Goal: Contribute content: Contribute content

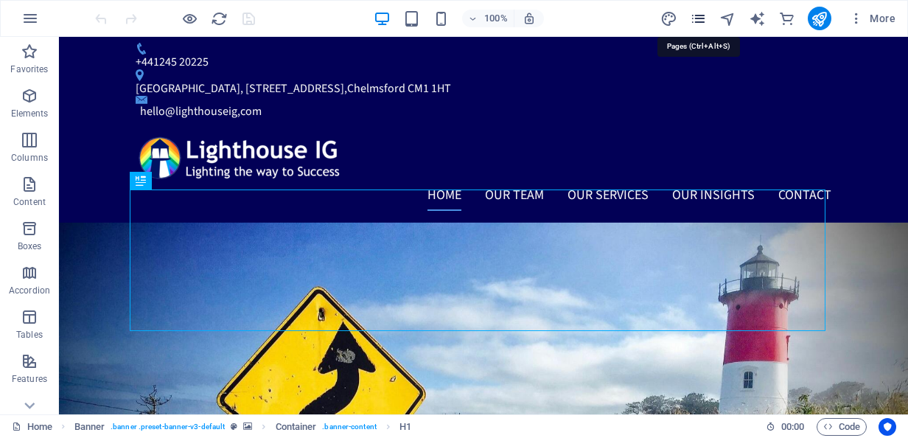
click at [706, 18] on icon "pages" at bounding box center [698, 18] width 17 height 17
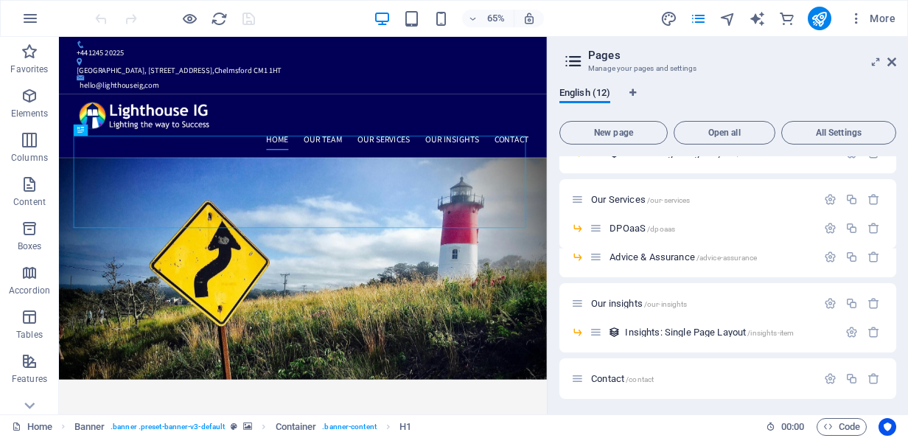
scroll to position [187, 0]
click at [617, 303] on span "Our insights /our-insights" at bounding box center [639, 301] width 96 height 11
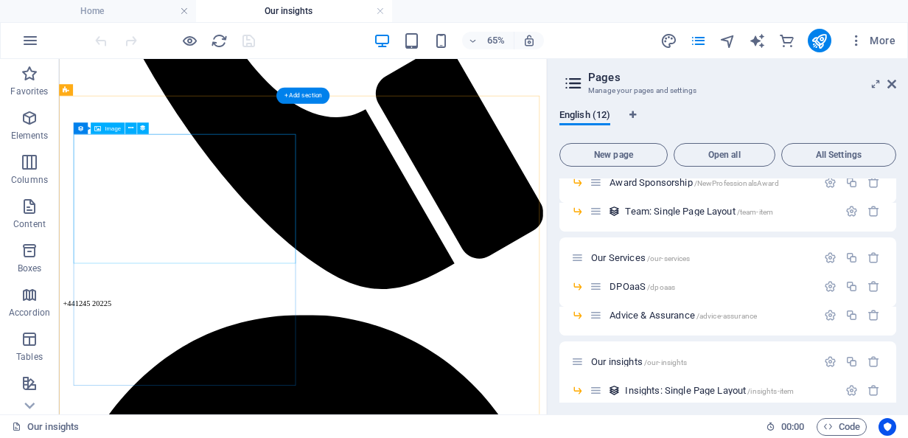
scroll to position [652, 0]
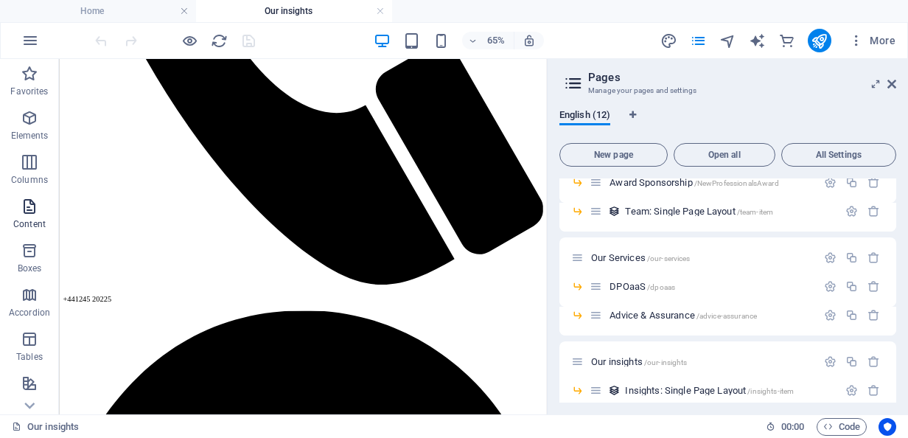
click at [18, 223] on p "Content" at bounding box center [29, 224] width 32 height 12
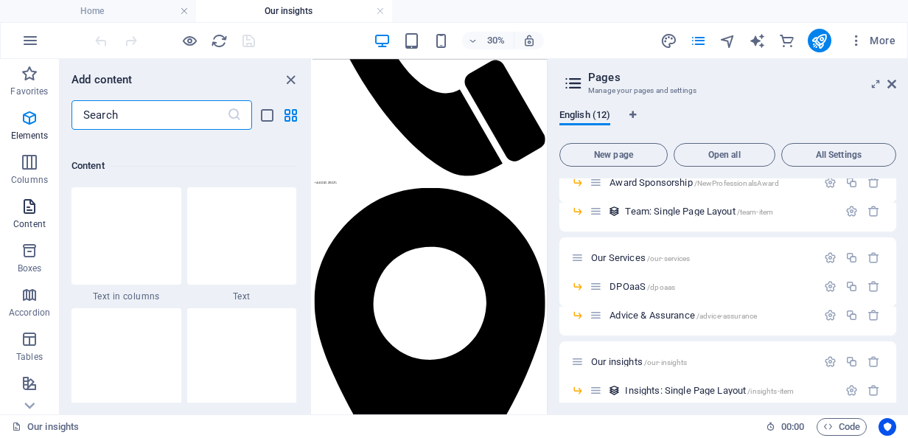
scroll to position [2580, 0]
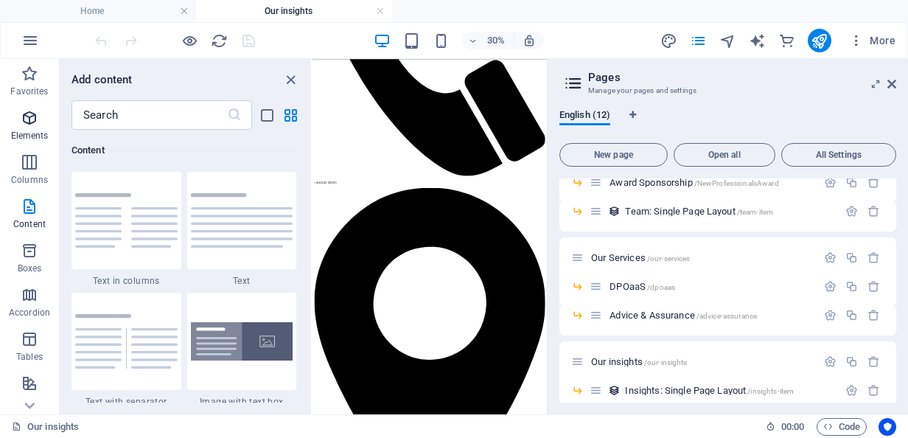
click at [25, 111] on icon "button" at bounding box center [30, 118] width 18 height 18
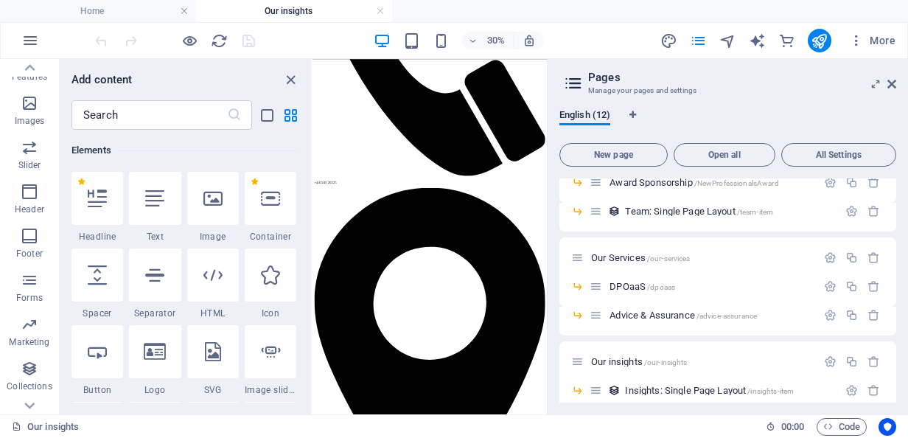
scroll to position [352, 0]
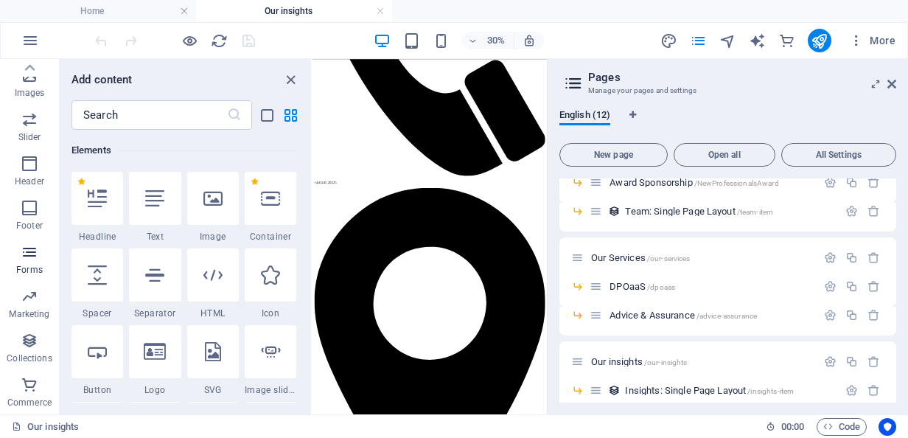
click at [24, 259] on icon "button" at bounding box center [30, 252] width 18 height 18
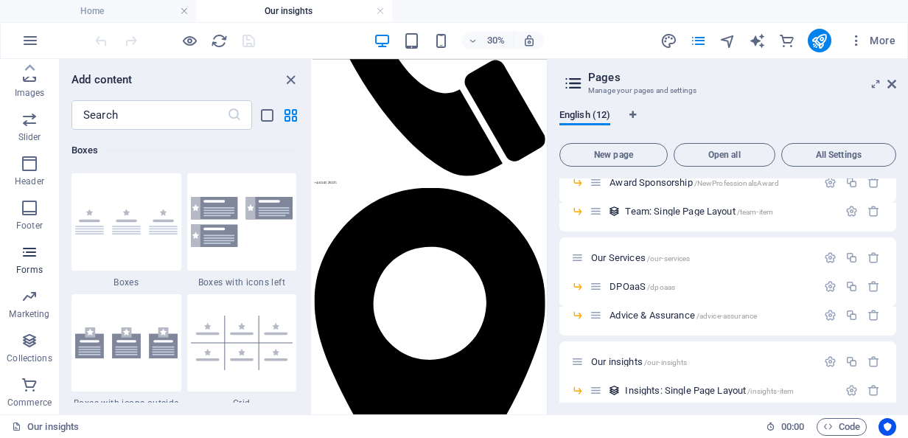
scroll to position [10764, 0]
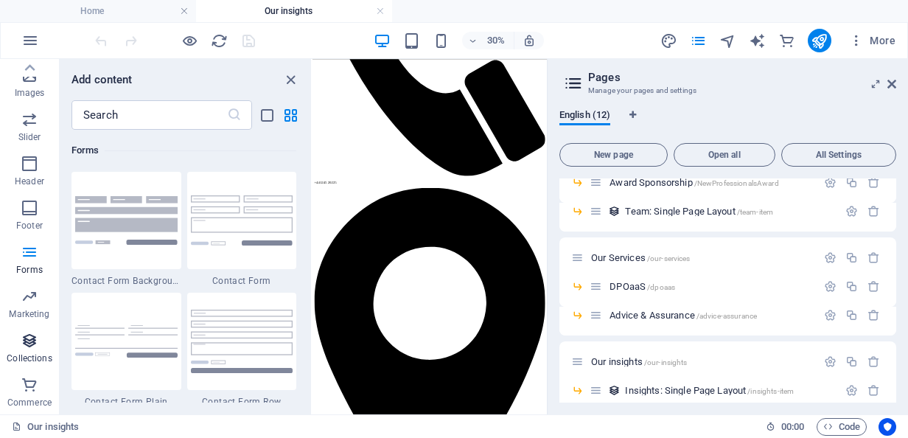
click at [23, 338] on icon "button" at bounding box center [30, 341] width 18 height 18
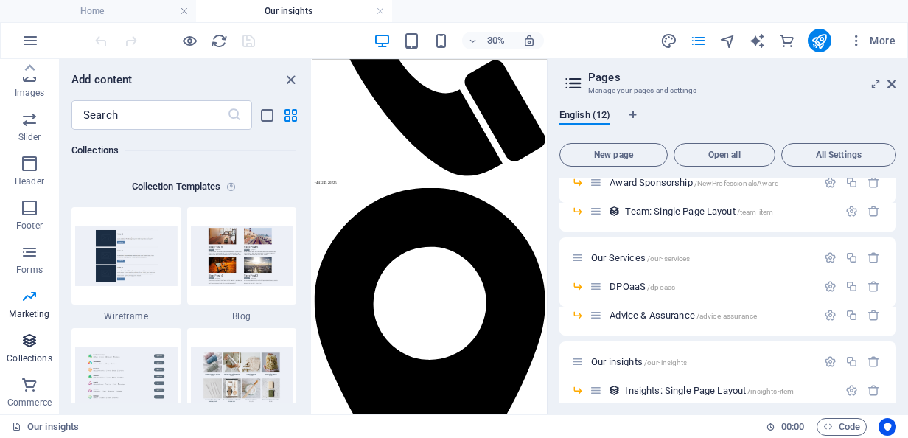
scroll to position [13497, 0]
click at [32, 35] on icon "button" at bounding box center [30, 41] width 18 height 18
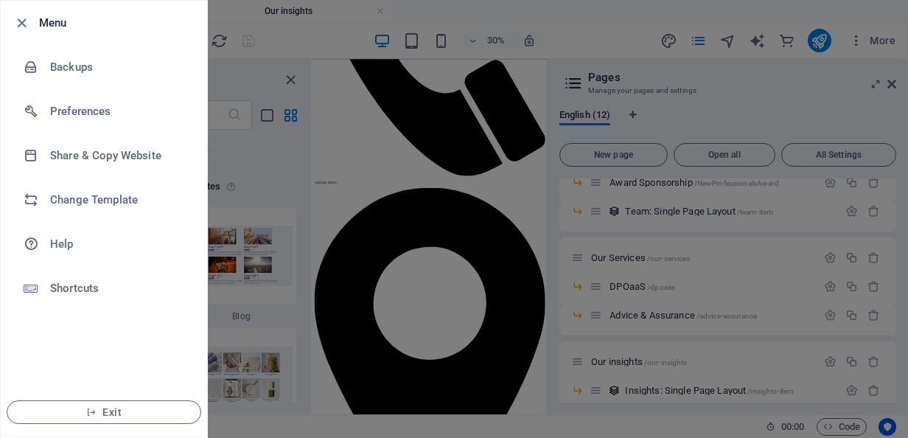
click at [246, 75] on div at bounding box center [454, 219] width 908 height 438
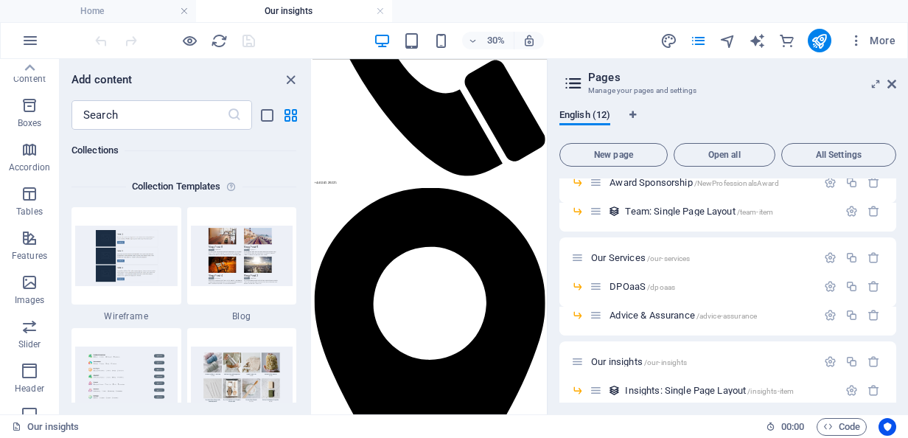
scroll to position [145, 0]
click at [31, 246] on icon "button" at bounding box center [30, 239] width 18 height 18
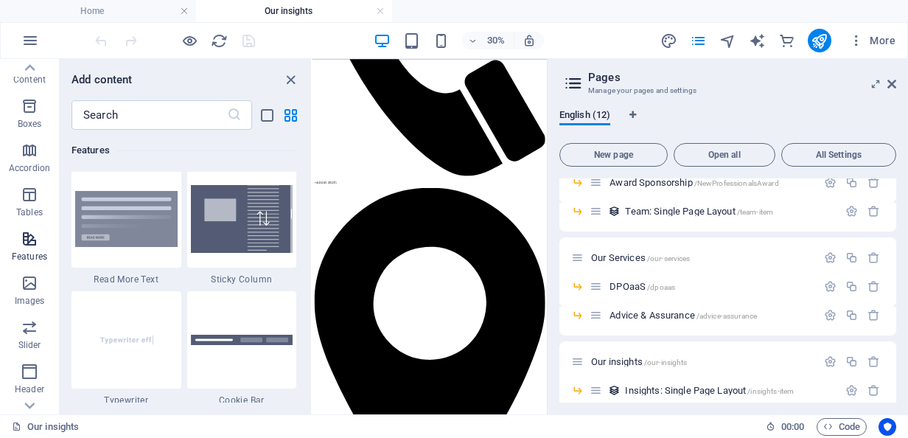
scroll to position [5747, 0]
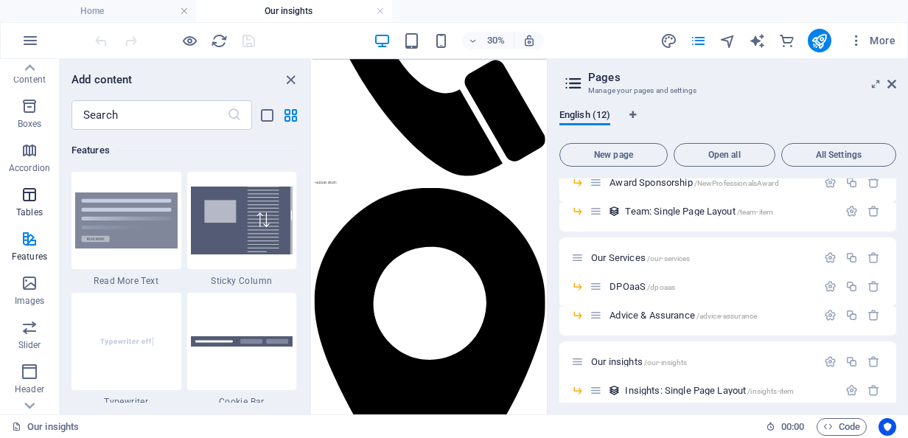
click at [33, 206] on p "Tables" at bounding box center [29, 212] width 27 height 12
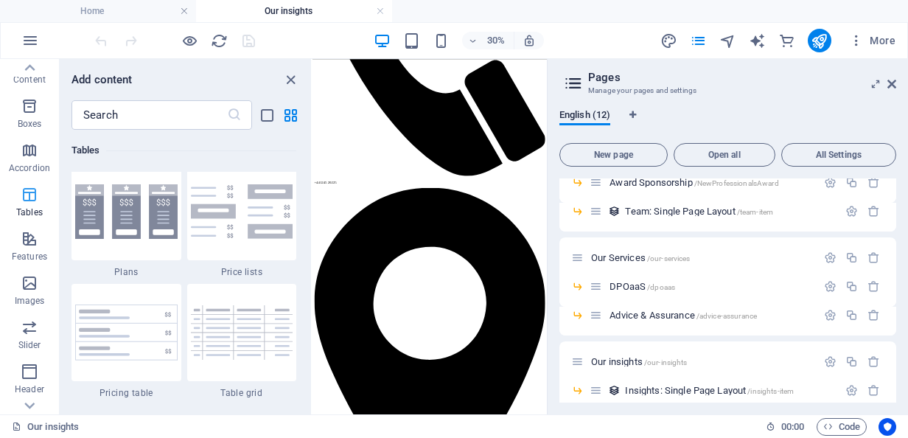
scroll to position [5106, 0]
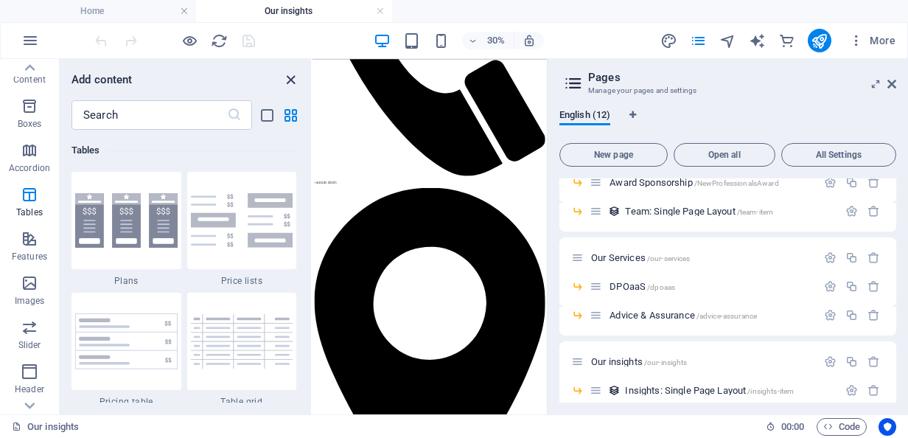
click at [287, 79] on icon "close panel" at bounding box center [290, 80] width 17 height 17
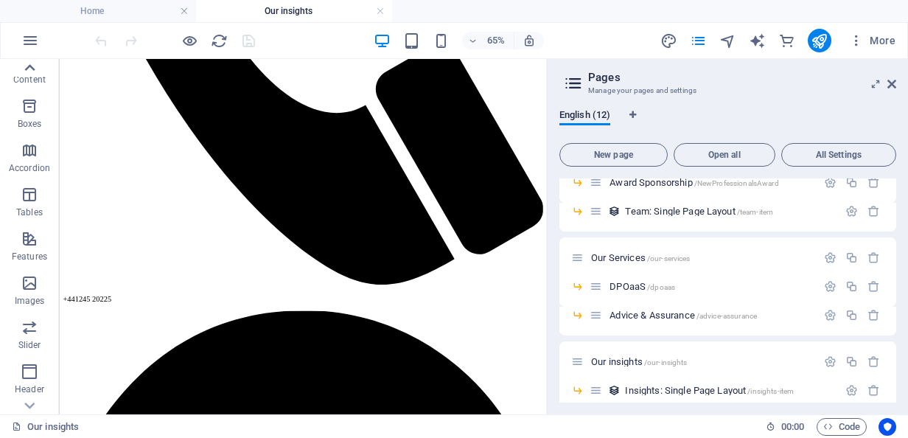
click at [37, 75] on icon at bounding box center [29, 68] width 21 height 21
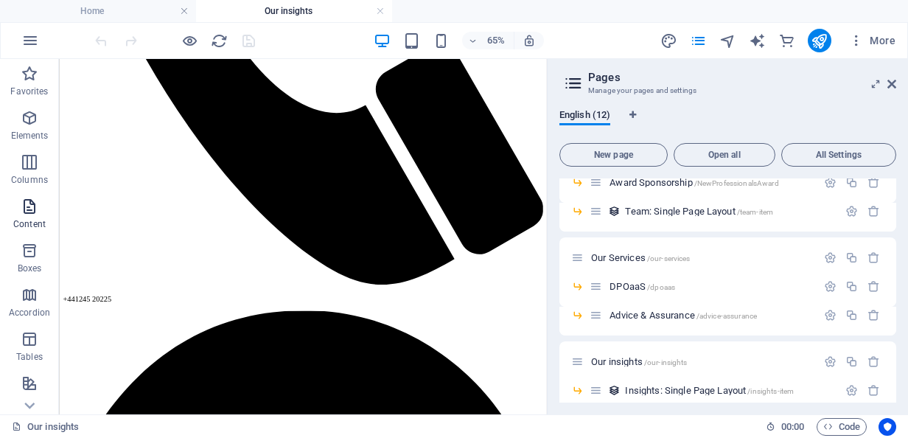
click at [27, 218] on span "Content" at bounding box center [29, 215] width 59 height 35
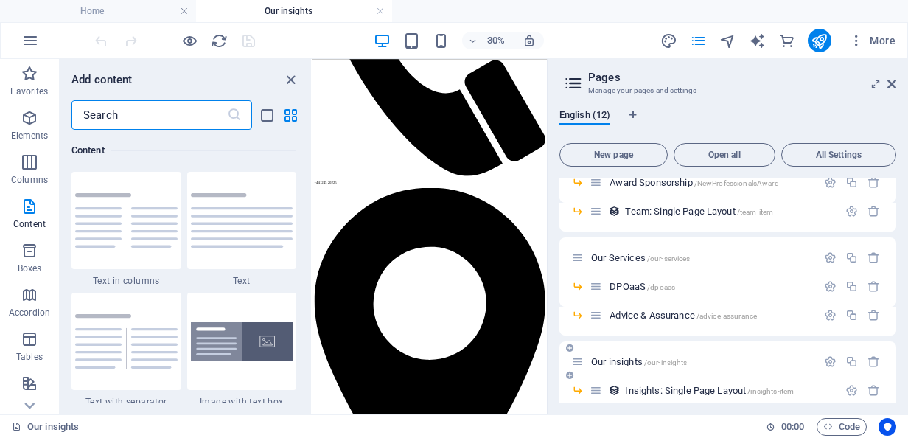
scroll to position [209, 0]
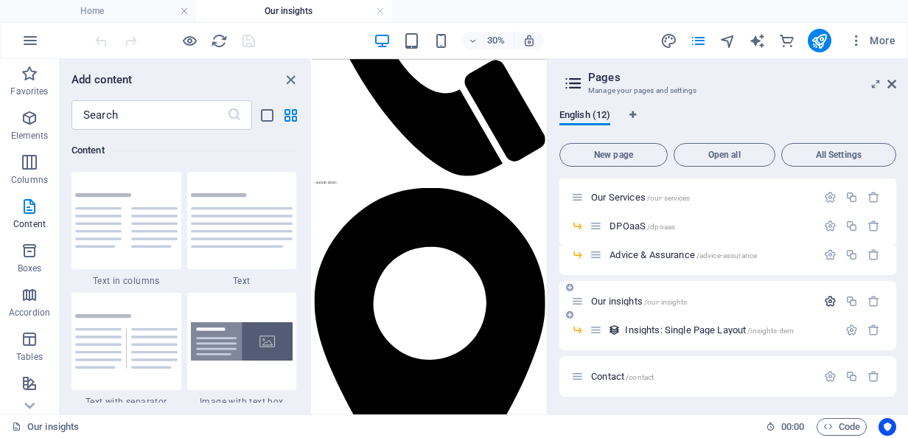
click at [829, 296] on icon "button" at bounding box center [830, 301] width 13 height 13
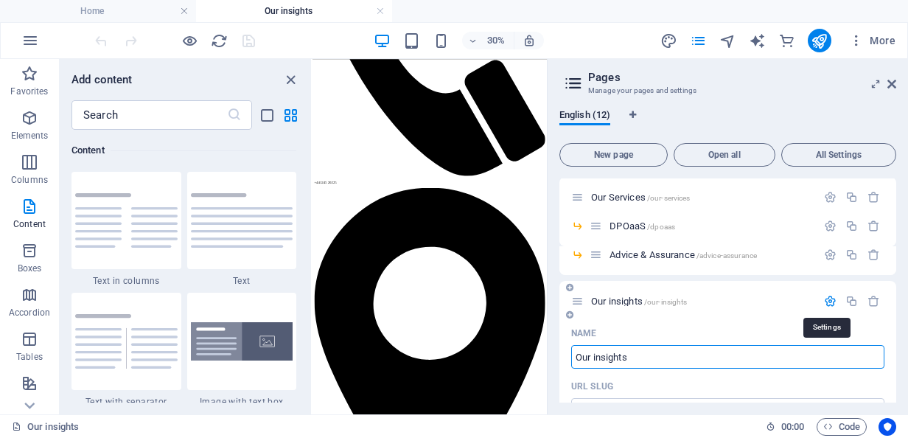
click at [829, 296] on icon "button" at bounding box center [830, 301] width 13 height 13
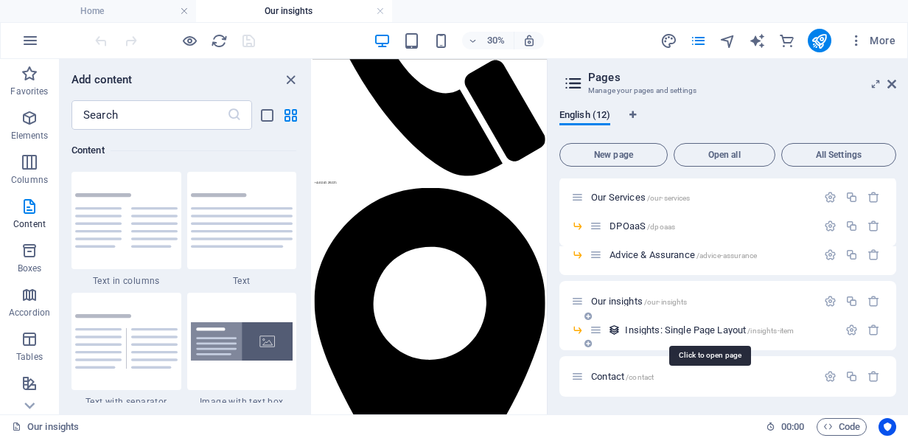
click at [709, 326] on span "Insights: Single Page Layout /insights-item" at bounding box center [709, 329] width 169 height 11
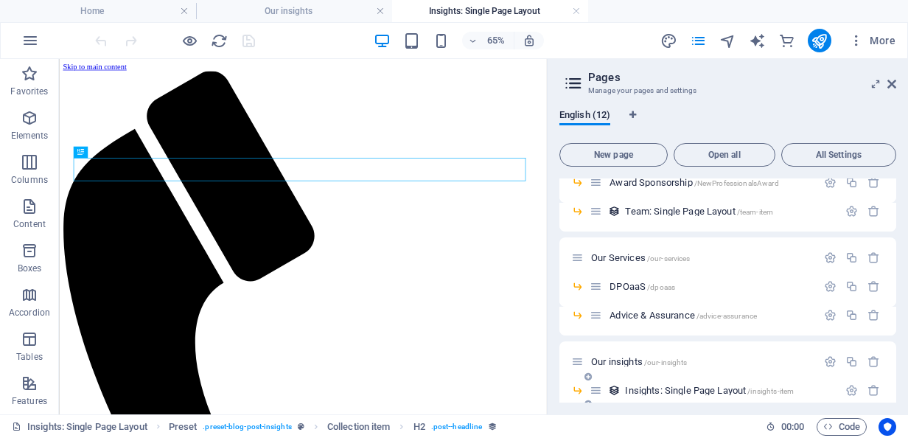
scroll to position [0, 0]
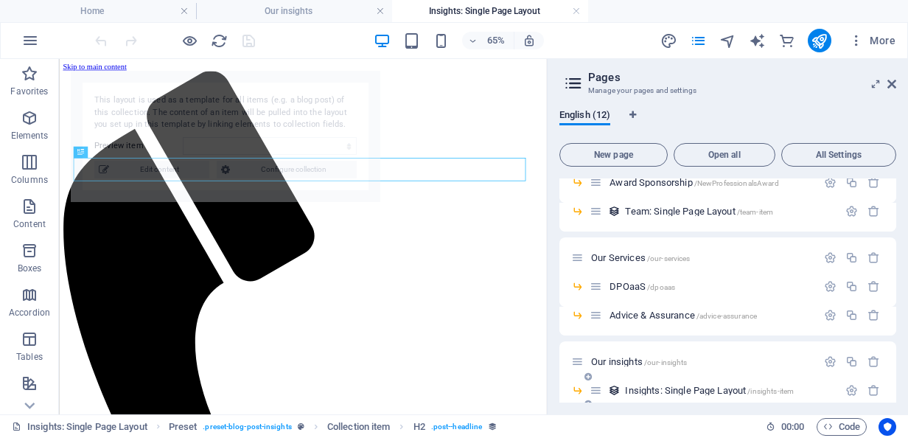
select select "68d40e907e07440bca086129"
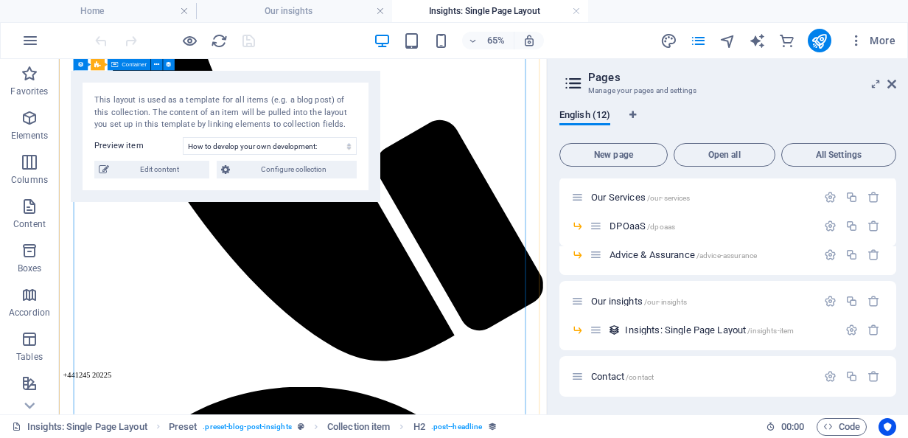
scroll to position [536, 0]
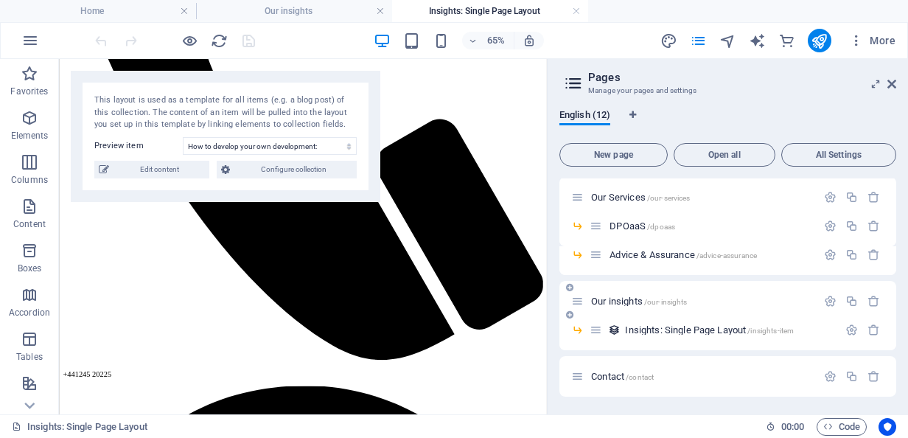
click at [686, 298] on span "/our-insights" at bounding box center [666, 302] width 44 height 8
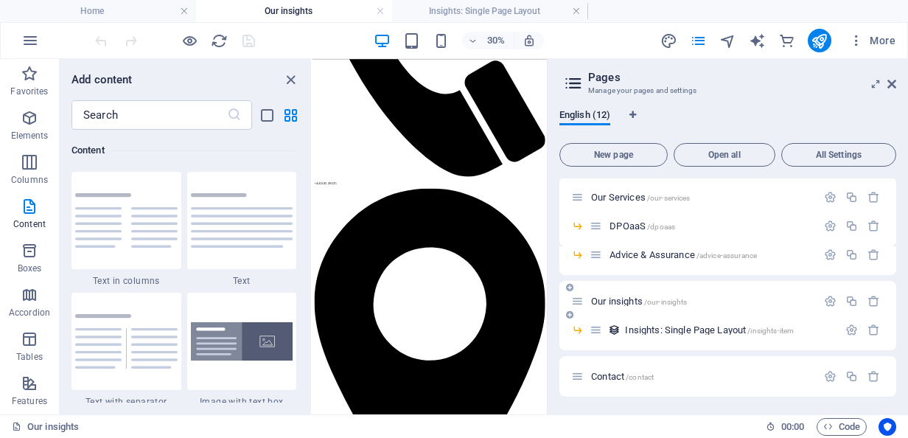
scroll to position [649, 0]
click at [288, 84] on icon "close panel" at bounding box center [290, 80] width 17 height 17
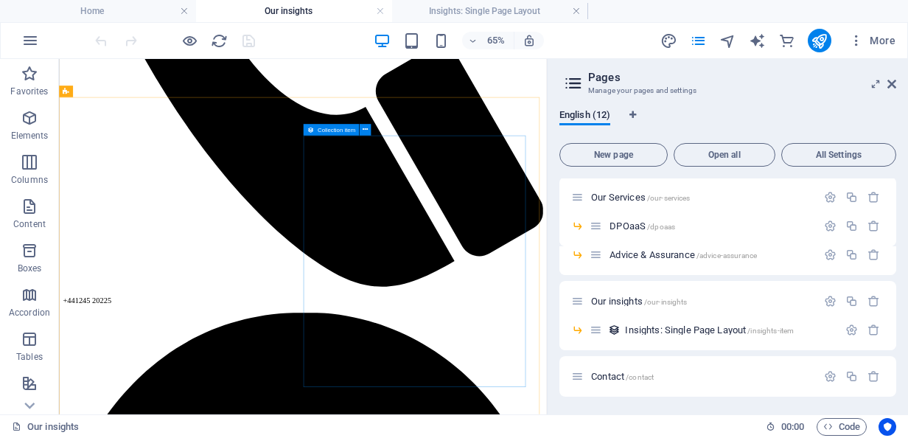
click at [346, 130] on span "Collection item" at bounding box center [337, 130] width 38 height 6
click at [365, 130] on icon at bounding box center [365, 130] width 5 height 10
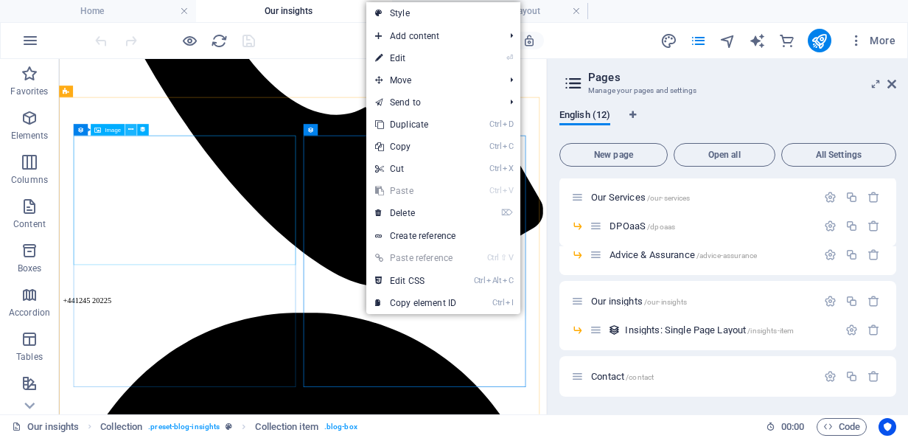
click at [132, 130] on icon at bounding box center [130, 130] width 5 height 10
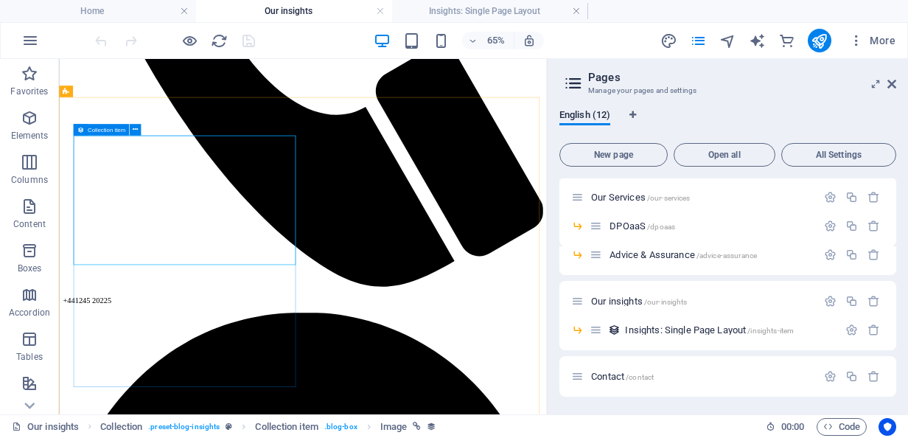
click at [78, 125] on icon at bounding box center [80, 130] width 7 height 12
click at [137, 131] on icon at bounding box center [135, 130] width 5 height 10
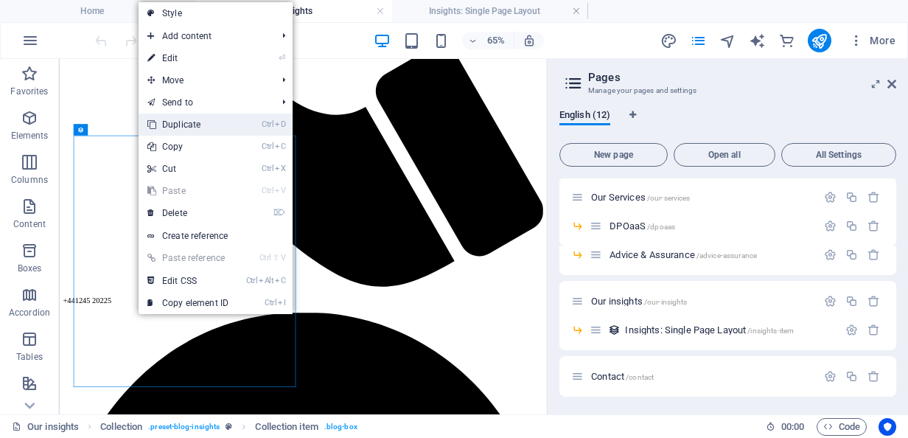
click at [193, 122] on link "Ctrl D Duplicate" at bounding box center [188, 125] width 99 height 22
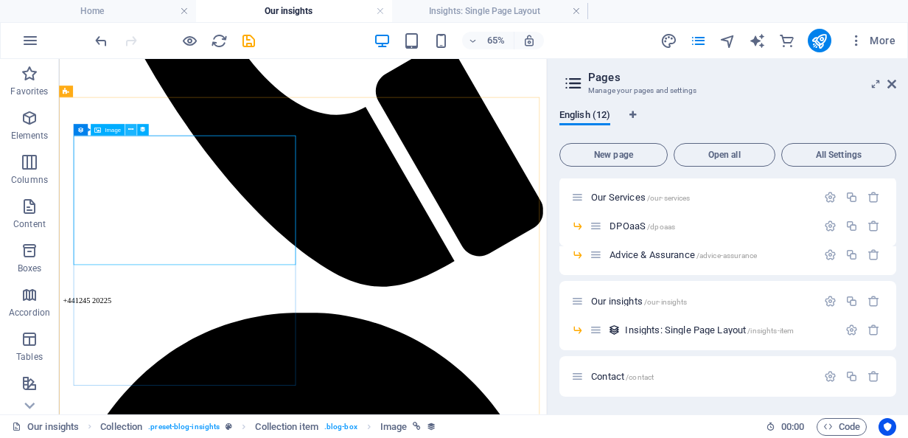
click at [136, 127] on button at bounding box center [131, 130] width 12 height 12
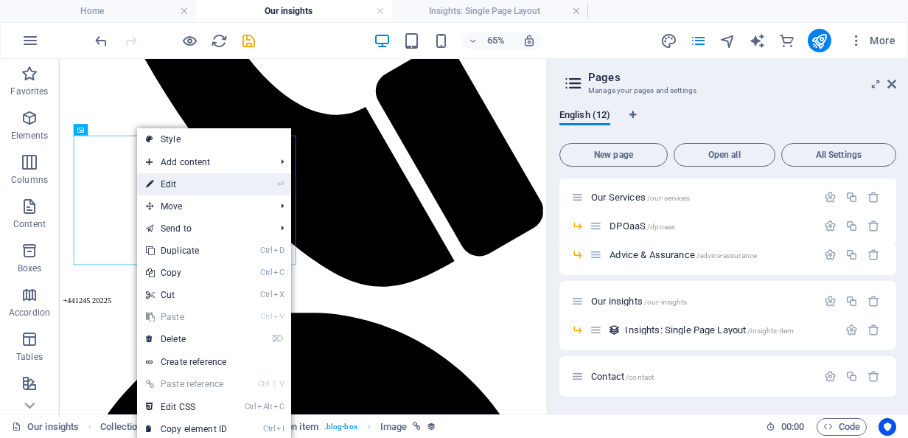
click at [202, 179] on link "⏎ Edit" at bounding box center [186, 184] width 99 height 22
select select "px"
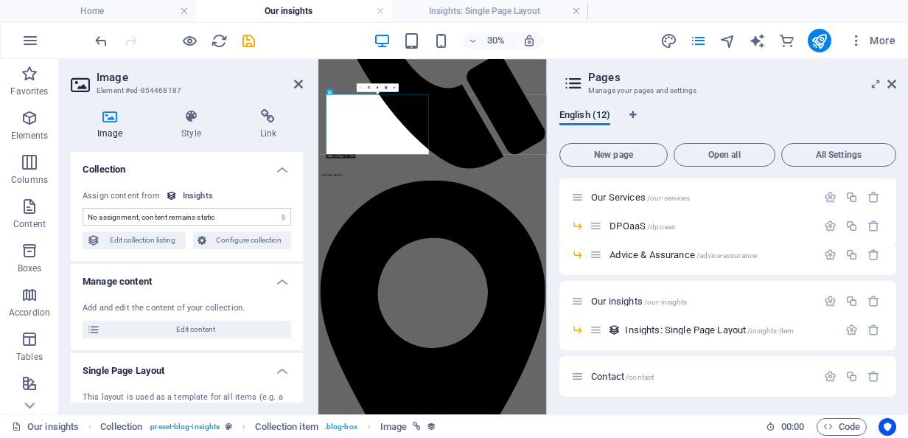
select select "image"
click at [171, 217] on select "No assignment, content remains static Created at (Date) Updated at (Date) Name …" at bounding box center [187, 217] width 209 height 18
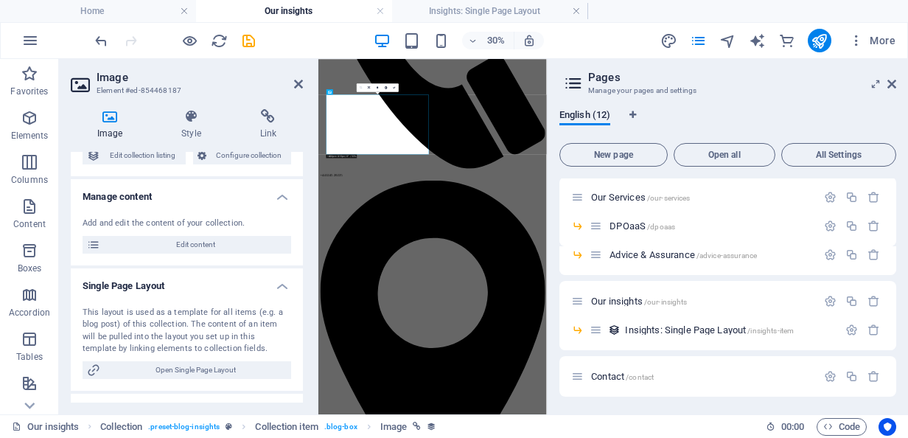
scroll to position [86, 0]
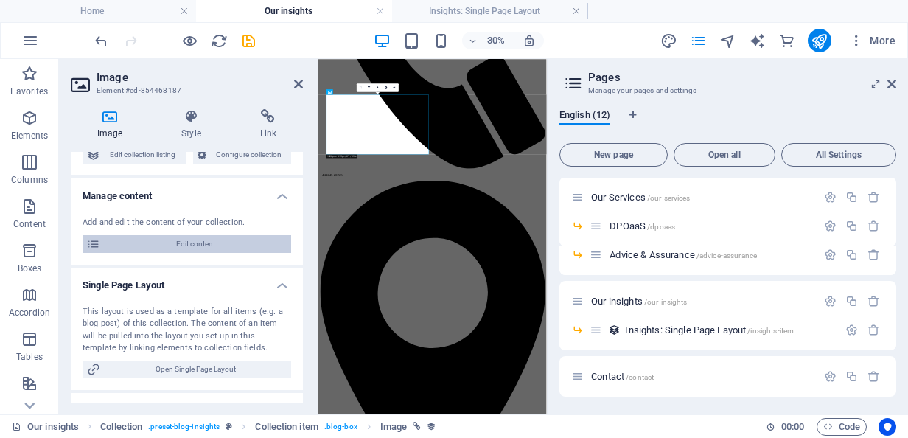
click at [187, 248] on span "Edit content" at bounding box center [196, 244] width 182 height 18
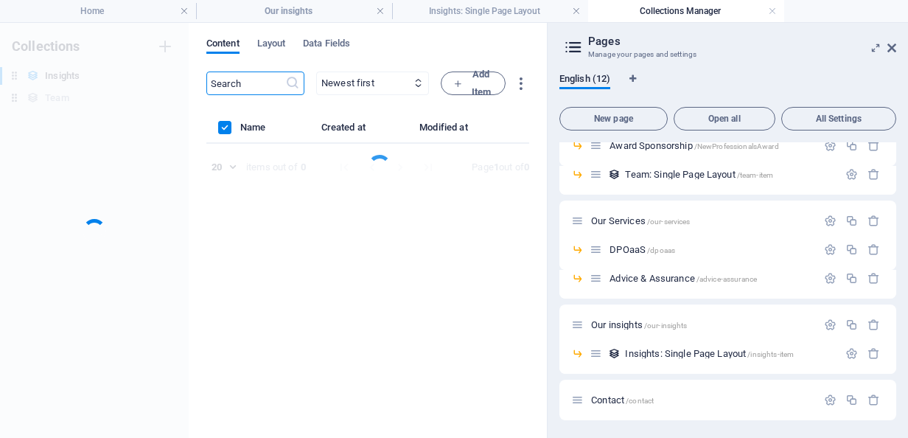
scroll to position [0, 0]
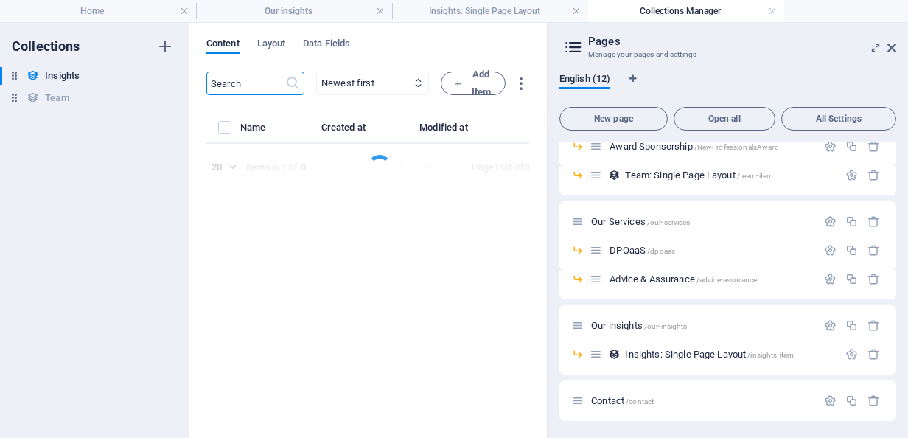
select select "Training and Skills"
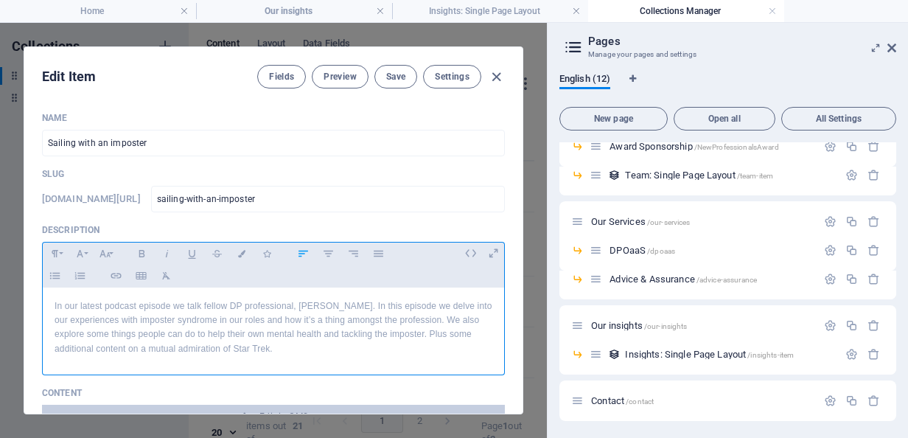
drag, startPoint x: 325, startPoint y: 356, endPoint x: 46, endPoint y: 299, distance: 284.6
click at [46, 299] on div "In our latest podcast episode we talk fellow DP professional, Catherine Dickson…" at bounding box center [274, 328] width 462 height 80
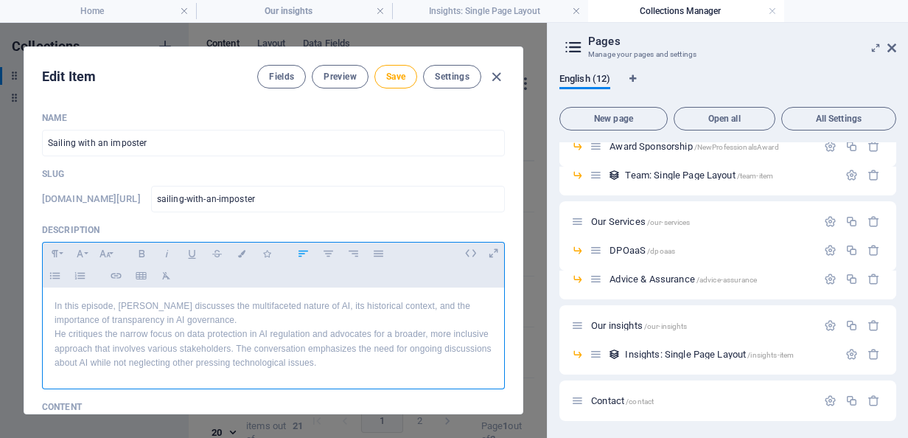
click at [389, 349] on p "He critiques the narrow focus on data protection in AI regulation and advocates…" at bounding box center [274, 348] width 438 height 43
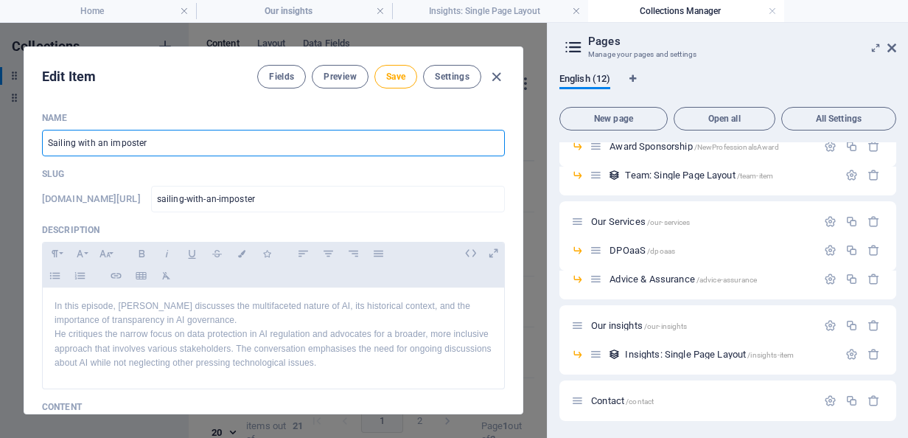
click at [136, 136] on input "Sailing with an imposter" at bounding box center [273, 143] width 463 height 27
type input "W"
type input "w"
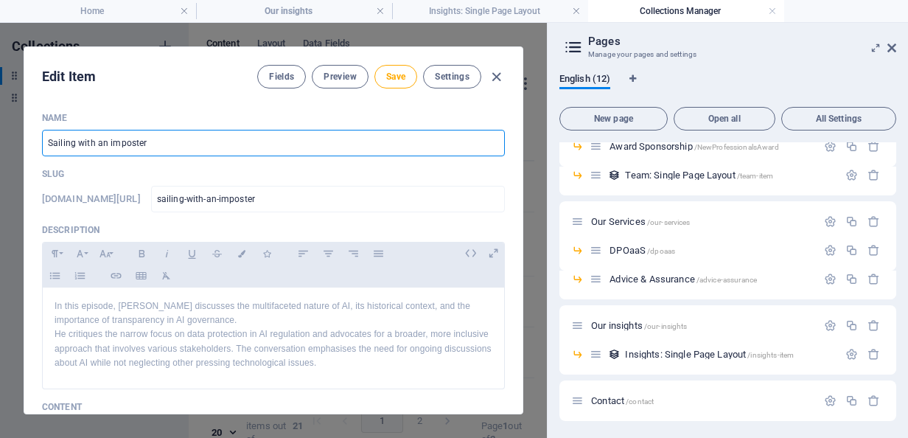
type input "w"
type input "W"
type input "w"
type input "Wh"
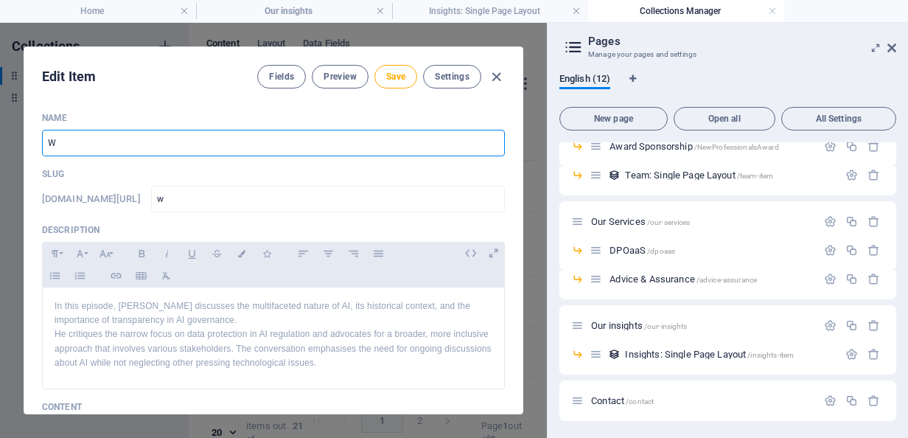
type input "wh"
type input "Who"
type input "who"
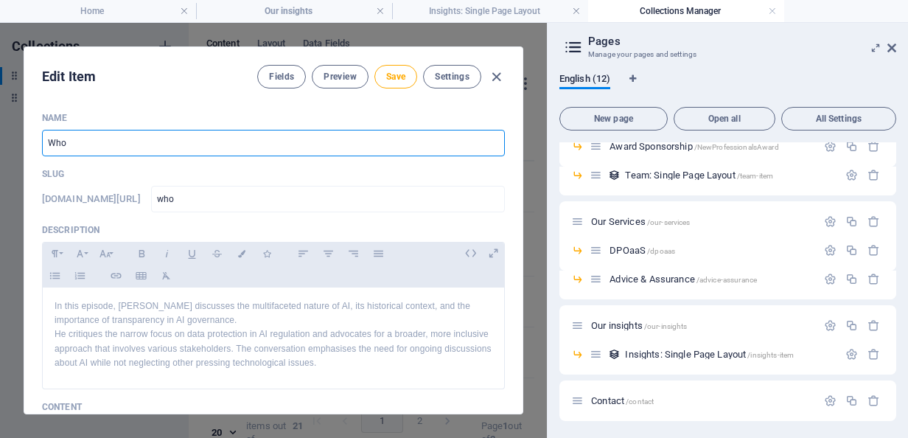
type input "Who S"
type input "who-s"
type input "Who Sh"
type input "who-sh"
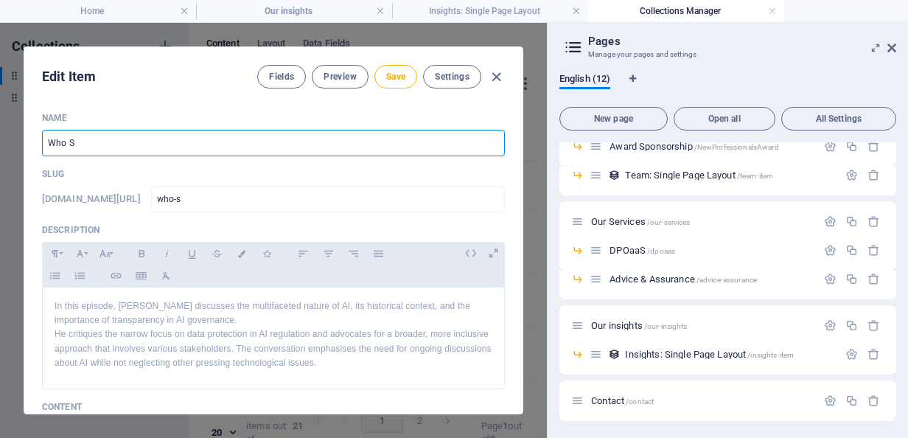
type input "who-sh"
type input "Who Sho"
type input "who-sho"
type input "Who Shou"
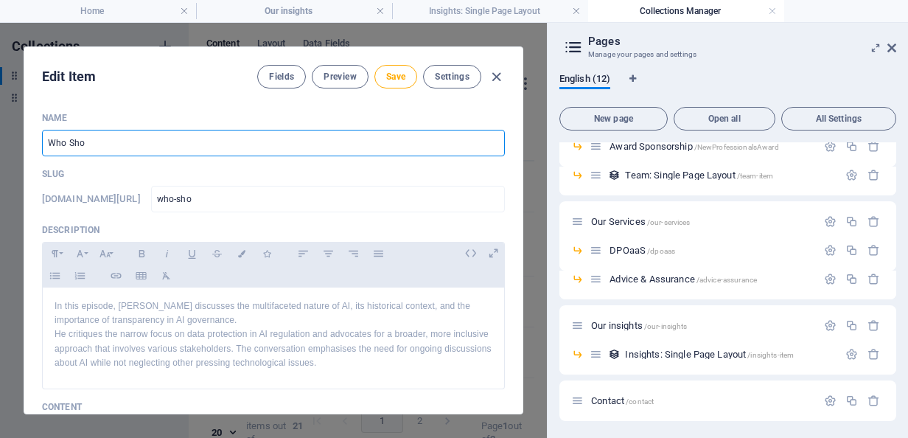
type input "who-shou"
type input "Who Shoul"
type input "who-shoul"
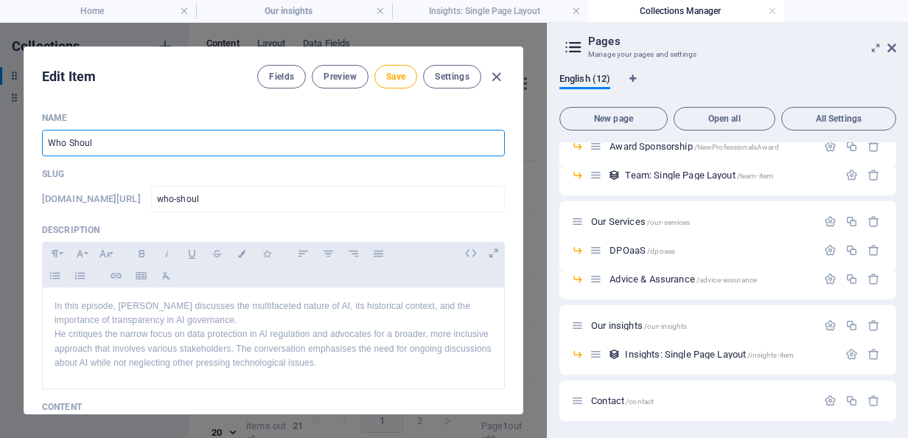
type input "Who Should"
type input "who-should"
type input "Who Should b"
type input "who-should-b"
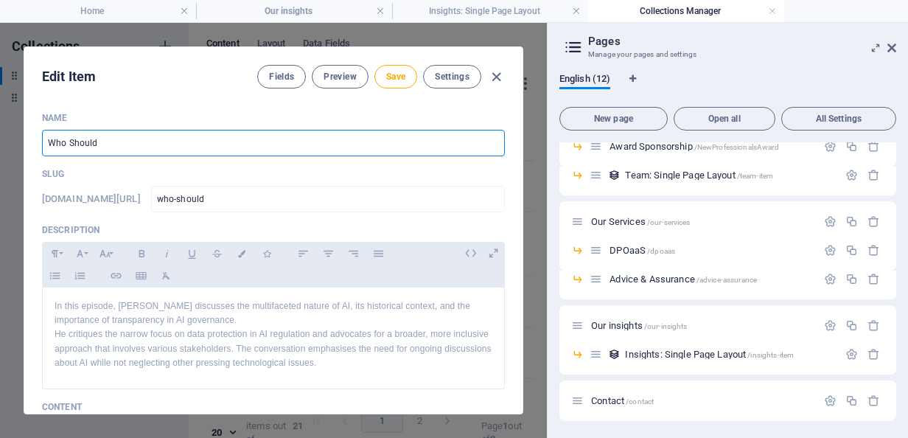
type input "who-should-b"
type input "Who Should be"
type input "who-should-be"
type input "Who Should be T"
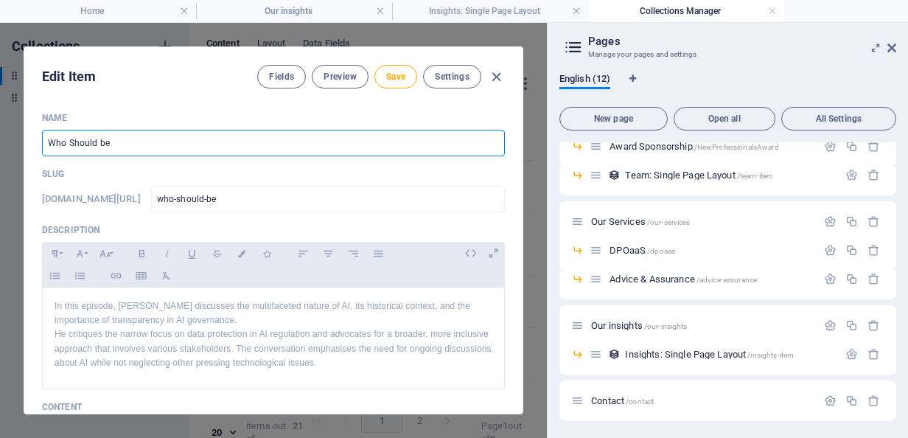
type input "who-should-be-t"
type input "Who Should be Th"
type input "who-should-be-th"
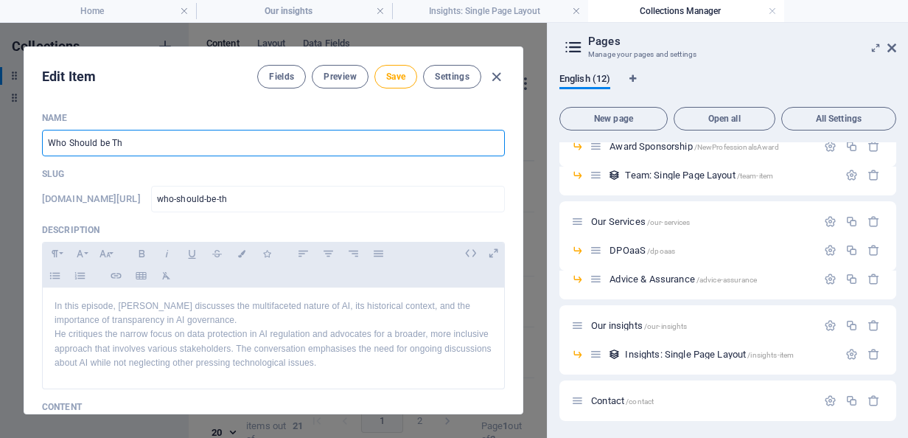
type input "Who Should be The"
type input "who-should-be-the"
type input "Who Should be The G"
type input "who-should-be-the-g"
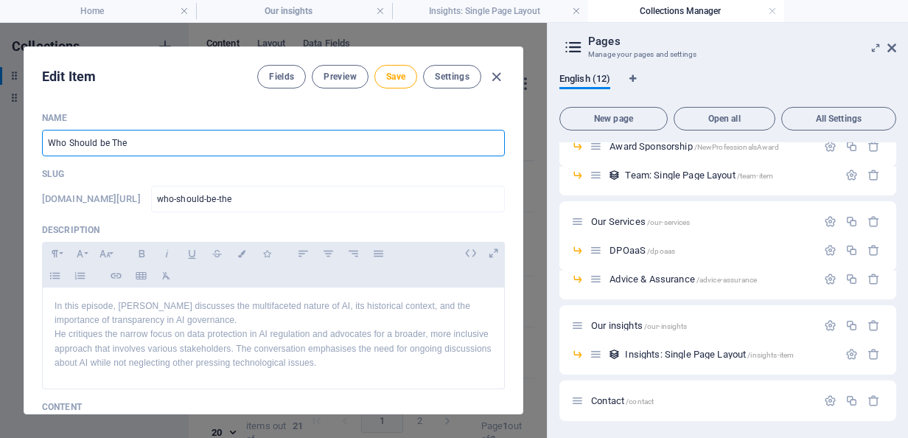
type input "who-should-be-the-g"
type input "Who Should be The Gu"
type input "who-should-be-the-gu"
type input "Who Should be The Gua"
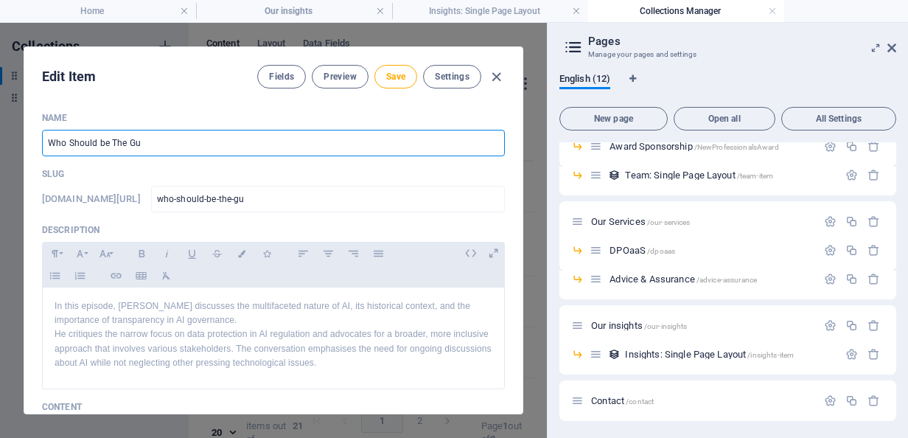
type input "who-should-be-the-gua"
type input "Who Should be The Guar"
type input "who-should-be-the-guar"
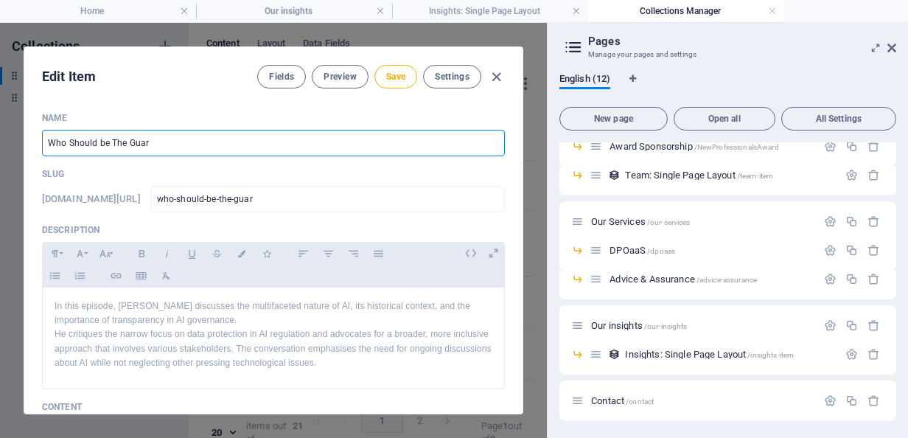
type input "Who Should be The Guard"
type input "who-should-be-the-guard"
type input "Who Should be The Guardi"
type input "who-should-be-the-guardi"
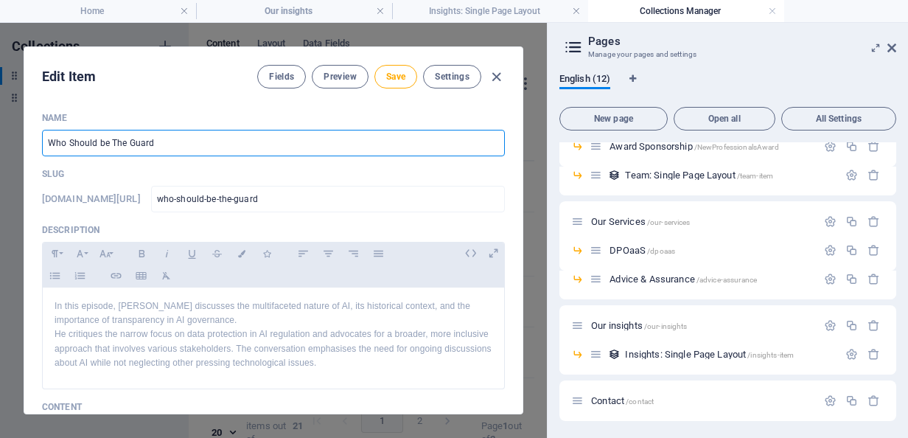
type input "who-should-be-the-guardi"
type input "Who Should be The Guardia"
type input "who-should-be-the-guardia"
type input "Who Should be The Guardian"
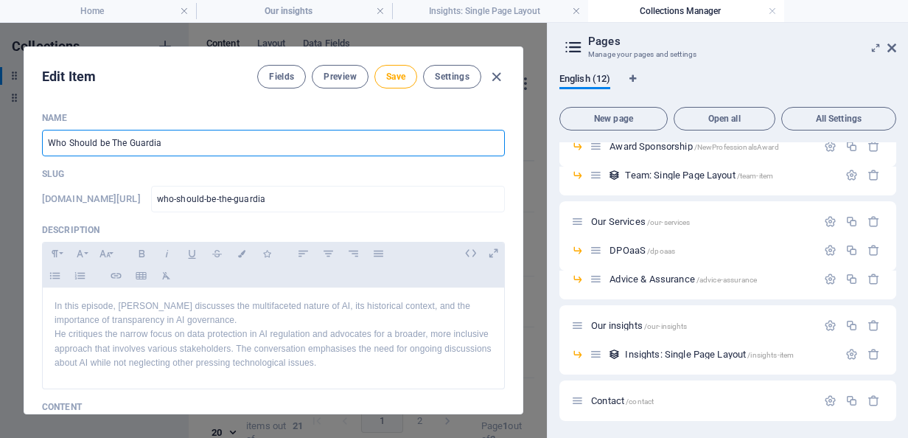
type input "who-should-be-the-guardian"
type input "Who Should be The Guardian o"
type input "who-should-be-the-guardian-o"
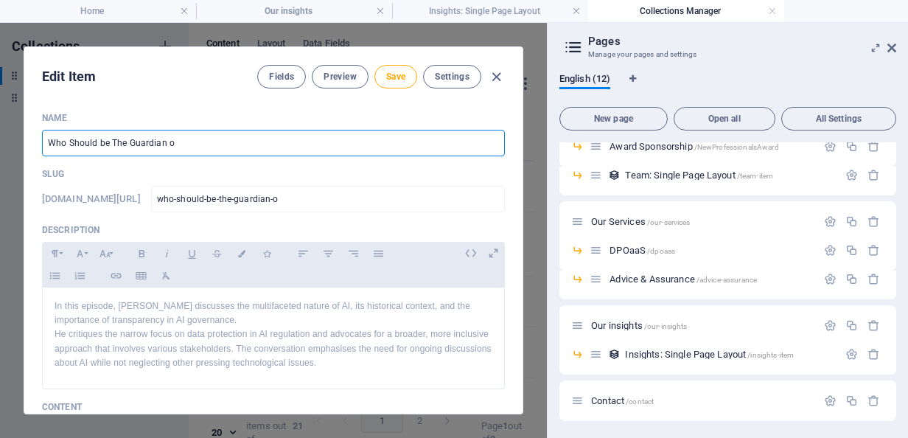
type input "Who Should be The Guardian of"
type input "who-should-be-the-guardian-of"
type input "Who Should be The Guardian of A"
type input "who-should-be-the-guardian-of-a"
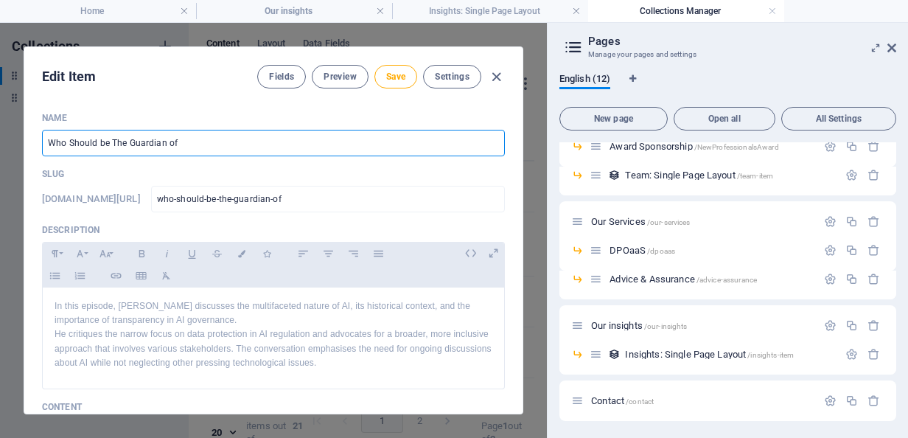
type input "who-should-be-the-guardian-of-a"
type input "Who Should be The Guardian of AI"
type input "who-should-be-the-guardian-of-ai"
click at [102, 141] on input "Who Should be The Guardian of AI?" at bounding box center [273, 143] width 463 height 27
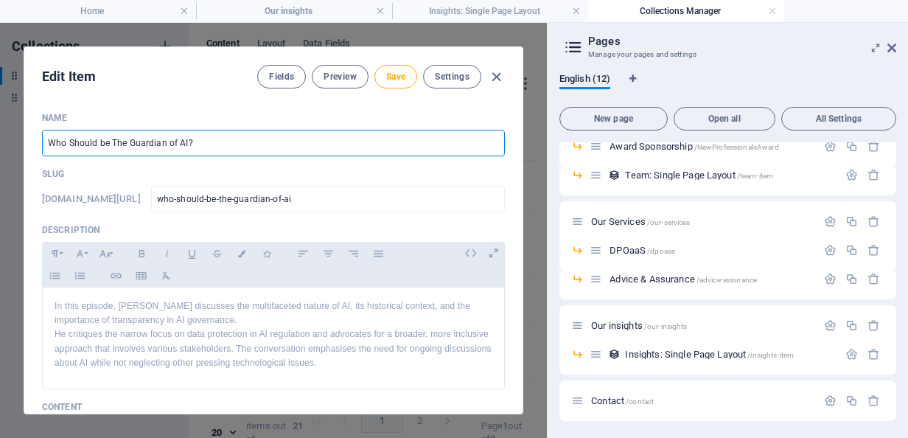
type input "Who Should e The Guardian of AI?"
type input "who-should-e-the-guardian-of-ai"
type input "Who Should Be The Guardian of AI?"
type input "who-should-be-the-guardian-of-ai"
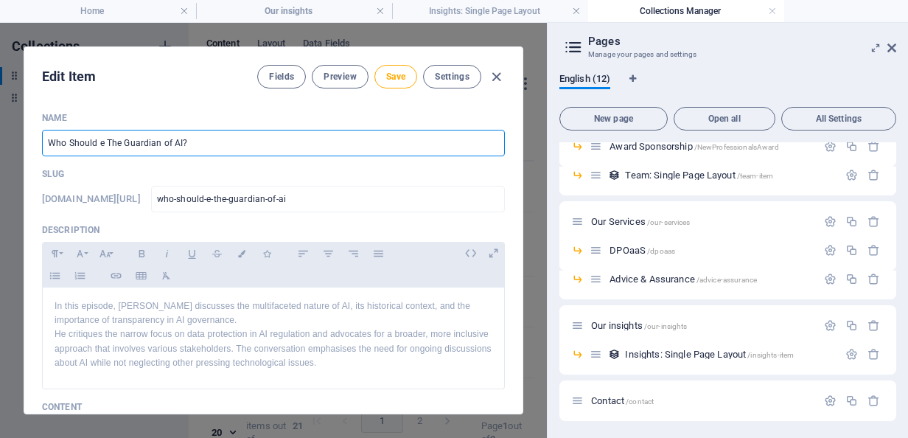
type input "who-should-be-the-guardian-of-ai"
type input "Who Should Be The Guardian of AI?"
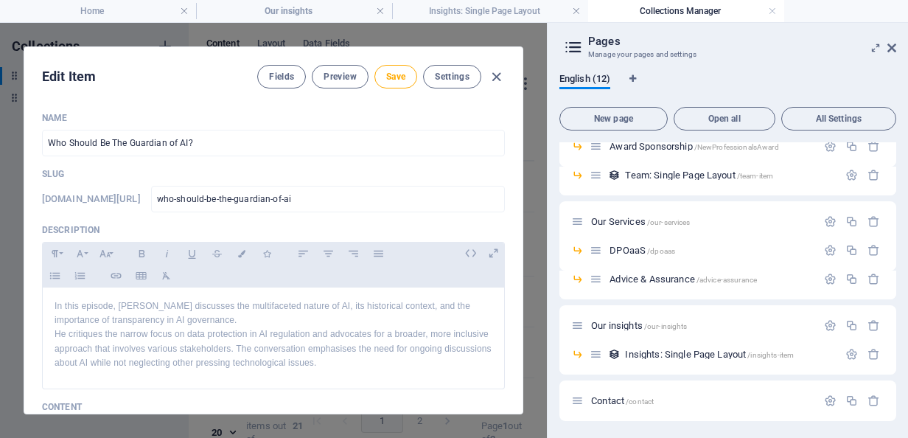
click at [415, 173] on p "Slug" at bounding box center [273, 174] width 463 height 12
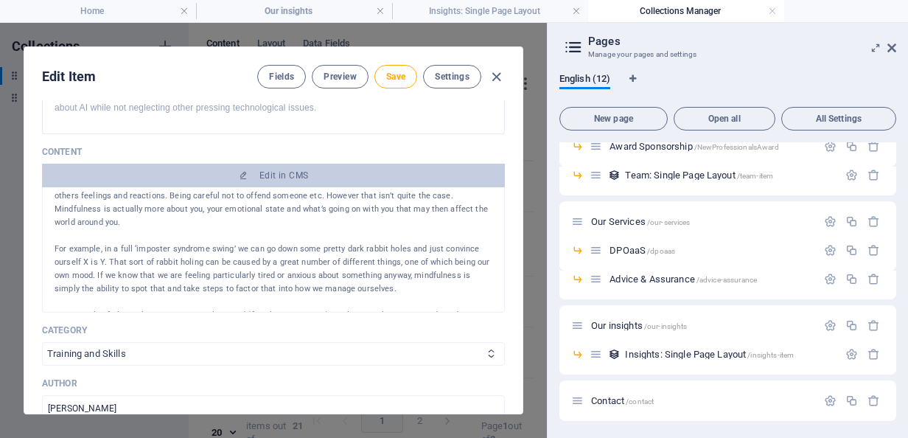
scroll to position [1059, 0]
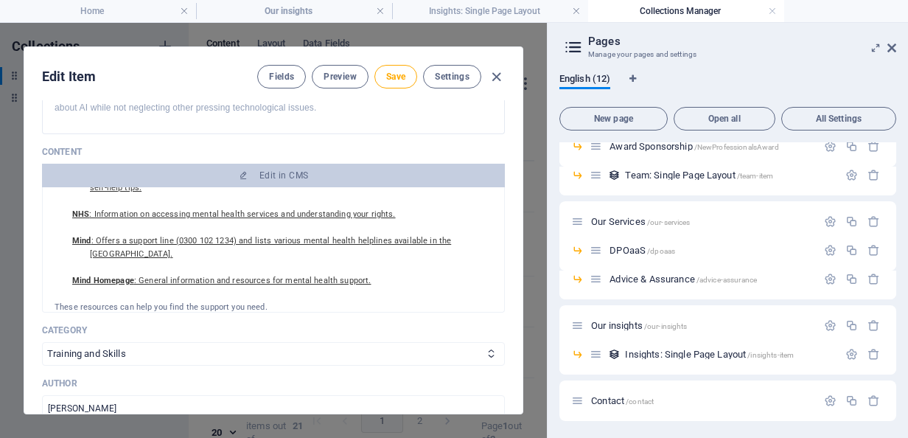
drag, startPoint x: 164, startPoint y: 206, endPoint x: 302, endPoint y: 326, distance: 181.9
click at [302, 326] on div "Name Who Should Be The Guardian of AI? ​ Slug www.example.com/example-page/ who…" at bounding box center [273, 341] width 463 height 968
click at [279, 303] on div "In our latest podcast episode we talk fellow DP professional, Catherine Dickson…" at bounding box center [273, 249] width 463 height 125
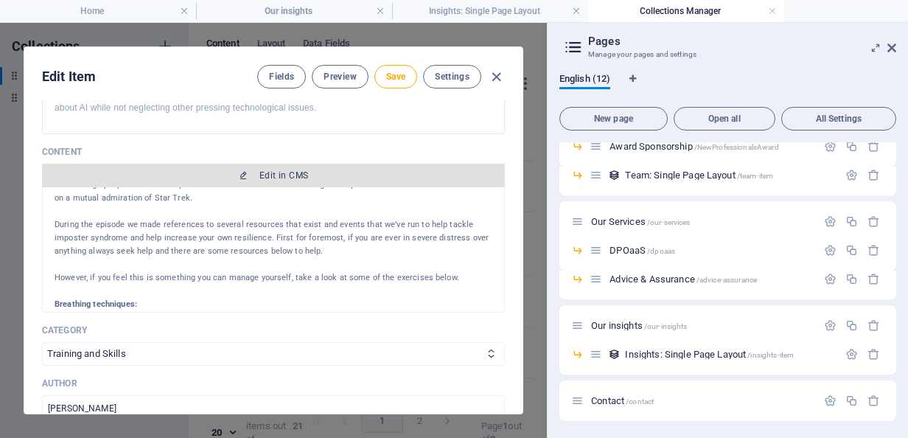
scroll to position [0, 0]
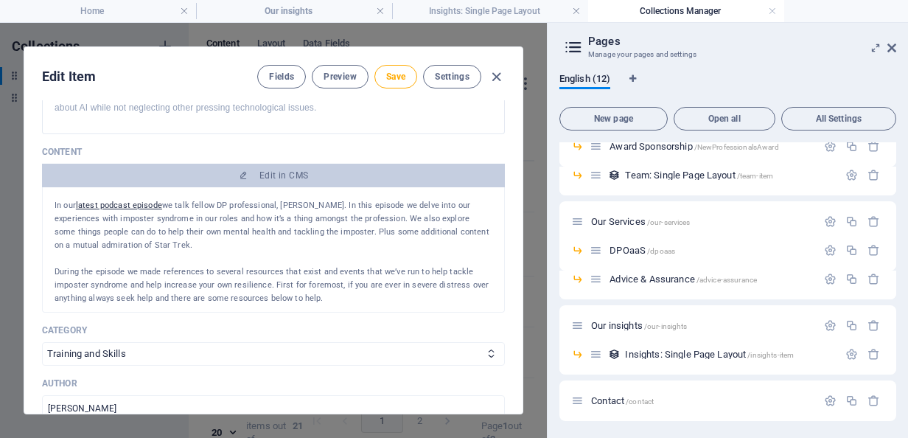
drag, startPoint x: 274, startPoint y: 293, endPoint x: 167, endPoint y: 203, distance: 139.7
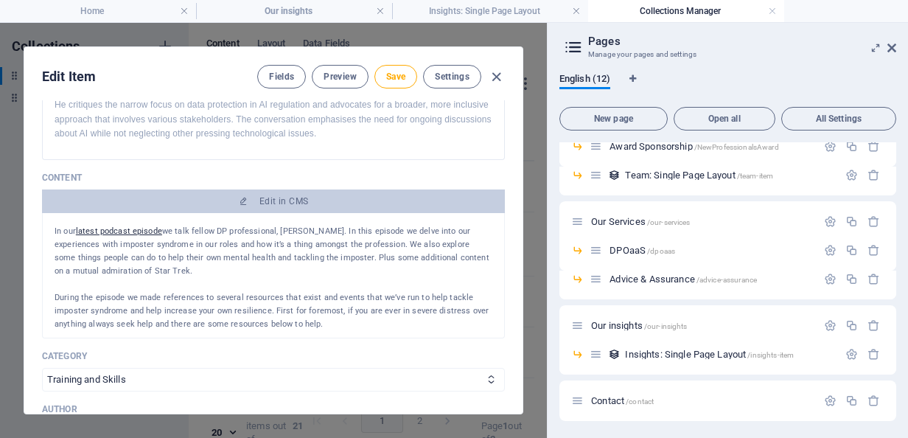
scroll to position [229, 0]
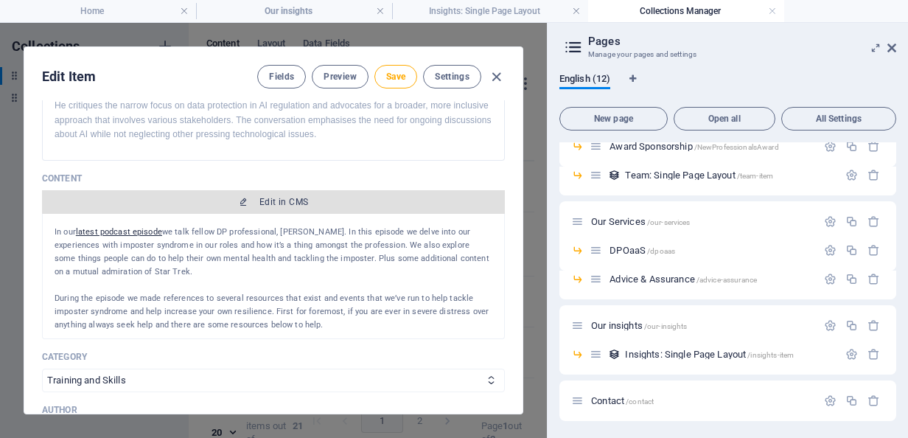
click at [266, 198] on span "Edit in CMS" at bounding box center [284, 202] width 49 height 12
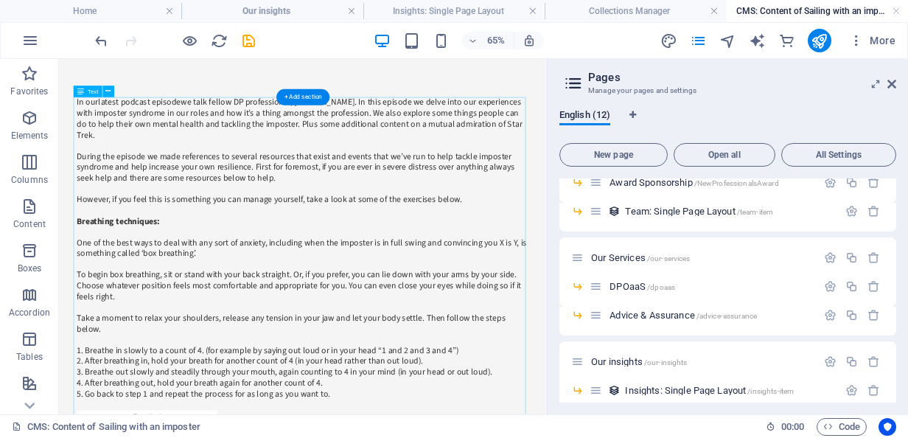
scroll to position [0, 0]
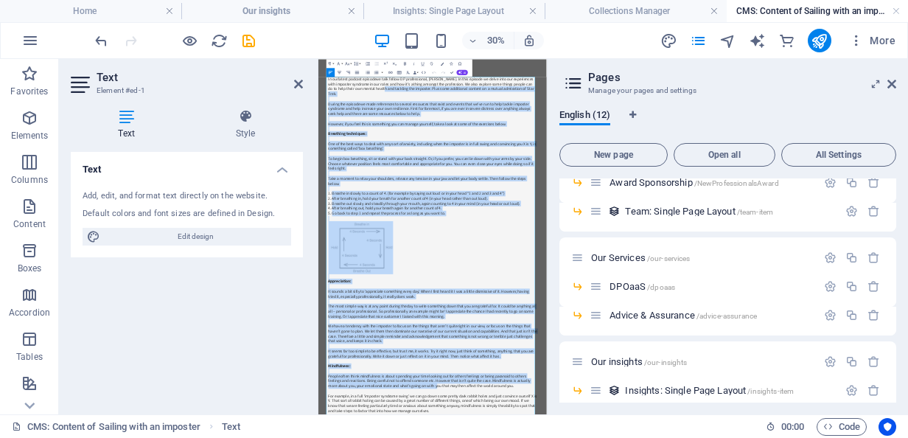
drag, startPoint x: 485, startPoint y: 168, endPoint x: 638, endPoint y: 1116, distance: 959.6
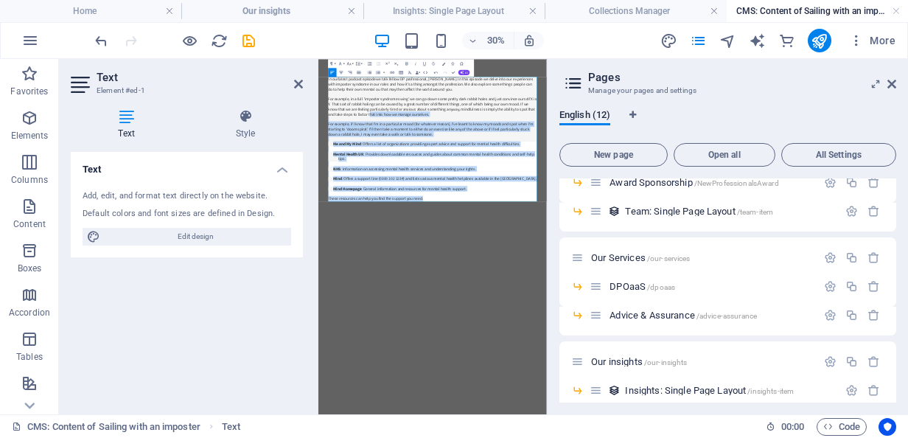
drag, startPoint x: 708, startPoint y: 518, endPoint x: 464, endPoint y: 240, distance: 369.3
click at [464, 240] on div "In our latest podcast episode we talk fellow DP professional, Catherine Dickson…" at bounding box center [700, 325] width 696 height 415
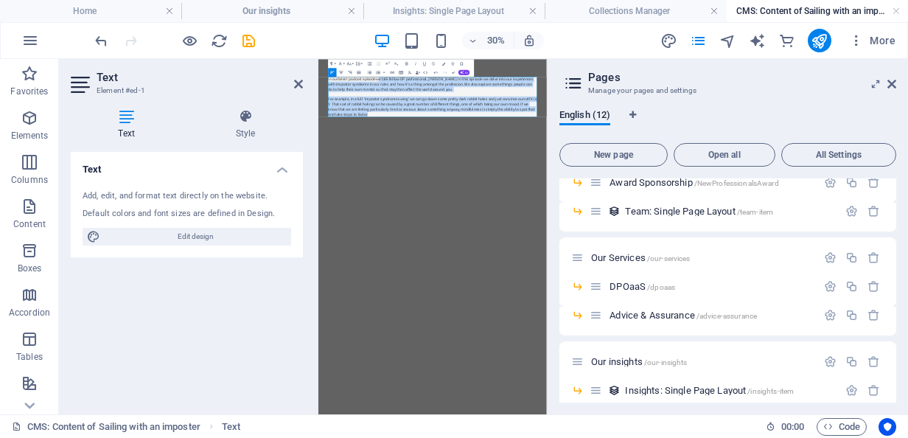
drag, startPoint x: 515, startPoint y: 131, endPoint x: 557, endPoint y: 252, distance: 128.9
click at [557, 252] on div "In our latest podcast episode we talk fellow DP professional, Catherine Dickson…" at bounding box center [700, 184] width 720 height 251
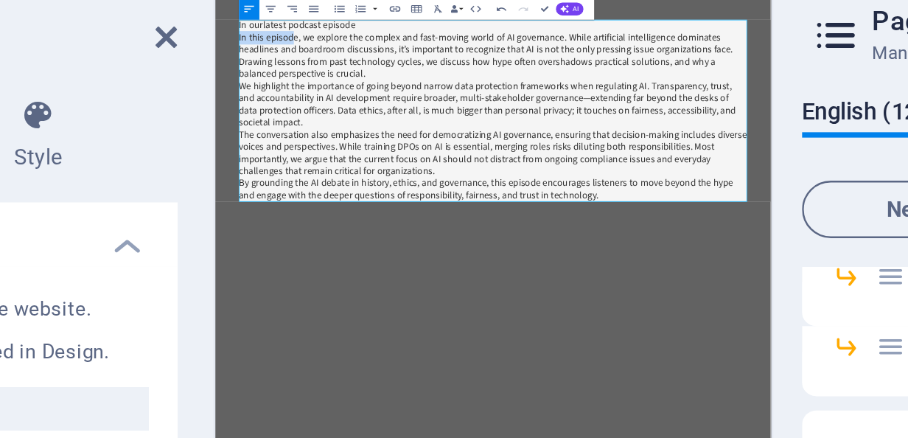
drag, startPoint x: 327, startPoint y: 58, endPoint x: 248, endPoint y: 59, distance: 78.9
click at [248, 59] on p "In this episode, we explore the complex and fast-moving world of AI governance.…" at bounding box center [596, 85] width 696 height 66
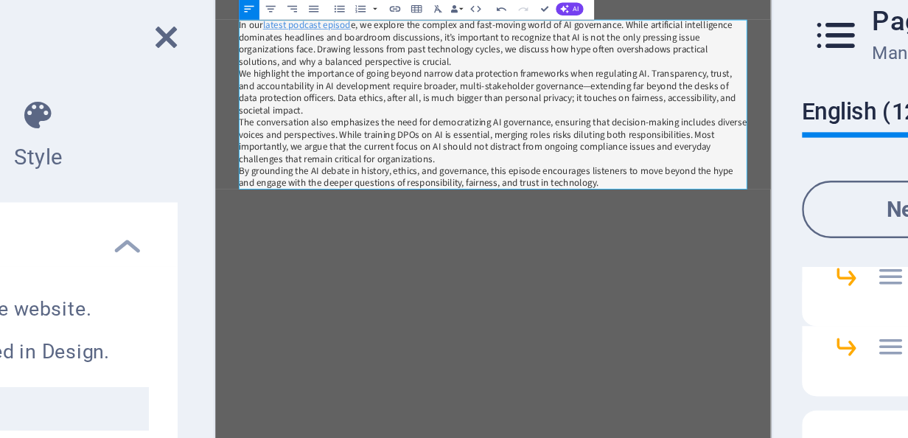
click at [300, 45] on link "latest podcast episod" at bounding box center [342, 43] width 120 height 18
click at [364, 77] on icon "button" at bounding box center [365, 75] width 3 height 3
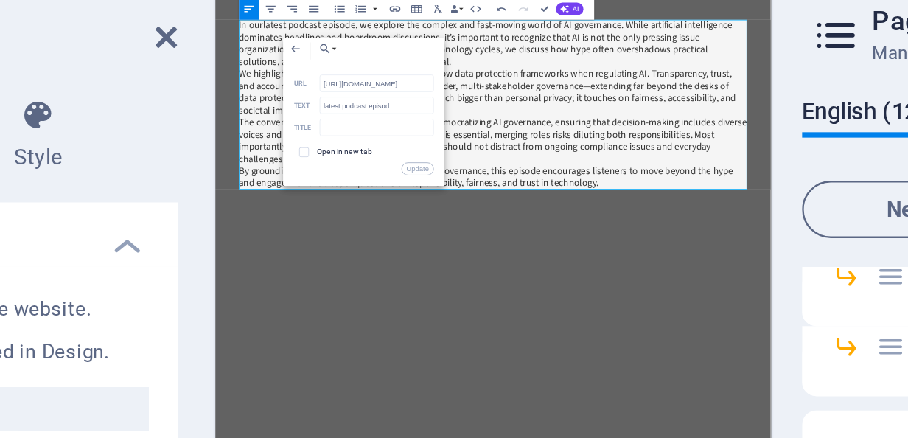
scroll to position [0, 55]
click at [382, 102] on input "https://www.podbean.com/ep/pb-ei9bn-1965ef4" at bounding box center [385, 103] width 47 height 7
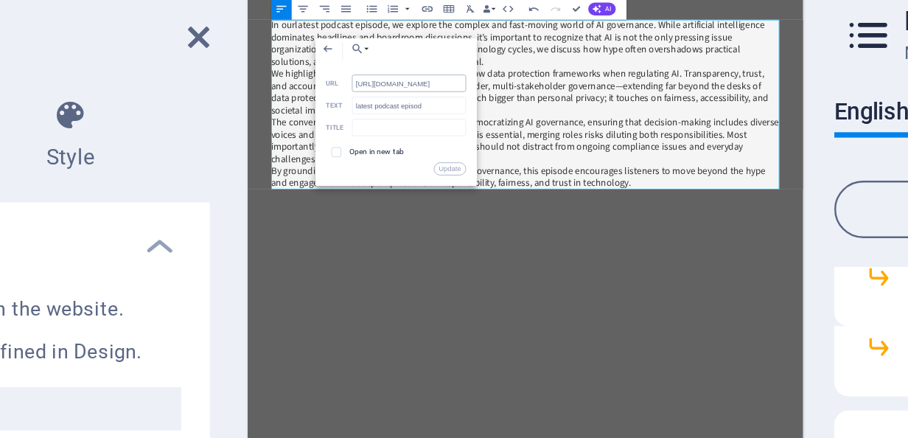
scroll to position [0, 0]
type input "[URL][DOMAIN_NAME]"
click at [408, 111] on input "latest podcast episod" at bounding box center [385, 111] width 47 height 7
type input "latest podcast episode"
click at [376, 136] on div "Update" at bounding box center [380, 138] width 58 height 5
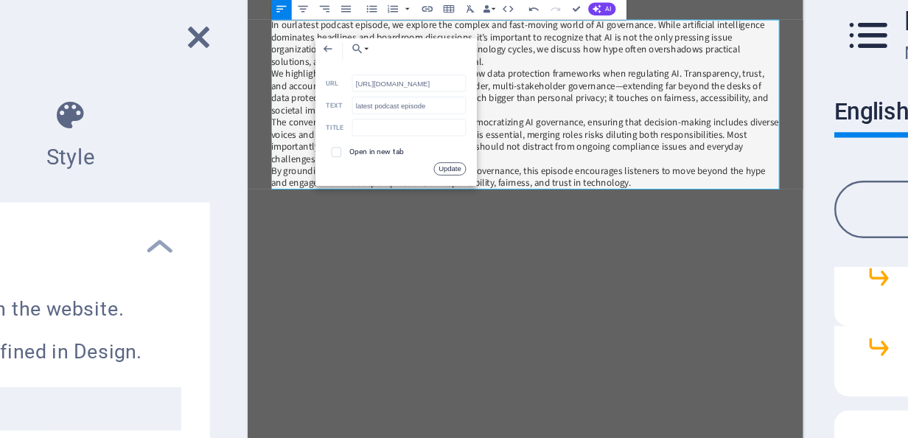
click at [402, 140] on button "Update" at bounding box center [401, 138] width 13 height 5
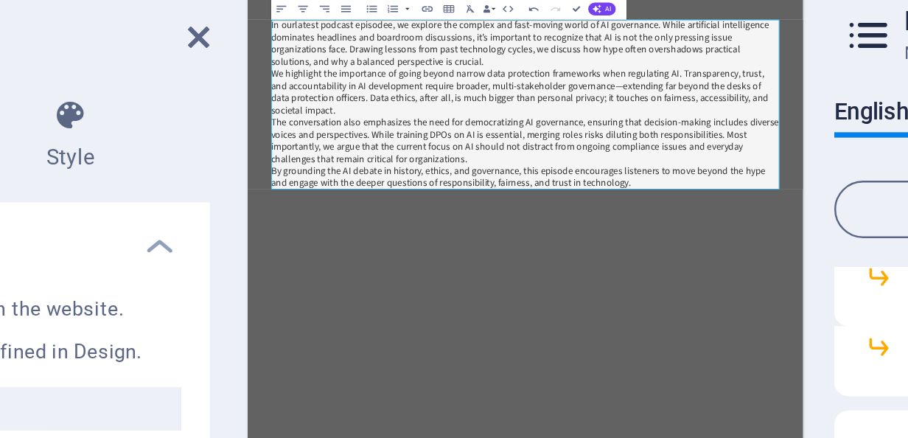
click at [446, 51] on p "In our latest podcast episode e, we explore the complex and fast-moving world o…" at bounding box center [628, 68] width 696 height 66
click at [525, 122] on p "We highlight the importance of going beyond narrow data protection frameworks w…" at bounding box center [628, 135] width 696 height 66
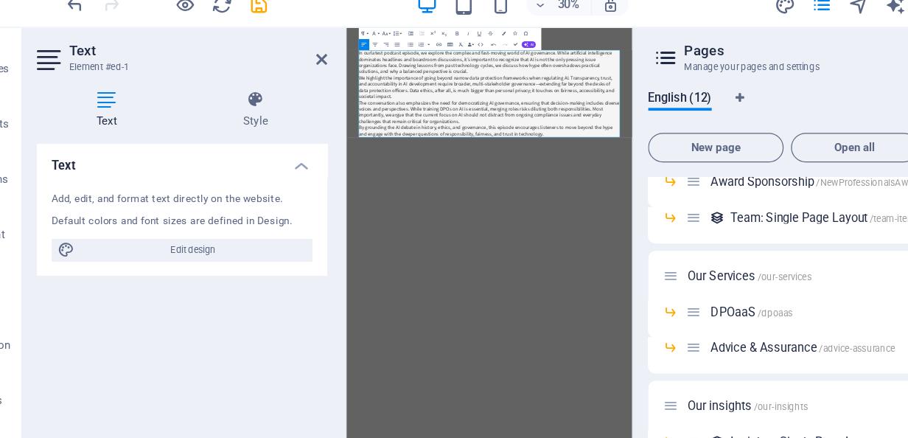
click at [800, 119] on p "In our latest podcast episode , we explore the complex and fast-moving world of…" at bounding box center [728, 119] width 696 height 66
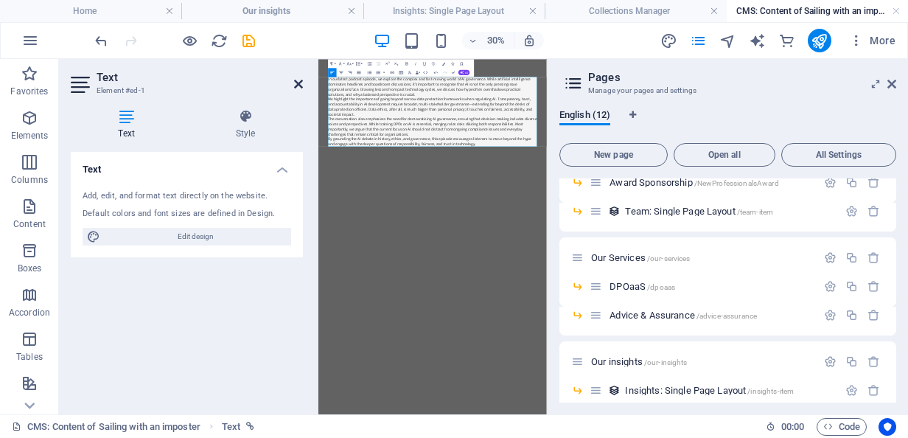
click at [302, 82] on icon at bounding box center [298, 84] width 9 height 12
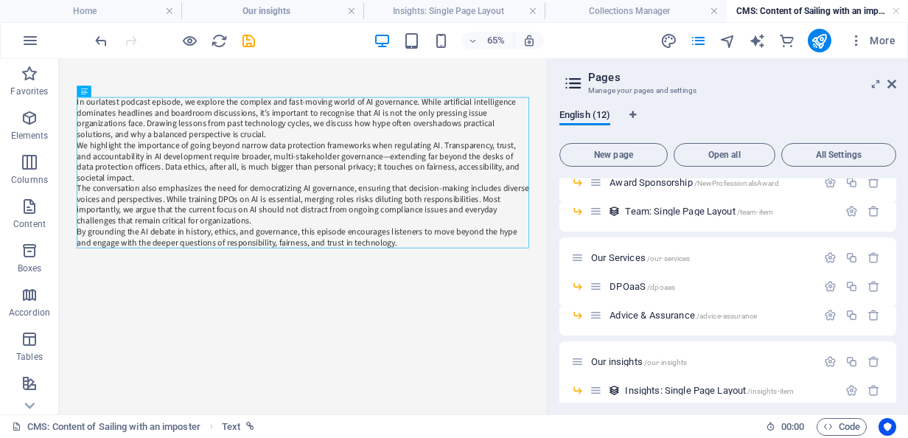
click at [527, 409] on html "Skip to main content In our latest podcast episode , we explore the complex and…" at bounding box center [434, 234] width 751 height 350
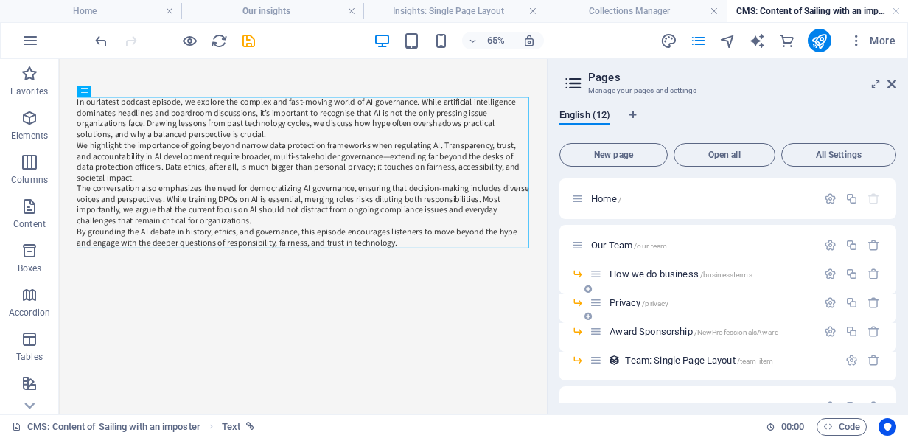
scroll to position [209, 0]
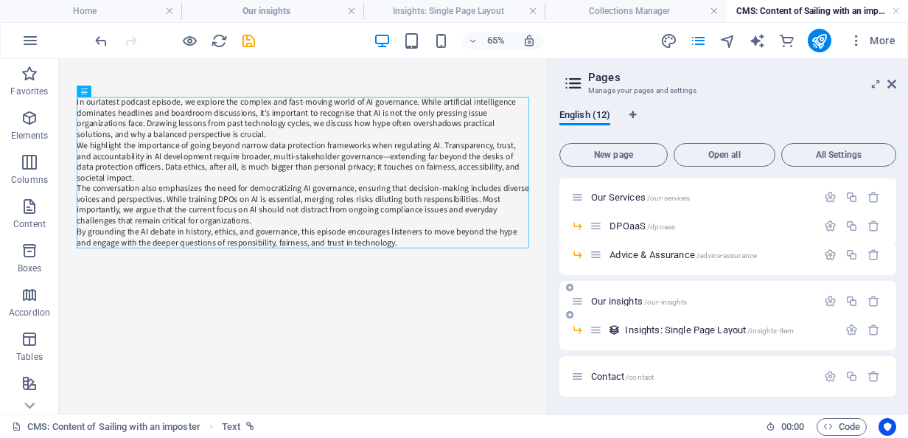
click at [619, 297] on span "Our insights /our-insights" at bounding box center [639, 301] width 96 height 11
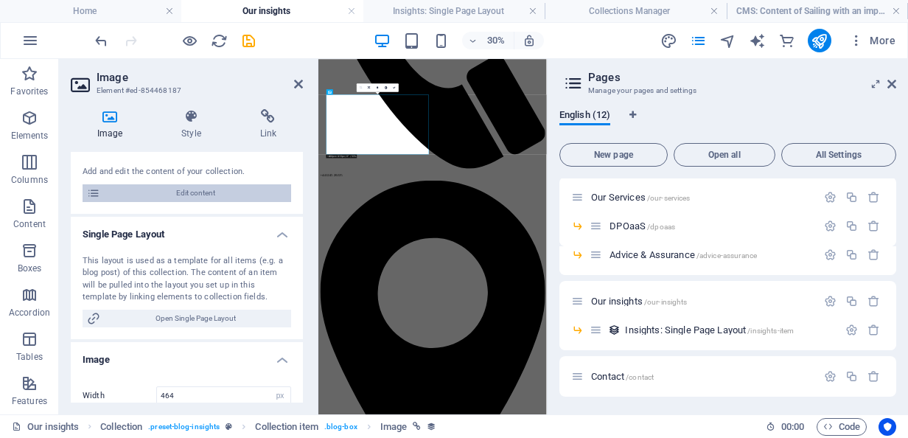
scroll to position [139, 0]
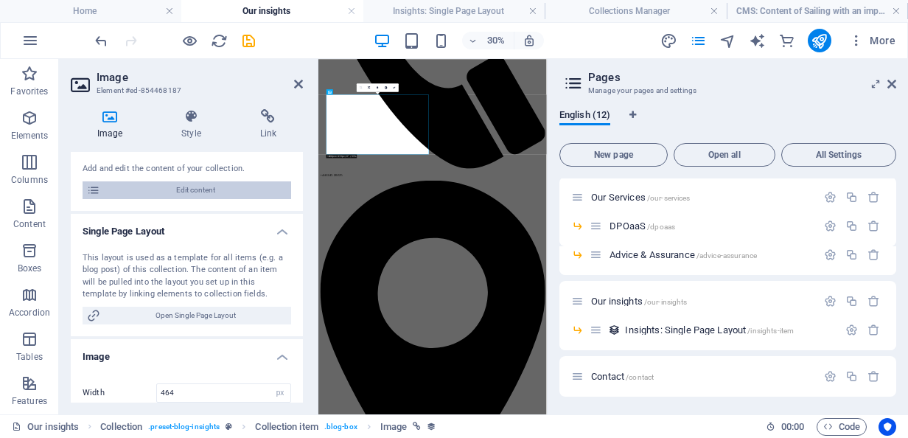
click at [190, 192] on span "Edit content" at bounding box center [196, 190] width 182 height 18
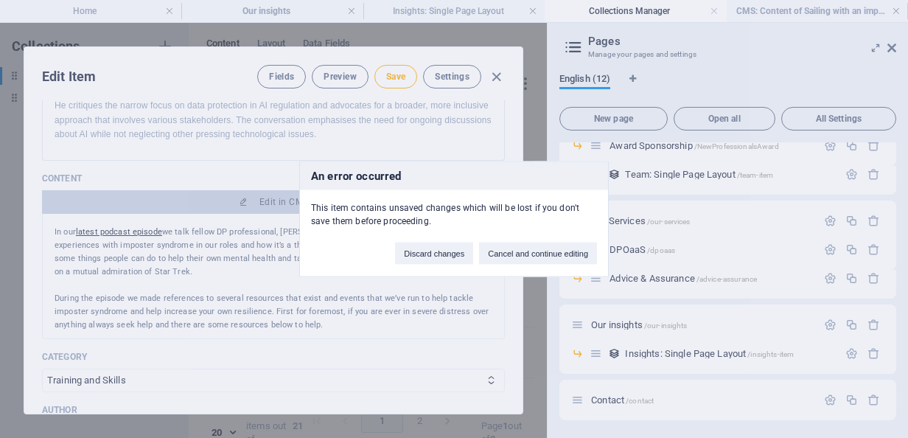
scroll to position [149, 0]
click at [524, 252] on button "Cancel and continue editing" at bounding box center [538, 254] width 118 height 22
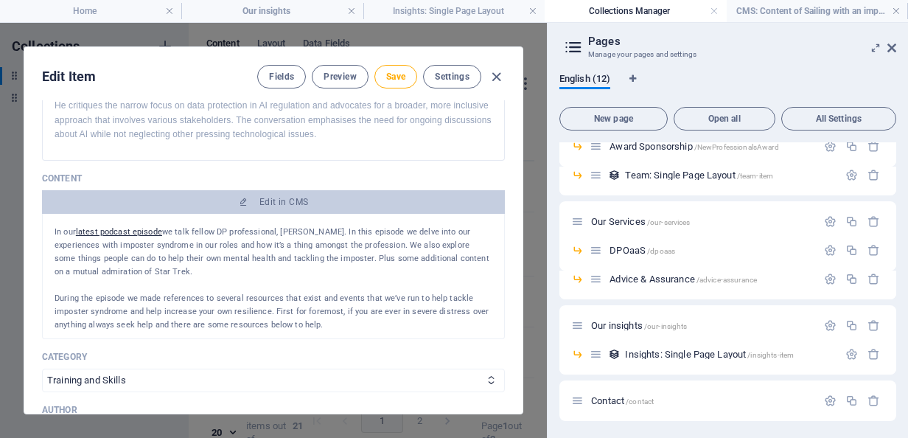
drag, startPoint x: 191, startPoint y: 232, endPoint x: 249, endPoint y: 268, distance: 68.5
click at [249, 268] on p "In our latest podcast episode we talk fellow DP professional, Catherine Dickson…" at bounding box center [274, 252] width 438 height 53
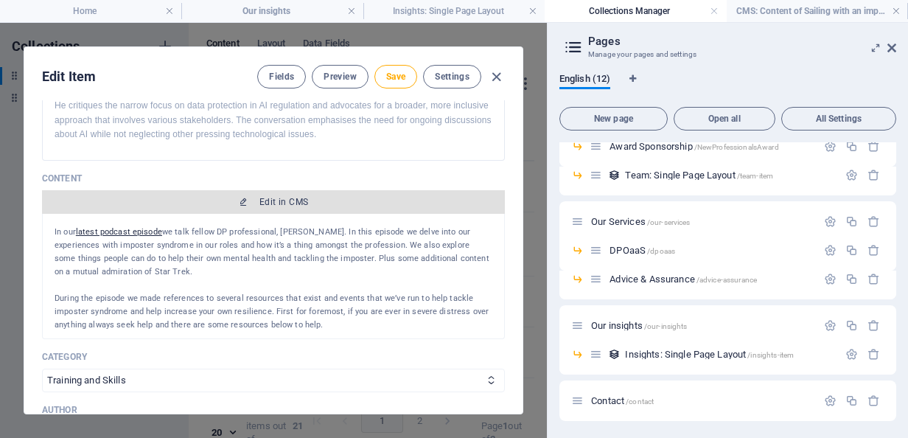
click at [267, 204] on span "Edit in CMS" at bounding box center [284, 202] width 49 height 12
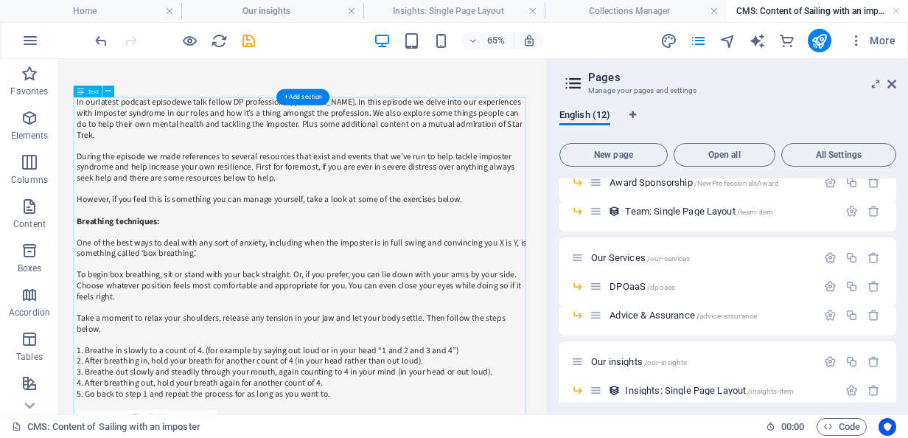
scroll to position [0, 0]
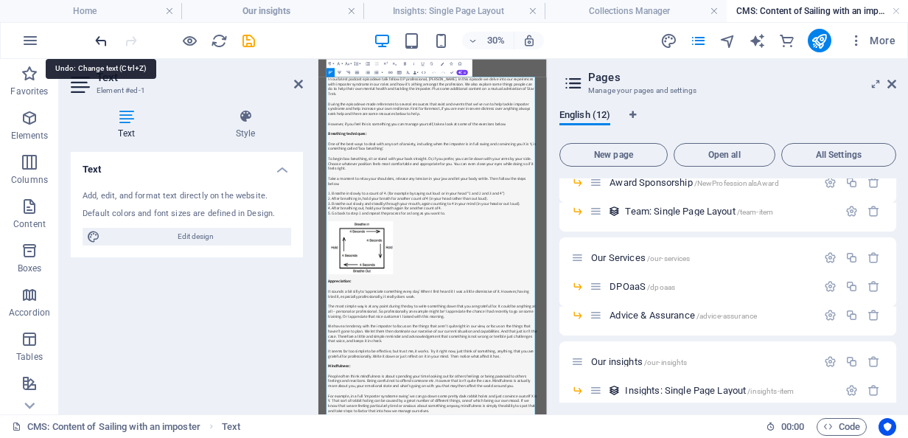
click at [102, 41] on icon "undo" at bounding box center [101, 40] width 17 height 17
click at [80, 82] on icon at bounding box center [82, 85] width 22 height 24
click at [303, 80] on aside "Text Element #ed-1 Text Style Text Add, edit, and format text directly on the w…" at bounding box center [189, 236] width 260 height 355
click at [296, 84] on icon at bounding box center [298, 84] width 9 height 12
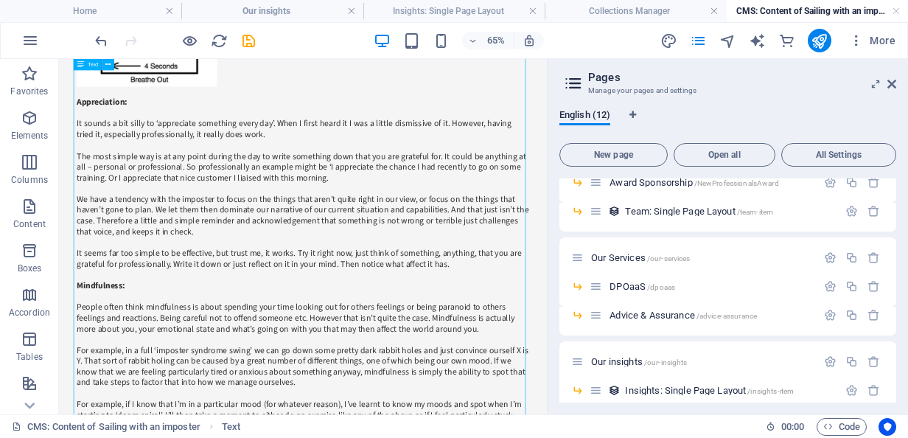
scroll to position [942, 0]
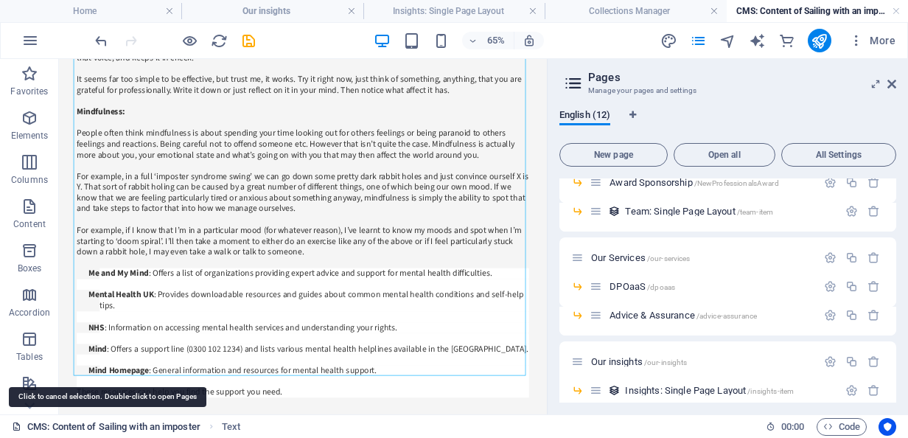
click at [121, 430] on link "CMS: Content of Sailing with an imposter" at bounding box center [106, 427] width 189 height 18
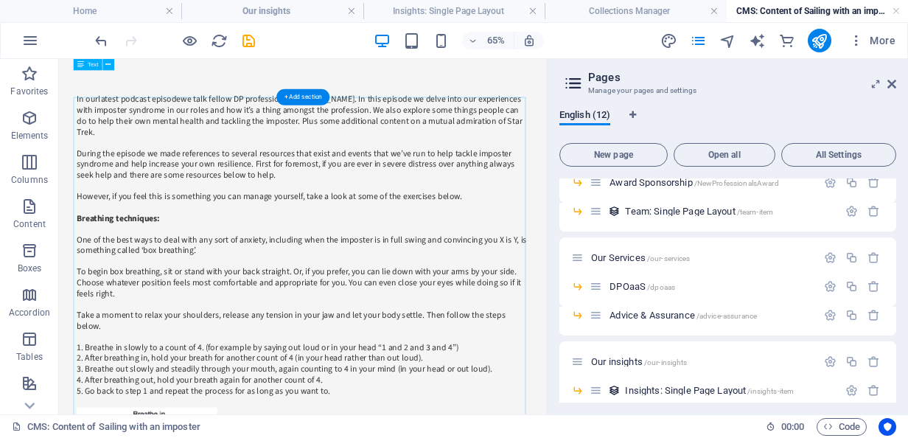
scroll to position [0, 0]
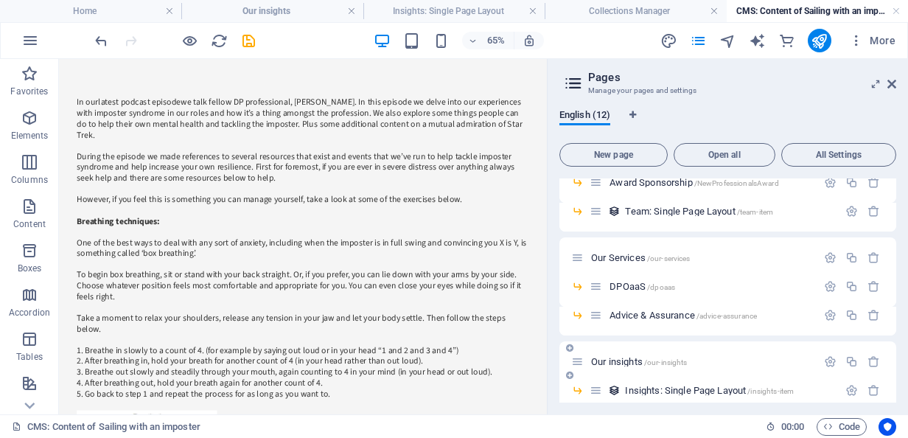
click at [596, 356] on span "Our insights /our-insights" at bounding box center [639, 361] width 96 height 11
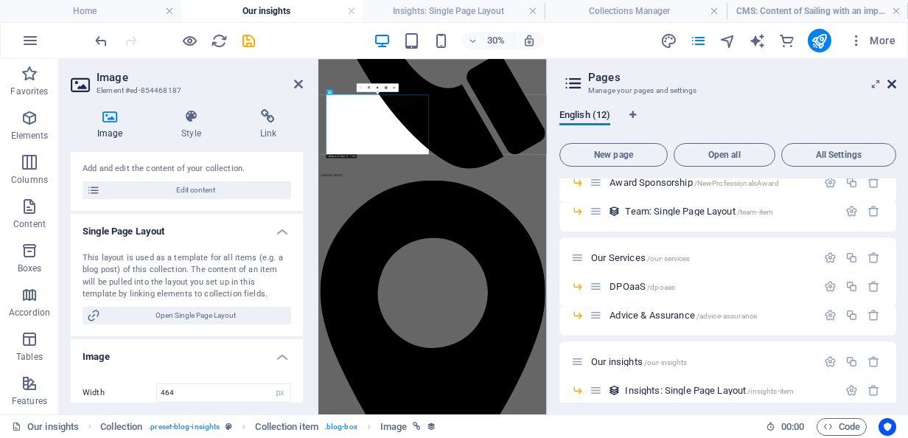
click at [895, 81] on icon at bounding box center [892, 84] width 9 height 12
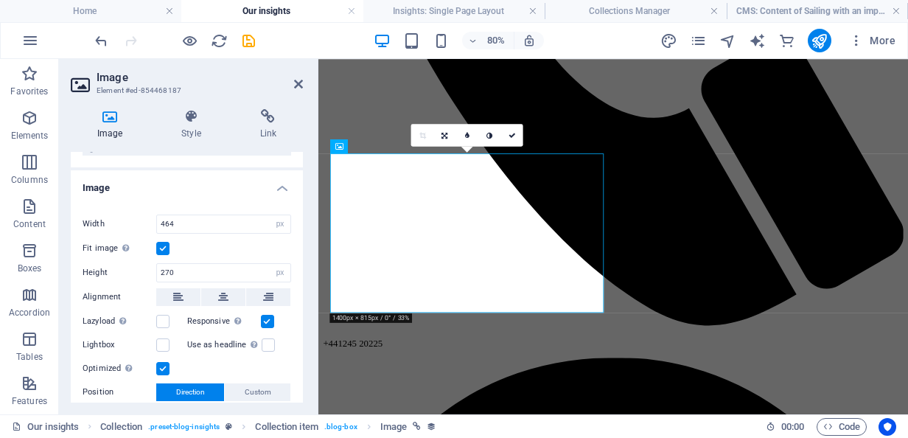
scroll to position [315, 0]
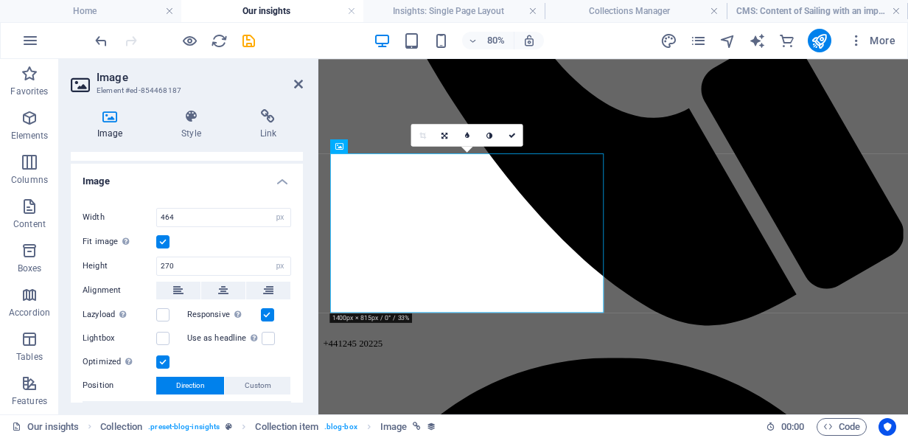
click at [279, 183] on h4 "Image" at bounding box center [187, 177] width 232 height 27
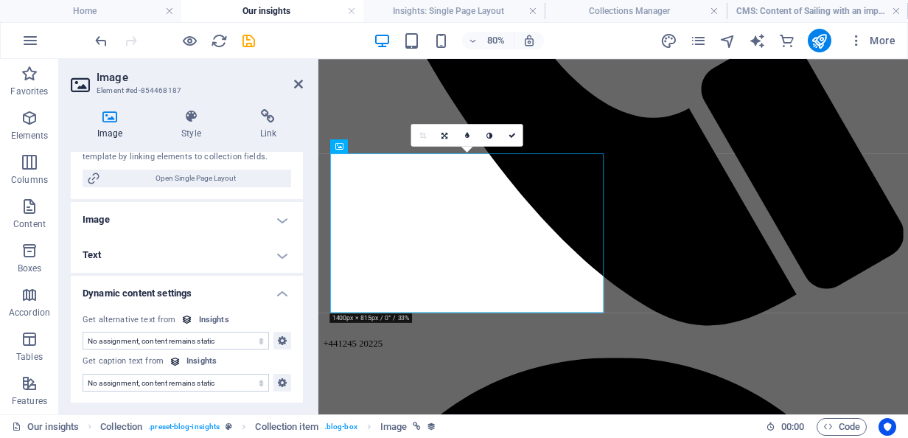
click at [277, 214] on h4 "Image" at bounding box center [187, 219] width 232 height 35
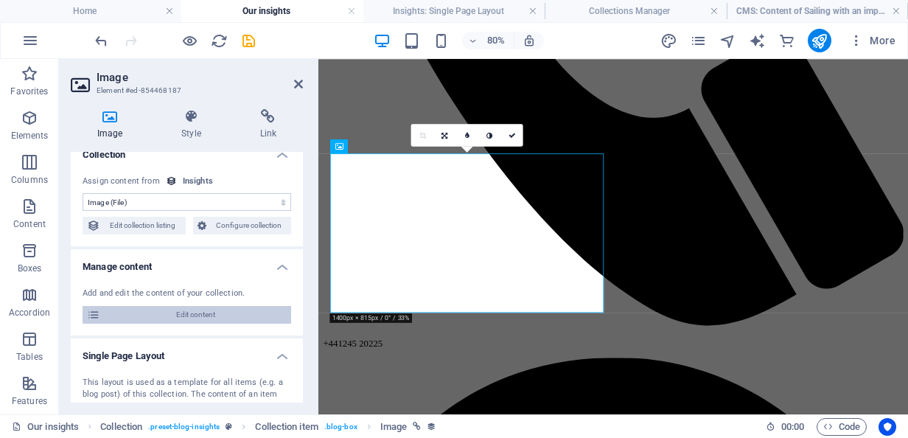
scroll to position [0, 0]
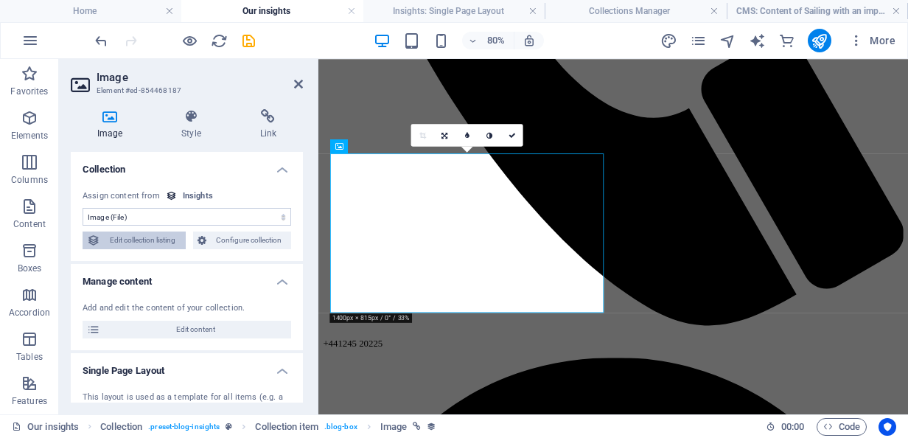
click at [153, 241] on span "Edit collection listing" at bounding box center [143, 241] width 77 height 18
select select "columns.publishing_date_DESC"
select select "columns.status"
select select "columns.publishing_date"
select select "past"
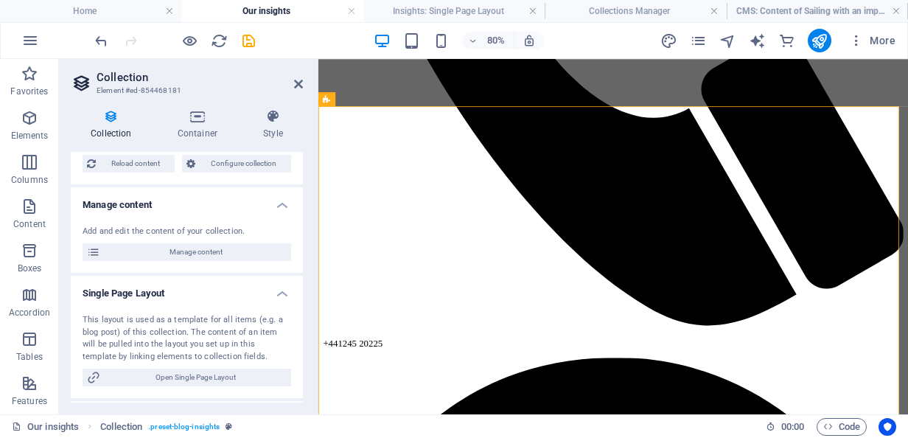
scroll to position [113, 0]
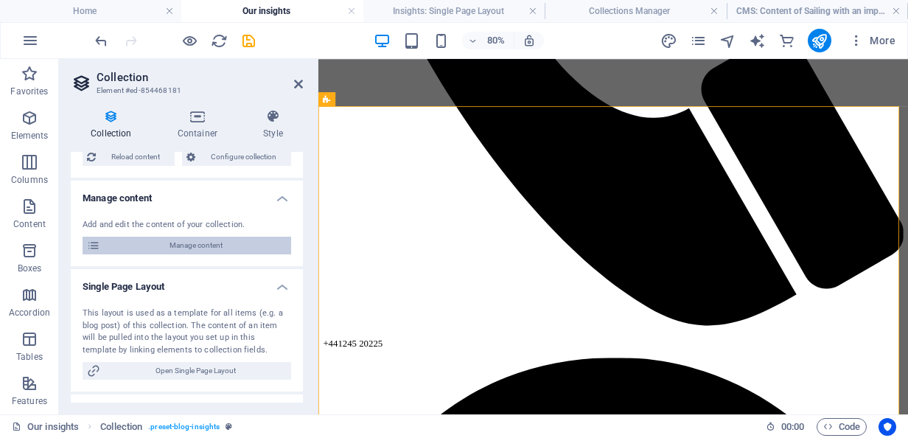
click at [206, 247] on span "Manage content" at bounding box center [196, 246] width 182 height 18
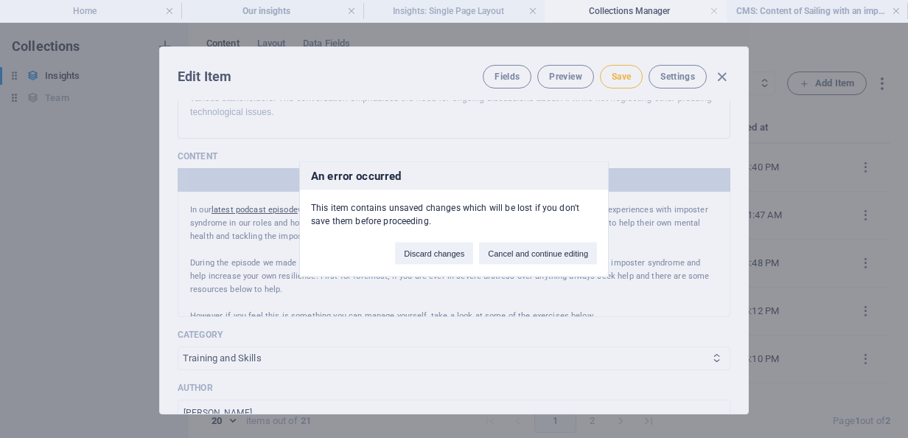
scroll to position [0, 0]
click at [523, 246] on button "Cancel and continue editing" at bounding box center [538, 254] width 118 height 22
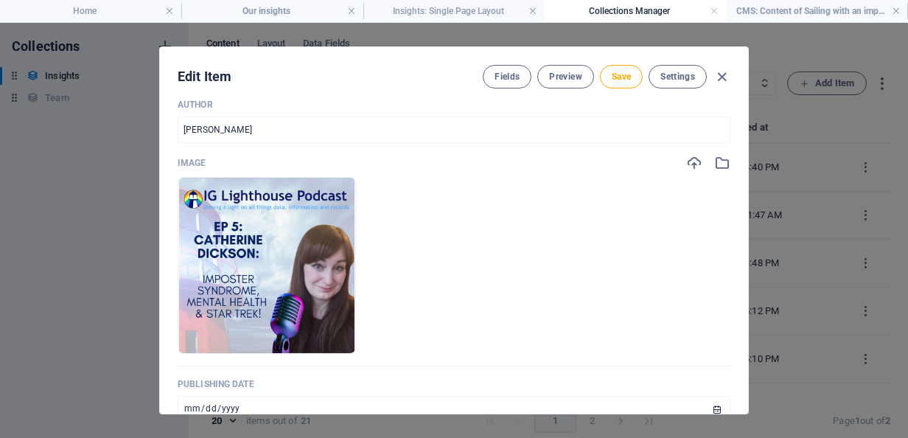
scroll to position [512, 0]
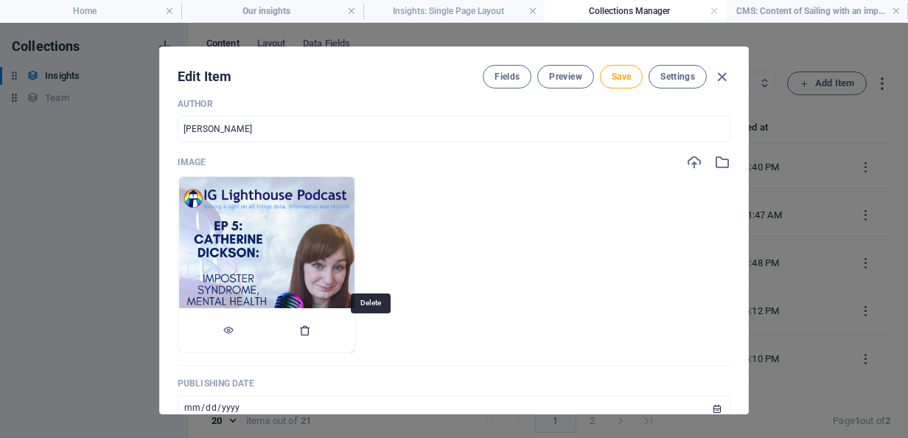
click at [311, 329] on icon "button" at bounding box center [305, 330] width 12 height 12
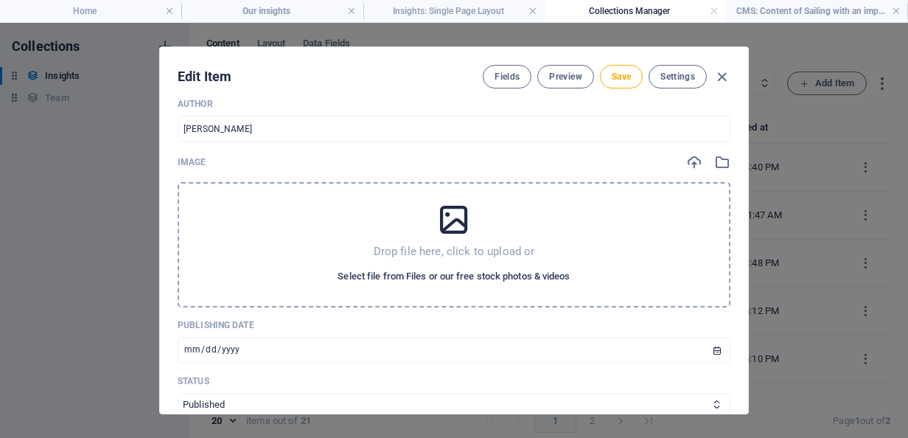
click at [440, 276] on span "Select file from Files or our free stock photos & videos" at bounding box center [454, 277] width 232 height 18
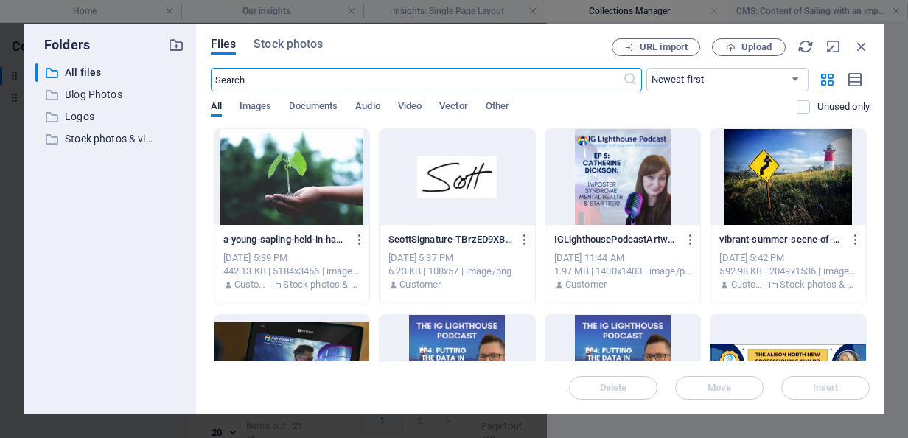
scroll to position [535, 0]
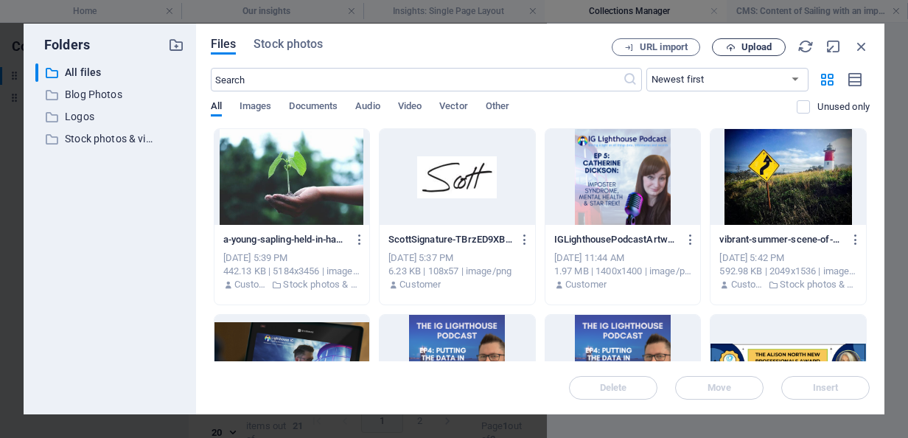
click at [755, 44] on span "Upload" at bounding box center [757, 47] width 30 height 9
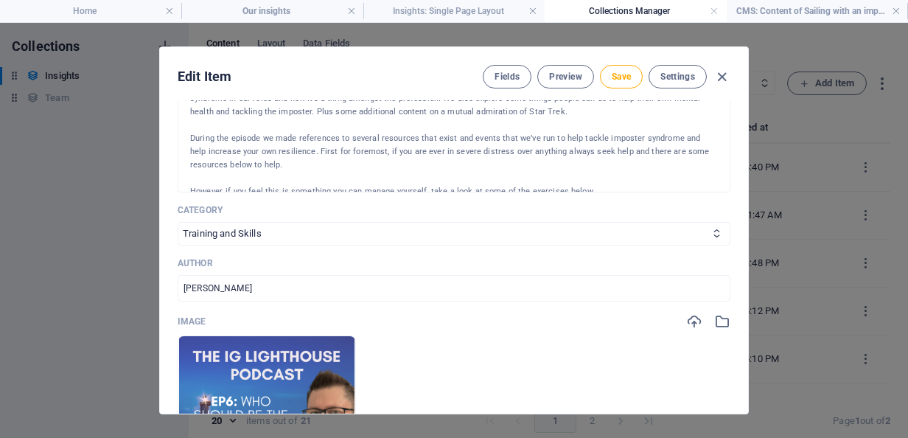
scroll to position [347, 0]
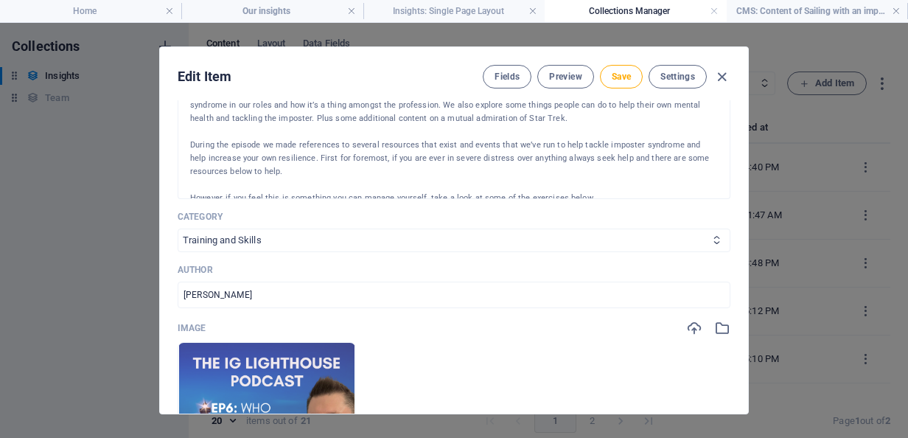
click at [279, 237] on select "Data Protection Records Management Cyber Security Freedom of Information [GEOGR…" at bounding box center [454, 241] width 553 height 24
click at [356, 185] on p at bounding box center [454, 184] width 528 height 13
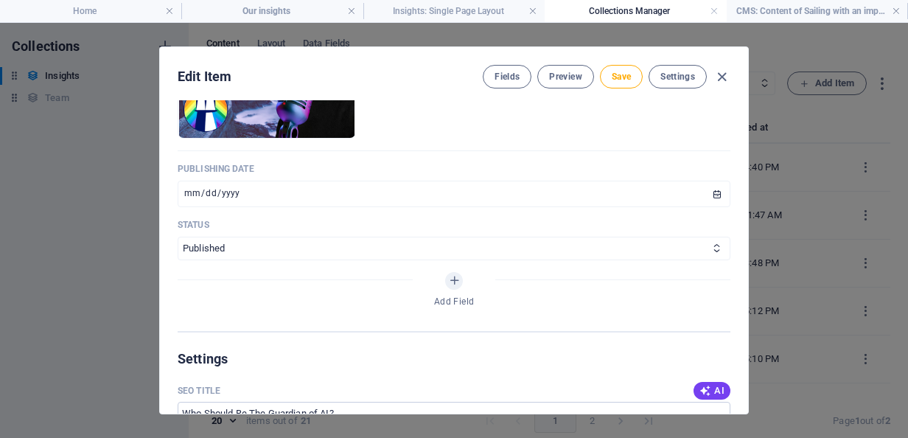
scroll to position [737, 0]
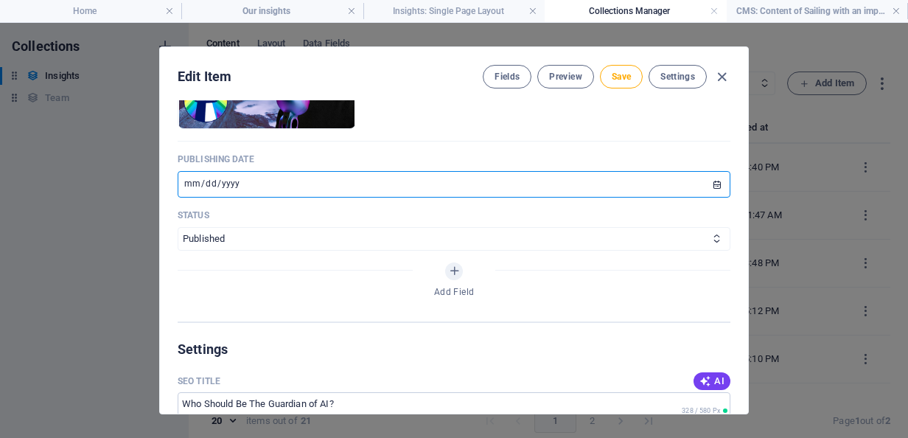
click at [310, 180] on input "2025-09-19" at bounding box center [454, 184] width 553 height 27
click at [714, 180] on input "2025-09-19" at bounding box center [454, 184] width 553 height 27
type input "[DATE]"
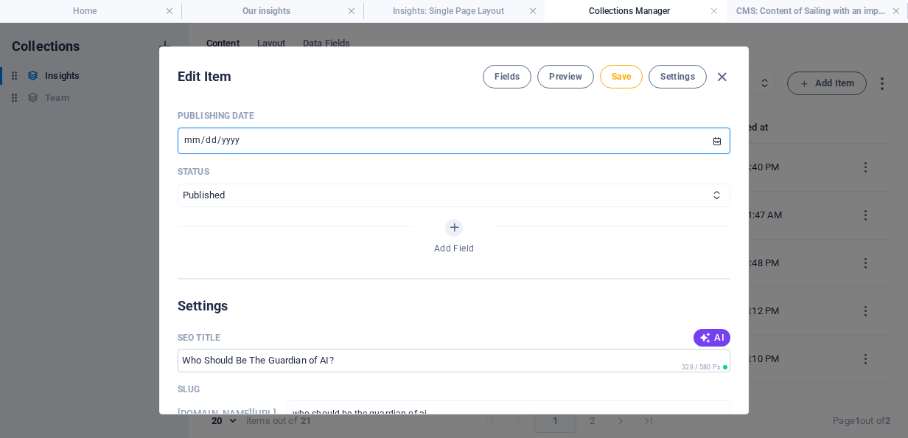
scroll to position [781, 0]
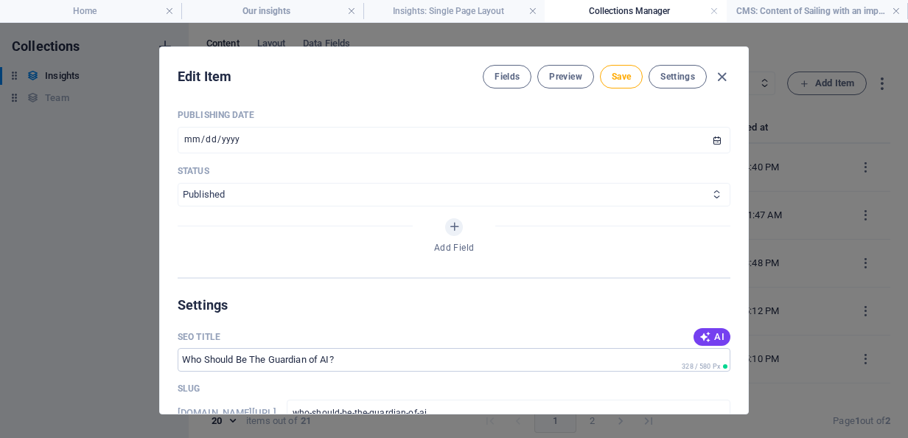
click at [343, 199] on select "Published Draft" at bounding box center [454, 195] width 553 height 24
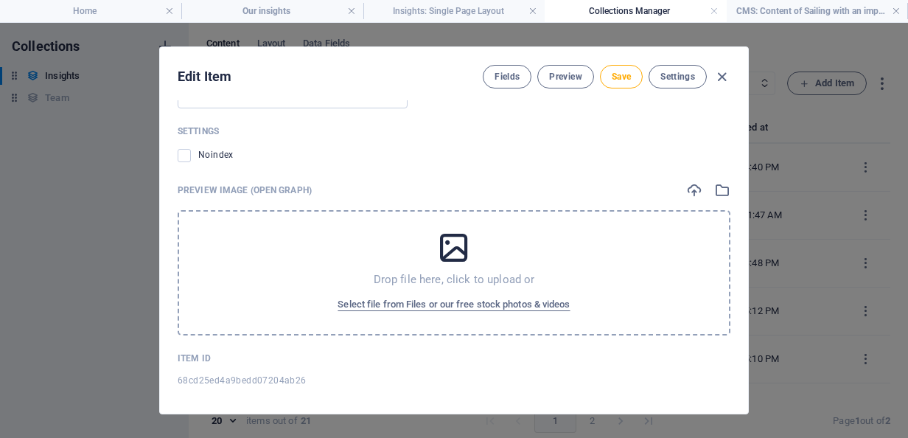
scroll to position [1490, 0]
click at [427, 302] on span "Select file from Files or our free stock photos & videos" at bounding box center [454, 303] width 232 height 18
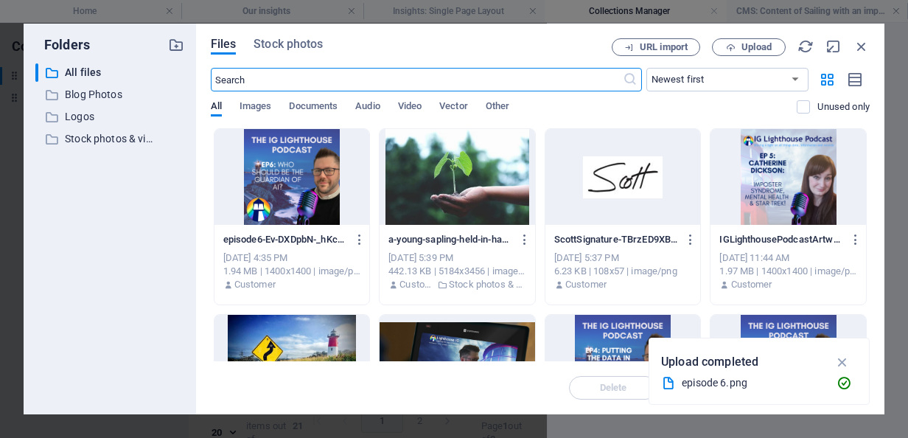
scroll to position [1512, 0]
click at [282, 177] on div at bounding box center [293, 177] width 156 height 96
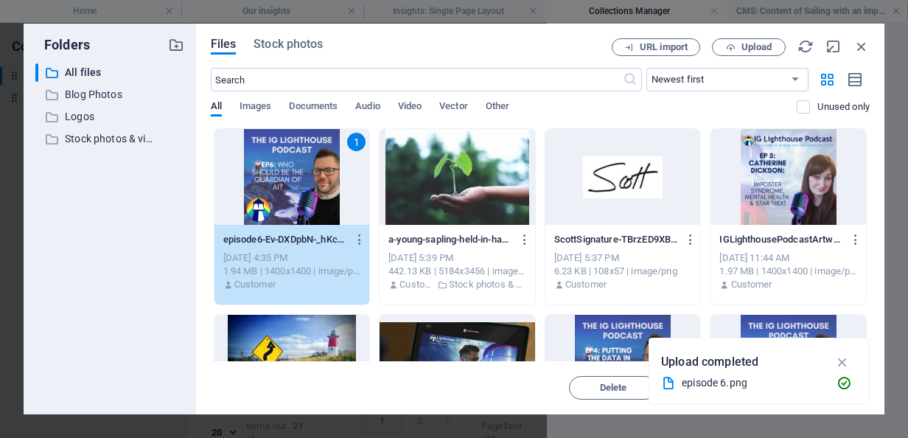
click at [298, 187] on div "1" at bounding box center [293, 177] width 156 height 96
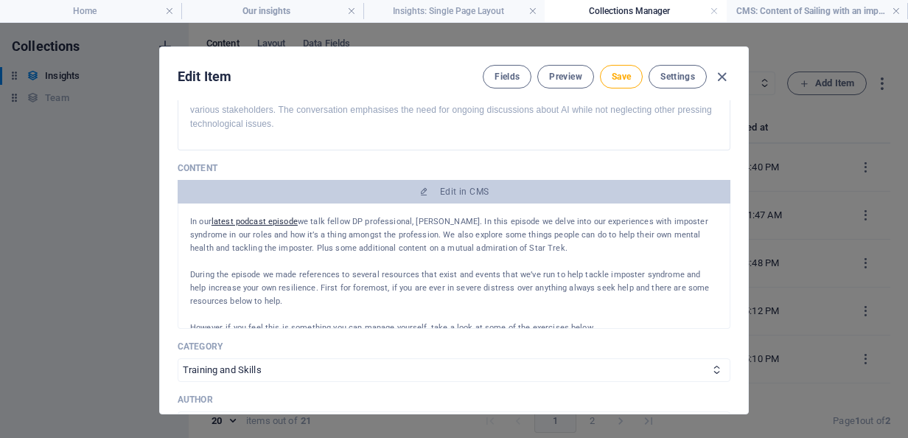
scroll to position [218, 0]
click at [448, 248] on p "In our latest podcast episode we talk fellow DP professional, Catherine Dickson…" at bounding box center [454, 234] width 528 height 40
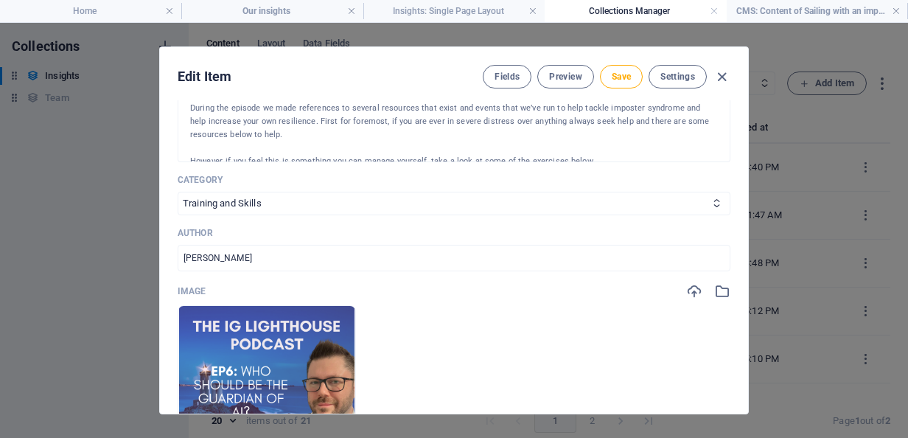
scroll to position [385, 0]
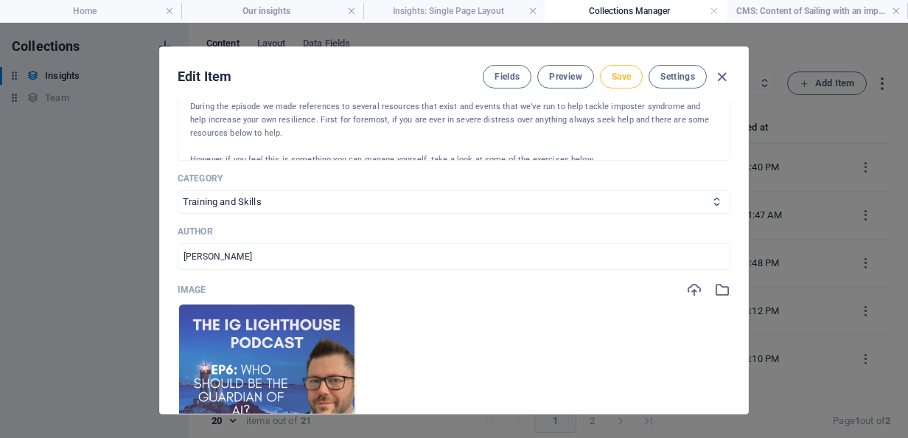
click at [618, 76] on span "Save" at bounding box center [621, 77] width 19 height 12
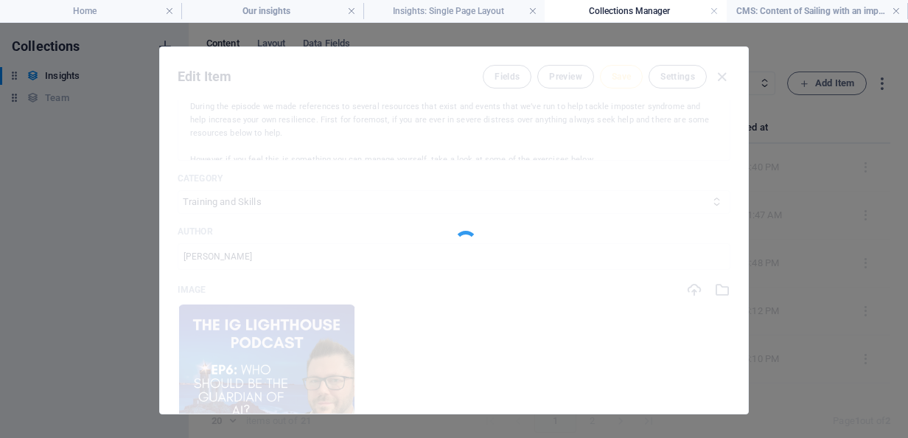
type input "who-should-be-the-guardian-of-ai"
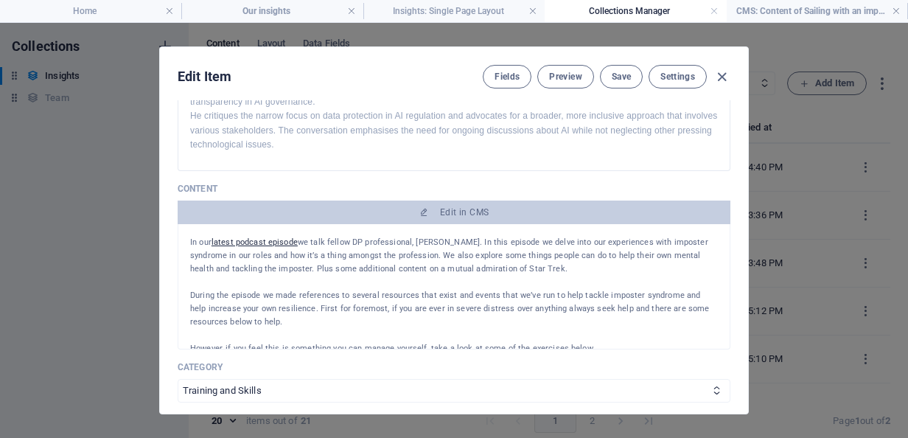
scroll to position [195, 0]
click at [518, 215] on span "Edit in CMS" at bounding box center [454, 214] width 541 height 12
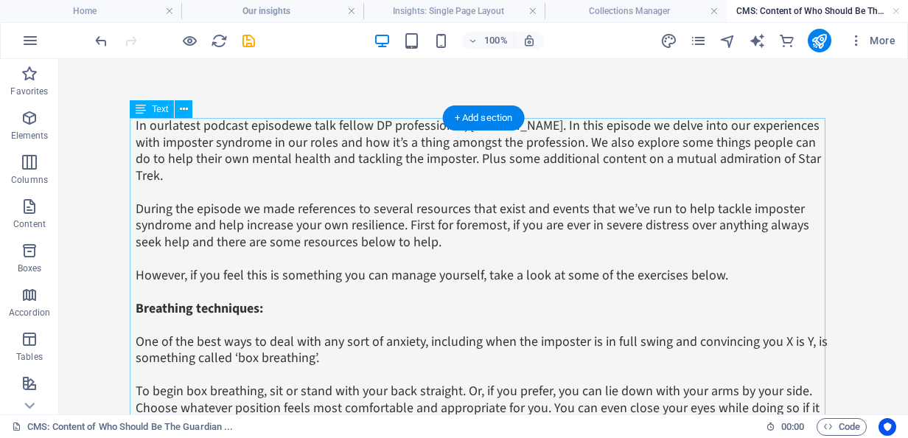
scroll to position [0, 0]
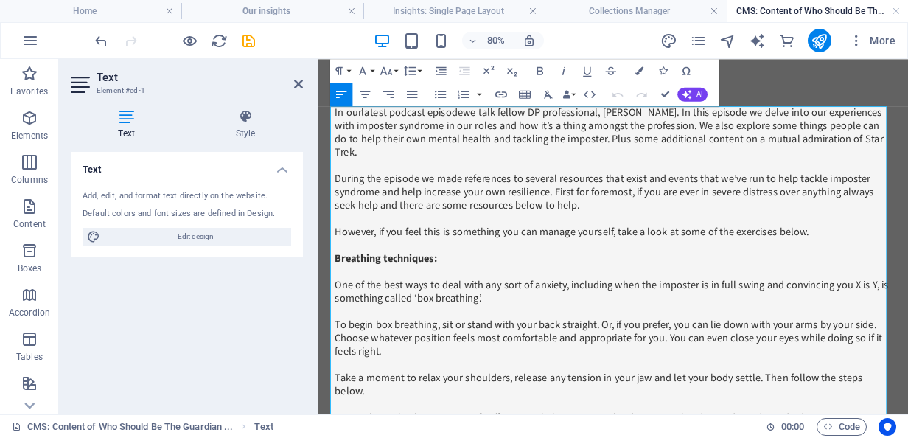
click at [436, 164] on p "In our latest podcast episode we talk fellow DP professional, Catherine Dickson…" at bounding box center [687, 151] width 696 height 66
click at [345, 127] on p "In our latest podcast episode we talk fellow DP professional, Catherine Dickson…" at bounding box center [687, 151] width 696 height 66
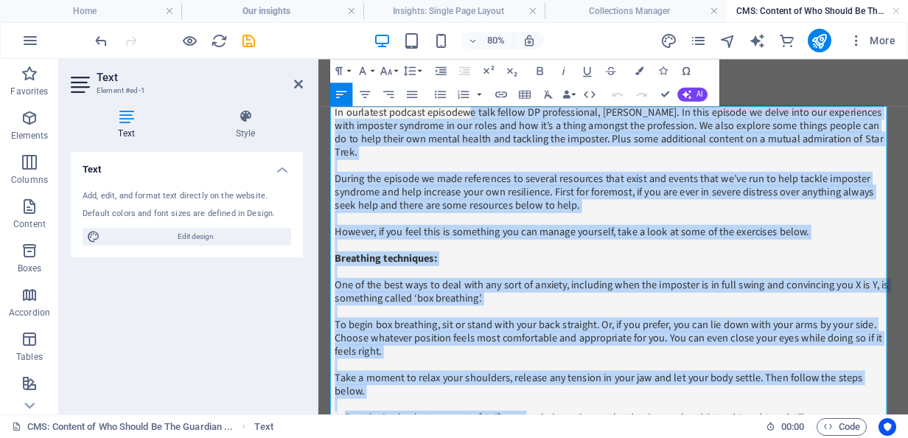
drag, startPoint x: 498, startPoint y: 129, endPoint x: 569, endPoint y: 476, distance: 354.4
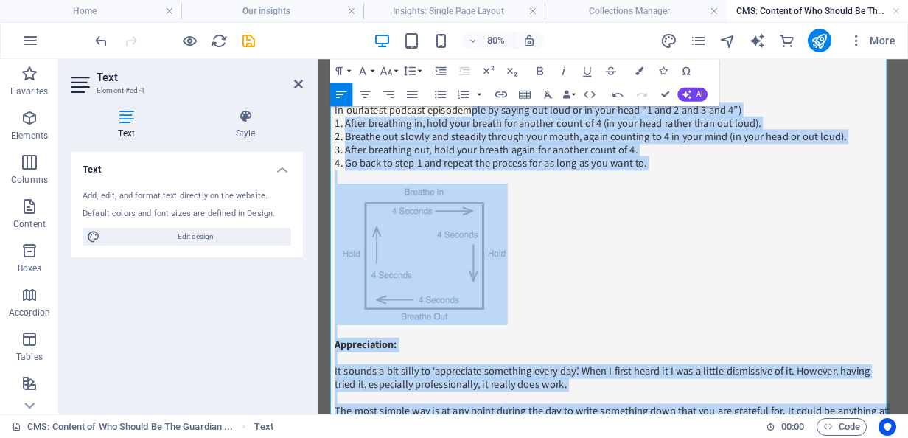
drag, startPoint x: 495, startPoint y: 125, endPoint x: 595, endPoint y: 508, distance: 396.1
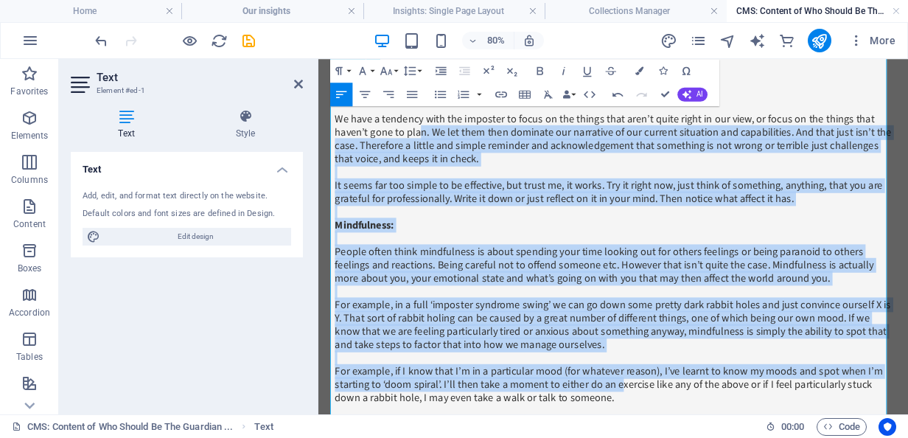
drag, startPoint x: 687, startPoint y: 470, endPoint x: 439, endPoint y: 160, distance: 397.0
click at [439, 160] on div "In our latest podcast episode sed with this morning. We have a tendency with th…" at bounding box center [687, 400] width 696 height 614
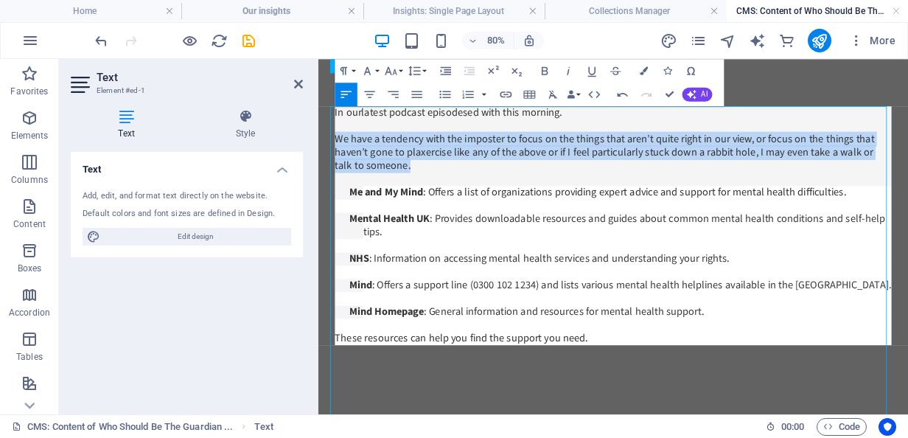
scroll to position [0, 0]
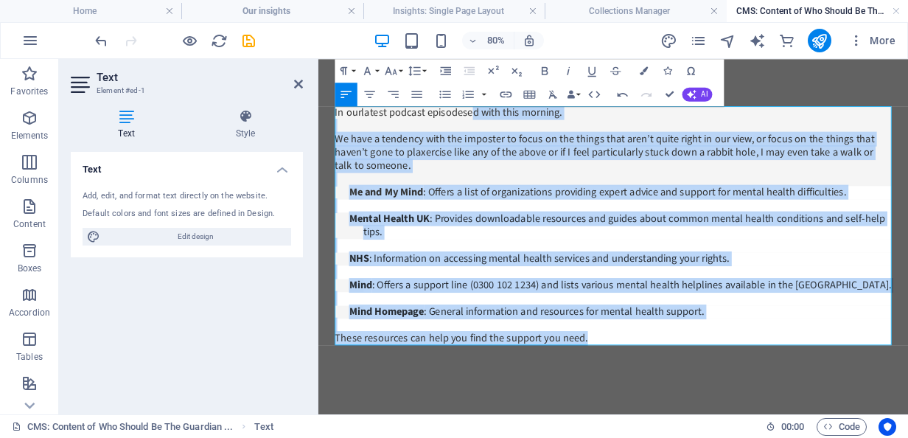
drag, startPoint x: 751, startPoint y: 406, endPoint x: 505, endPoint y: 133, distance: 367.0
click at [505, 133] on div "In our latest podcast episode sed with this morning. We have a tendency with th…" at bounding box center [687, 267] width 696 height 299
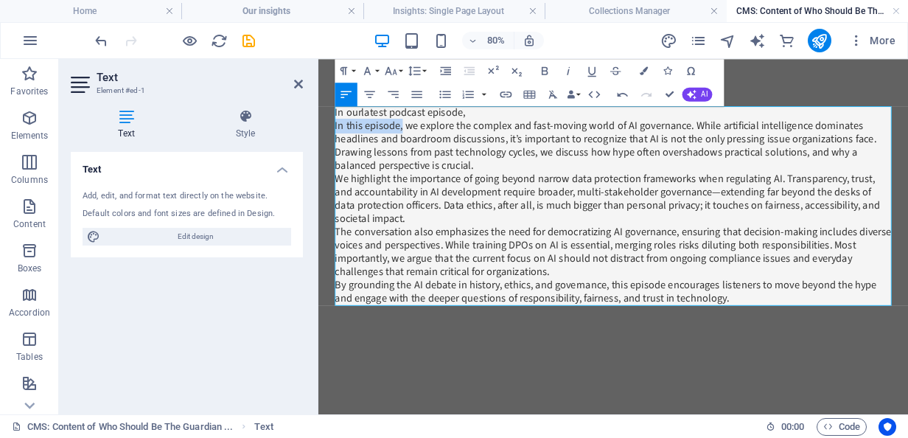
drag, startPoint x: 422, startPoint y: 144, endPoint x: 340, endPoint y: 142, distance: 82.6
click at [340, 142] on p "In this episode, we explore the complex and fast-moving world of AI governance.…" at bounding box center [687, 168] width 696 height 66
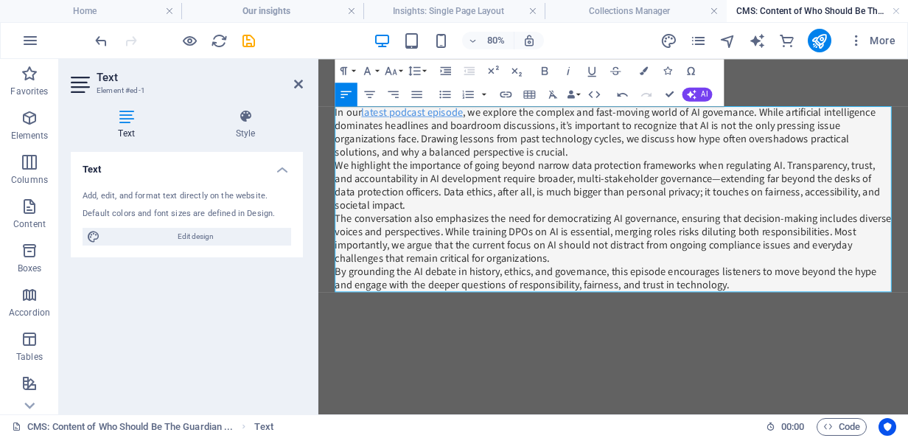
click at [479, 123] on link "latest podcast episode" at bounding box center [435, 125] width 127 height 18
click at [419, 88] on icon "button" at bounding box center [420, 92] width 14 height 14
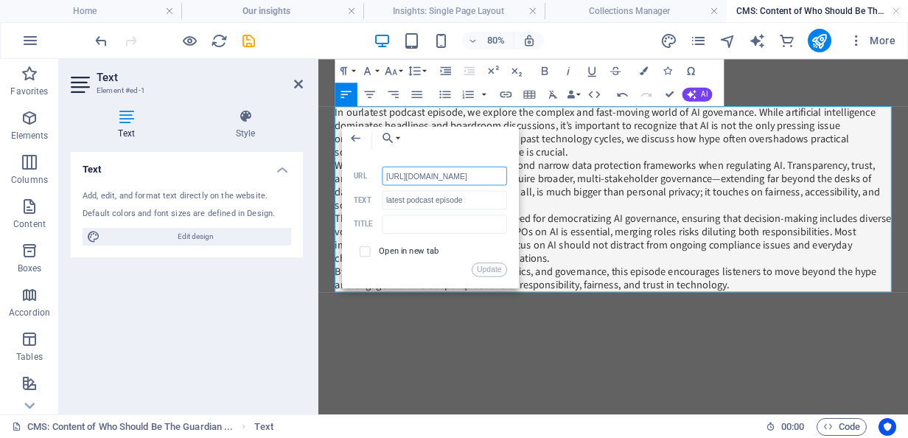
click at [408, 181] on input "https://www.podbean.com/ep/pb-ei9bn-1965ef4" at bounding box center [444, 176] width 125 height 19
paste input "theiglighthouse.podbean.com/e/episode-6-who-should-be-the-guardian-of-ai/"
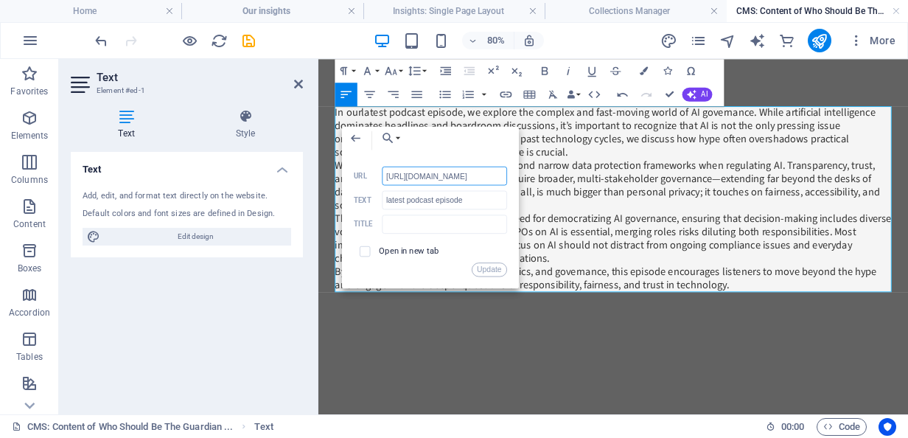
type input "[URL][DOMAIN_NAME]"
click at [493, 268] on button "Update" at bounding box center [489, 269] width 35 height 14
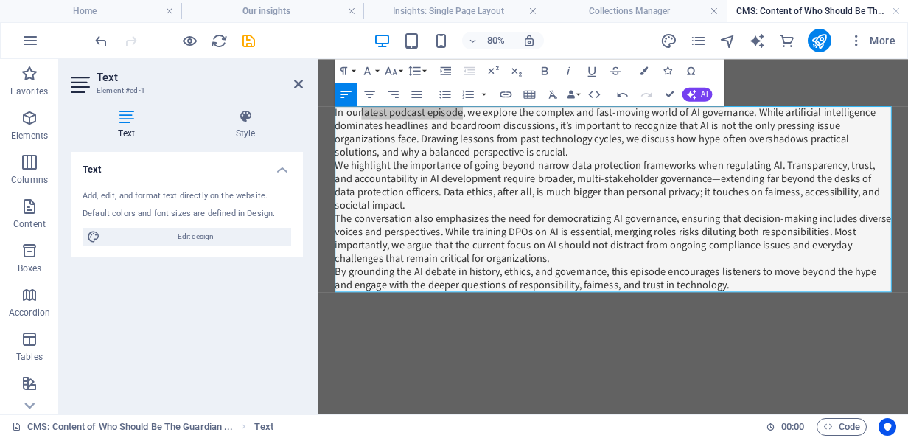
scroll to position [0, 0]
click at [377, 159] on p "In our latest podcast episode , we explore the complex and fast-moving world of…" at bounding box center [687, 151] width 696 height 66
click at [747, 144] on p "In our latest podcast episode , we explore the complex and fast-moving world of…" at bounding box center [687, 151] width 696 height 66
click at [784, 209] on p "We highlight the importance of going beyond narrow data protection frameworks w…" at bounding box center [687, 217] width 696 height 66
click at [518, 260] on p "The conversation also emphasizes the need for democratizing AI governance, ensu…" at bounding box center [687, 284] width 696 height 66
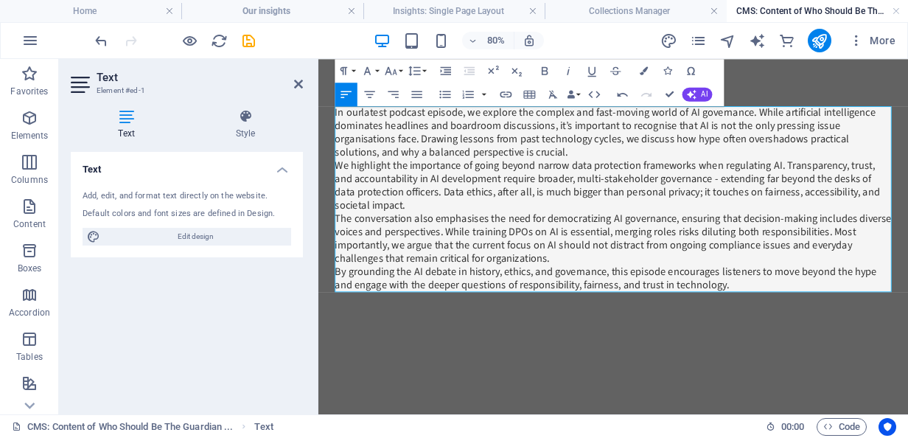
click at [573, 306] on p "The conversation also emphasises the need for democratizing AI governance, ensu…" at bounding box center [687, 284] width 696 height 66
click at [246, 41] on icon "save" at bounding box center [248, 40] width 17 height 17
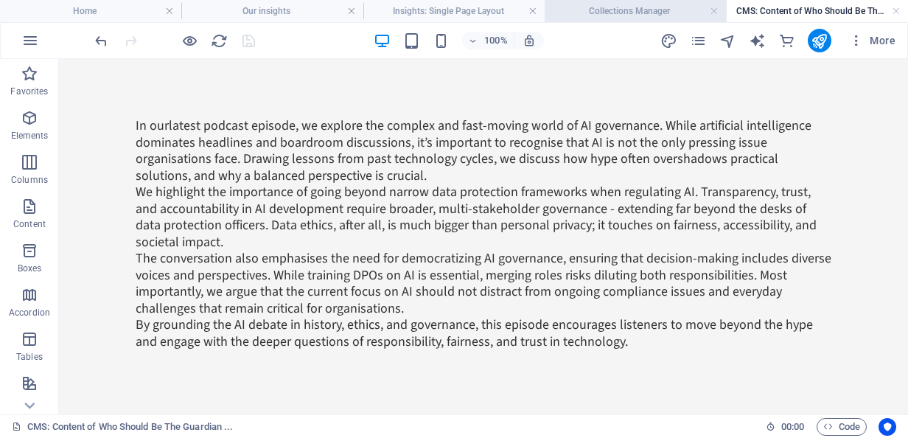
click at [626, 16] on h4 "Collections Manager" at bounding box center [635, 11] width 181 height 16
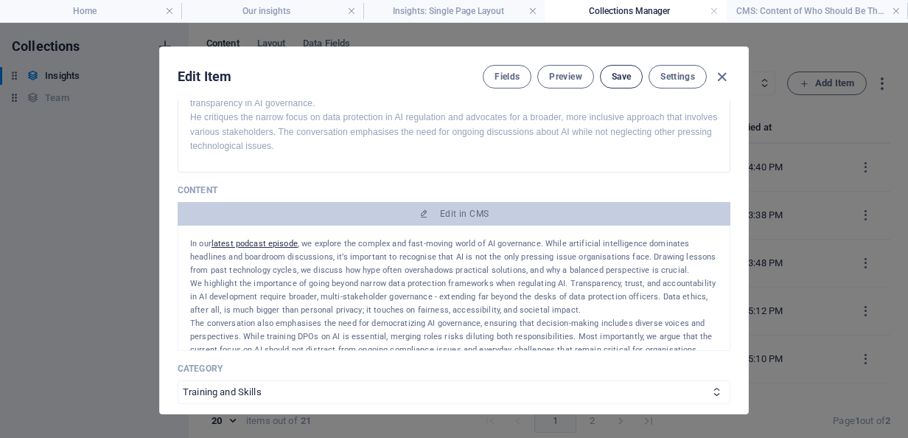
click at [616, 83] on button "Save" at bounding box center [621, 77] width 43 height 24
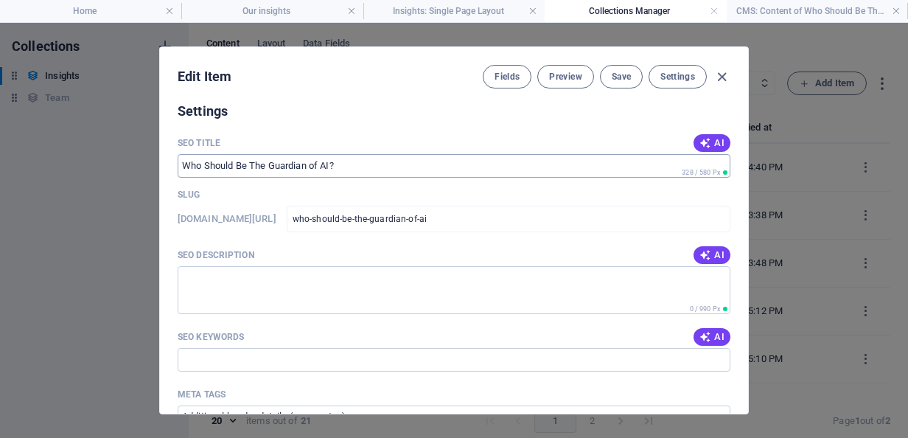
scroll to position [1004, 0]
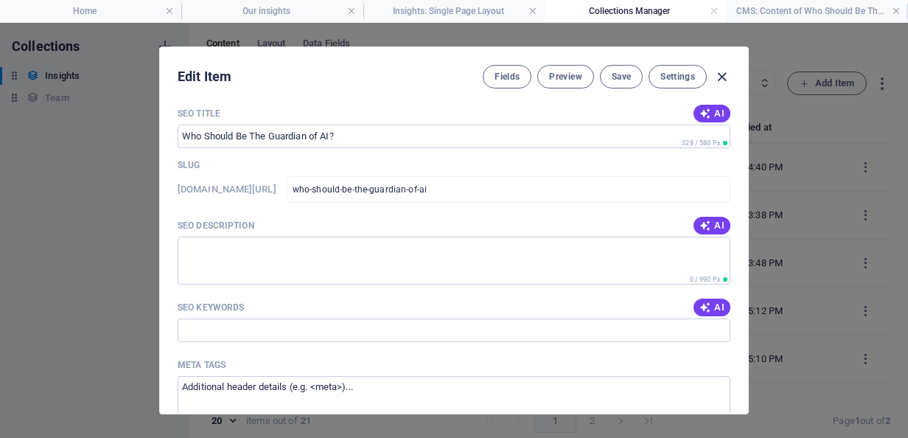
click at [723, 73] on icon "button" at bounding box center [722, 77] width 17 height 17
type input "who-should-be-the-guardian-of-ai"
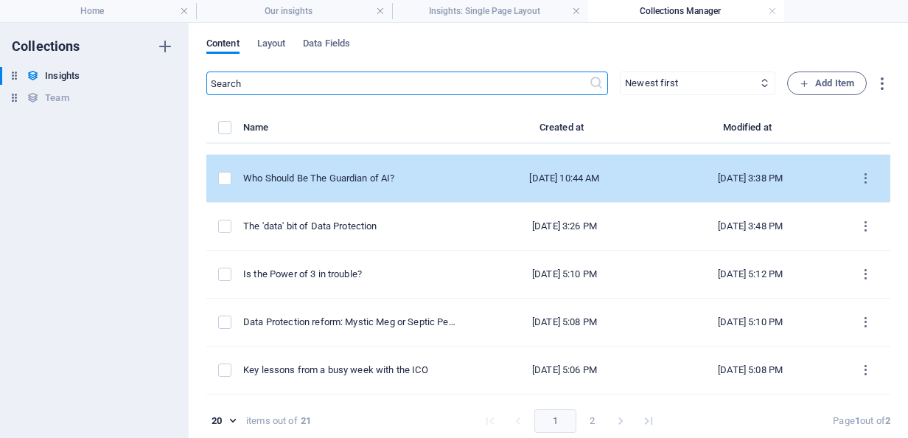
scroll to position [0, 0]
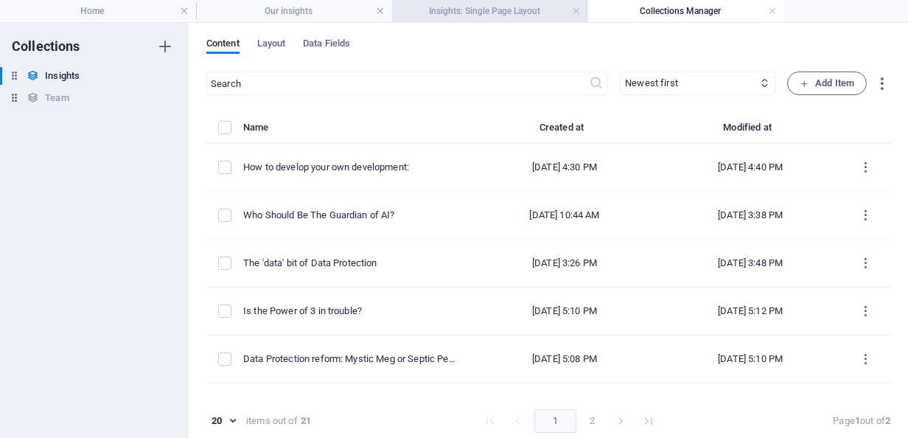
click at [460, 4] on h4 "Insights: Single Page Layout" at bounding box center [490, 11] width 196 height 16
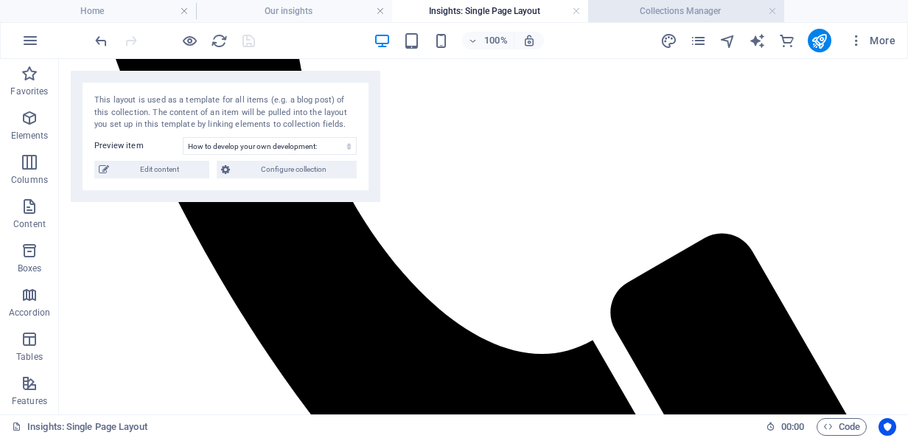
click at [659, 16] on h4 "Collections Manager" at bounding box center [686, 11] width 196 height 16
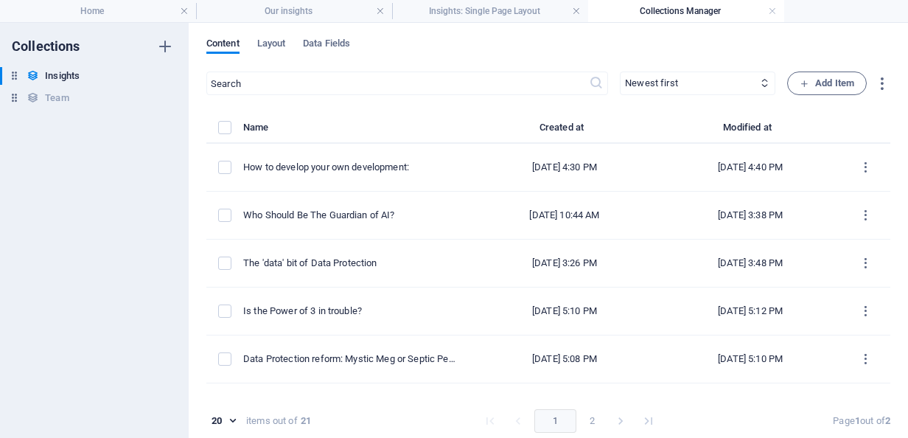
scroll to position [0, 0]
click at [263, 12] on h4 "Our insights" at bounding box center [294, 11] width 196 height 16
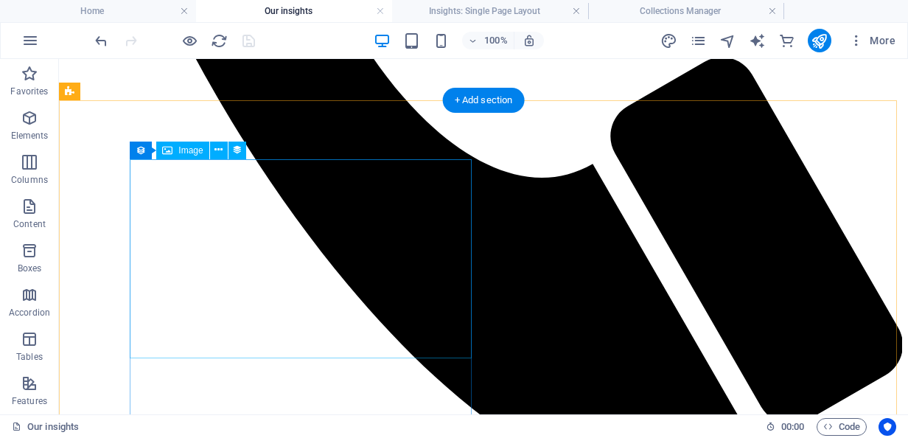
scroll to position [743, 0]
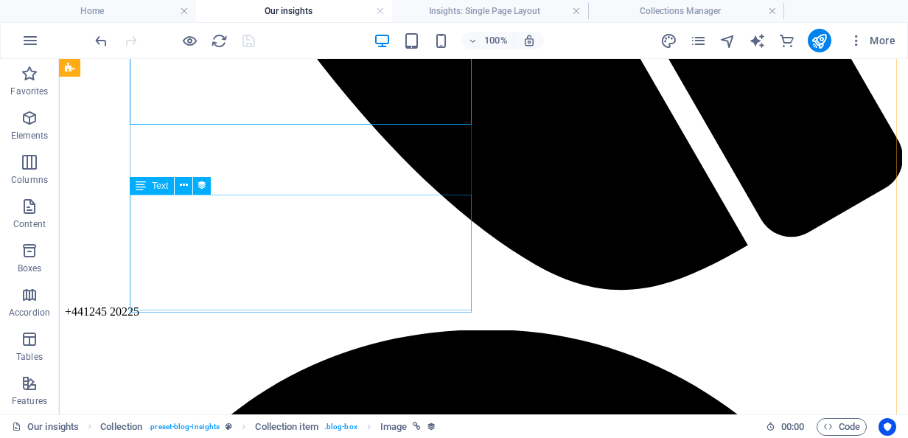
scroll to position [902, 0]
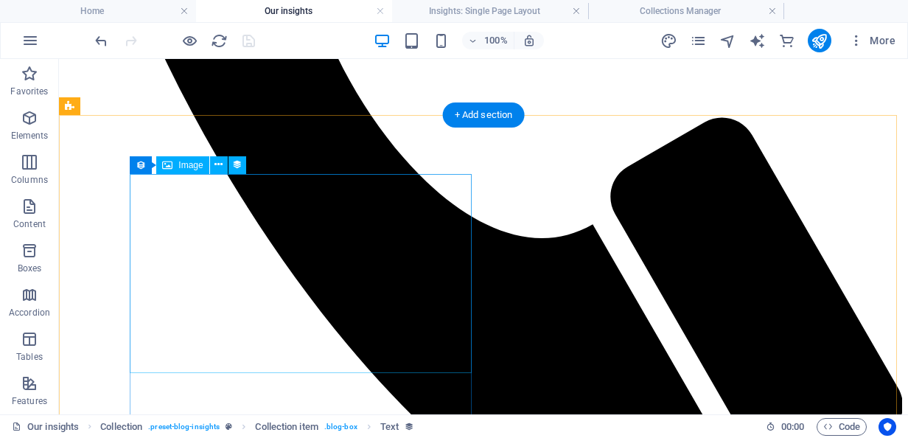
scroll to position [652, 0]
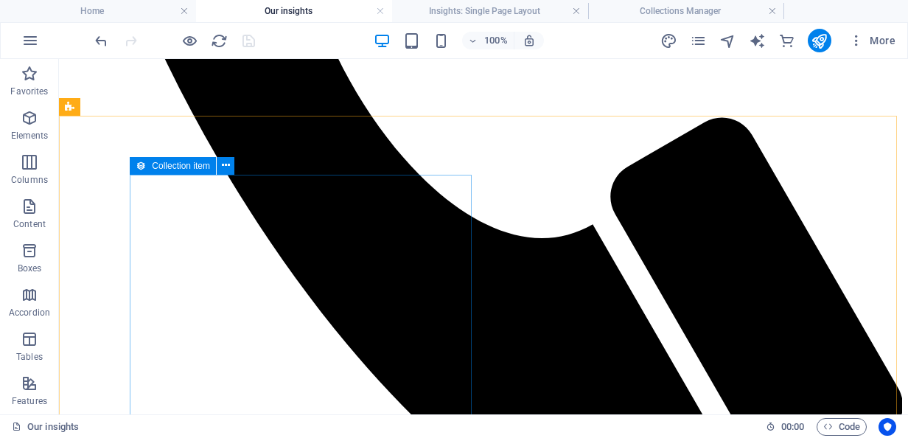
click at [146, 168] on icon at bounding box center [141, 166] width 10 height 18
click at [224, 169] on icon at bounding box center [226, 165] width 8 height 15
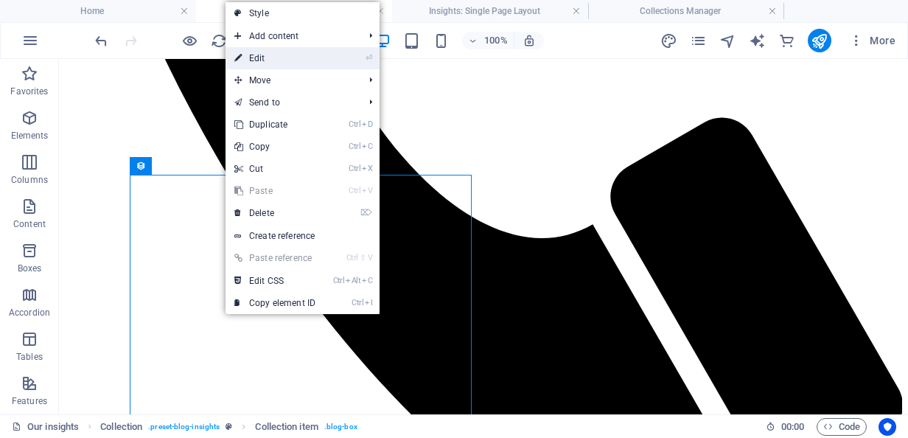
click at [290, 64] on link "⏎ Edit" at bounding box center [275, 58] width 99 height 22
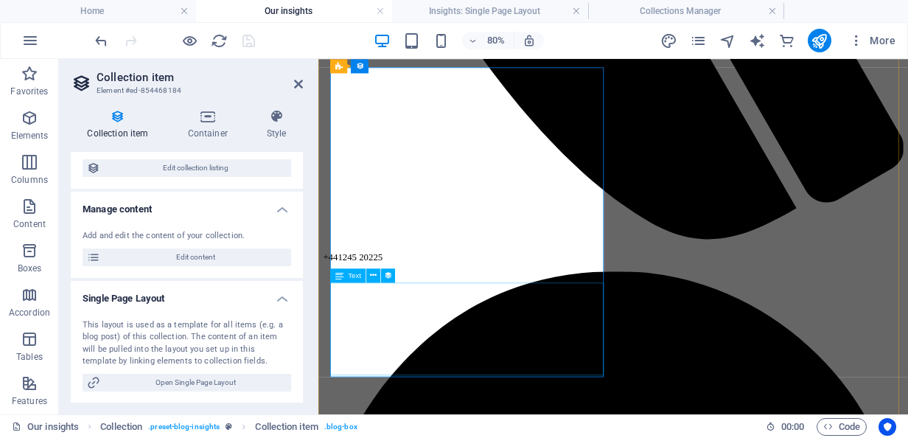
scroll to position [756, 0]
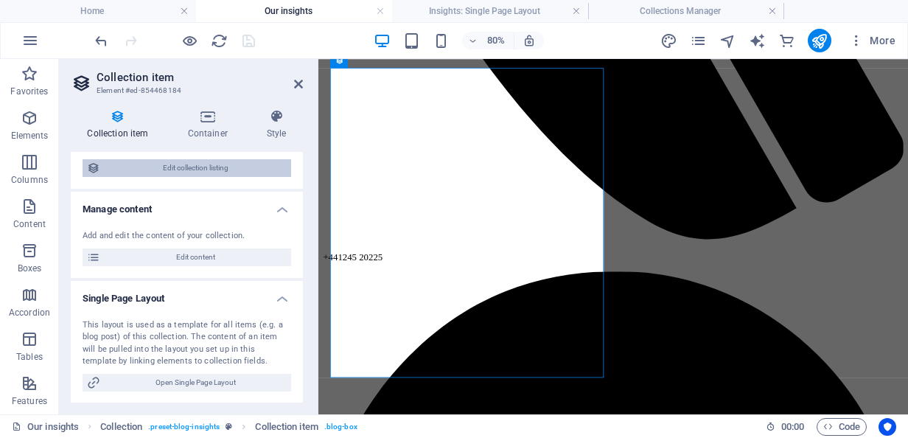
click at [197, 173] on span "Edit collection listing" at bounding box center [196, 168] width 182 height 18
select select "columns.publishing_date_DESC"
select select "columns.status"
select select "columns.publishing_date"
select select "past"
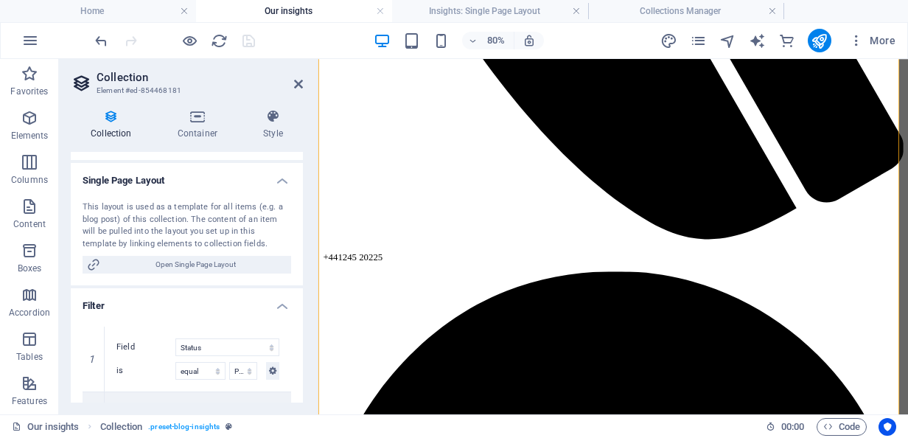
scroll to position [222, 0]
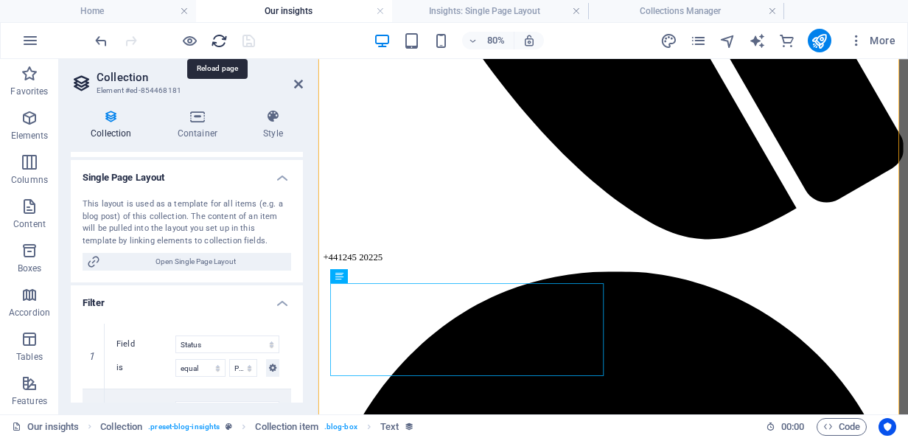
click at [212, 32] on icon "reload" at bounding box center [219, 40] width 17 height 17
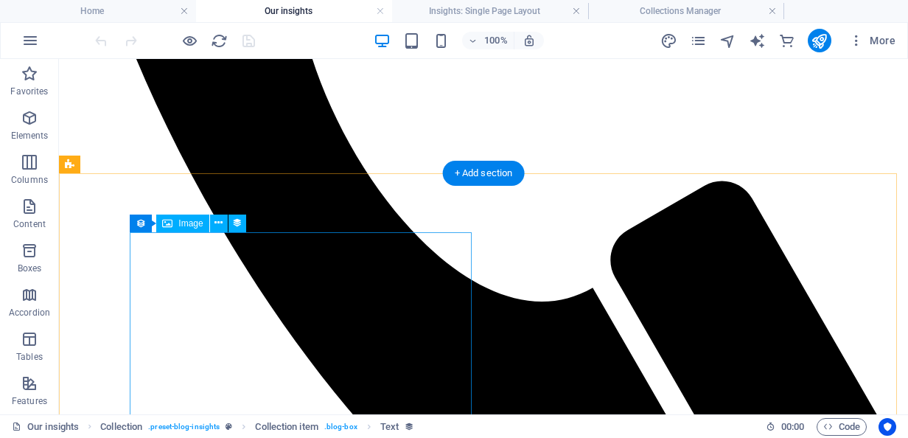
scroll to position [605, 0]
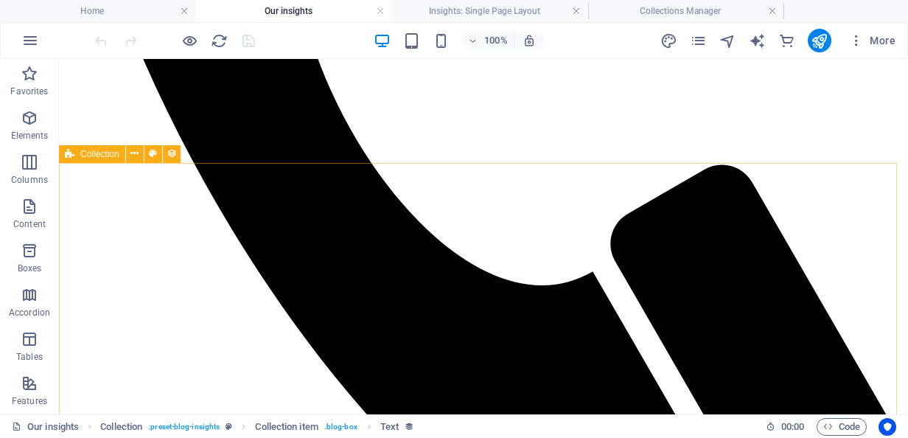
click at [75, 152] on div "Collection" at bounding box center [92, 154] width 66 height 18
click at [135, 157] on icon at bounding box center [135, 153] width 8 height 15
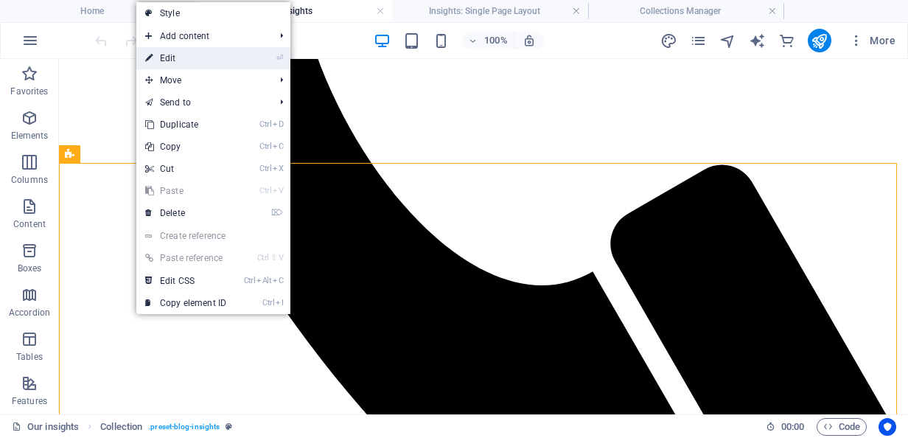
click at [185, 60] on link "⏎ Edit" at bounding box center [185, 58] width 99 height 22
select select "columns.publishing_date_DESC"
select select "columns.status"
select select "columns.publishing_date"
select select "past"
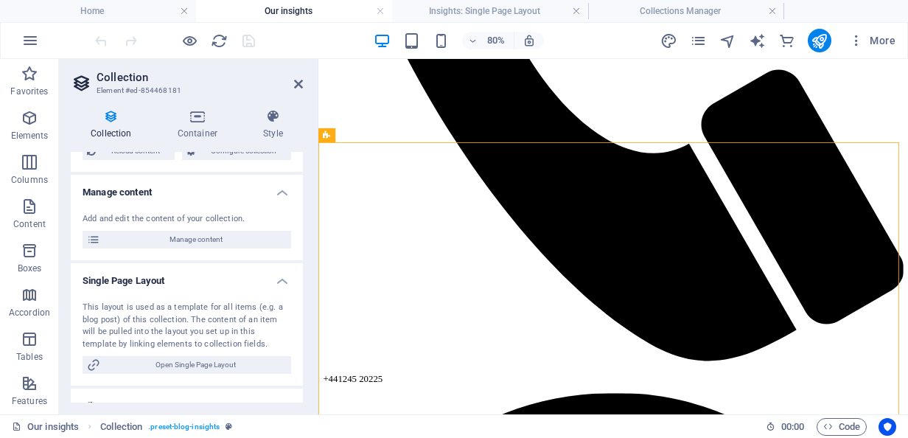
scroll to position [119, 0]
click at [240, 239] on span "Manage content" at bounding box center [196, 239] width 182 height 18
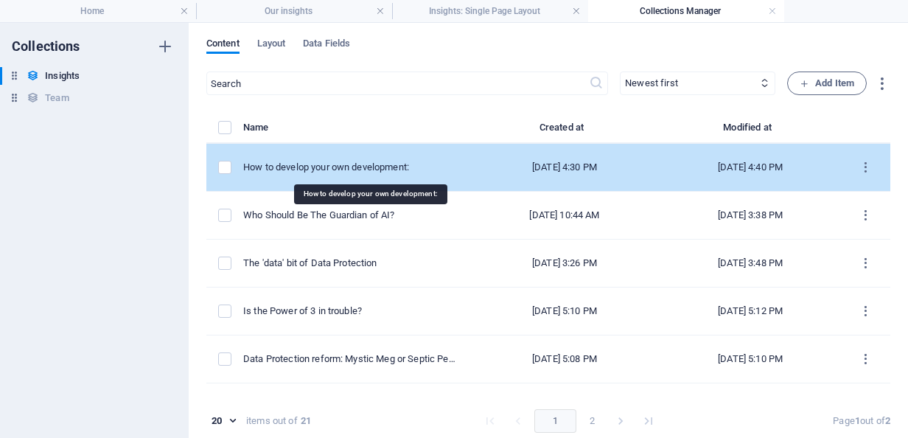
click at [372, 167] on div "How to develop your own development:" at bounding box center [350, 167] width 214 height 13
select select "Training and Skills"
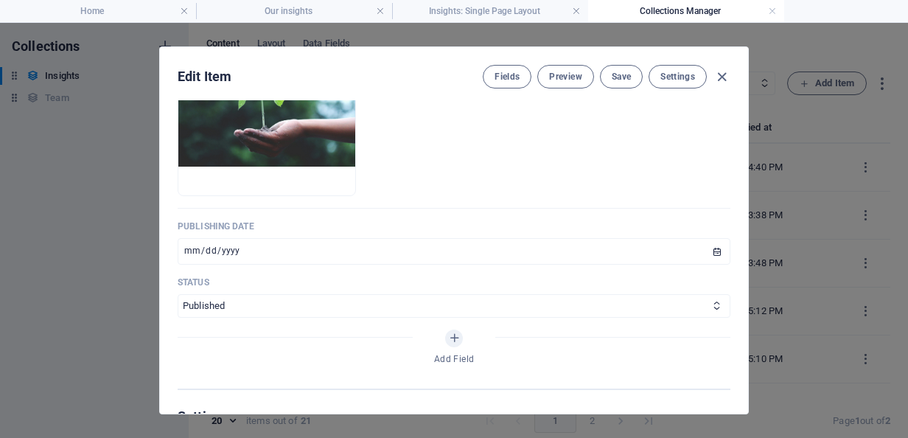
scroll to position [642, 0]
click at [717, 80] on icon "button" at bounding box center [722, 77] width 17 height 17
type input "[DATE]"
type input "how-to-develop-your-own-development"
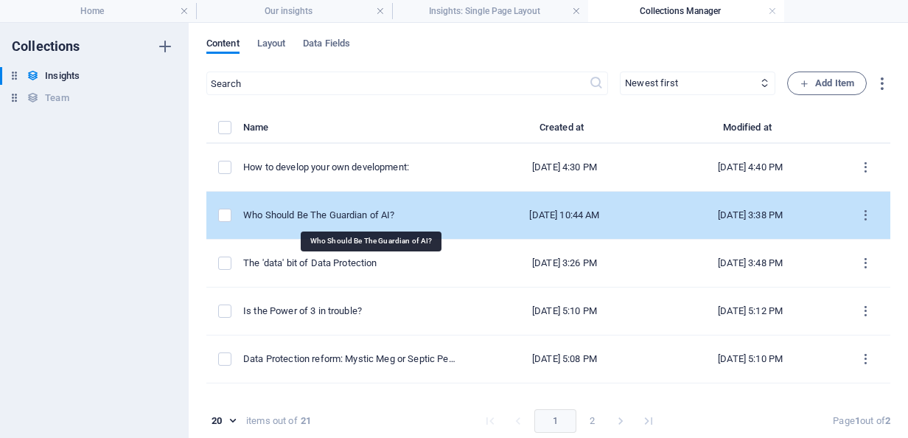
click at [389, 216] on div "Who Should Be The Guardian of AI?" at bounding box center [350, 215] width 214 height 13
select select "Training and Skills"
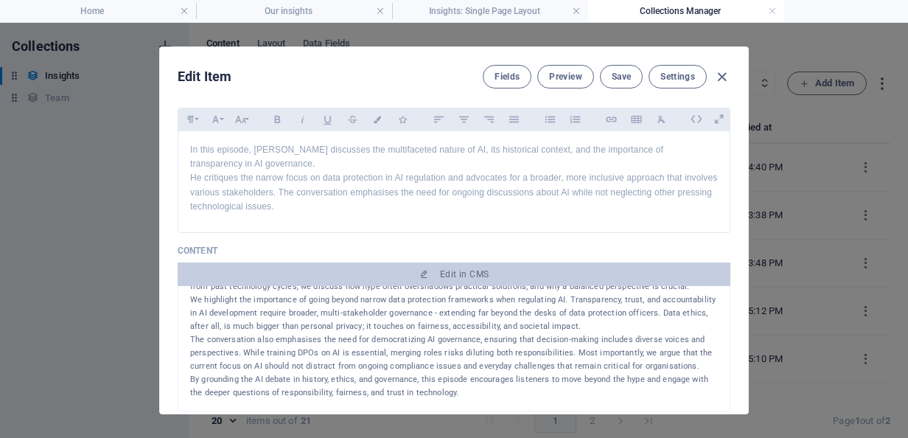
scroll to position [0, 0]
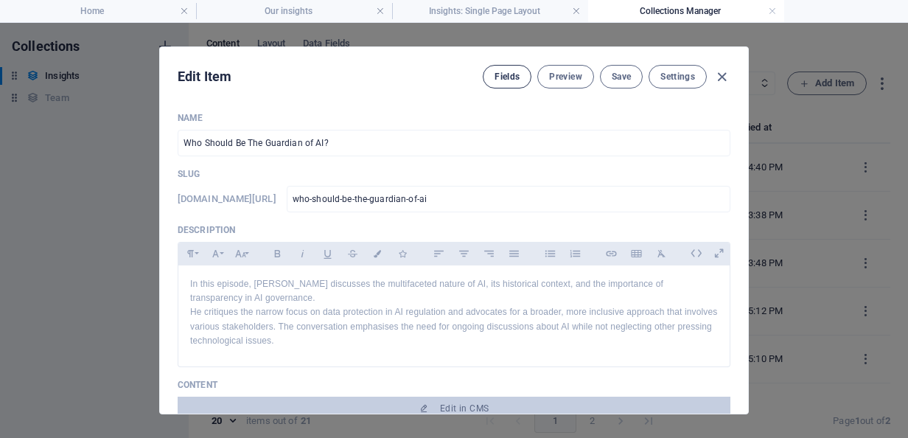
click at [512, 75] on span "Fields" at bounding box center [507, 77] width 25 height 12
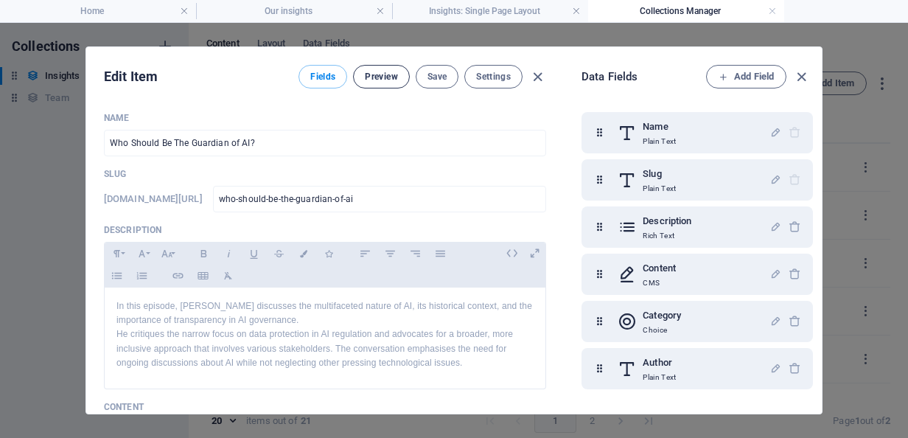
click at [391, 72] on span "Preview" at bounding box center [381, 77] width 32 height 12
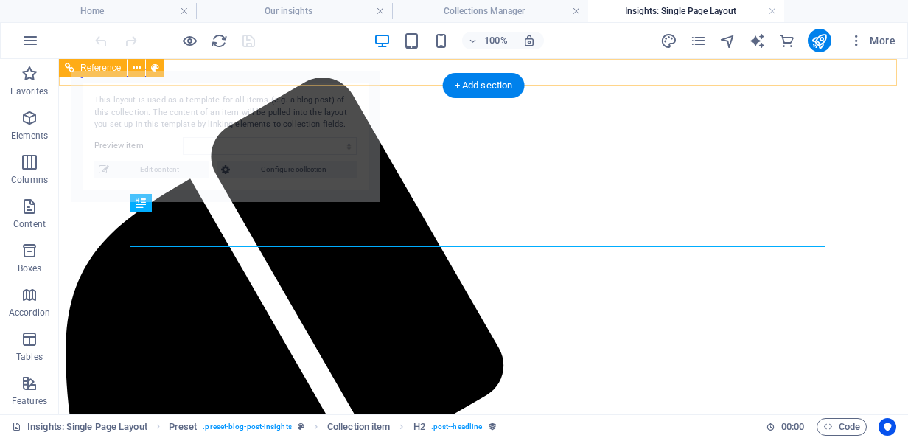
select select "68cd25ed4a9bedd07204ab26"
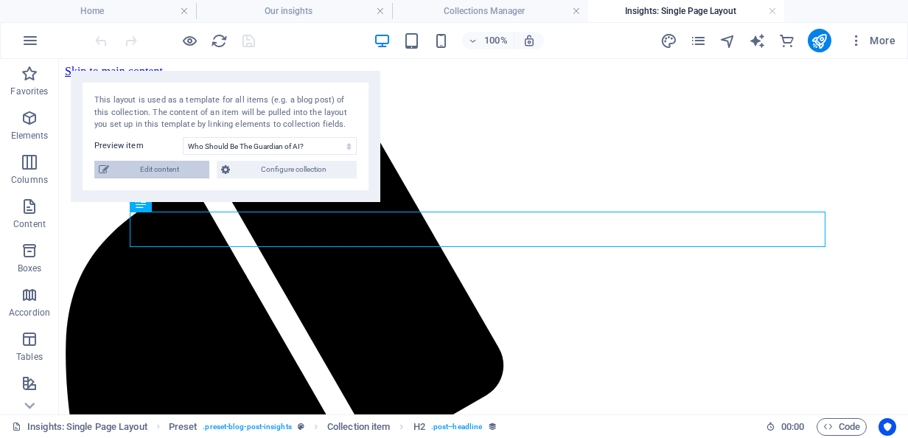
click at [164, 165] on span "Edit content" at bounding box center [159, 170] width 91 height 18
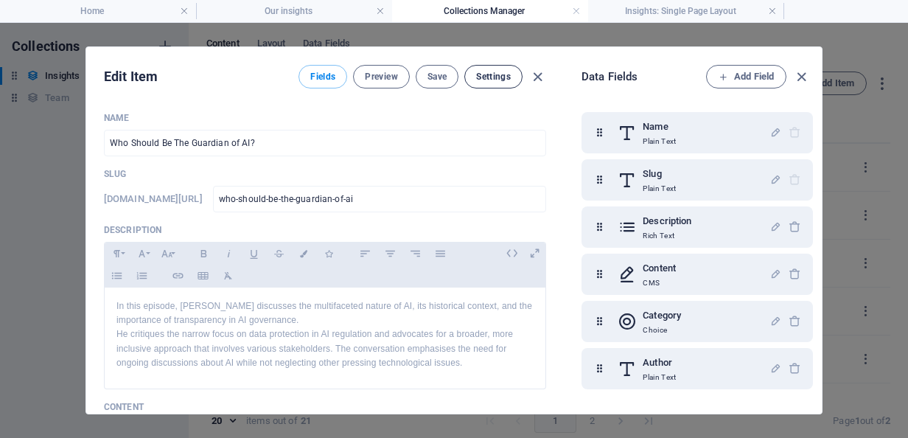
click at [494, 77] on span "Settings" at bounding box center [493, 77] width 35 height 12
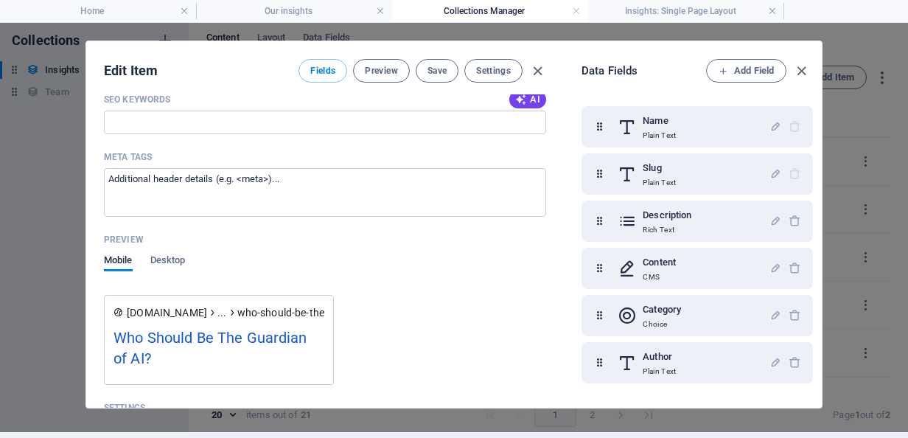
scroll to position [1227, 0]
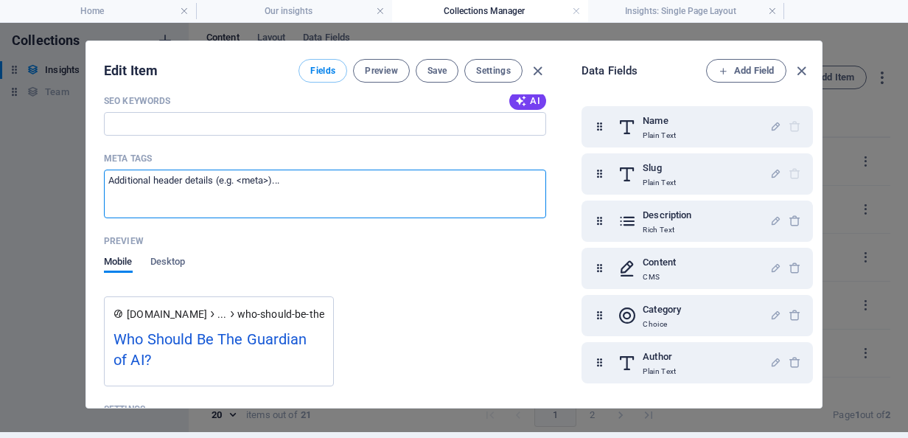
click at [330, 180] on textarea "Meta tags ​" at bounding box center [325, 194] width 442 height 48
click at [389, 258] on div "Mobile Desktop" at bounding box center [325, 274] width 442 height 34
click at [794, 65] on icon "button" at bounding box center [801, 71] width 17 height 17
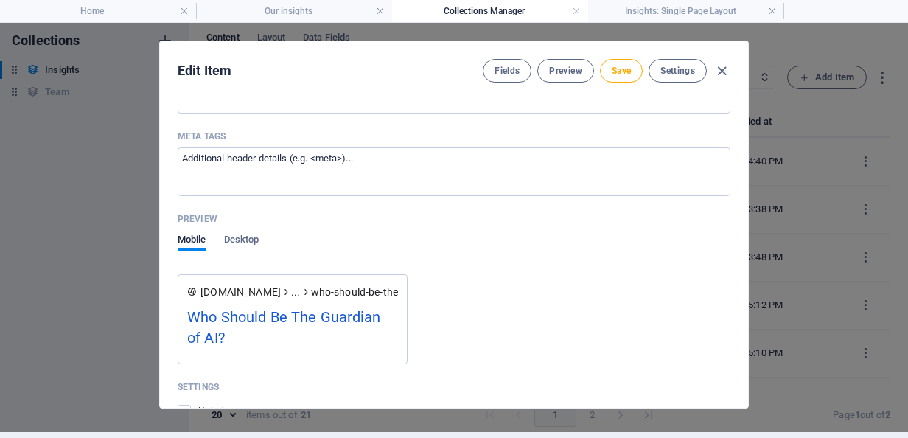
scroll to position [1205, 0]
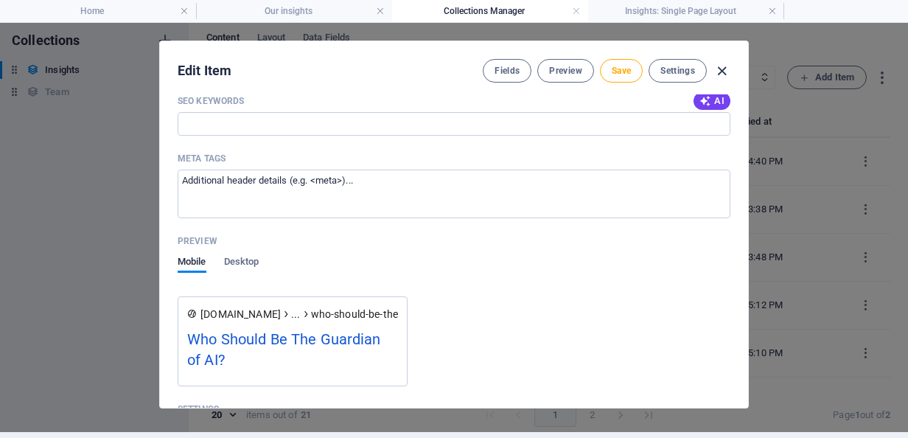
click at [717, 66] on icon "button" at bounding box center [722, 71] width 17 height 17
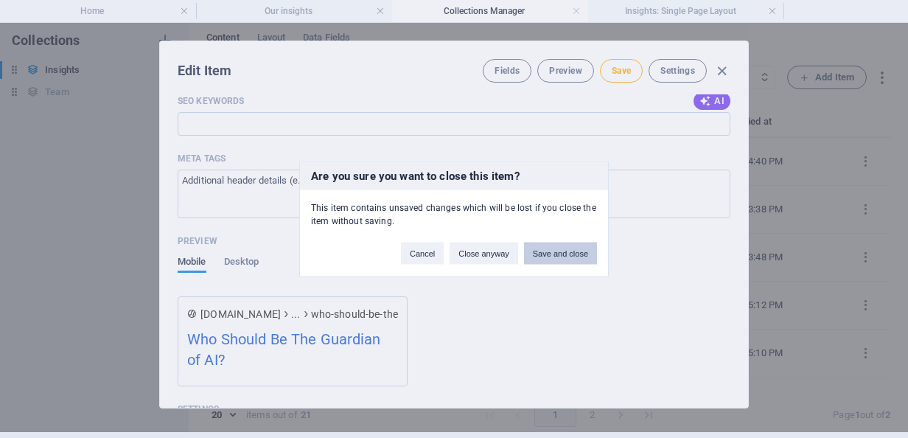
click at [570, 248] on button "Save and close" at bounding box center [560, 254] width 73 height 22
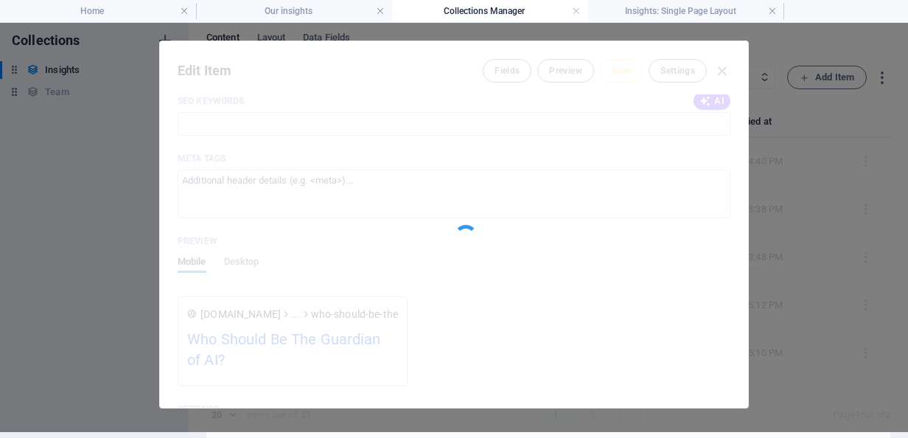
type input "who-should-be-the-guardian-of-ai"
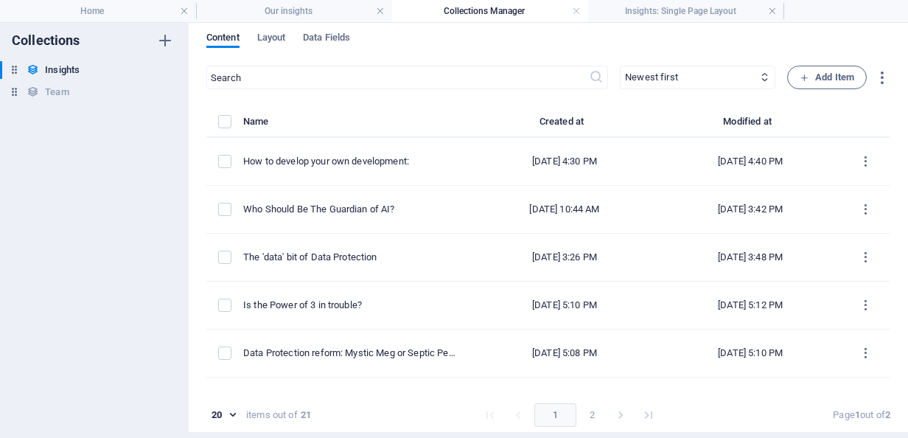
scroll to position [0, 0]
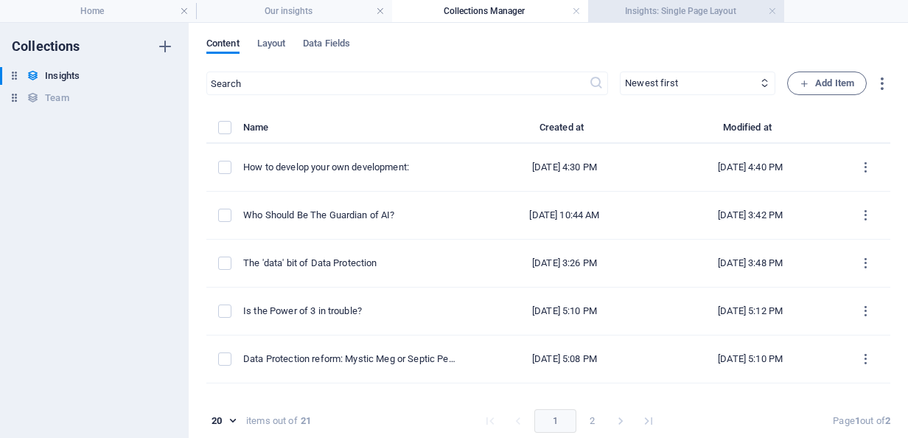
click at [702, 18] on h4 "Insights: Single Page Layout" at bounding box center [686, 11] width 196 height 16
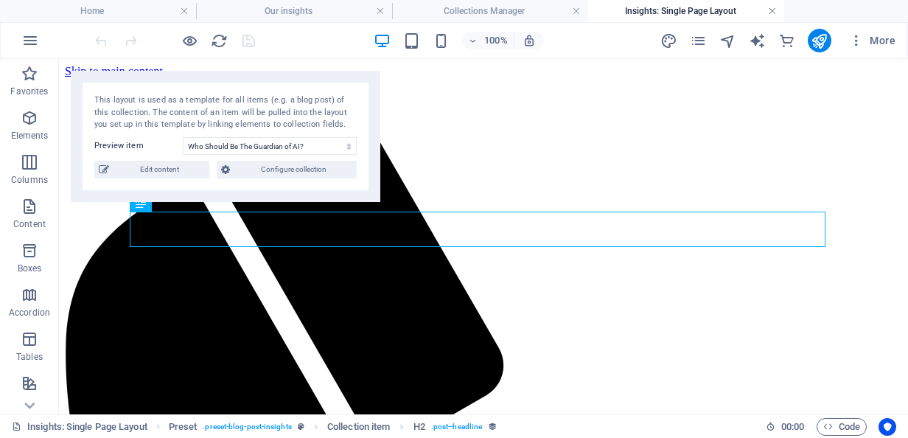
click at [772, 14] on link at bounding box center [772, 11] width 9 height 14
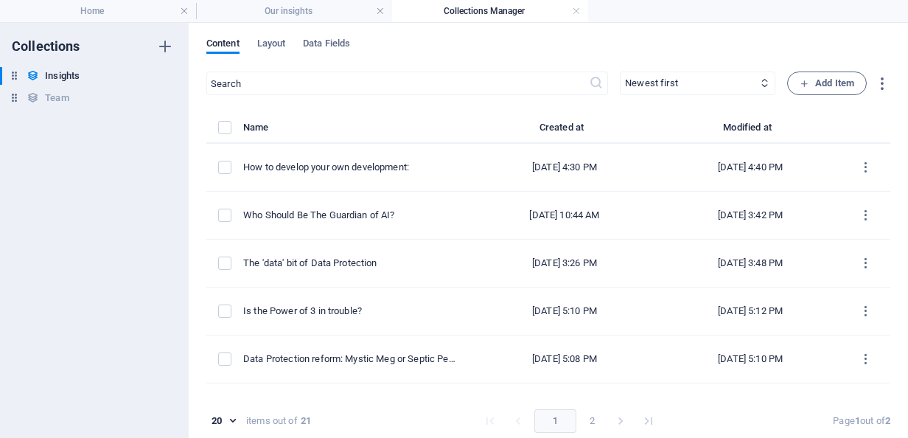
click at [484, 52] on div "Content Layout Data Fields" at bounding box center [548, 52] width 684 height 28
click at [417, 41] on div "Content Layout Data Fields" at bounding box center [548, 52] width 684 height 28
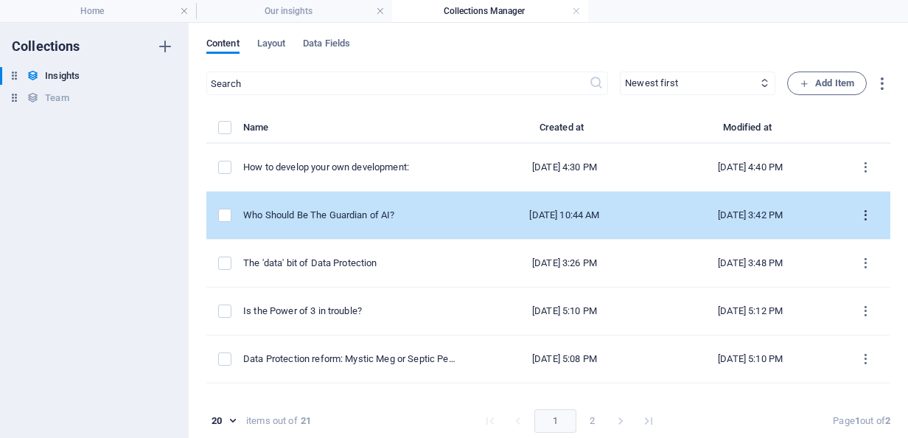
click at [863, 211] on icon "items list" at bounding box center [866, 216] width 14 height 14
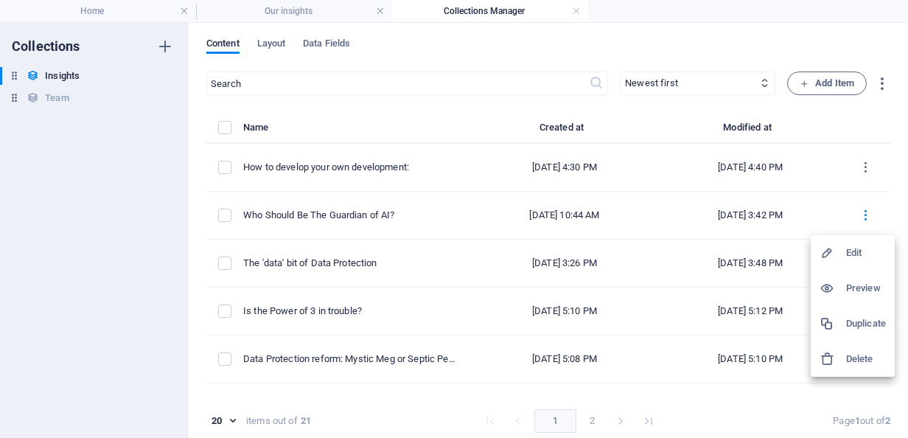
click at [843, 248] on div at bounding box center [833, 253] width 27 height 15
select select "Training and Skills"
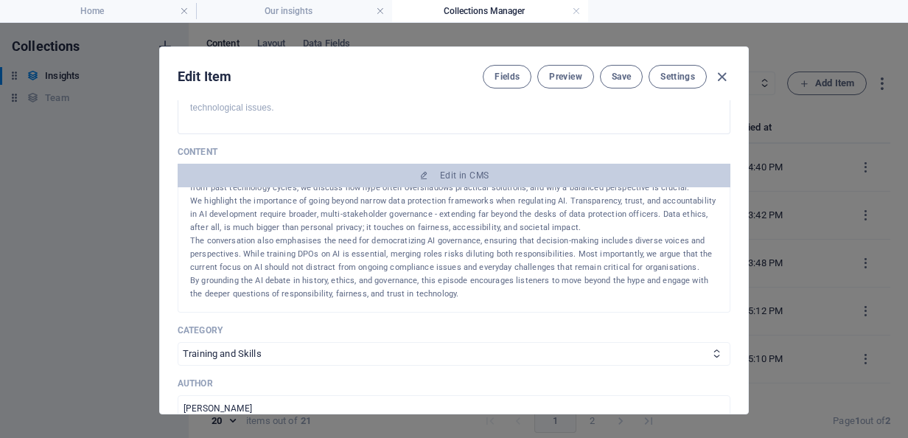
scroll to position [225, 0]
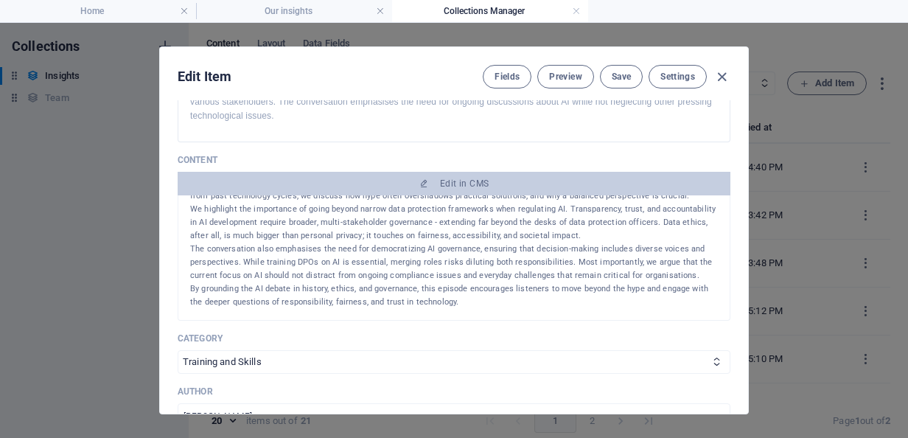
click at [589, 232] on p "We highlight the importance of going beyond narrow data protection frameworks w…" at bounding box center [454, 223] width 528 height 40
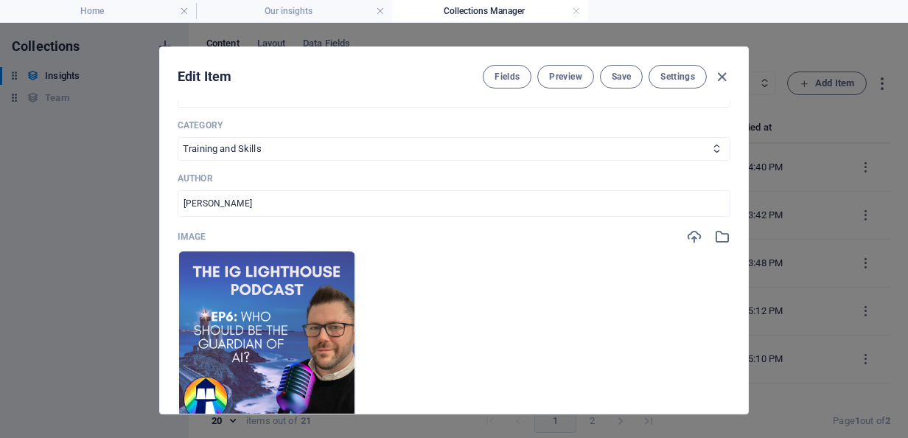
scroll to position [451, 0]
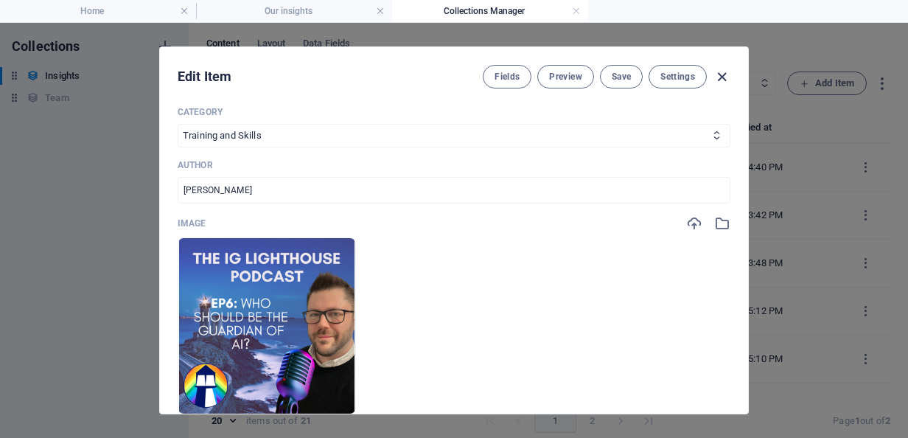
click at [724, 77] on icon "button" at bounding box center [722, 77] width 17 height 17
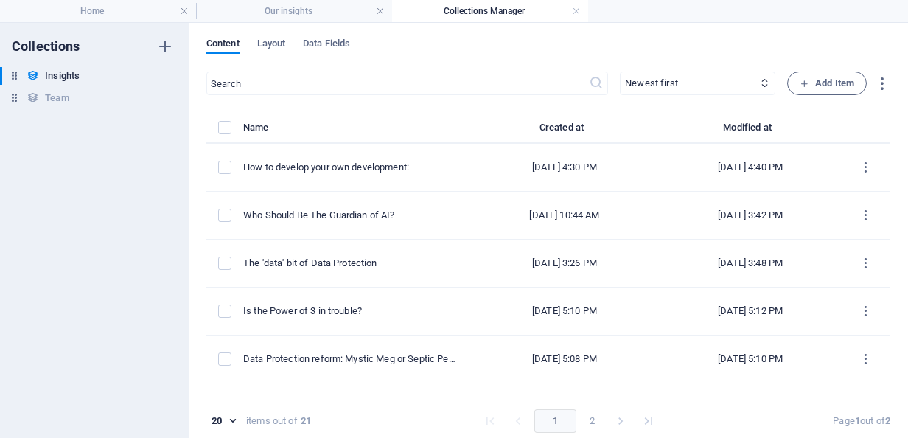
type input "who-should-be-the-guardian-of-ai"
click at [66, 18] on h4 "Home" at bounding box center [98, 11] width 196 height 16
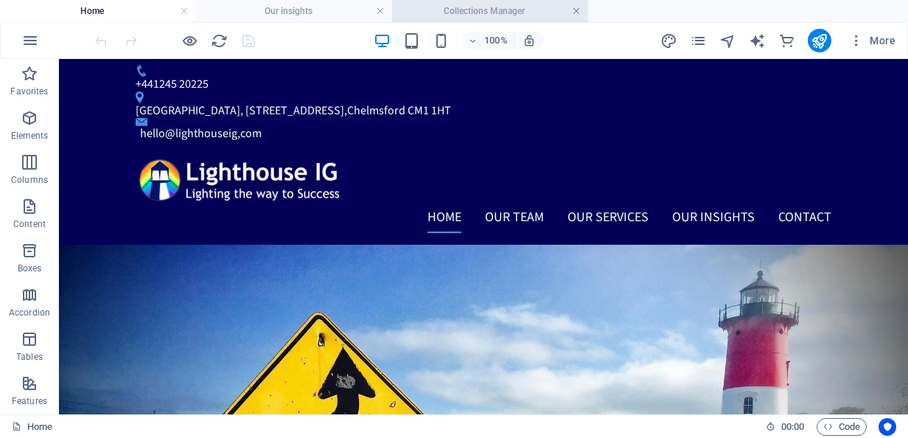
click at [579, 14] on link at bounding box center [576, 11] width 9 height 14
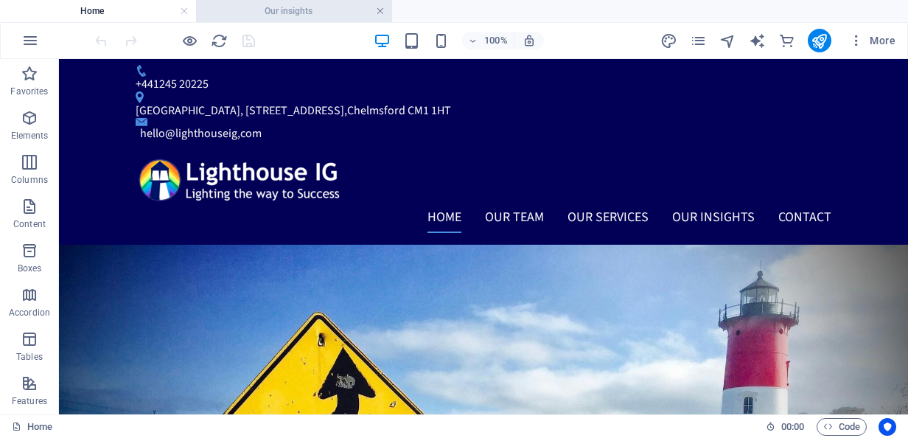
click at [378, 10] on link at bounding box center [380, 11] width 9 height 14
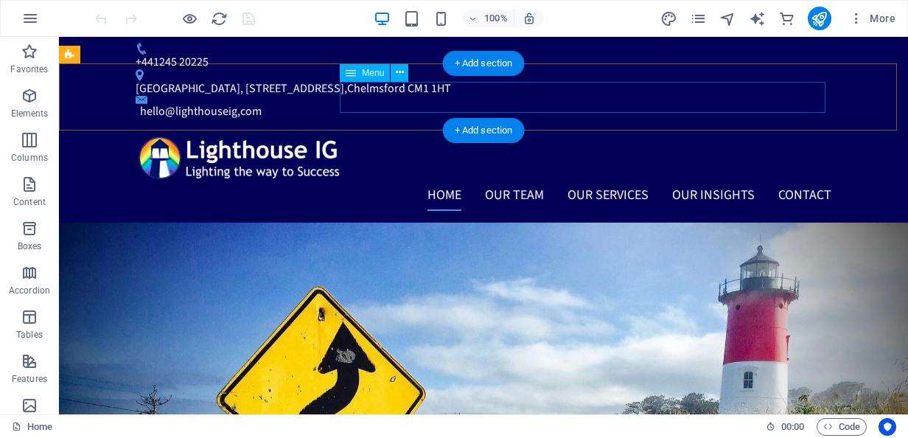
click at [706, 180] on nav "Home Our Team How we do business Privacy Award Sponsorship Our Services DPOaaS …" at bounding box center [484, 195] width 696 height 31
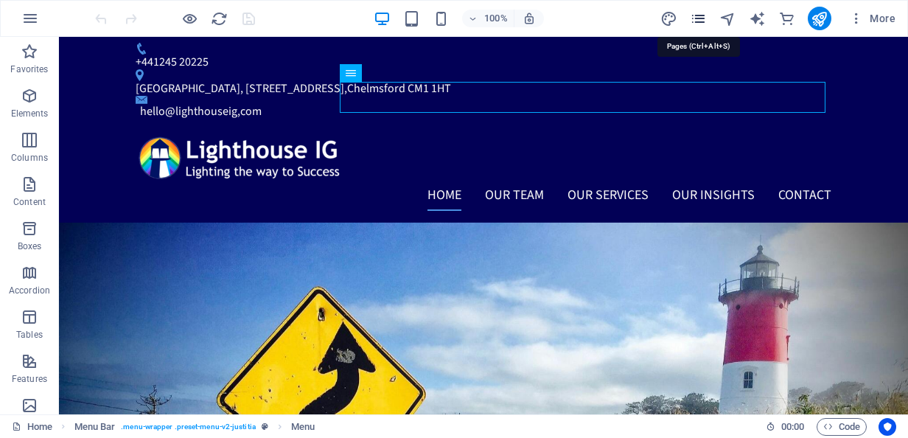
click at [697, 18] on icon "pages" at bounding box center [698, 18] width 17 height 17
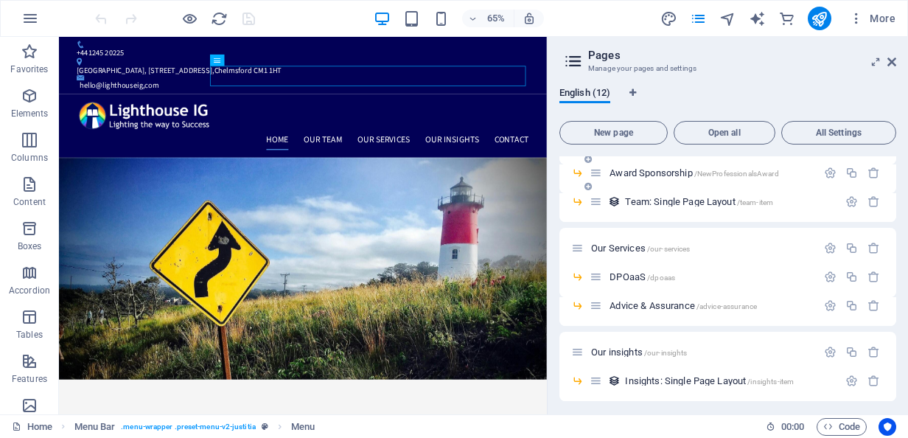
scroll to position [187, 0]
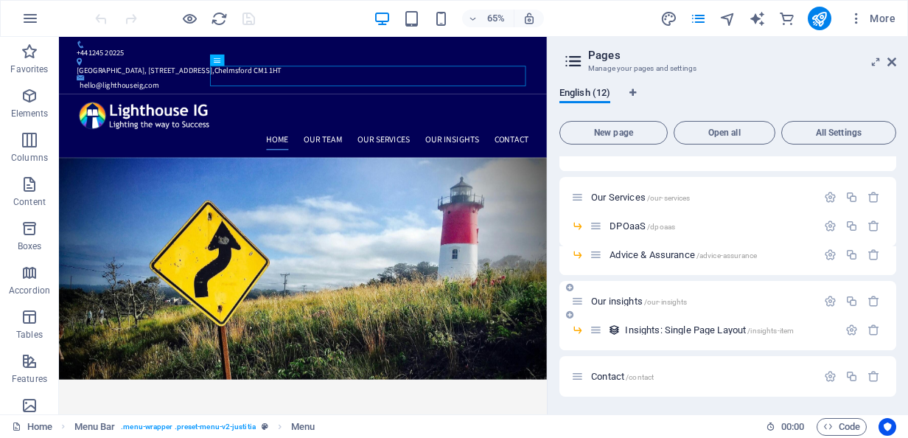
click at [616, 300] on span "Our insights /our-insights" at bounding box center [639, 301] width 96 height 11
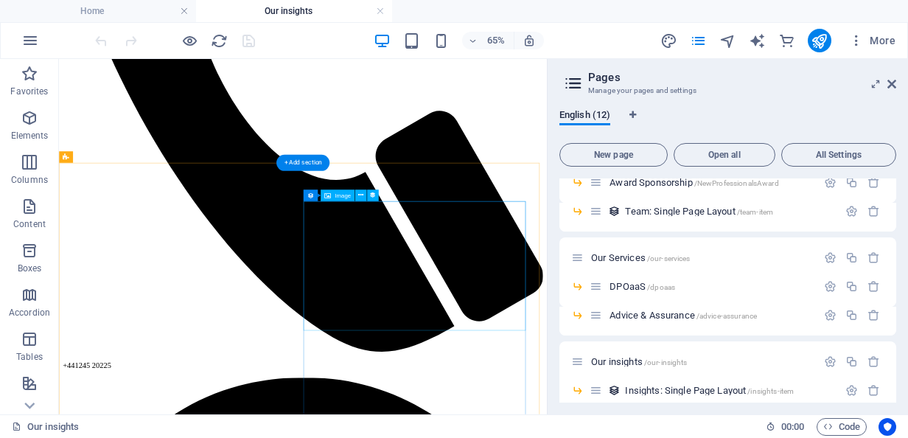
scroll to position [550, 0]
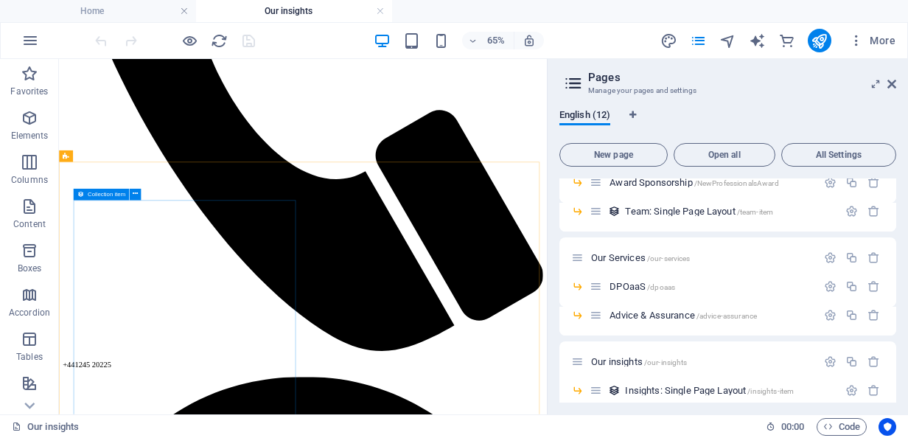
click at [84, 196] on div "Collection item" at bounding box center [101, 195] width 56 height 12
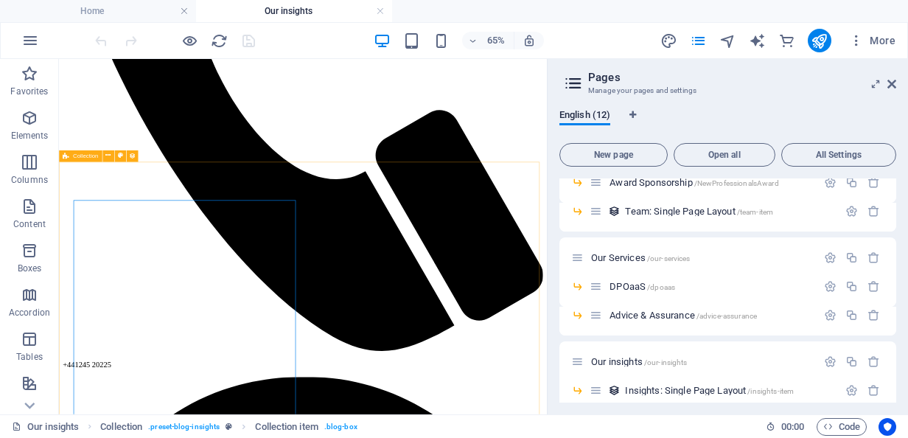
click at [68, 156] on icon at bounding box center [66, 156] width 6 height 12
click at [107, 155] on icon at bounding box center [107, 156] width 5 height 10
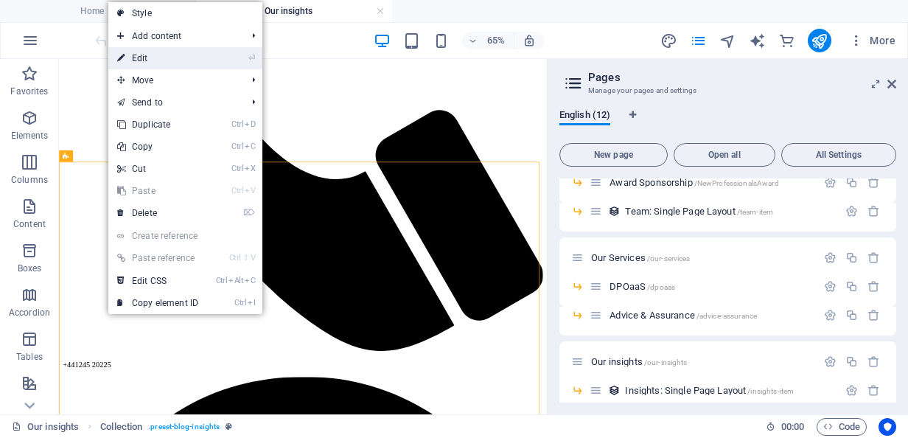
click at [189, 68] on link "⏎ Edit" at bounding box center [157, 58] width 99 height 22
select select "columns.publishing_date_DESC"
select select "columns.status"
select select "columns.publishing_date"
select select "past"
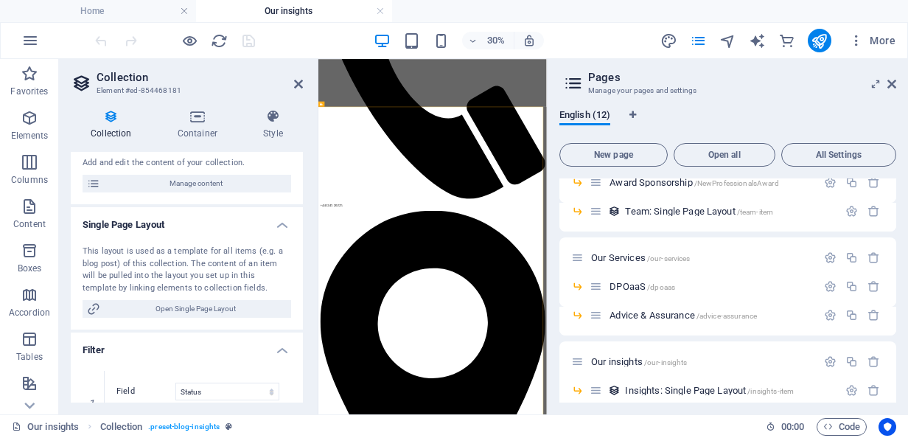
scroll to position [175, 0]
click at [243, 184] on span "Manage content" at bounding box center [196, 183] width 182 height 18
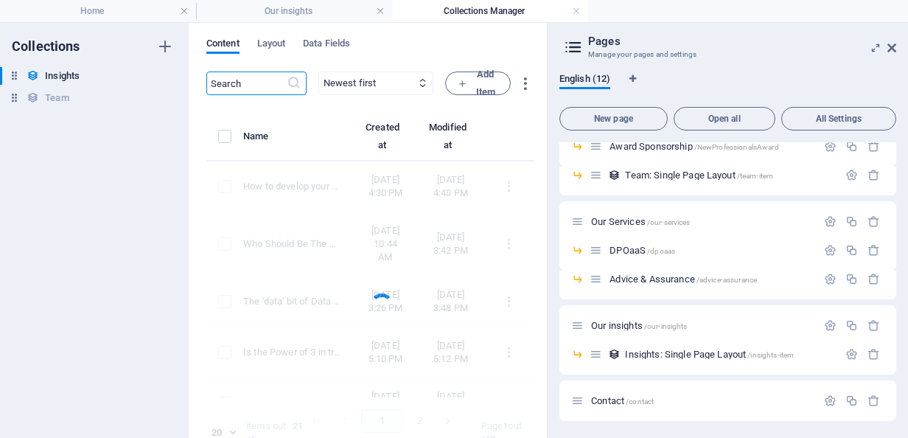
scroll to position [0, 0]
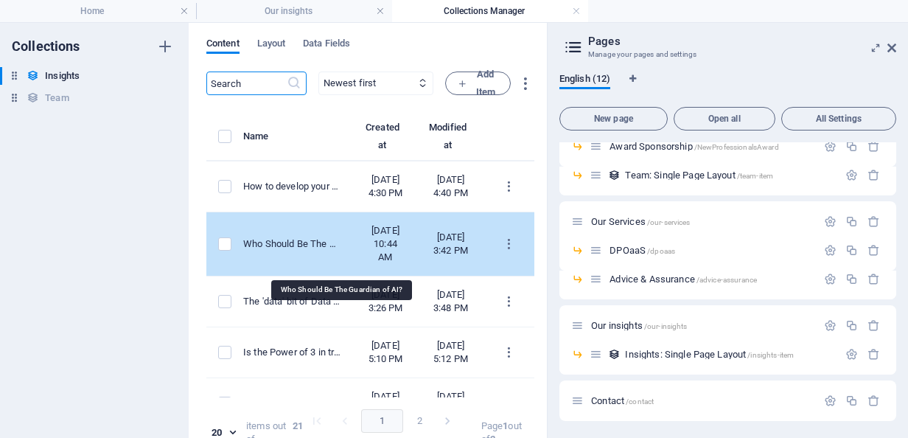
click at [320, 251] on div "Who Should Be The Guardian of AI?" at bounding box center [292, 243] width 99 height 13
select select "Training and Skills"
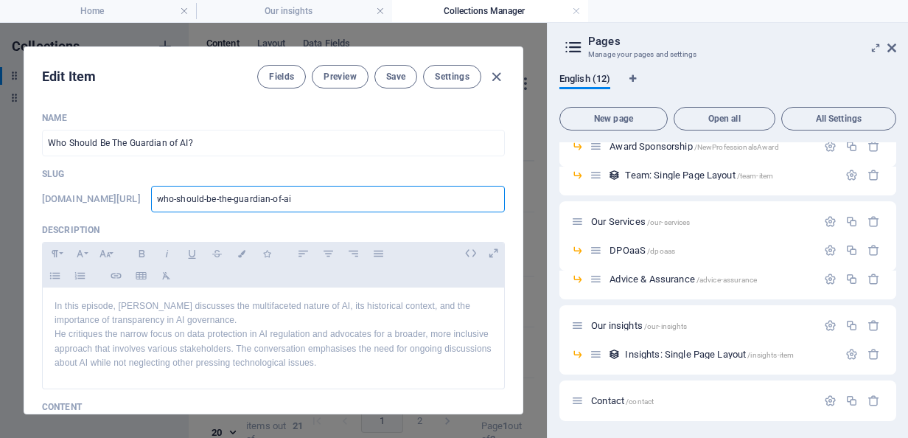
click at [349, 195] on input "who-should-be-the-guardian-of-ai" at bounding box center [328, 199] width 354 height 27
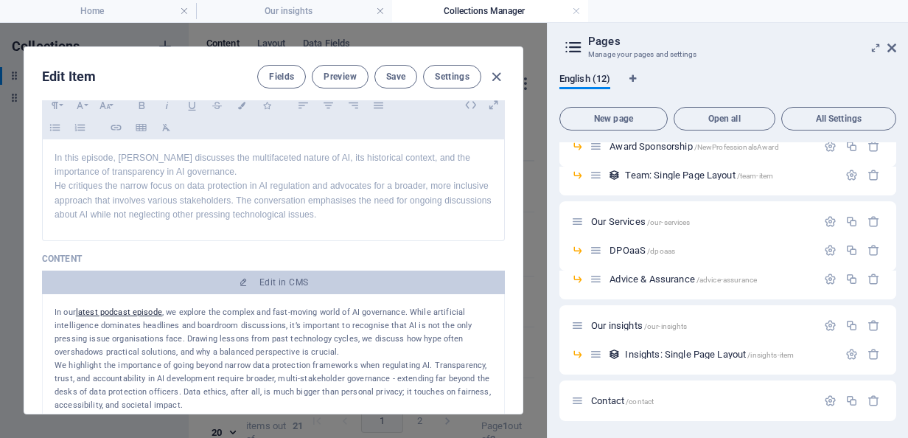
scroll to position [164, 0]
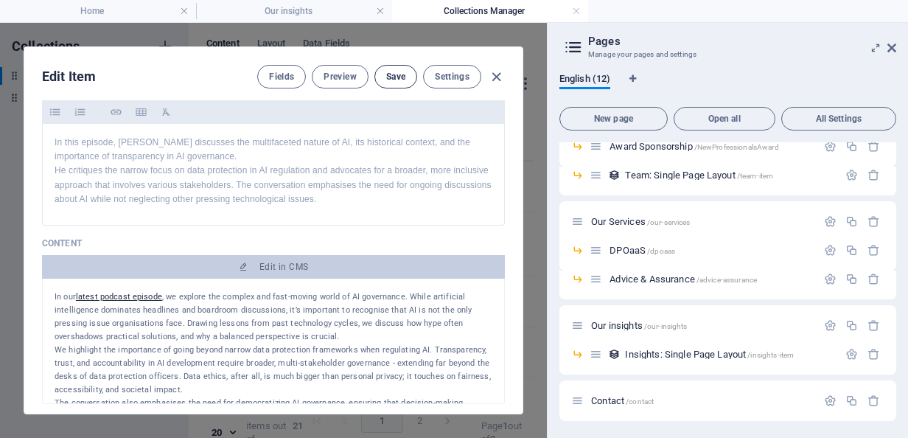
click at [397, 77] on span "Save" at bounding box center [395, 77] width 19 height 12
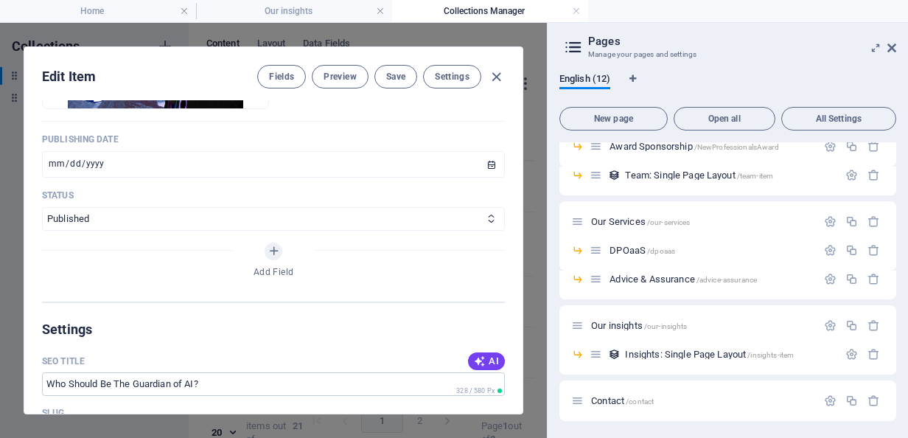
scroll to position [782, 0]
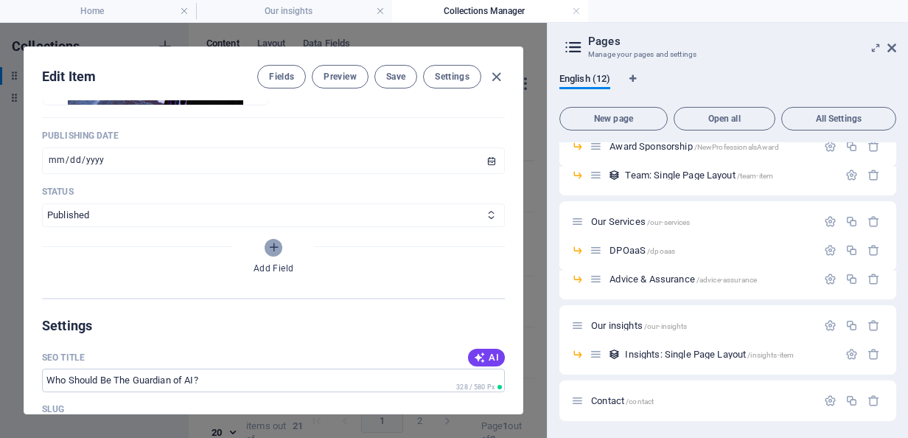
click at [271, 245] on icon "Add Field" at bounding box center [274, 247] width 13 height 13
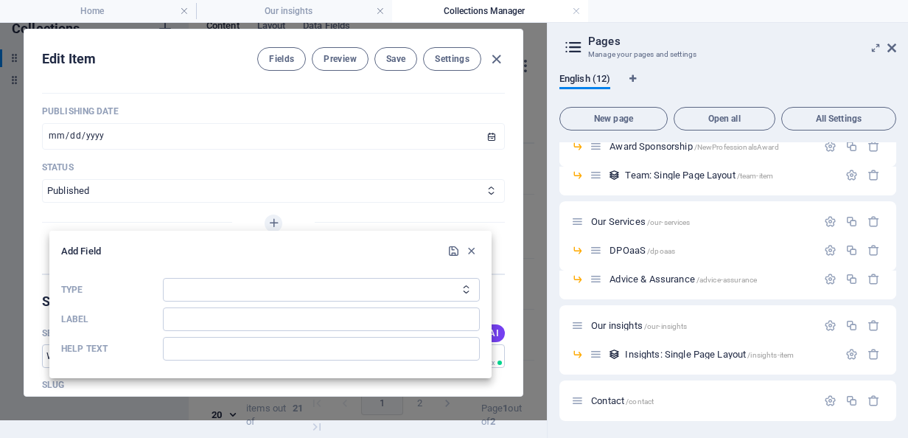
click at [269, 214] on div at bounding box center [454, 219] width 908 height 438
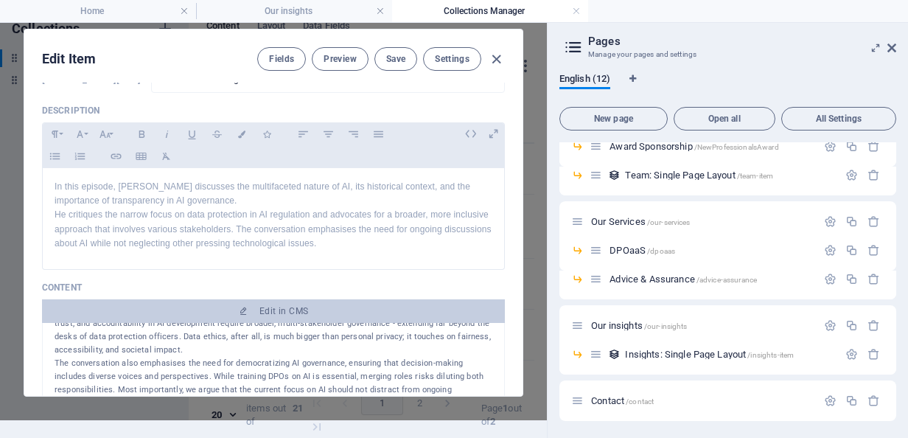
scroll to position [0, 0]
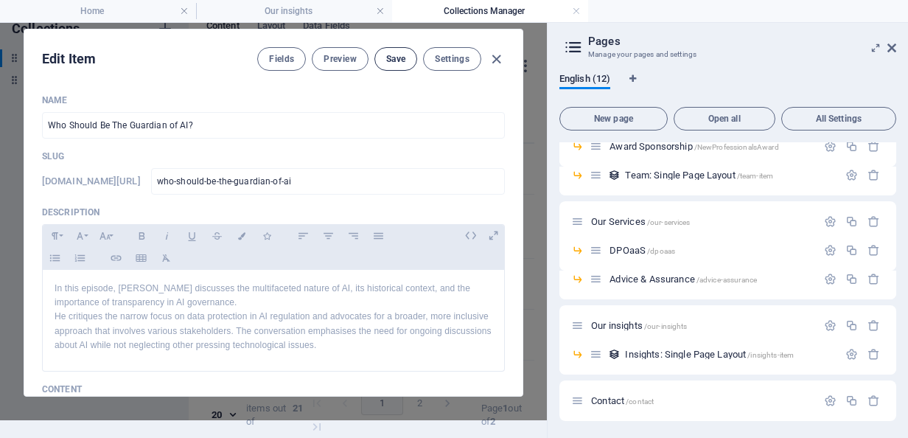
click at [406, 58] on button "Save" at bounding box center [396, 59] width 43 height 24
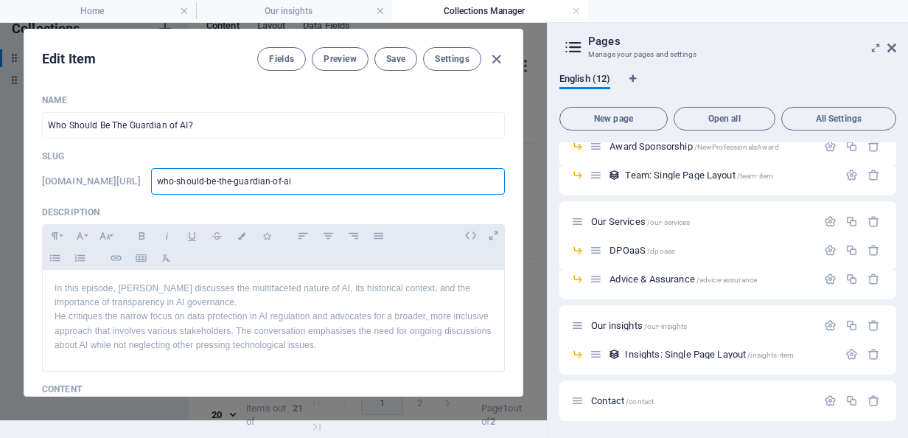
drag, startPoint x: 361, startPoint y: 178, endPoint x: 194, endPoint y: 186, distance: 167.5
click at [194, 186] on div "www.example.com/example-page/ who-should-be-the-guardian-of-ai ​" at bounding box center [273, 181] width 463 height 27
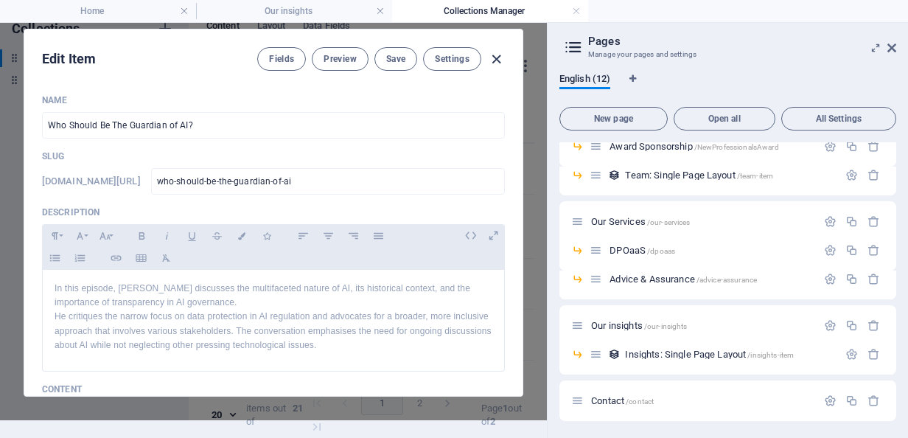
click at [495, 59] on icon "button" at bounding box center [496, 59] width 17 height 17
type input "who-should-be-the-guardian-of-ai"
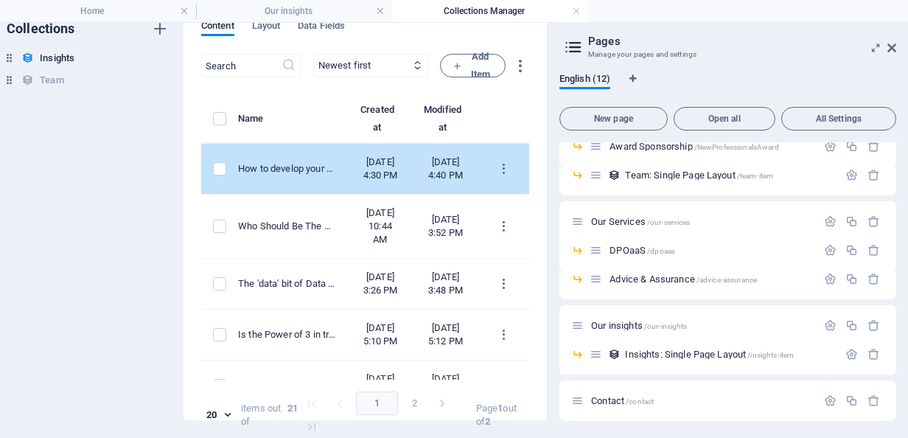
scroll to position [18, 60]
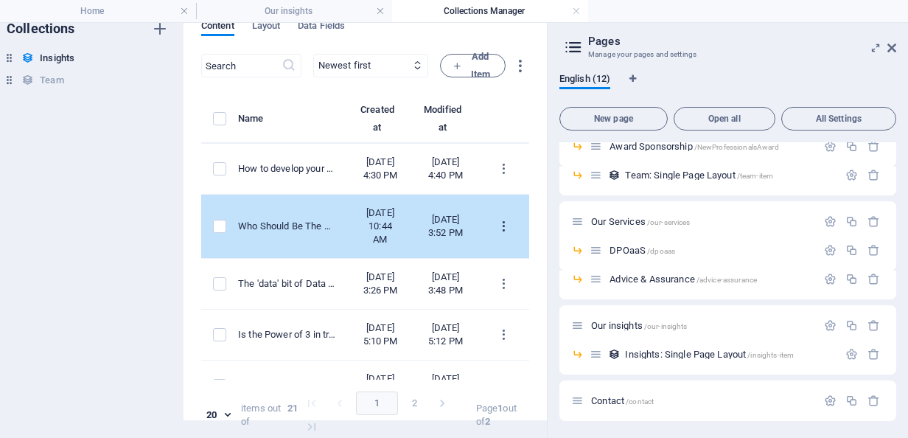
click at [498, 234] on icon "items list" at bounding box center [504, 227] width 14 height 14
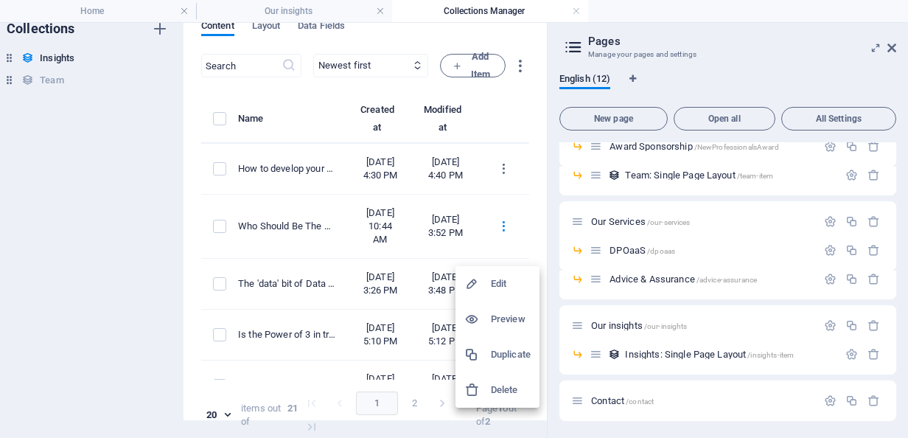
click at [499, 283] on h6 "Edit" at bounding box center [511, 284] width 40 height 18
select select "Training and Skills"
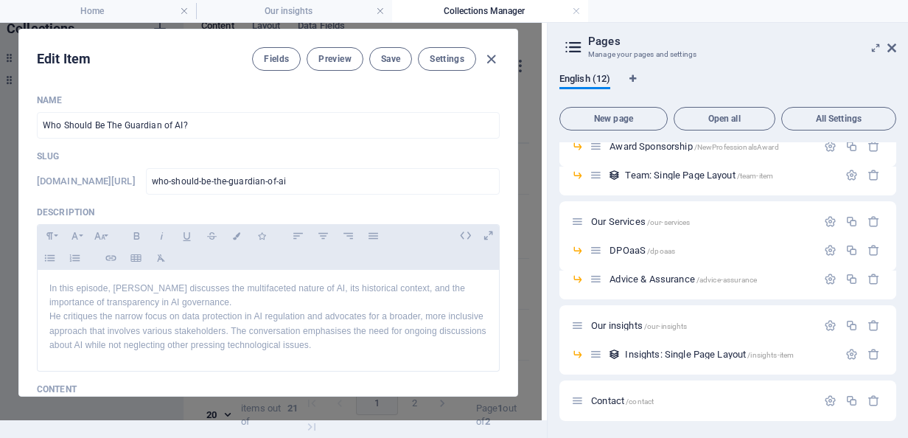
scroll to position [0, 60]
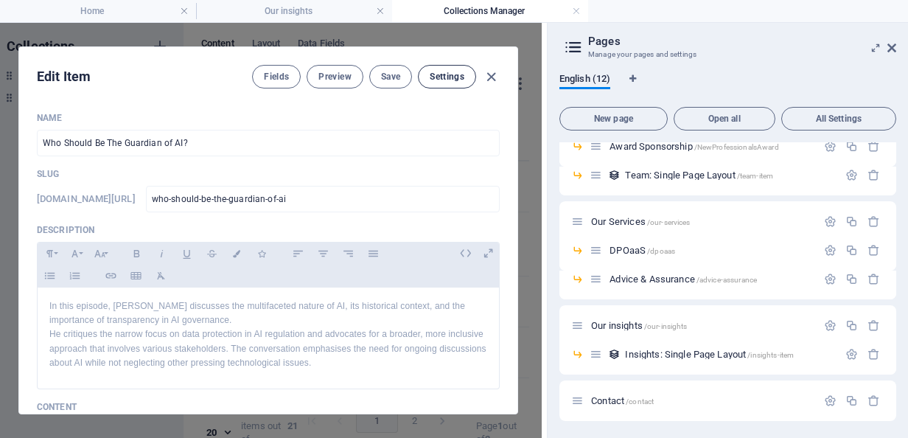
click at [430, 80] on span "Settings" at bounding box center [447, 77] width 35 height 12
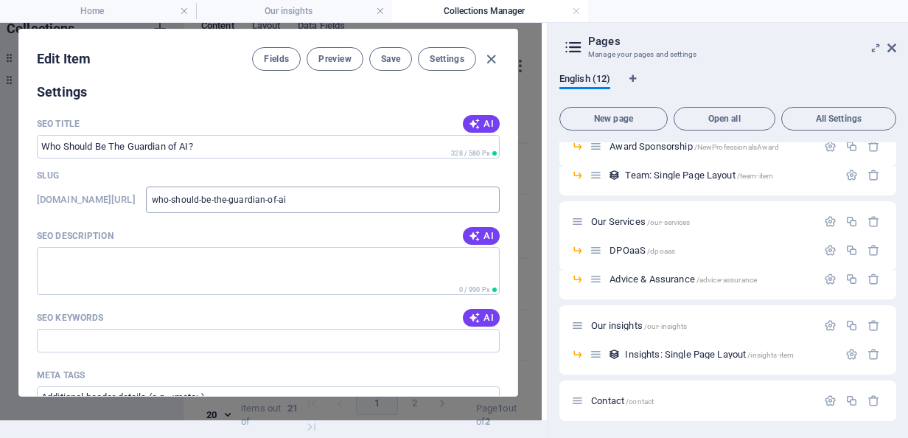
scroll to position [18, 9]
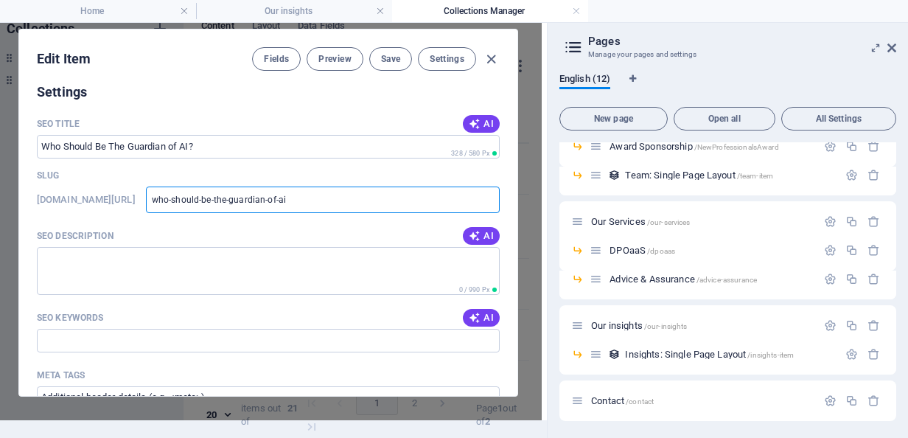
drag, startPoint x: 352, startPoint y: 199, endPoint x: 189, endPoint y: 197, distance: 163.0
click at [189, 197] on div "www.example.com/example-page/ who-should-be-the-guardian-of-ai ​" at bounding box center [268, 200] width 463 height 27
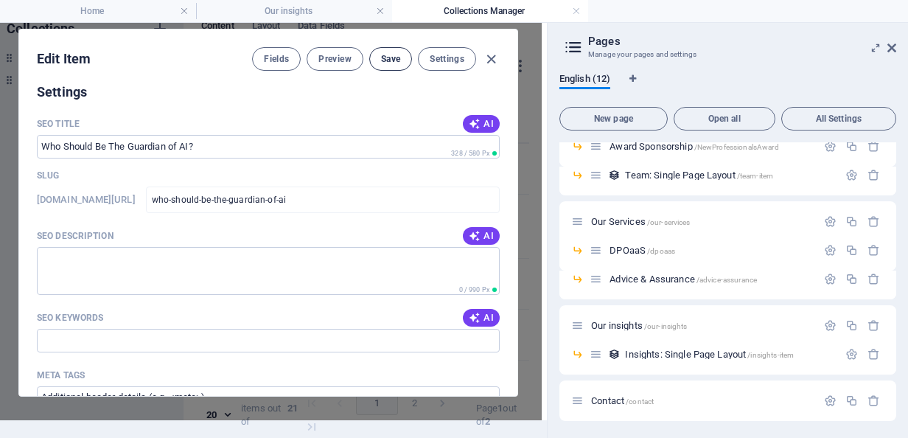
click at [384, 55] on span "Save" at bounding box center [390, 59] width 19 height 12
click at [484, 59] on icon "button" at bounding box center [491, 59] width 17 height 17
type input "who-should-be-the-guardian-of-ai"
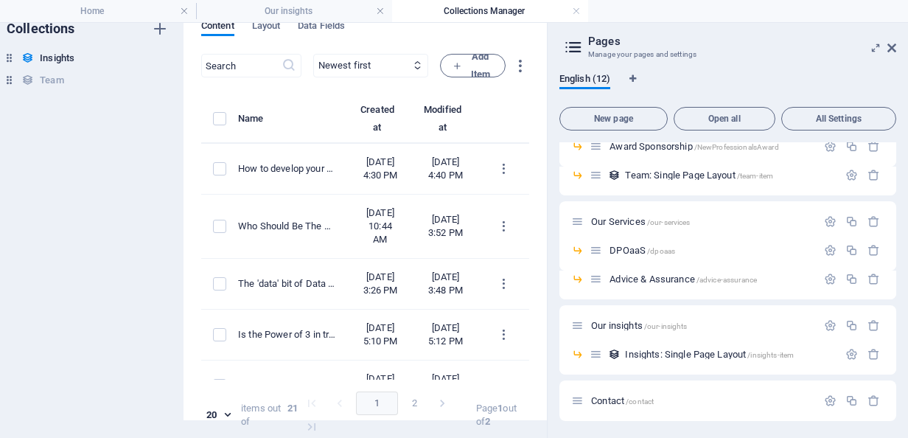
scroll to position [852, 0]
click at [886, 46] on h2 "Pages" at bounding box center [742, 41] width 308 height 13
click at [888, 46] on icon at bounding box center [892, 48] width 9 height 12
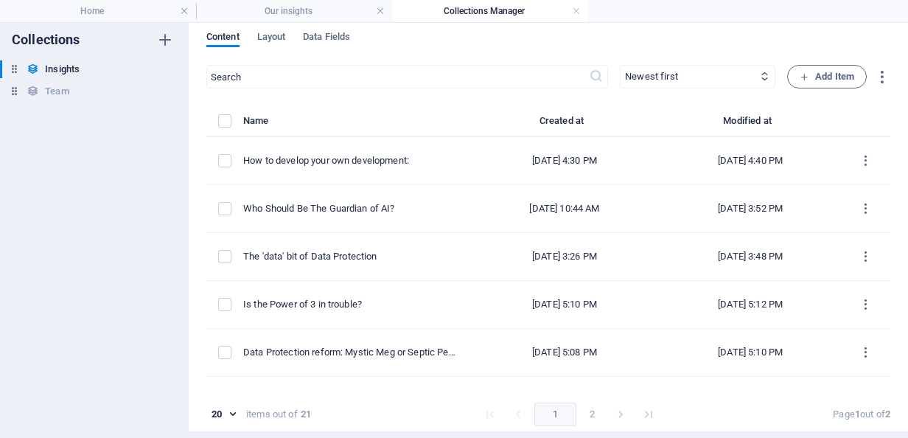
scroll to position [6, 0]
click at [279, 32] on span "Layout" at bounding box center [271, 39] width 29 height 21
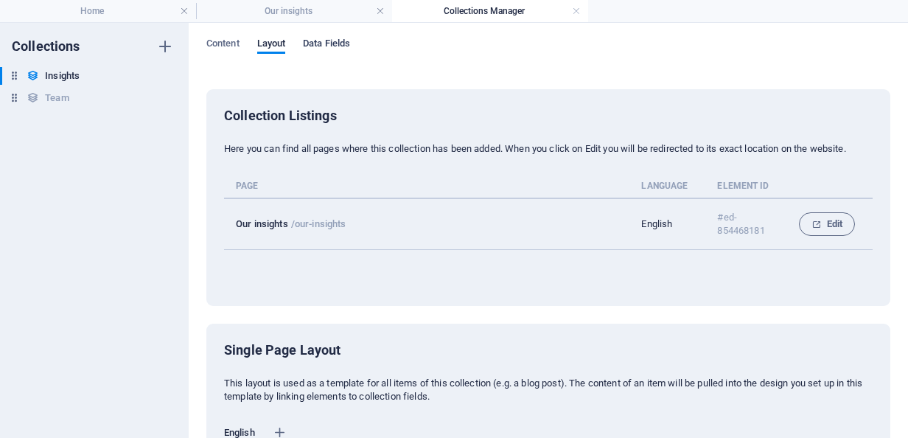
click at [338, 48] on span "Data Fields" at bounding box center [326, 45] width 47 height 21
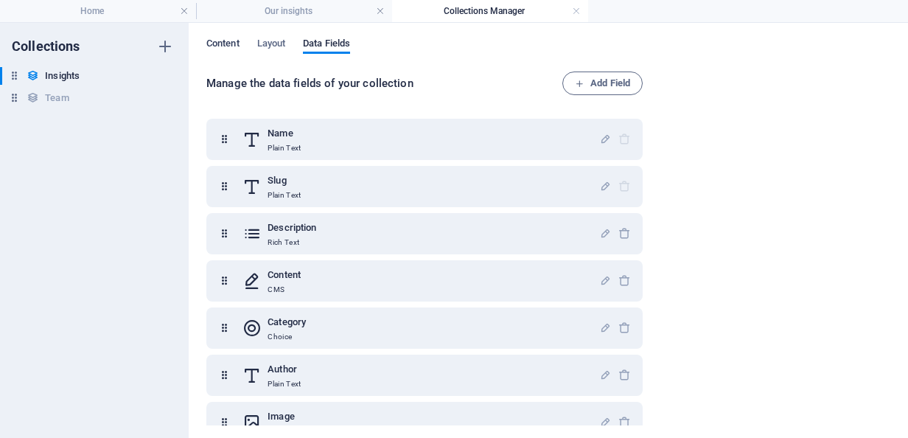
click at [226, 46] on span "Content" at bounding box center [222, 45] width 33 height 21
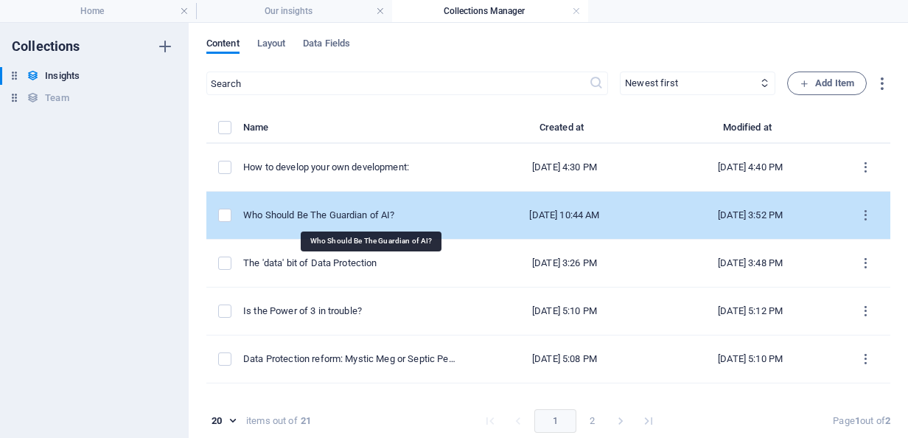
click at [313, 212] on div "Who Should Be The Guardian of AI?" at bounding box center [350, 215] width 214 height 13
select select "Training and Skills"
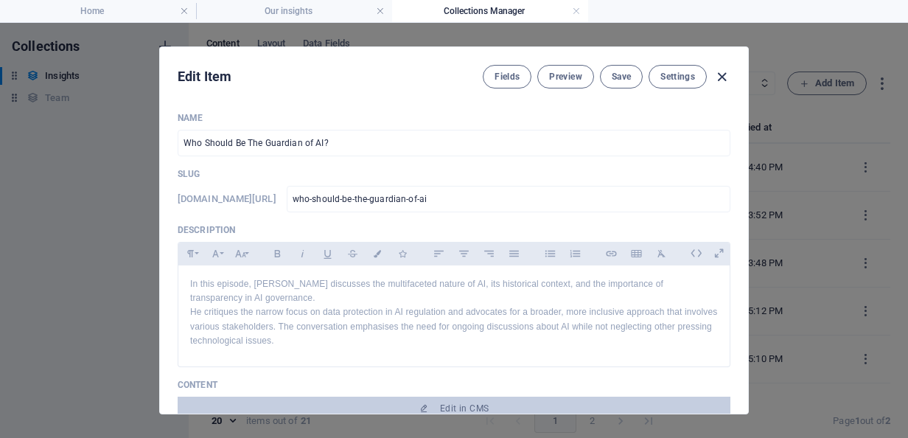
click at [721, 75] on icon "button" at bounding box center [722, 77] width 17 height 17
type input "who-should-be-the-guardian-of-ai"
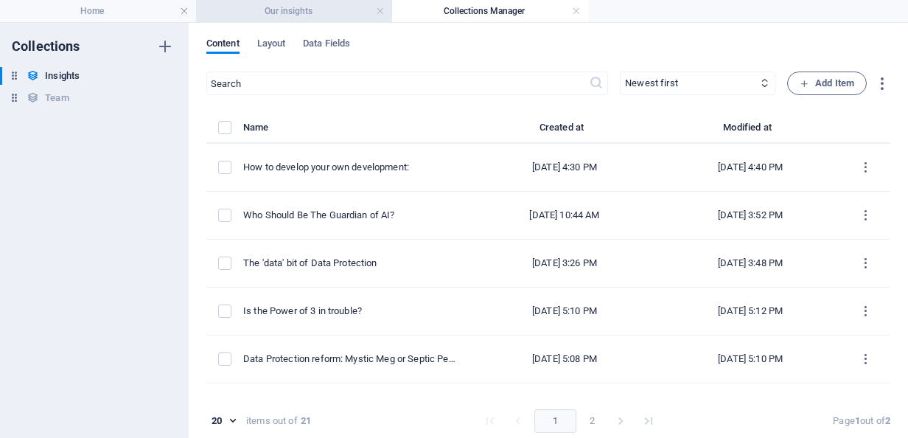
click at [326, 10] on h4 "Our insights" at bounding box center [294, 11] width 196 height 16
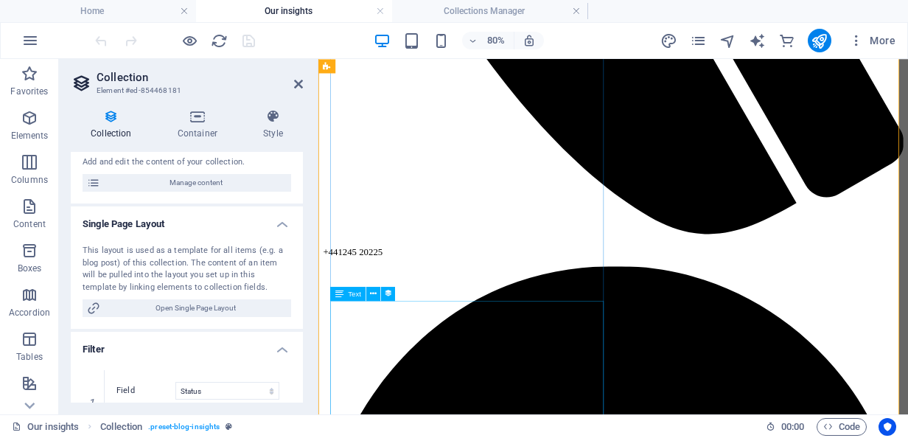
scroll to position [771, 0]
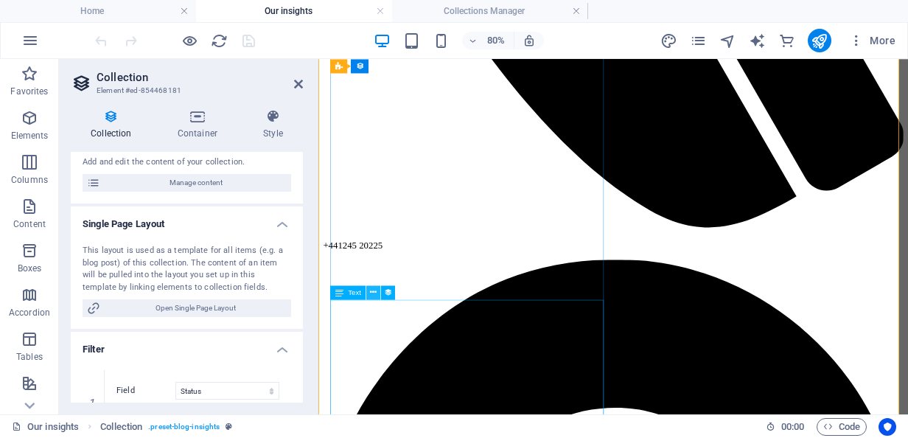
click at [373, 292] on icon at bounding box center [373, 292] width 7 height 13
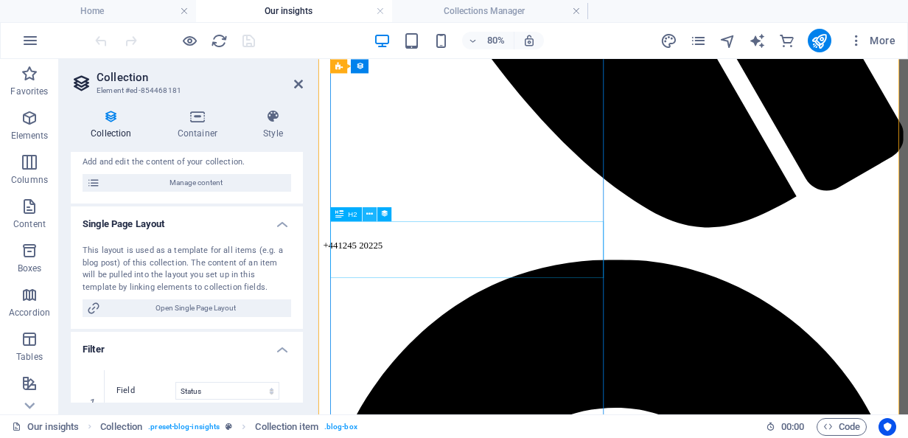
click at [366, 216] on icon at bounding box center [369, 214] width 7 height 13
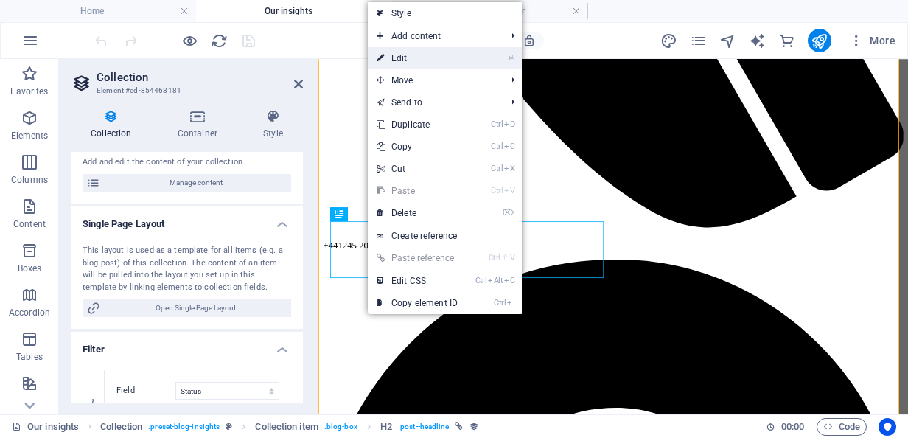
click at [420, 58] on link "⏎ Edit" at bounding box center [417, 58] width 99 height 22
select select "name"
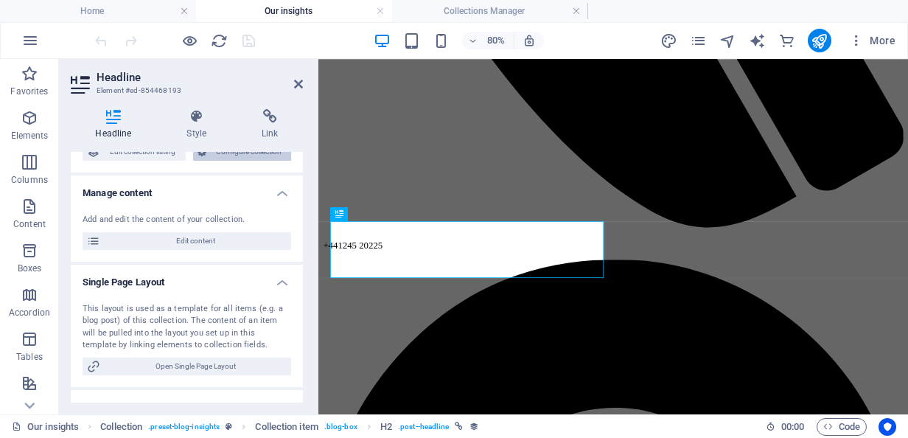
scroll to position [0, 0]
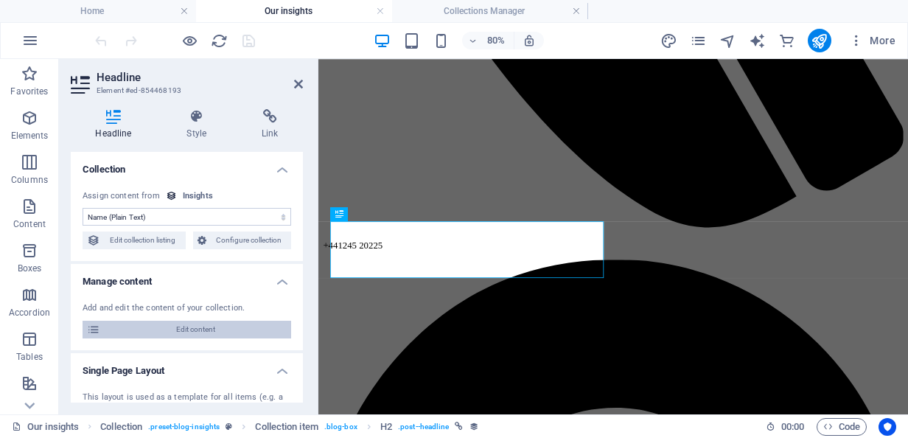
click at [232, 331] on span "Edit content" at bounding box center [196, 330] width 182 height 18
select select "Training and Skills"
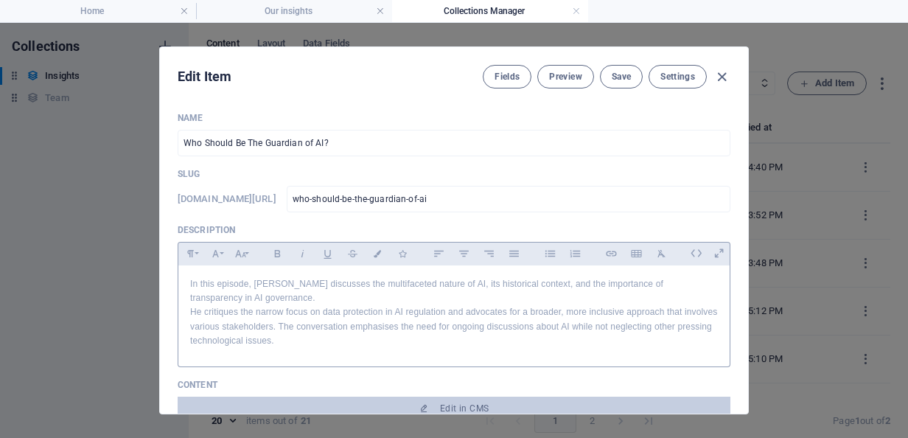
click at [220, 286] on p "In this episode, [PERSON_NAME] discusses the multifaceted nature of AI, its his…" at bounding box center [454, 291] width 528 height 28
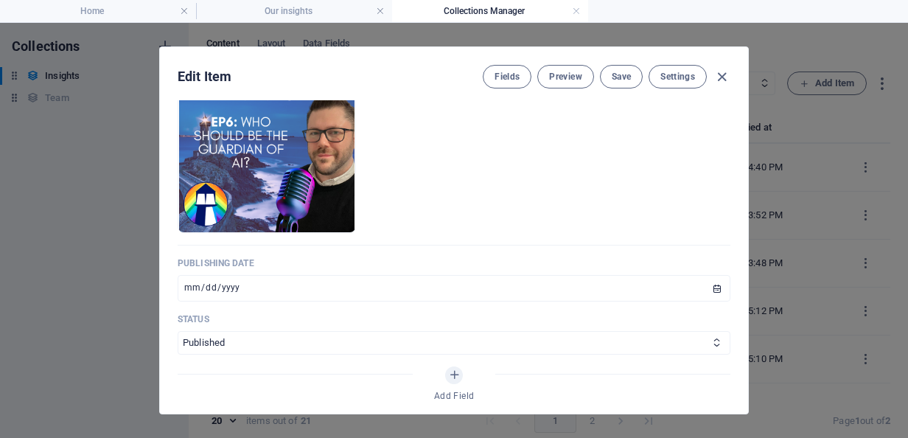
scroll to position [645, 0]
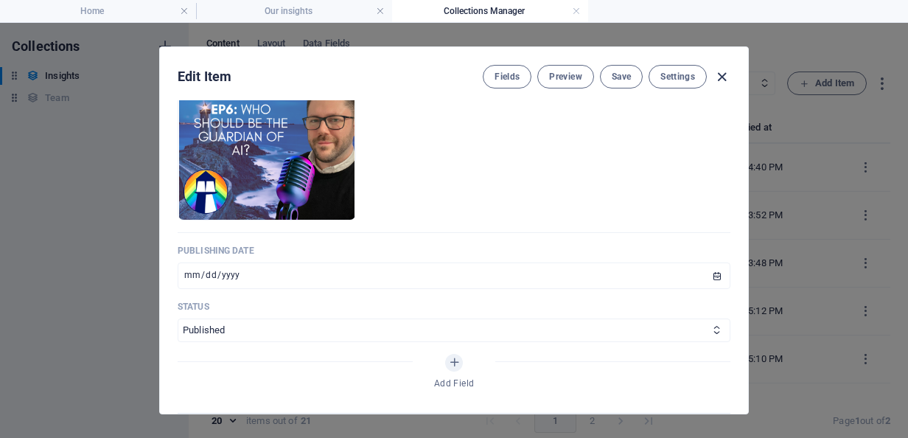
click at [725, 79] on icon "button" at bounding box center [722, 77] width 17 height 17
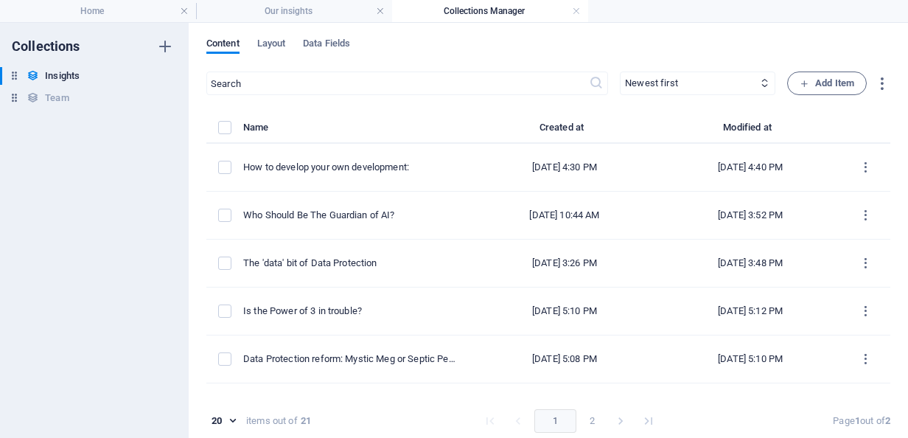
type input "who-should-be-the-guardian-of-ai"
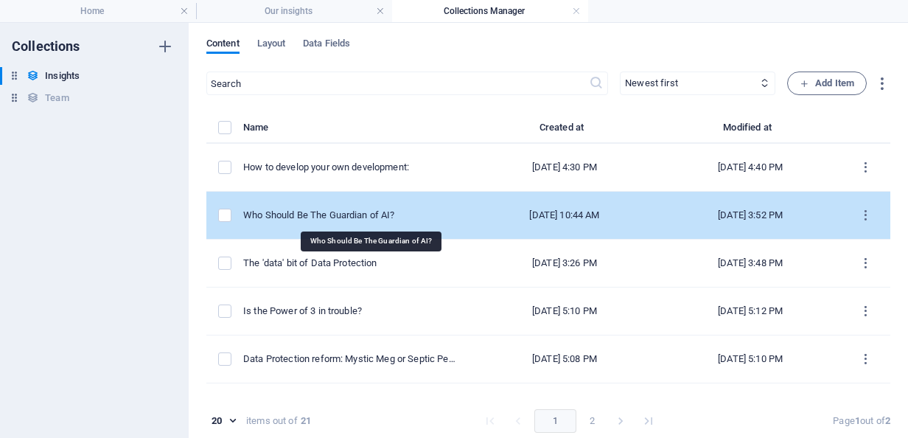
click at [377, 212] on div "Who Should Be The Guardian of AI?" at bounding box center [350, 215] width 214 height 13
select select "Training and Skills"
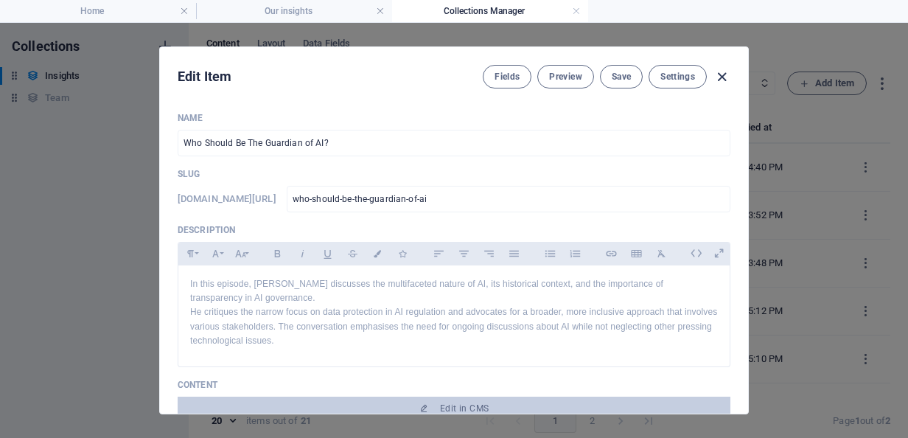
click at [720, 77] on icon "button" at bounding box center [722, 77] width 17 height 17
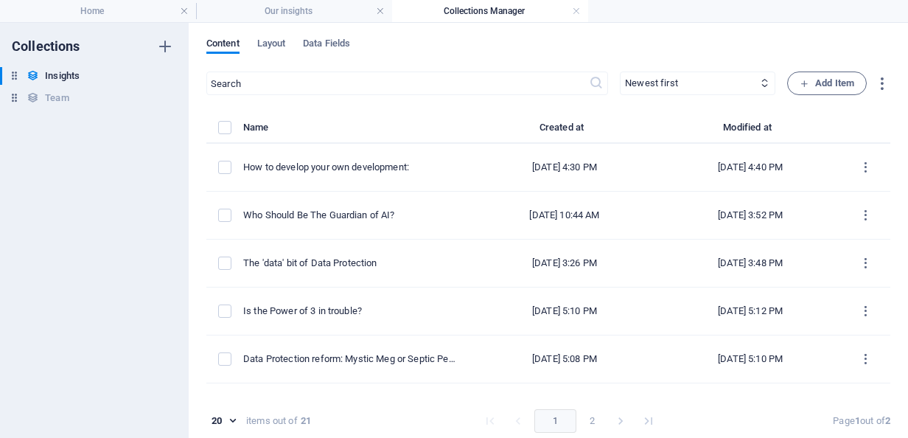
type input "who-should-be-the-guardian-of-ai"
click at [313, 14] on h4 "Our insights" at bounding box center [294, 11] width 196 height 16
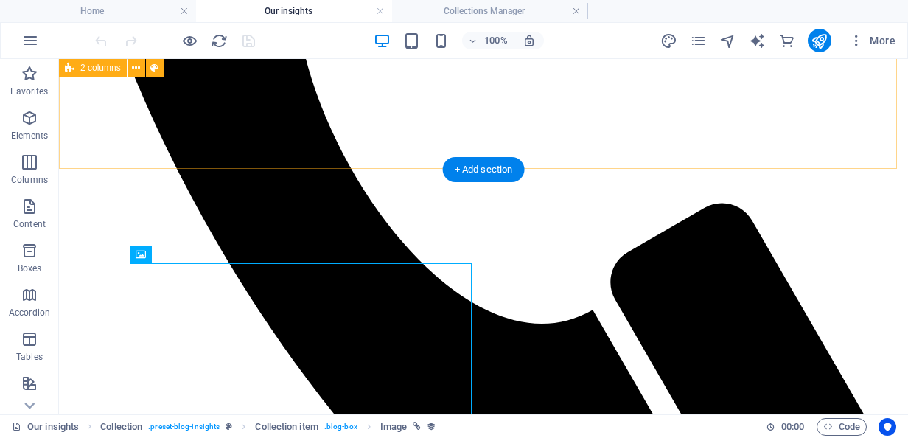
scroll to position [563, 0]
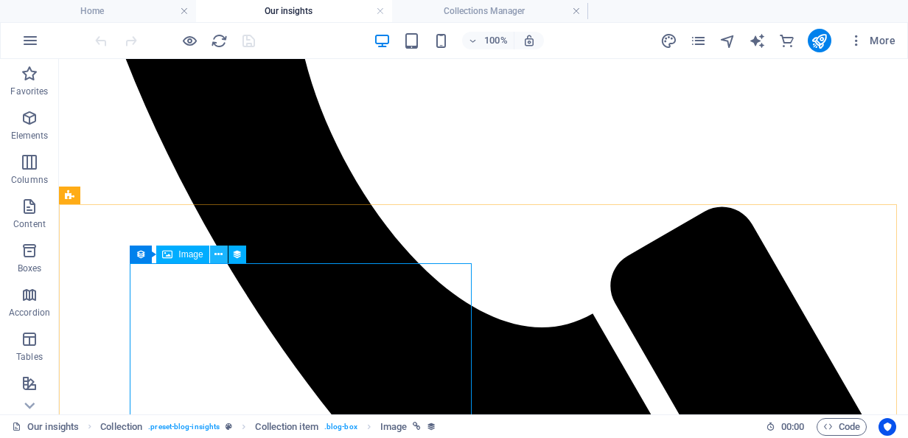
click at [219, 260] on icon at bounding box center [219, 254] width 8 height 15
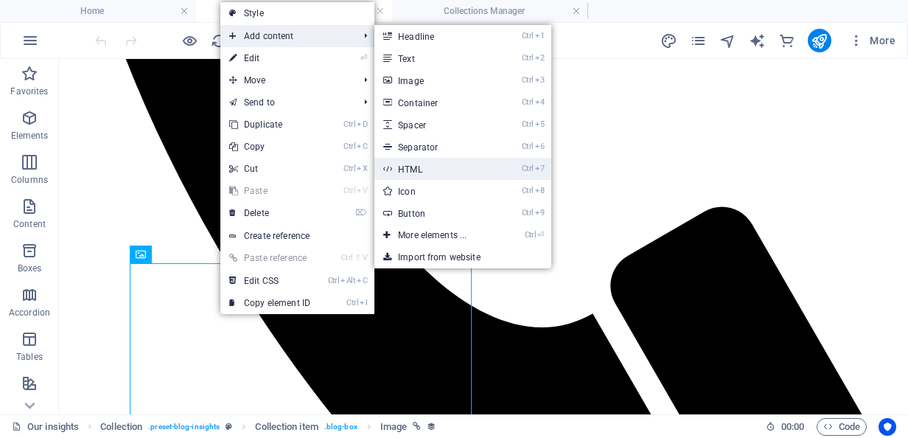
click at [436, 174] on link "Ctrl 7 HTML" at bounding box center [436, 169] width 122 height 22
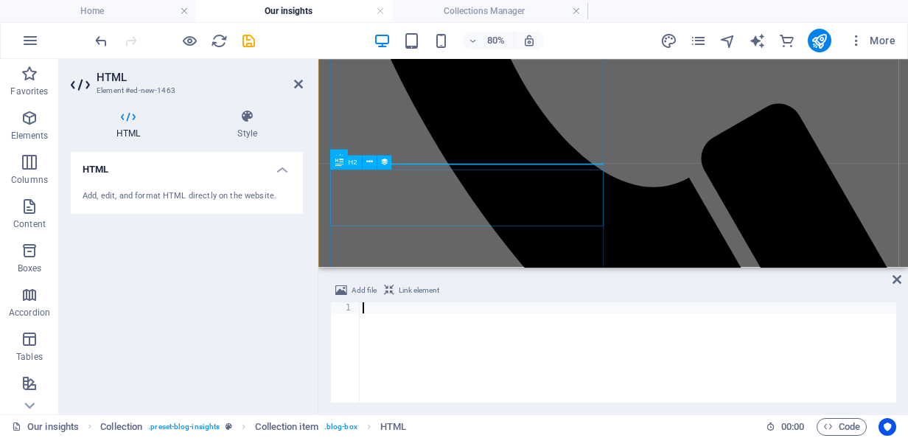
scroll to position [836, 0]
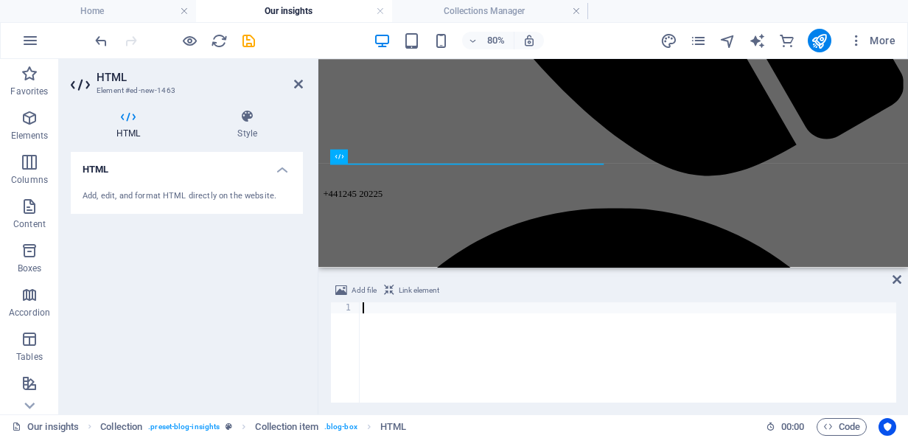
paste textarea "https://lighthouseig.com/insights-item/who-should-be-the-guardian-of-ai"
type textarea "https://lighthouseig.com/insights-item/who-should-be-the-guardian-of-ai"
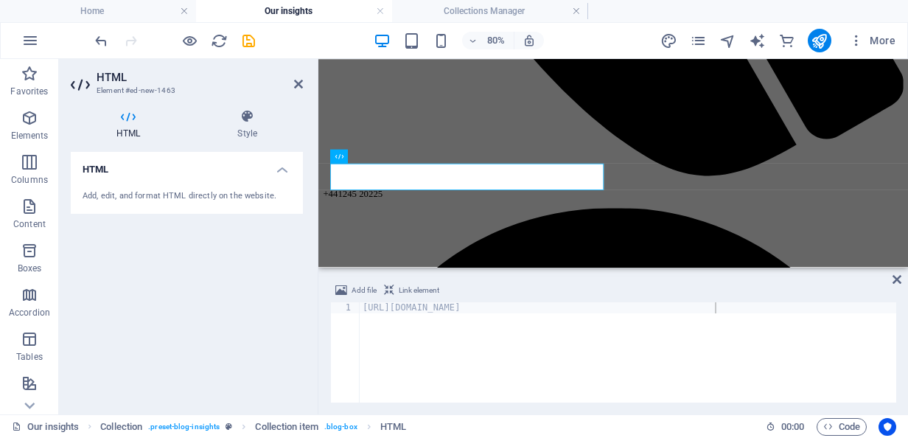
click at [281, 324] on div "HTML Add, edit, and format HTML directly on the website." at bounding box center [187, 277] width 232 height 251
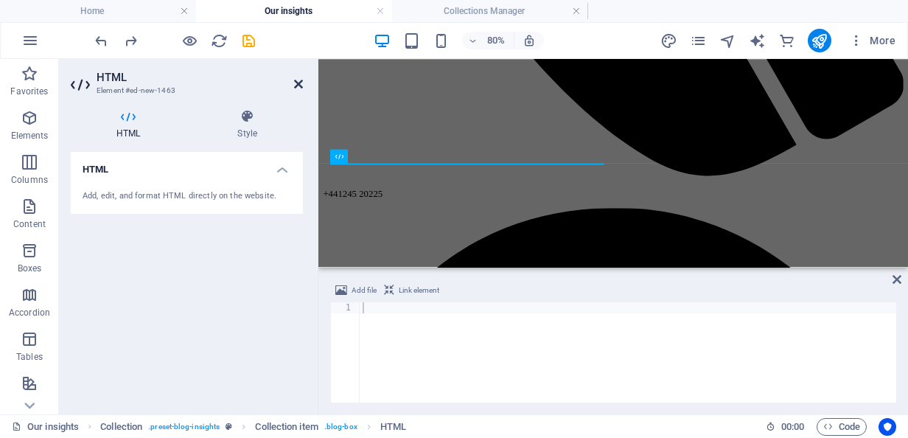
click at [295, 86] on icon at bounding box center [298, 84] width 9 height 12
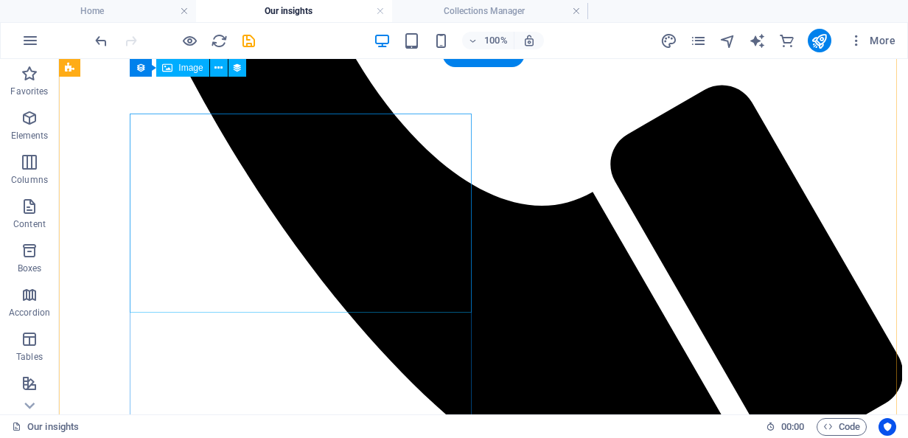
scroll to position [684, 0]
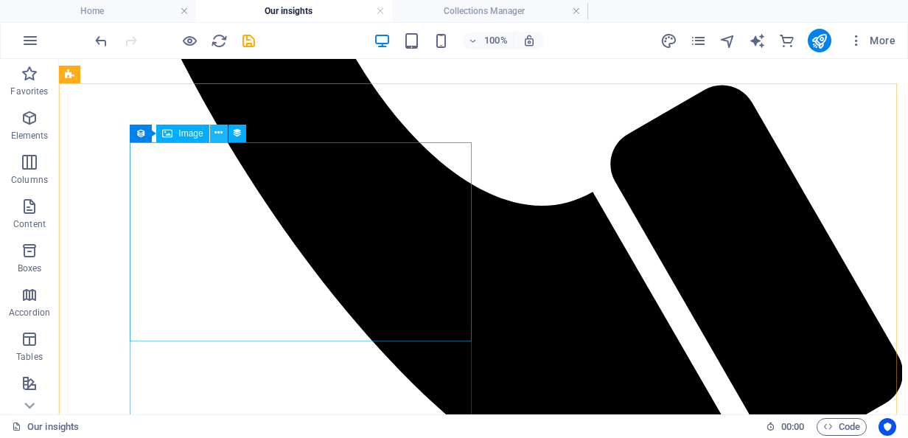
click at [218, 142] on button at bounding box center [219, 134] width 18 height 18
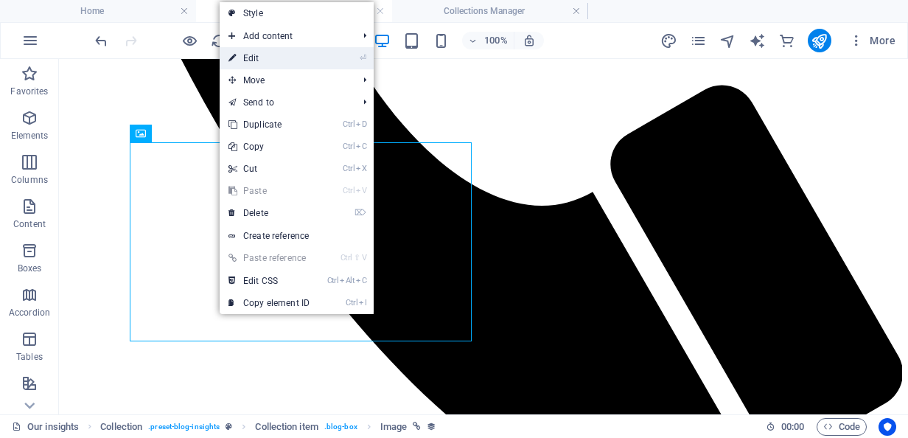
click at [311, 58] on link "⏎ Edit" at bounding box center [269, 58] width 99 height 22
select select "image"
select select "px"
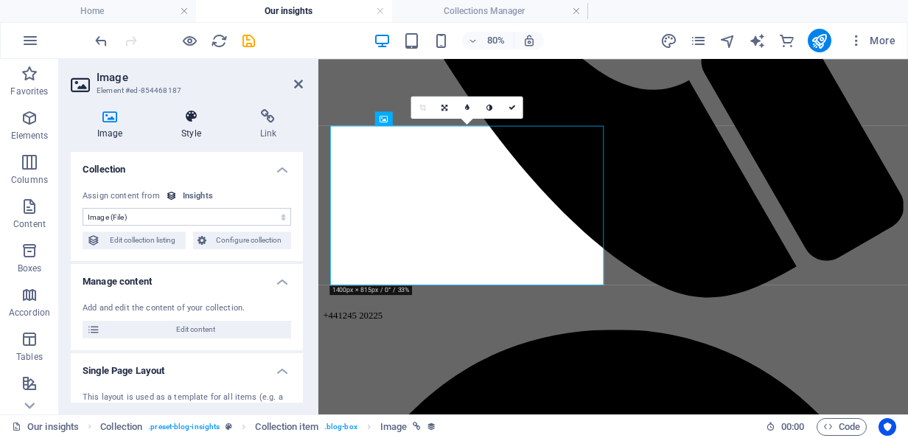
click at [207, 119] on icon at bounding box center [191, 116] width 72 height 15
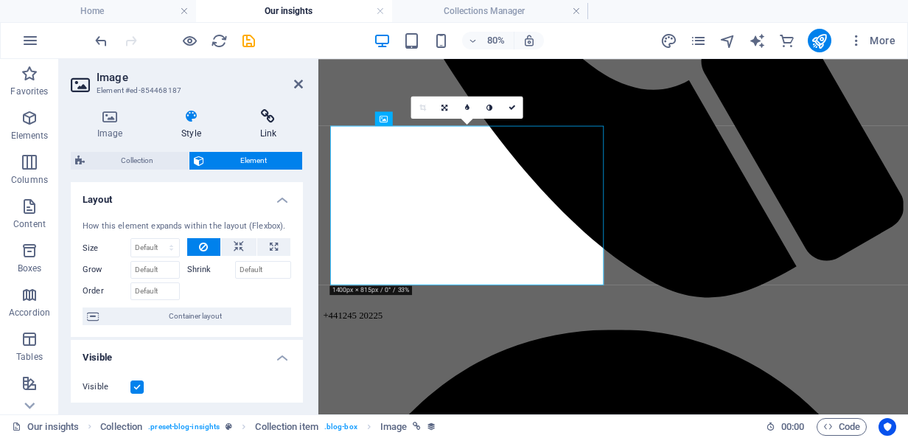
click at [267, 119] on icon at bounding box center [268, 116] width 69 height 15
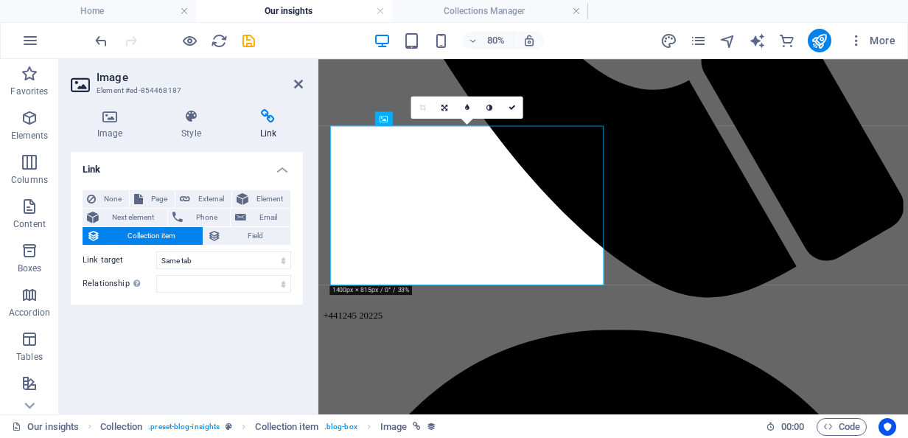
click at [148, 321] on div "Link None Page External Element Next element Phone Email Collection item Field …" at bounding box center [187, 277] width 232 height 251
click at [184, 262] on select "New tab Same tab Overlay" at bounding box center [223, 260] width 135 height 18
click at [184, 290] on select "alternate author bookmark external help license next nofollow noreferrer noopen…" at bounding box center [223, 284] width 135 height 18
select select "author"
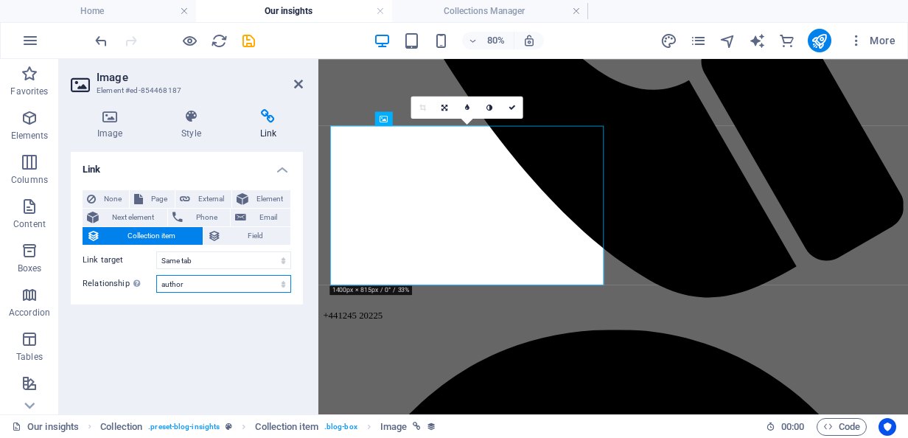
click at [156, 275] on select "alternate author bookmark external help license next nofollow noreferrer noopen…" at bounding box center [223, 284] width 135 height 18
click at [214, 288] on select "alternate author bookmark external help license next nofollow noreferrer noopen…" at bounding box center [223, 284] width 135 height 18
click at [203, 317] on div "Link None Page External Element Next element Phone Email Collection item Field …" at bounding box center [187, 277] width 232 height 251
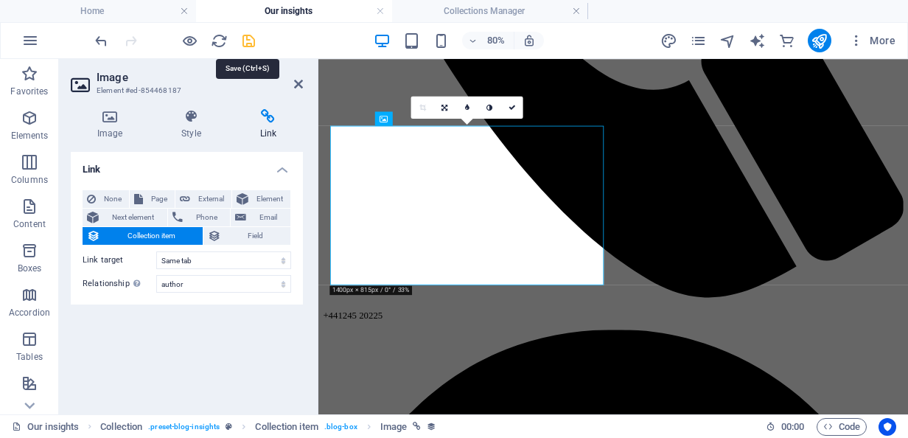
click at [251, 37] on icon "save" at bounding box center [248, 40] width 17 height 17
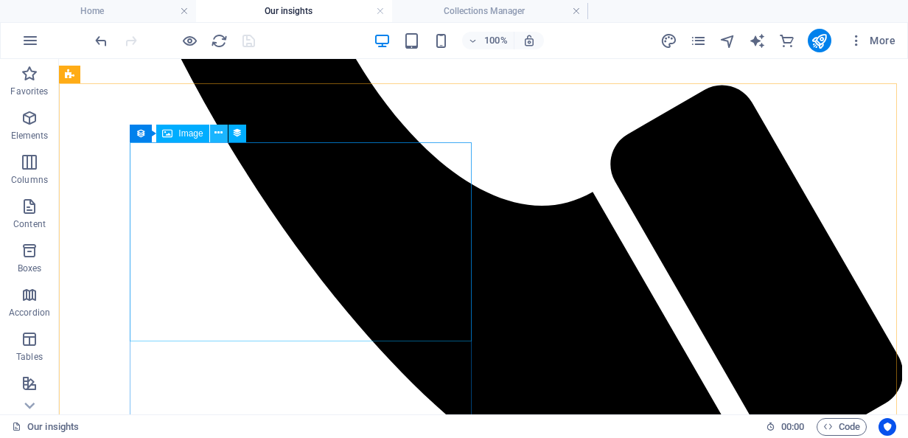
click at [219, 134] on icon at bounding box center [219, 132] width 8 height 15
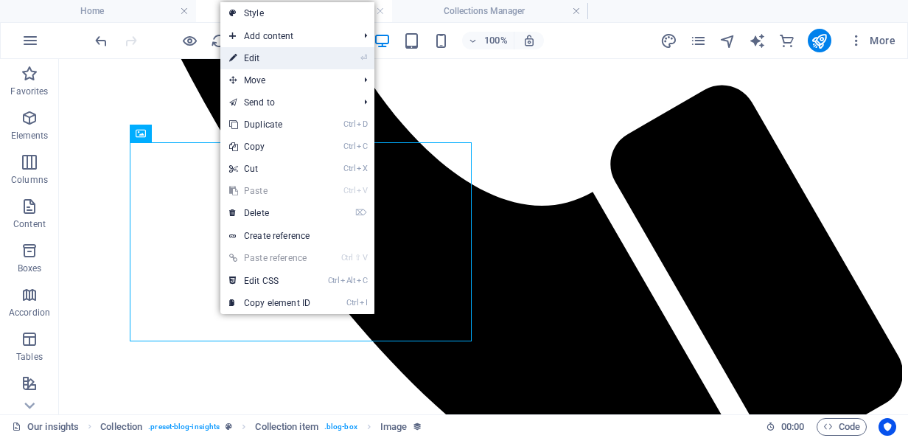
click at [299, 58] on link "⏎ Edit" at bounding box center [269, 58] width 99 height 22
select select
select select "author"
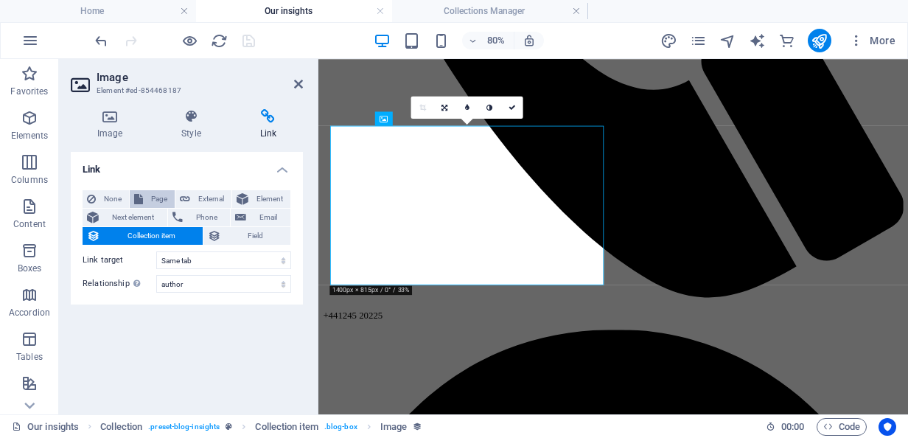
click at [154, 194] on span "Page" at bounding box center [158, 199] width 23 height 18
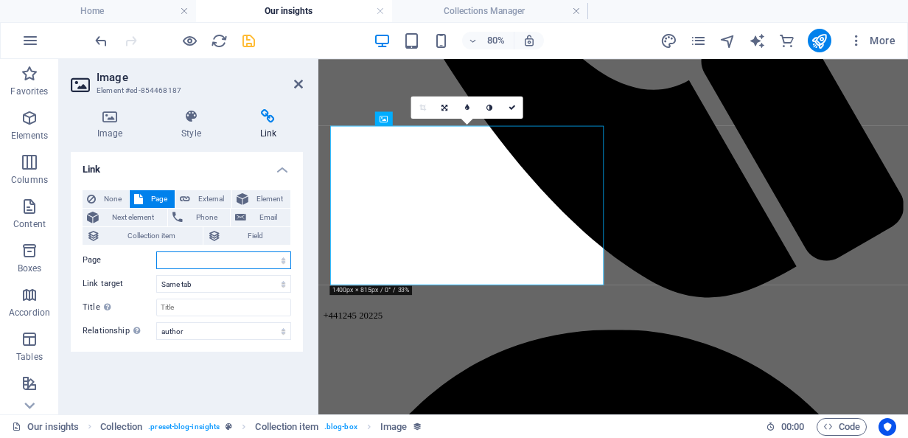
click at [181, 258] on select "Home Our Team -- How we do business -- Privacy -- Award Sponsorship Our Service…" at bounding box center [223, 260] width 135 height 18
select select "8"
click at [156, 251] on select "Home Our Team -- How we do business -- Privacy -- Award Sponsorship Our Service…" at bounding box center [223, 260] width 135 height 18
click at [272, 199] on span "Element" at bounding box center [269, 199] width 33 height 18
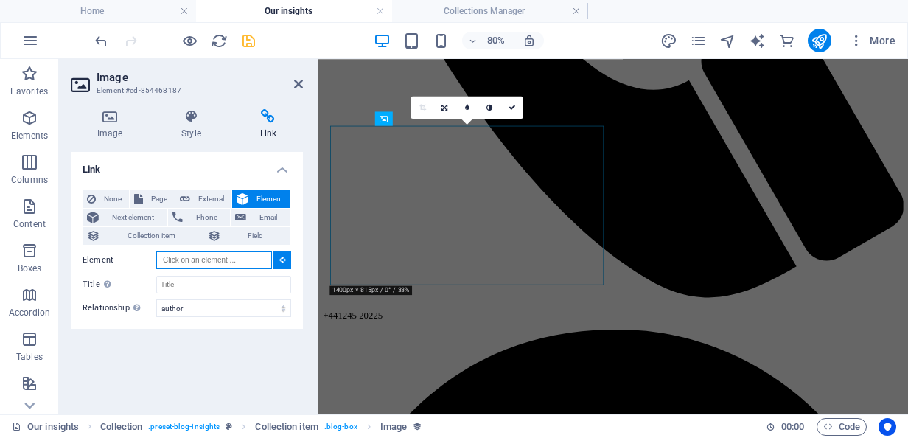
click at [227, 257] on input "Element" at bounding box center [214, 260] width 116 height 18
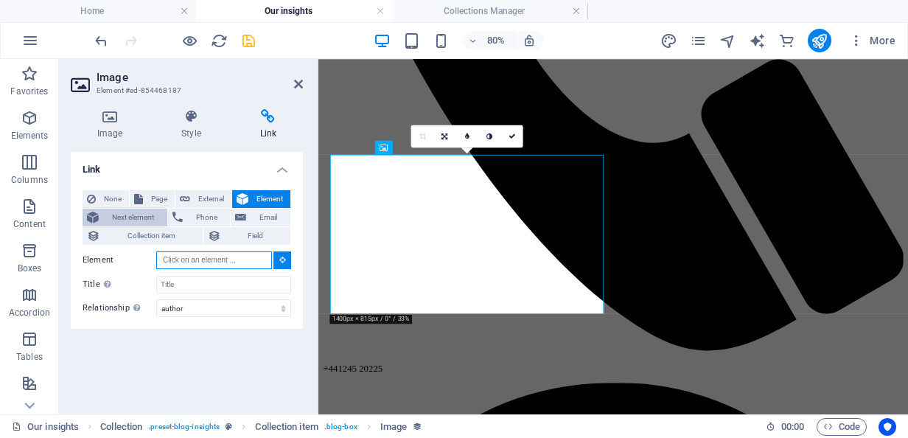
scroll to position [617, 0]
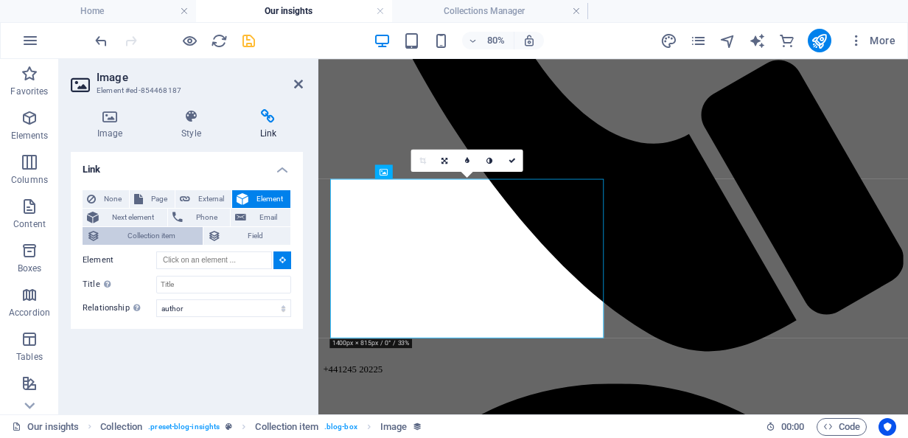
click at [170, 232] on span "Collection item" at bounding box center [152, 236] width 94 height 18
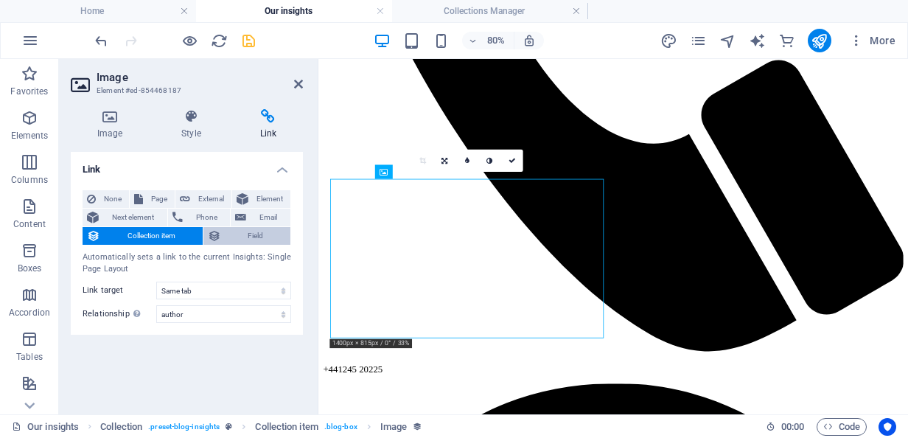
click at [238, 240] on span "Field" at bounding box center [256, 236] width 61 height 18
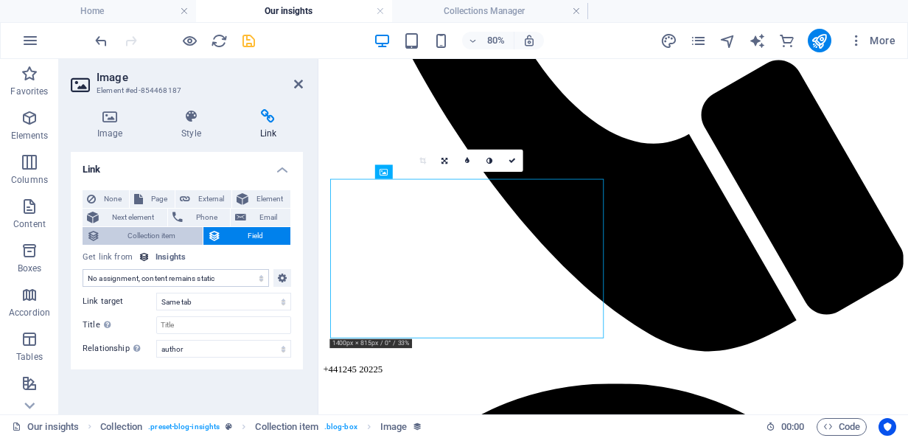
click at [181, 237] on span "Collection item" at bounding box center [152, 236] width 94 height 18
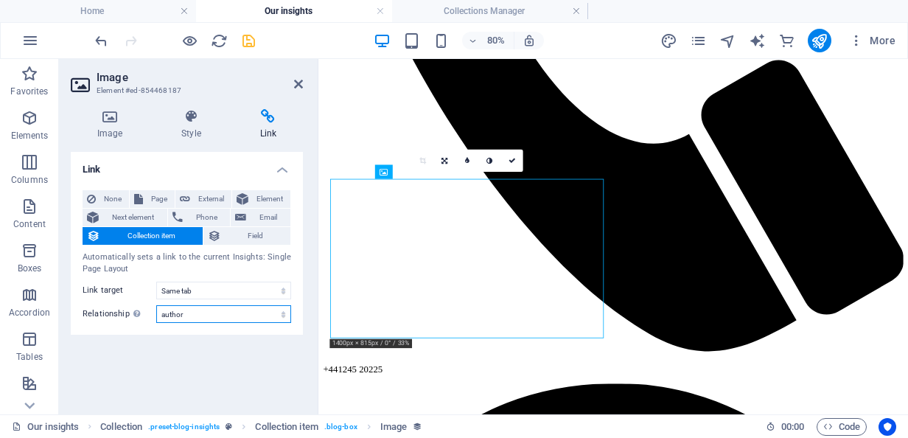
click at [195, 311] on select "alternate author bookmark external help license next nofollow noreferrer noopen…" at bounding box center [223, 314] width 135 height 18
select select "tag"
click at [156, 305] on select "alternate author bookmark external help license next nofollow noreferrer noopen…" at bounding box center [223, 314] width 135 height 18
click at [190, 290] on select "New tab Same tab Overlay" at bounding box center [223, 291] width 135 height 18
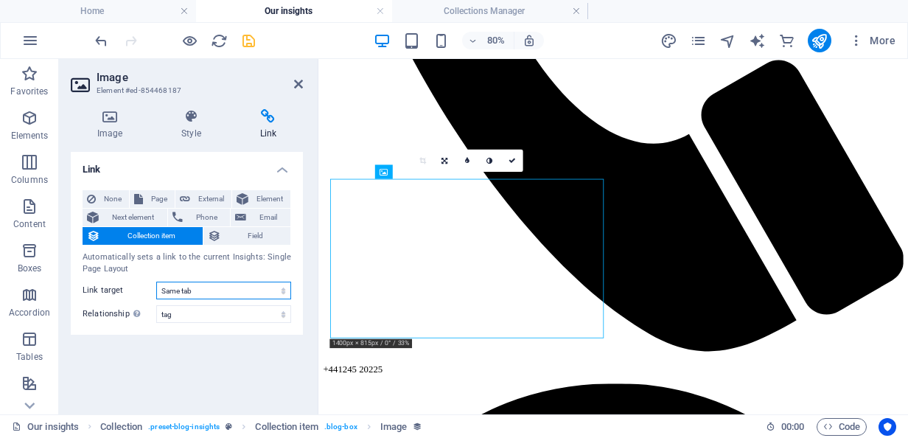
click at [190, 290] on select "New tab Same tab Overlay" at bounding box center [223, 291] width 135 height 18
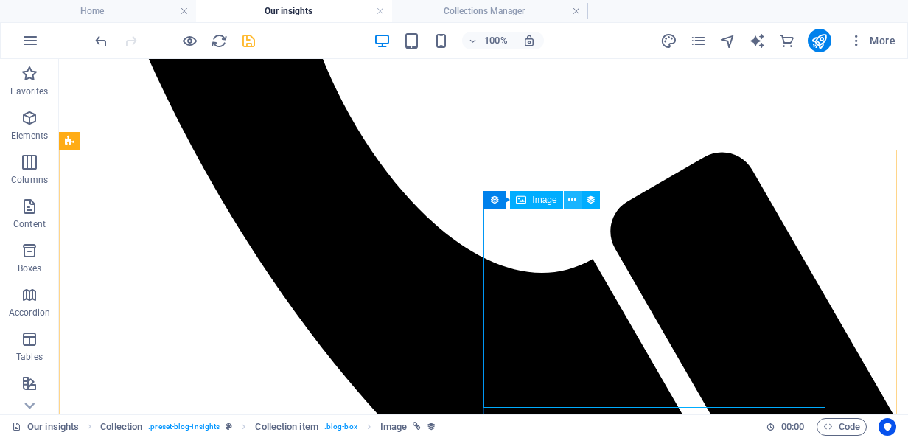
click at [566, 198] on button at bounding box center [573, 200] width 18 height 18
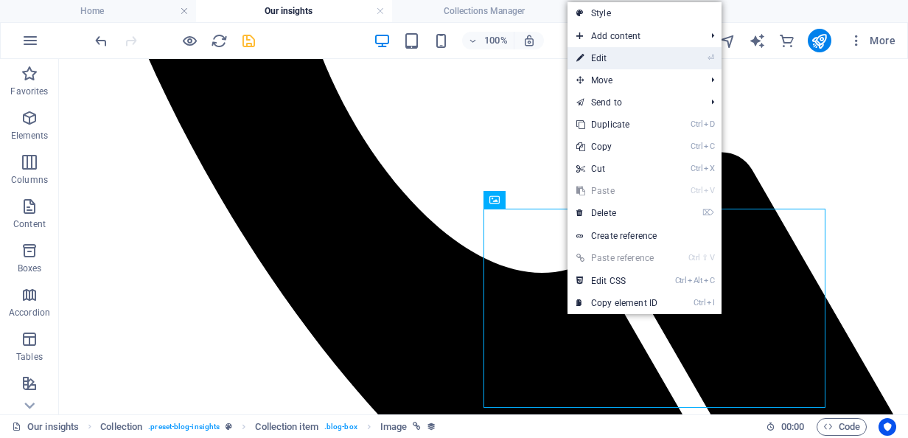
click at [634, 60] on link "⏎ Edit" at bounding box center [617, 58] width 99 height 22
select select "image"
select select "px"
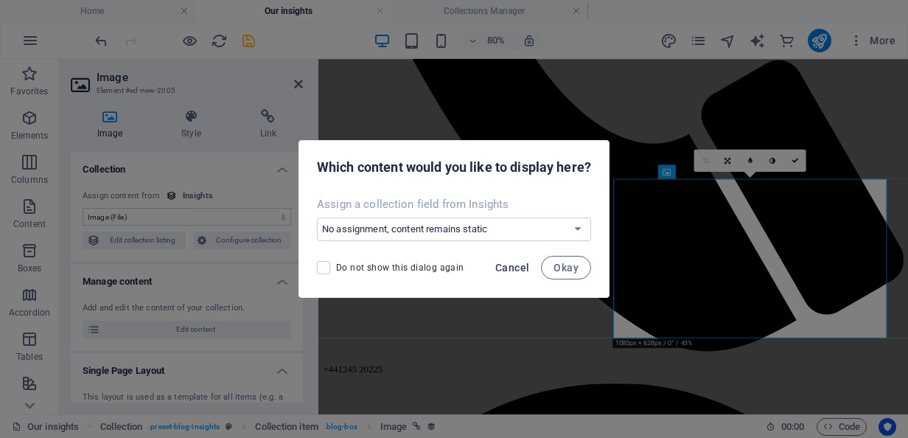
click at [521, 268] on span "Cancel" at bounding box center [512, 268] width 34 height 12
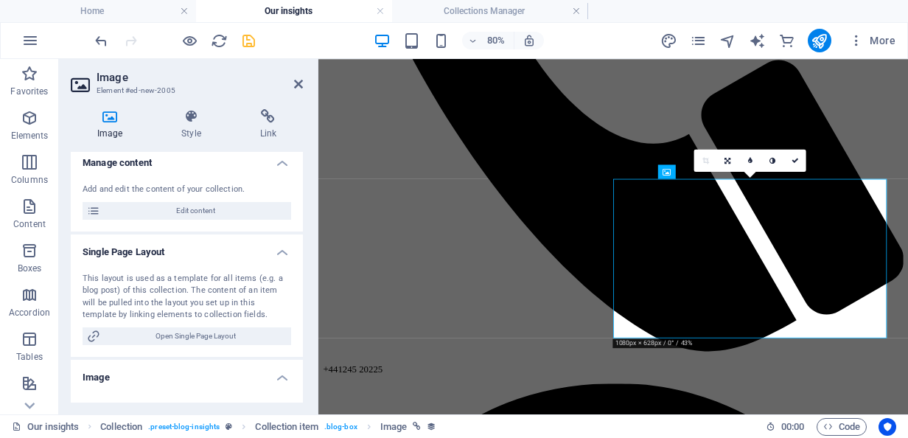
scroll to position [0, 0]
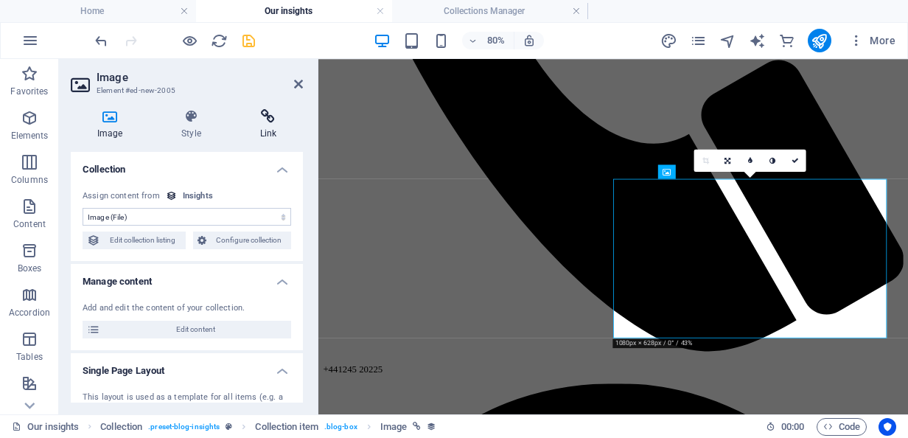
click at [270, 131] on h4 "Link" at bounding box center [268, 124] width 69 height 31
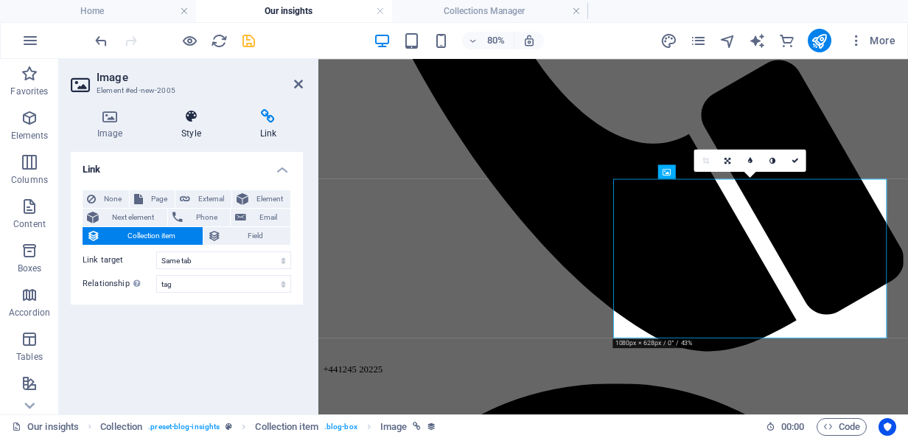
click at [189, 121] on icon at bounding box center [191, 116] width 72 height 15
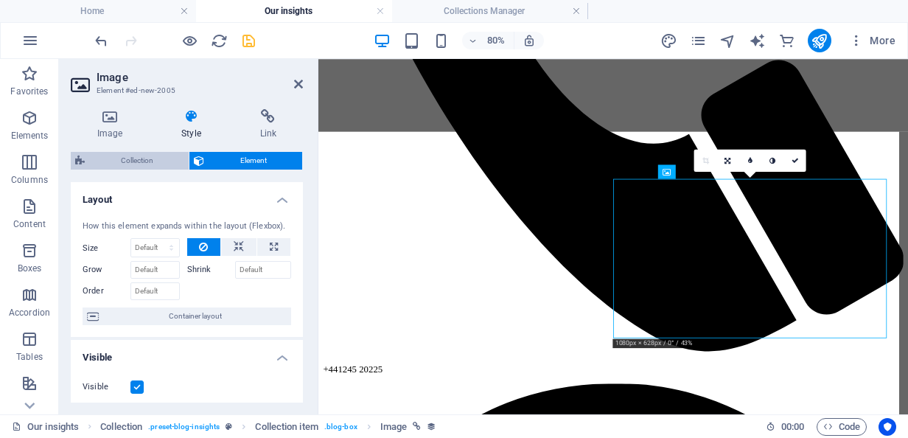
click at [143, 165] on span "Collection" at bounding box center [136, 161] width 95 height 18
select select "rem"
select select "preset-blog-insights"
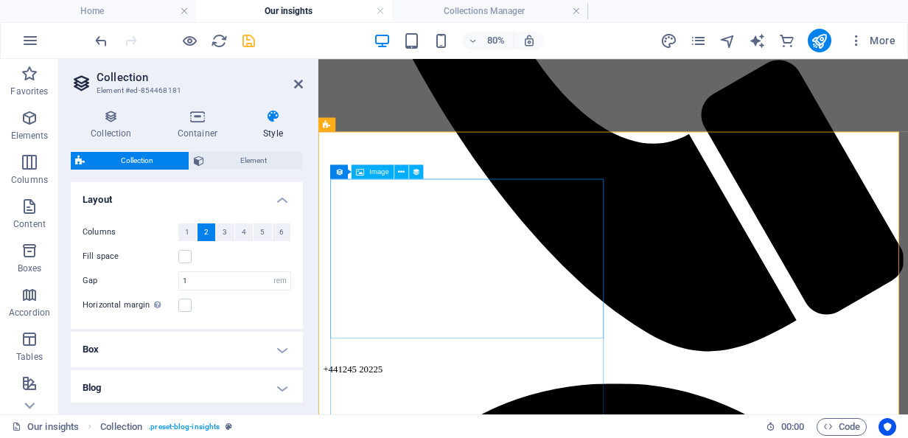
click at [400, 176] on icon at bounding box center [401, 172] width 7 height 13
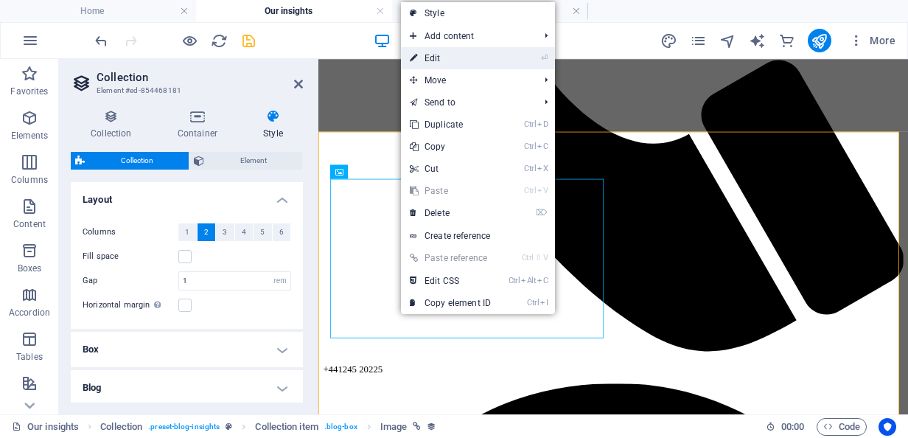
click at [459, 59] on link "⏎ Edit" at bounding box center [450, 58] width 99 height 22
select select
select select "tag"
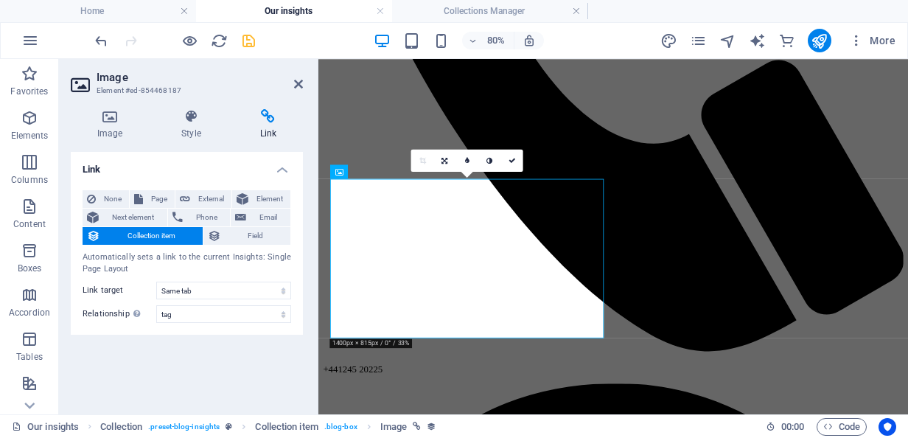
click at [209, 348] on div "Link None Page External Element Next element Phone Email Collection item Field …" at bounding box center [187, 277] width 232 height 251
click at [512, 161] on icon at bounding box center [512, 160] width 7 height 7
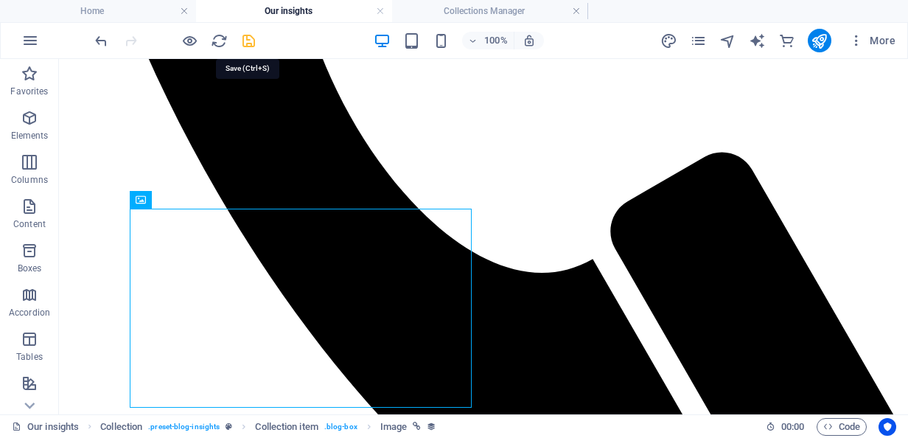
click at [249, 35] on icon "save" at bounding box center [248, 40] width 17 height 17
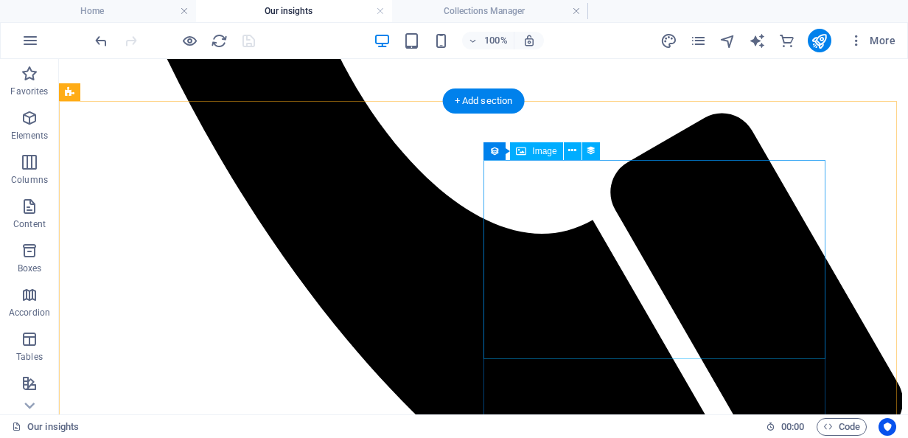
scroll to position [670, 0]
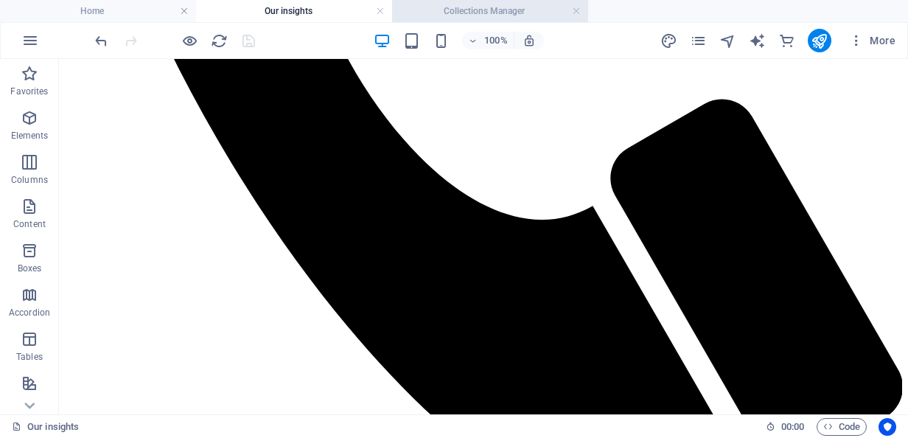
click at [510, 15] on h4 "Collections Manager" at bounding box center [490, 11] width 196 height 16
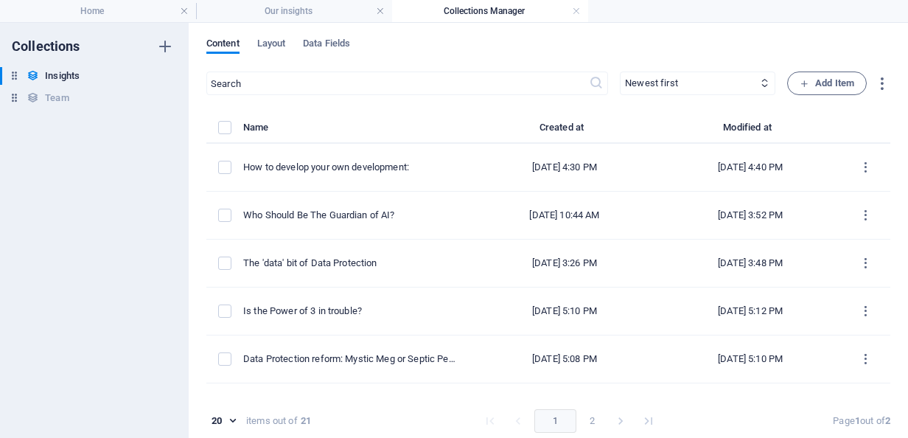
scroll to position [0, 0]
click at [277, 45] on span "Layout" at bounding box center [271, 45] width 29 height 21
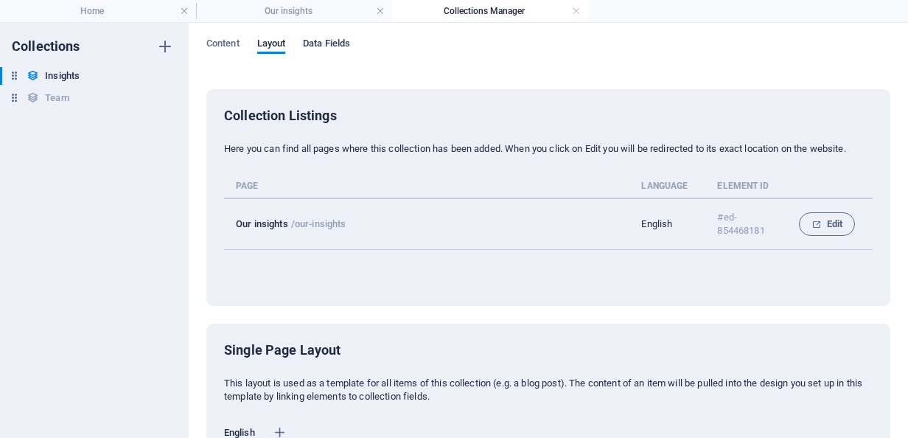
click at [319, 46] on span "Data Fields" at bounding box center [326, 45] width 47 height 21
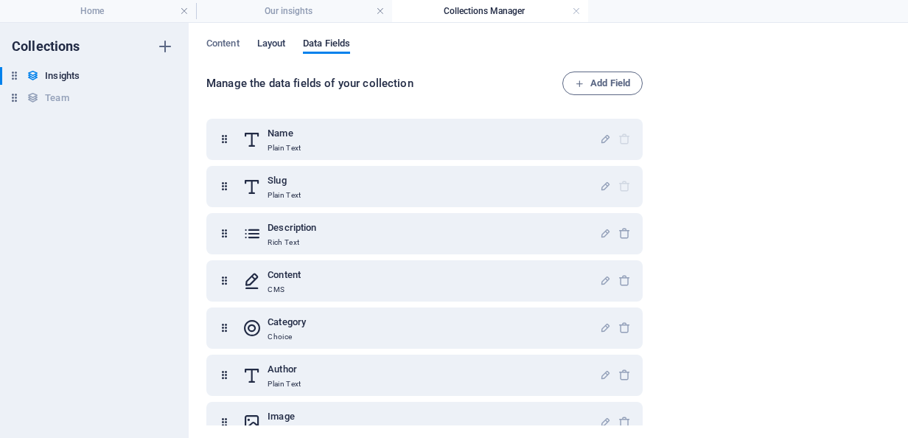
click at [269, 41] on span "Layout" at bounding box center [271, 45] width 29 height 21
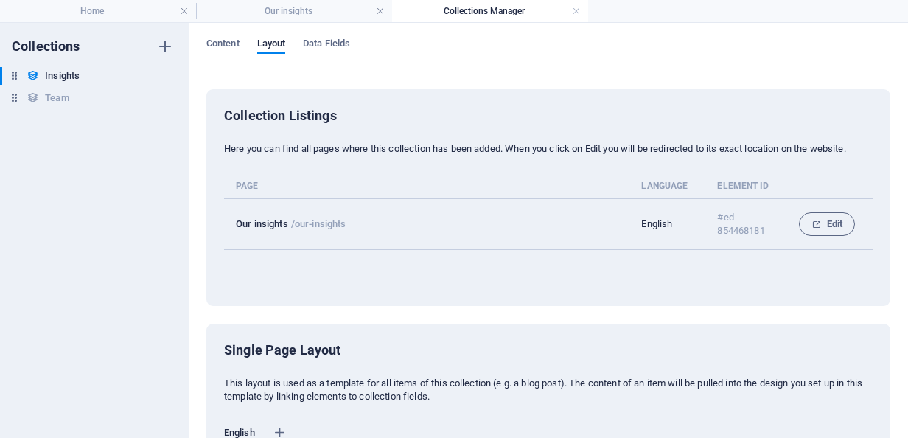
click at [319, 37] on div "Content Layout Data Fields Collection Listings Here you can find all pages wher…" at bounding box center [549, 230] width 720 height 415
click at [320, 43] on span "Data Fields" at bounding box center [326, 45] width 47 height 21
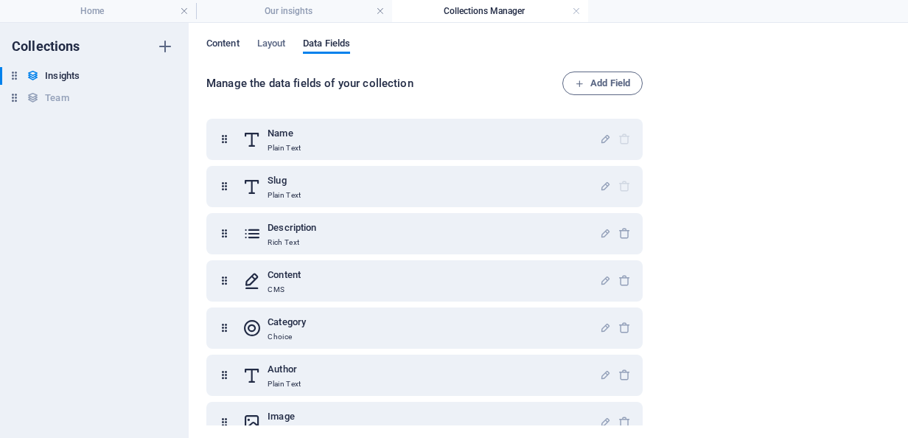
click at [223, 39] on span "Content" at bounding box center [222, 45] width 33 height 21
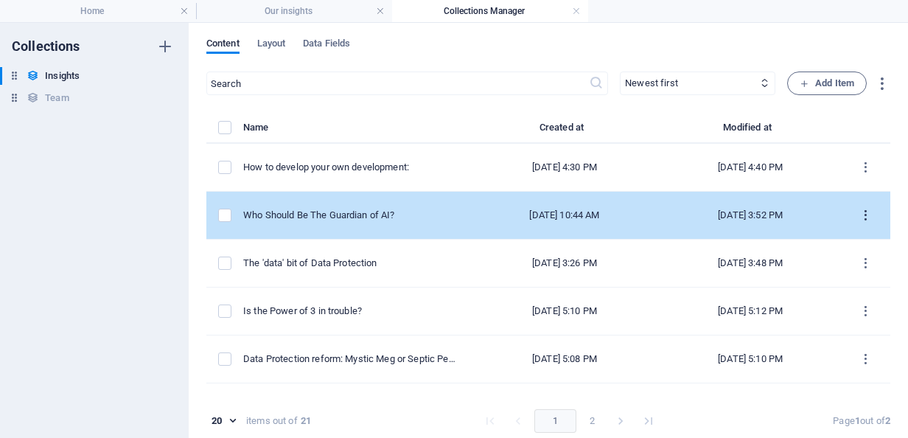
click at [859, 212] on icon "items list" at bounding box center [866, 216] width 14 height 14
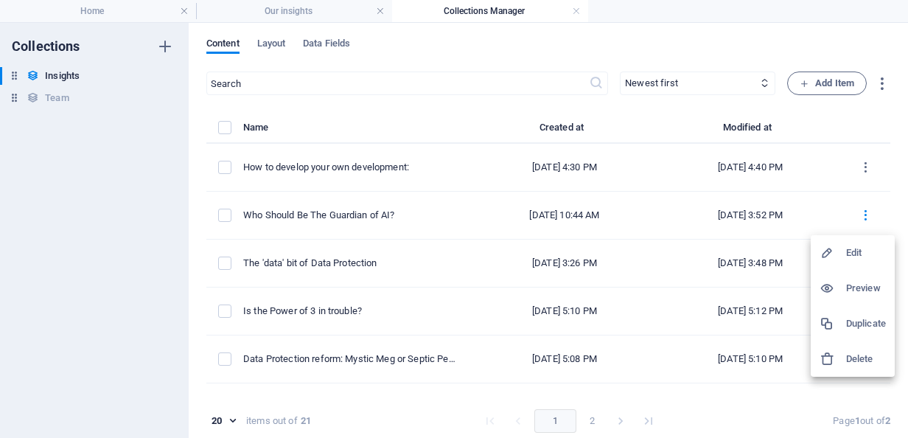
click at [857, 248] on h6 "Edit" at bounding box center [866, 253] width 40 height 18
select select "Training and Skills"
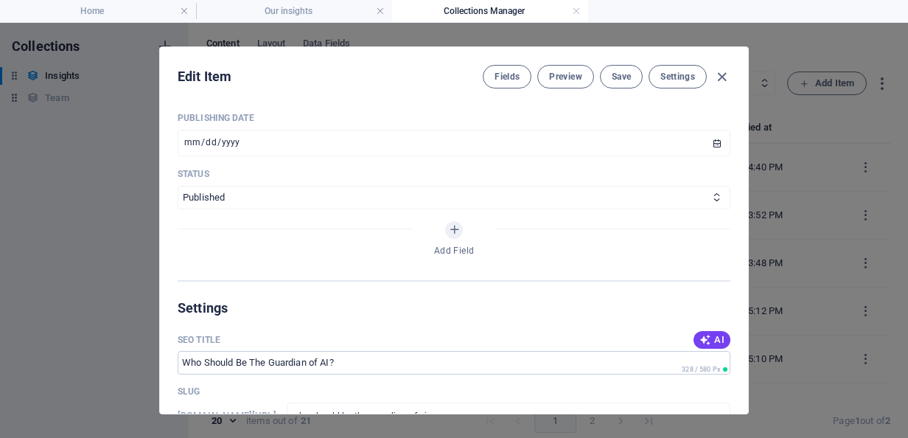
scroll to position [768, 0]
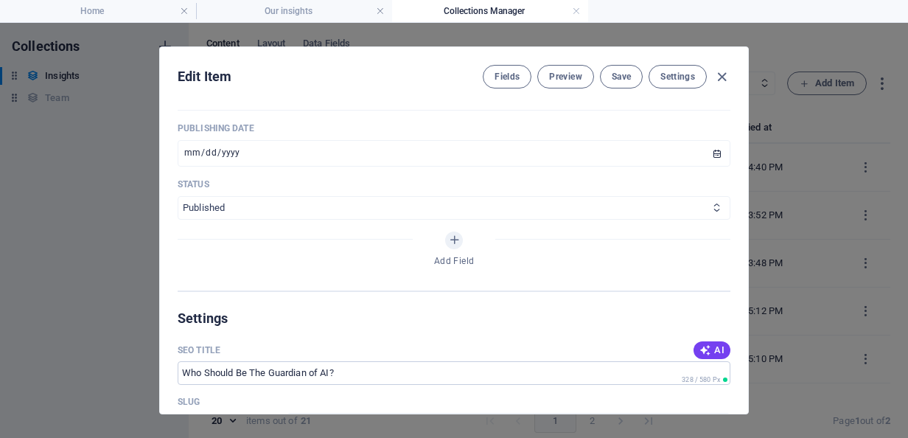
click at [705, 212] on select "Published Draft" at bounding box center [454, 208] width 553 height 24
click at [178, 196] on select "Published Draft" at bounding box center [454, 208] width 553 height 24
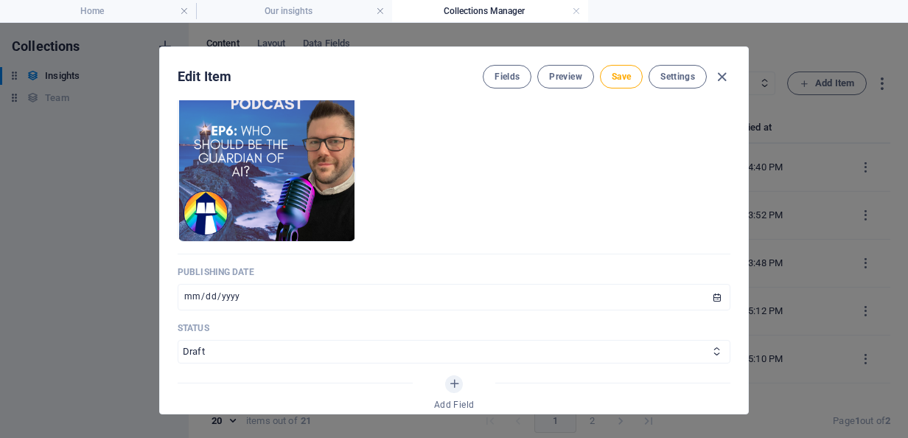
scroll to position [625, 0]
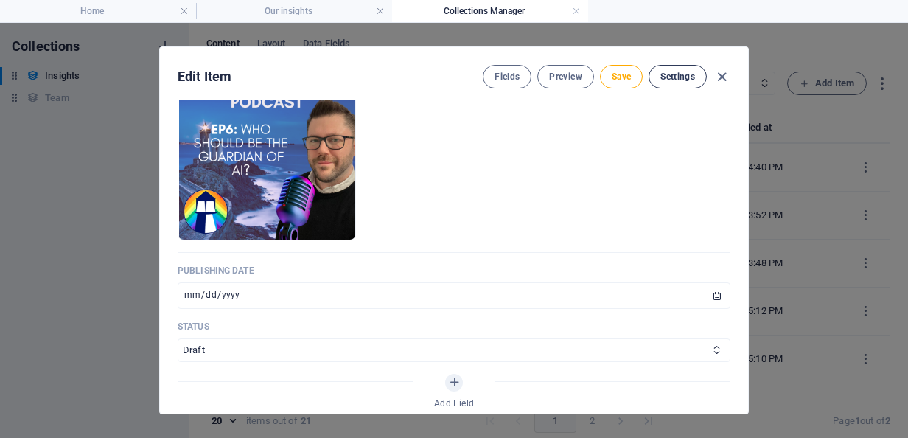
click at [687, 72] on span "Settings" at bounding box center [678, 77] width 35 height 12
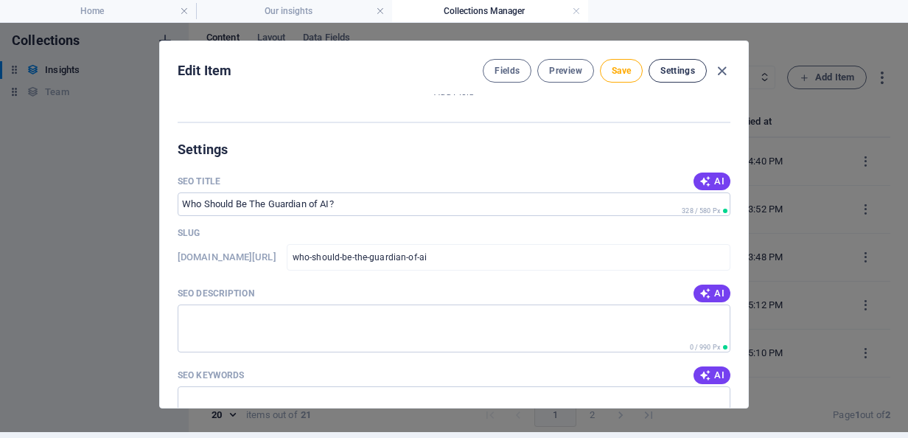
scroll to position [976, 0]
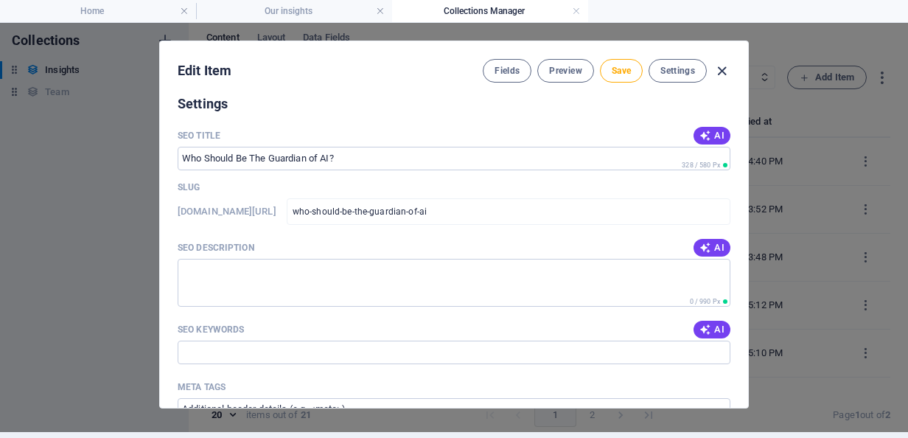
click at [720, 65] on icon "button" at bounding box center [722, 71] width 17 height 17
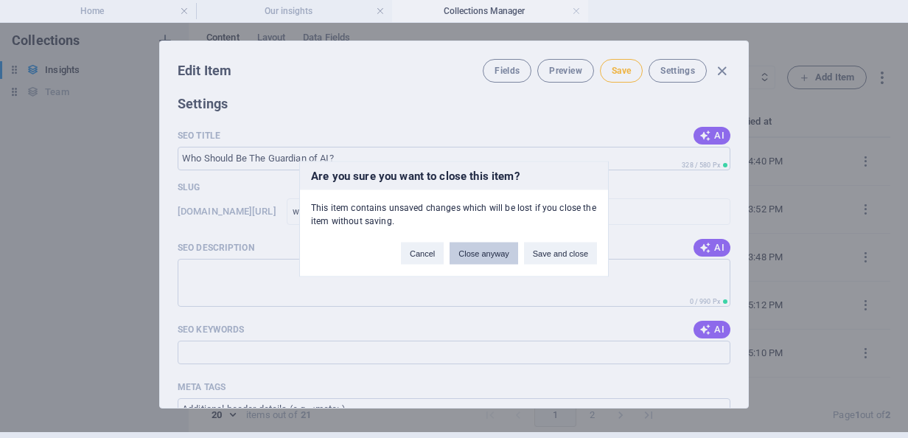
click at [477, 257] on button "Close anyway" at bounding box center [484, 254] width 68 height 22
select select "Published"
type input "who-should-be-the-guardian-of-ai"
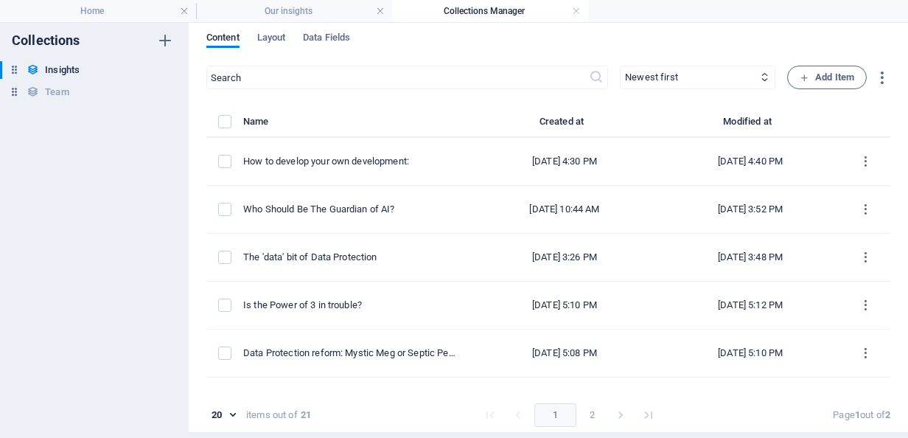
scroll to position [830, 0]
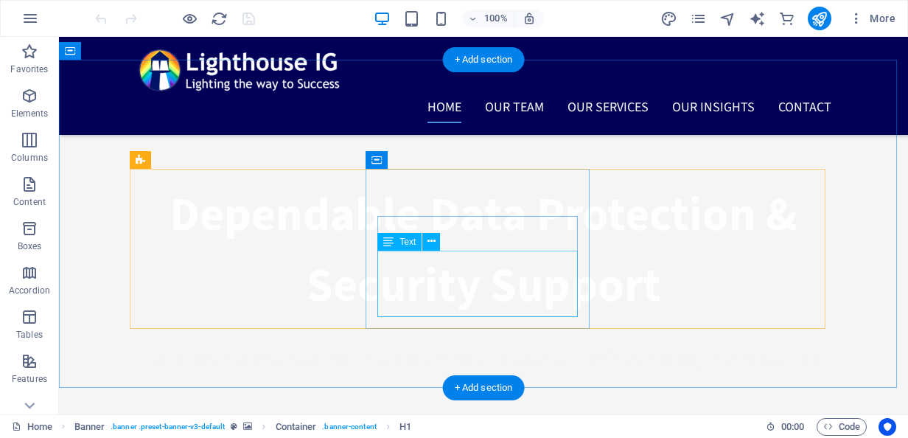
scroll to position [413, 0]
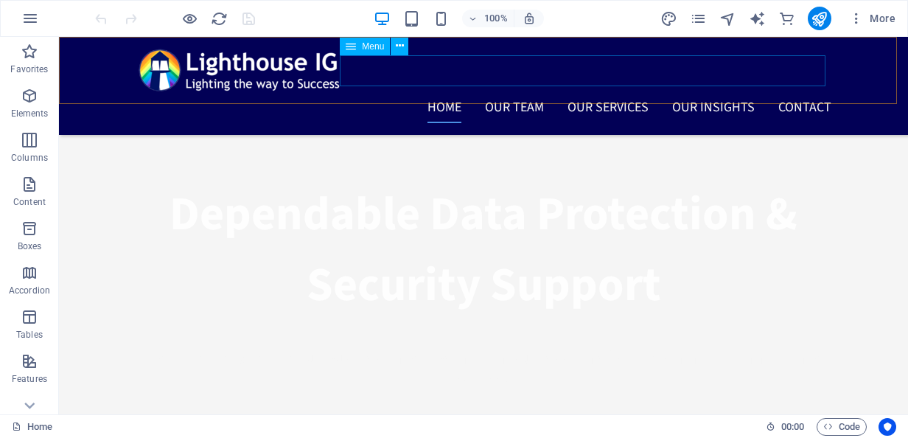
click at [709, 92] on nav "Home Our Team How we do business Privacy Award Sponsorship Our Services DPOaaS …" at bounding box center [484, 107] width 696 height 31
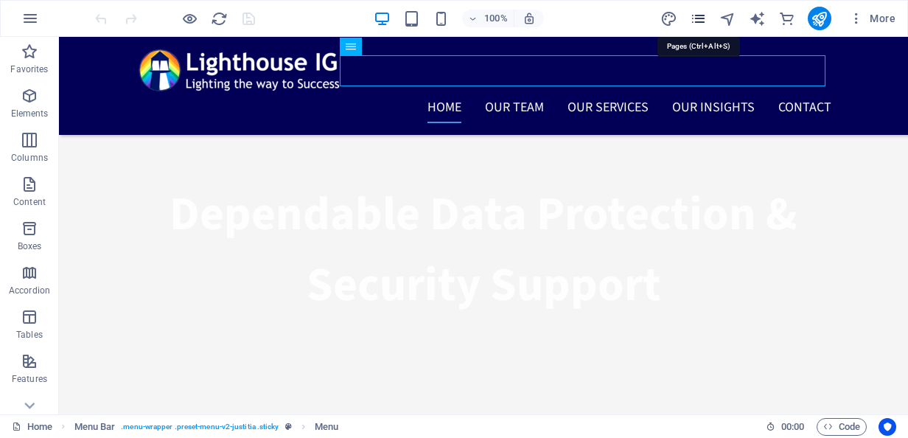
click at [695, 21] on icon "pages" at bounding box center [698, 18] width 17 height 17
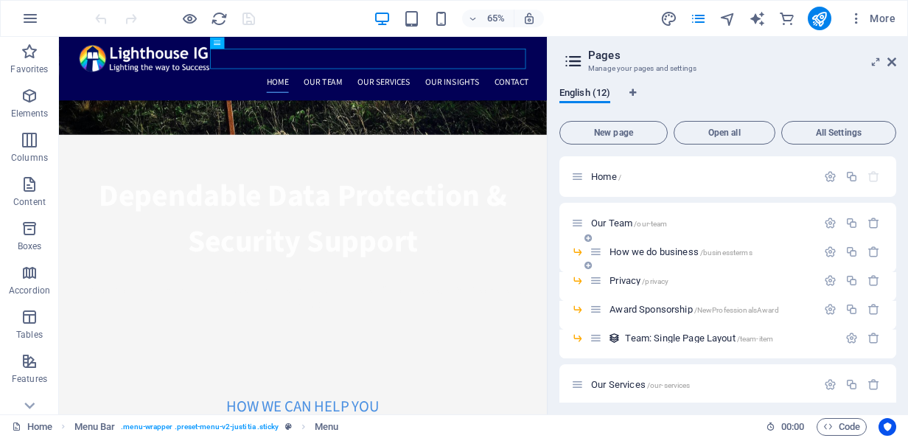
scroll to position [187, 0]
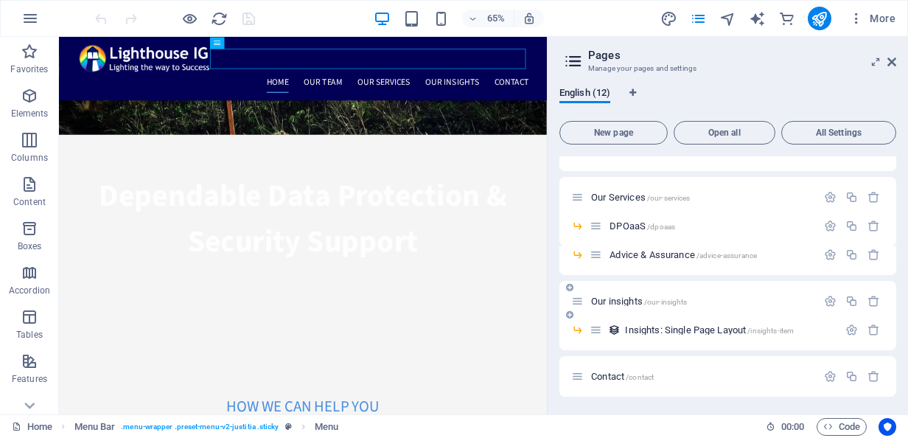
click at [628, 301] on span "Our insights /our-insights" at bounding box center [639, 301] width 96 height 11
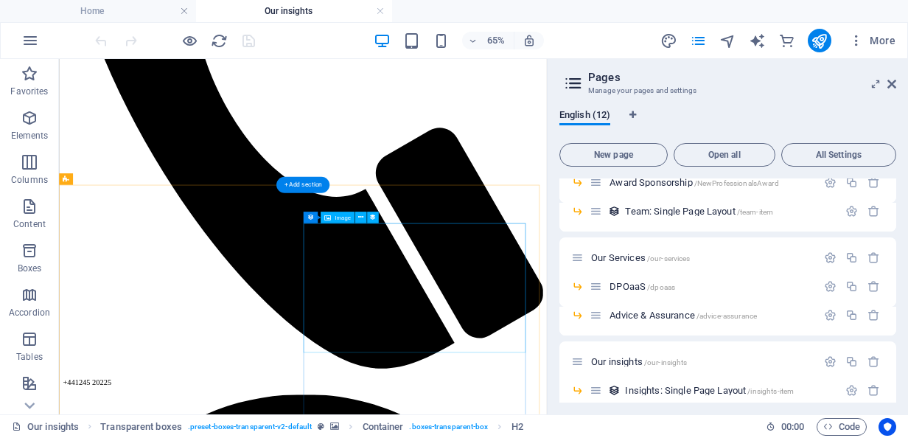
scroll to position [523, 0]
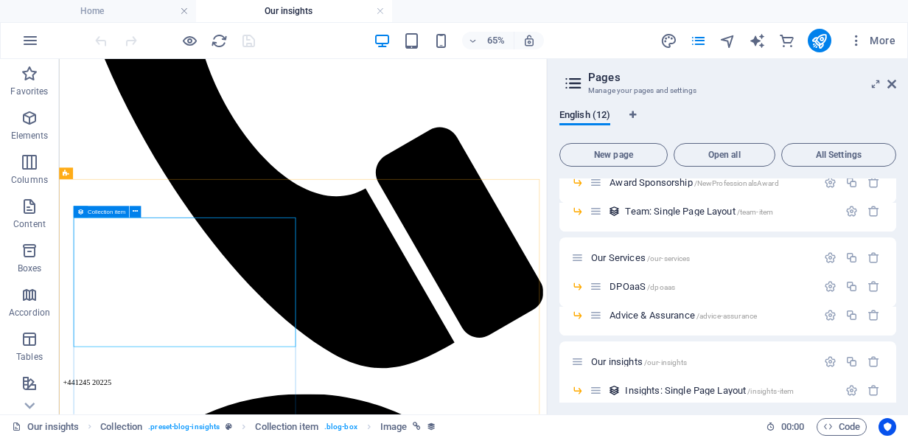
click at [81, 209] on icon at bounding box center [80, 212] width 7 height 12
click at [134, 212] on icon at bounding box center [135, 211] width 5 height 10
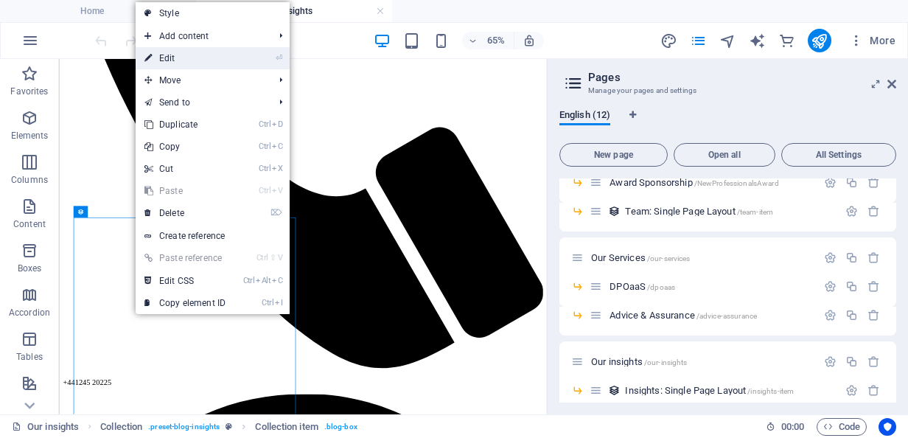
click at [189, 56] on link "⏎ Edit" at bounding box center [185, 58] width 99 height 22
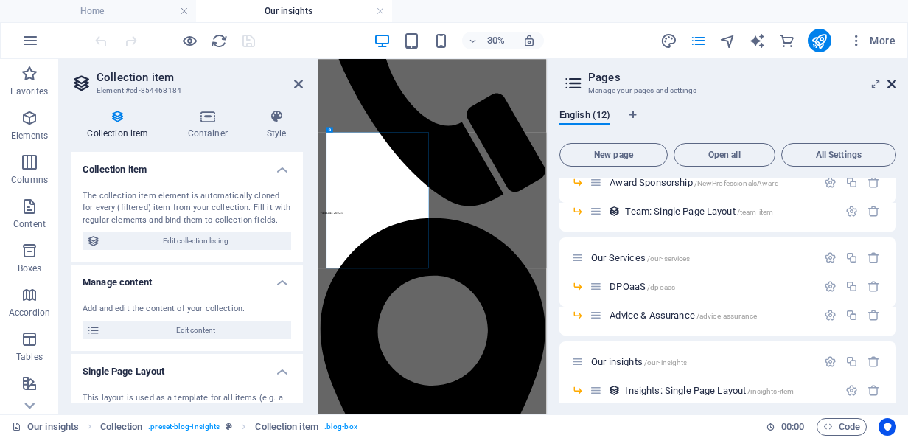
click at [894, 86] on icon at bounding box center [892, 84] width 9 height 12
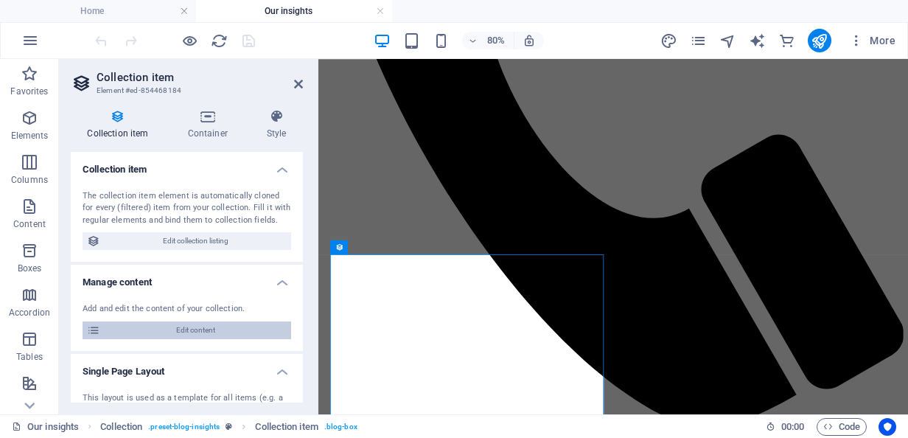
click at [248, 328] on span "Edit content" at bounding box center [196, 330] width 182 height 18
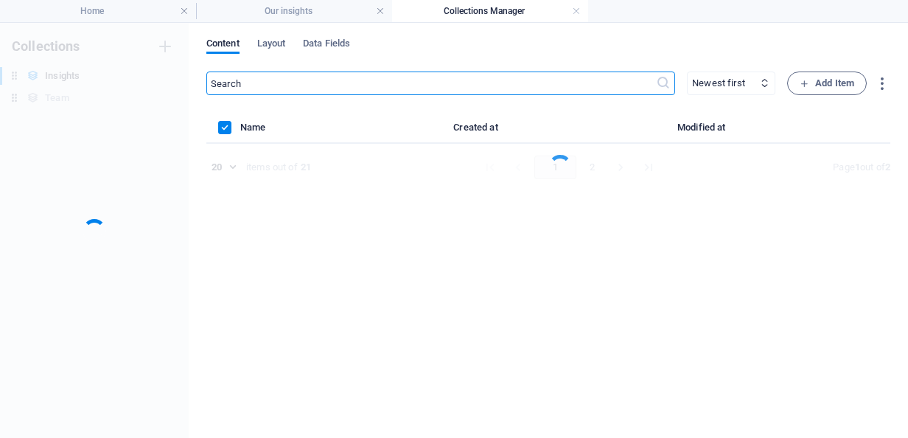
scroll to position [0, 0]
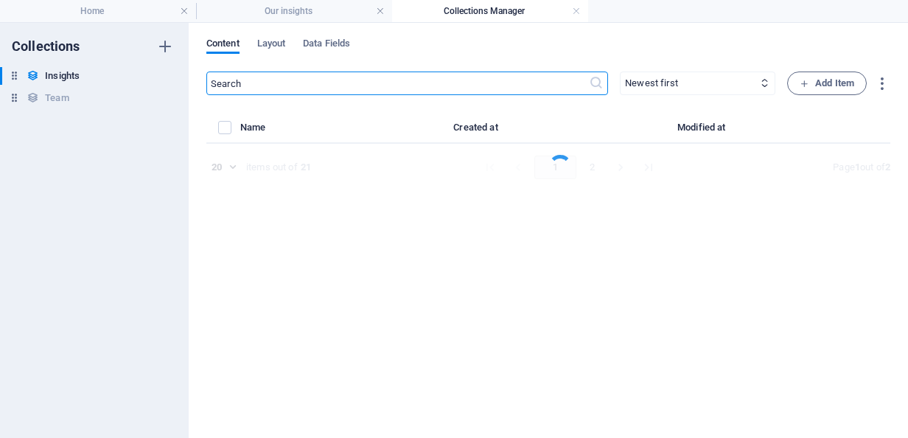
select select "Training and Skills"
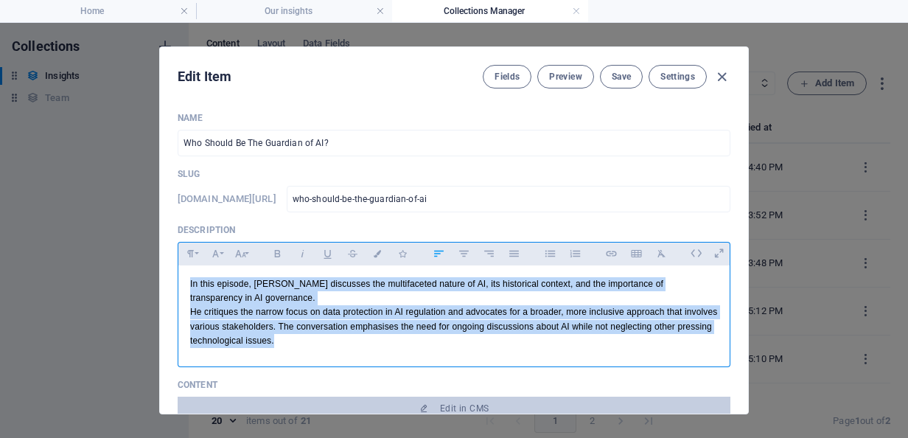
drag, startPoint x: 321, startPoint y: 345, endPoint x: 173, endPoint y: 283, distance: 160.6
click at [173, 283] on div "Name Who Should Be The Guardian of AI? ​ Slug [DOMAIN_NAME][URL] who-should-be-…" at bounding box center [454, 256] width 588 height 313
copy div "In this episode, [PERSON_NAME] discusses the multifaceted nature of AI, its his…"
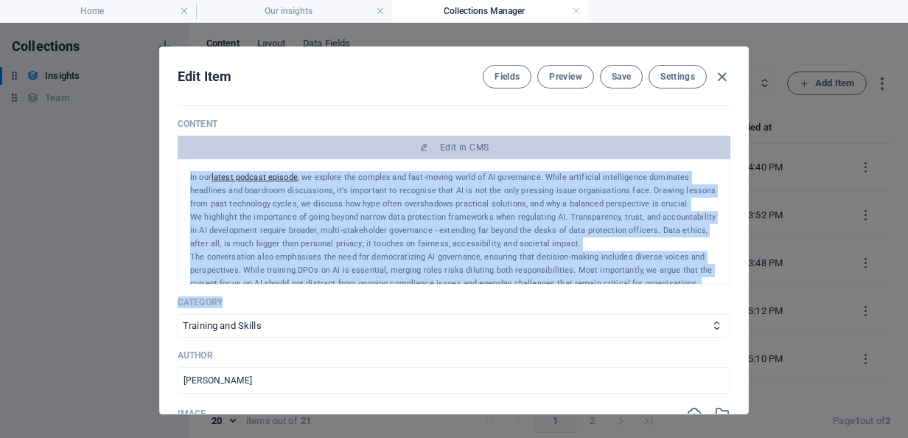
scroll to position [44, 0]
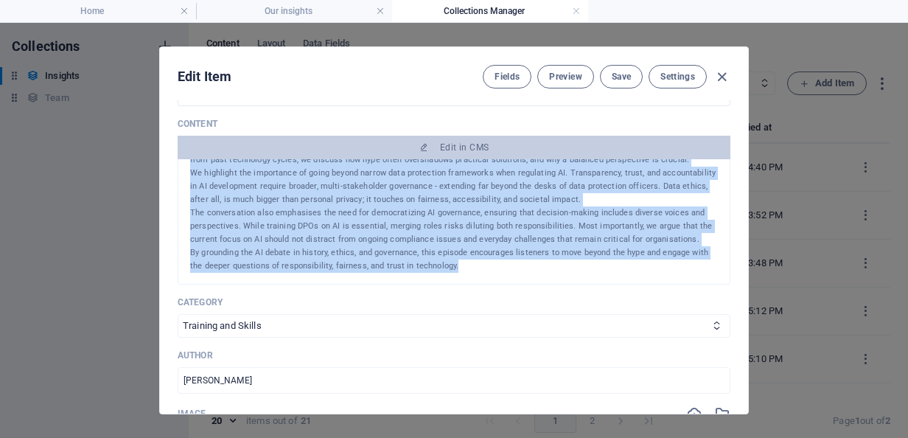
drag, startPoint x: 189, startPoint y: 178, endPoint x: 473, endPoint y: 265, distance: 297.8
click at [473, 265] on div "In our latest podcast episode , we explore the complex and fast-moving world of…" at bounding box center [454, 200] width 528 height 146
copy div "Lo ips dolors ametcon adipisc , el seddoei tem incidid utl etdo-magnaa enima mi…"
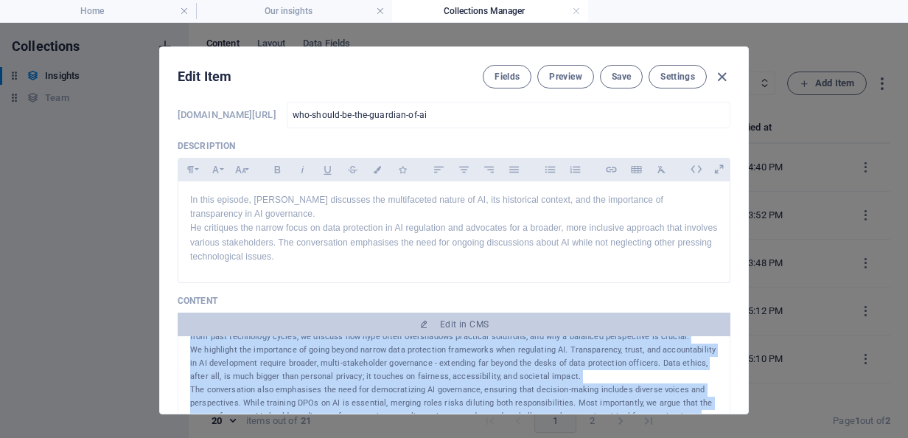
scroll to position [0, 0]
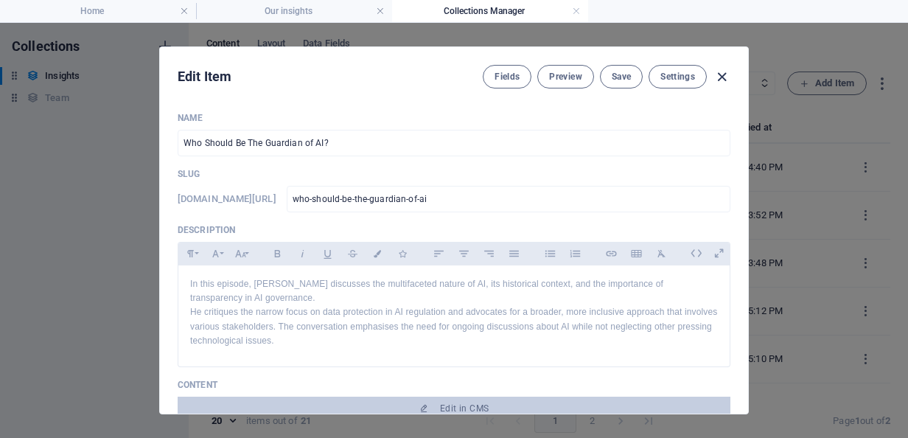
click at [725, 79] on icon "button" at bounding box center [722, 77] width 17 height 17
type input "who-should-be-the-guardian-of-ai"
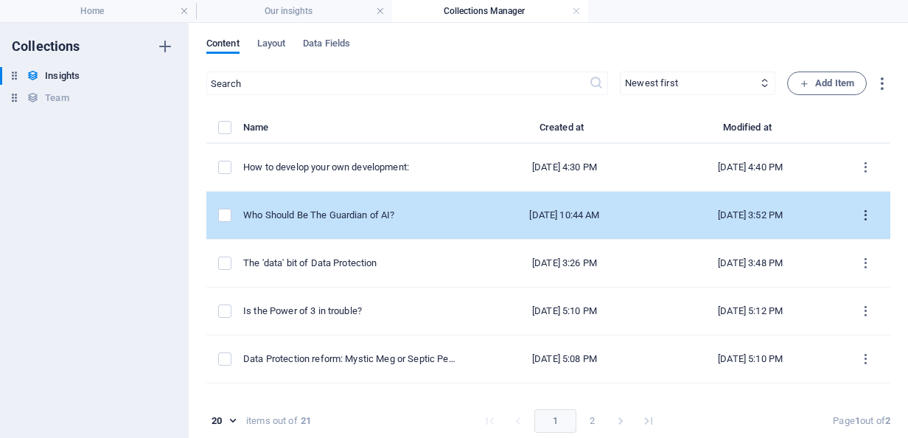
click at [866, 215] on icon "items list" at bounding box center [866, 216] width 14 height 14
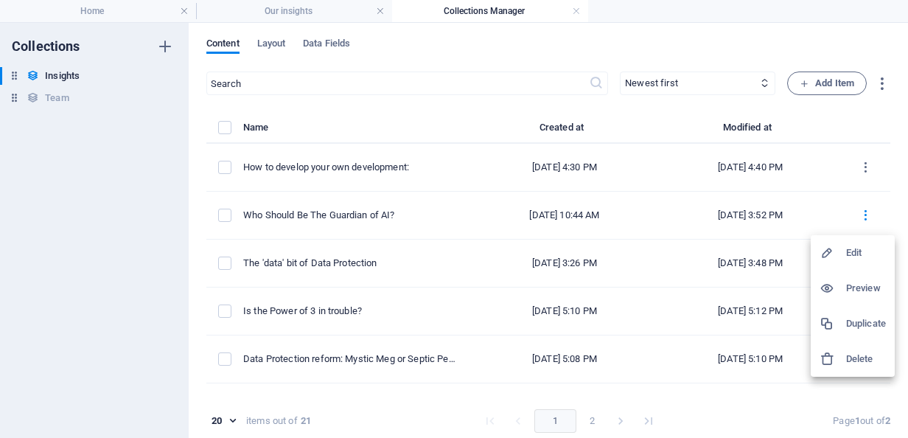
click at [812, 79] on div at bounding box center [454, 219] width 908 height 438
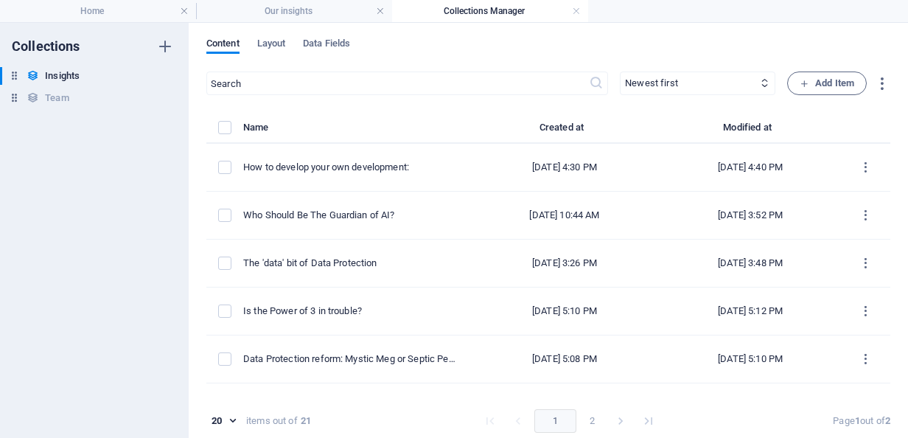
click at [812, 79] on span "Add Item" at bounding box center [827, 83] width 55 height 18
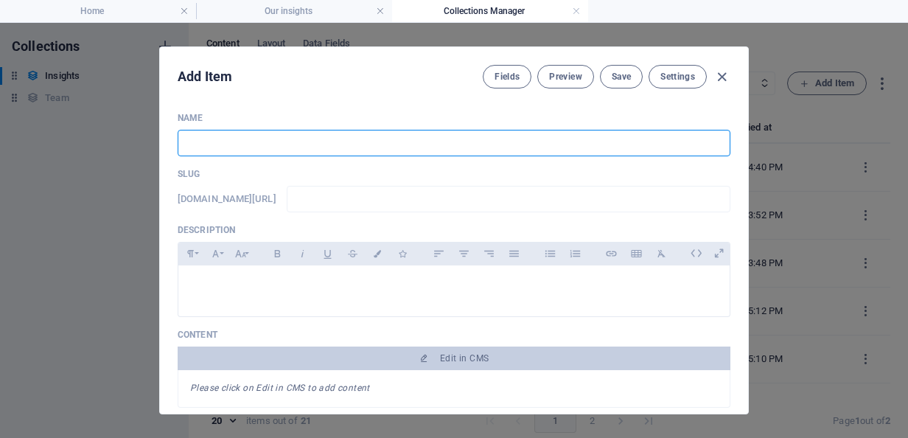
click at [269, 133] on input "text" at bounding box center [454, 143] width 553 height 27
type input "W"
type input "w"
type input "Wh"
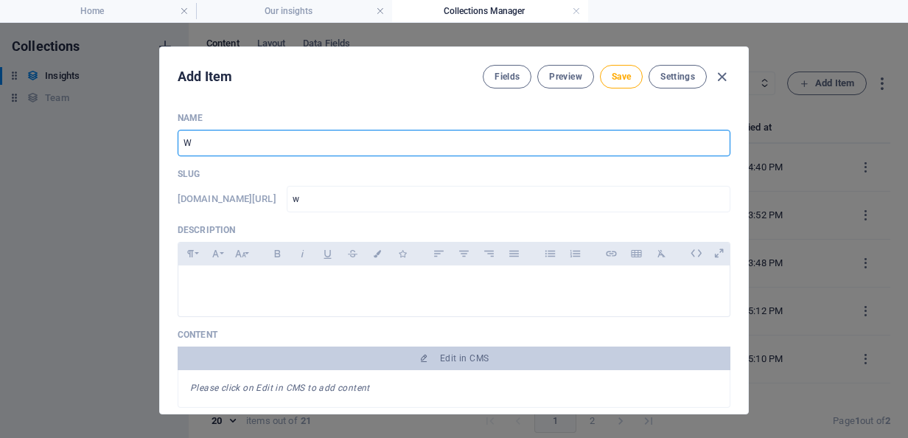
type input "wh"
type input "Who"
type input "who"
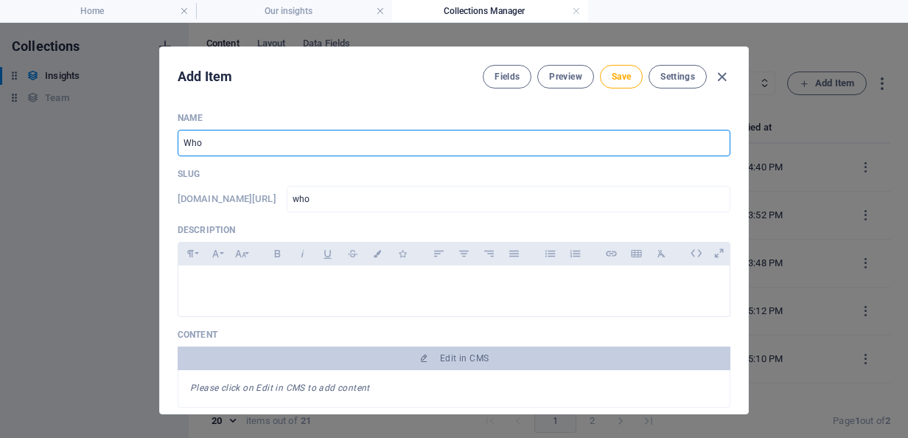
type input "Who S"
type input "who-s"
type input "Who Sh"
type input "who-sh"
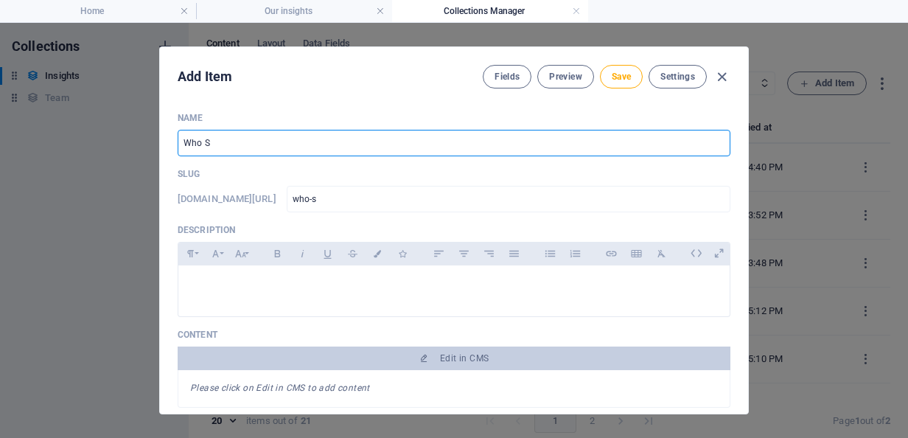
type input "who-sh"
type input "Who Sho"
type input "who-sho"
type input "Who Shou"
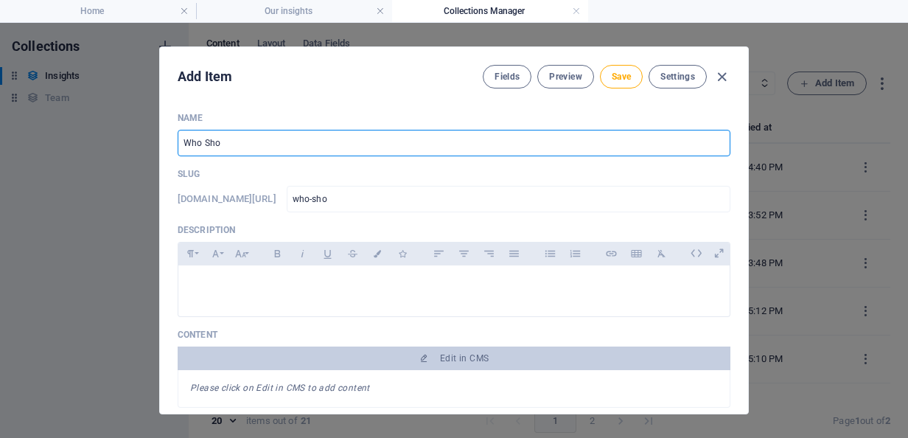
type input "who-shou"
type input "Who Shoul"
type input "who-shoul"
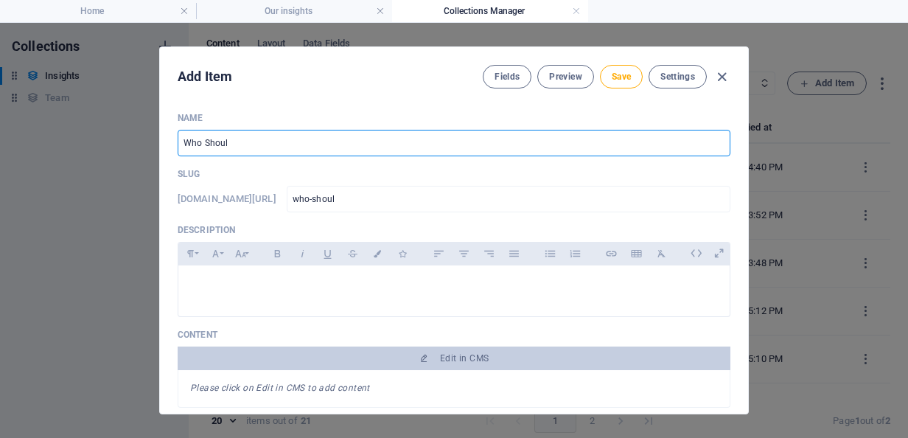
type input "Who Should"
type input "who-should"
type input "Who Should b"
type input "who-should-b"
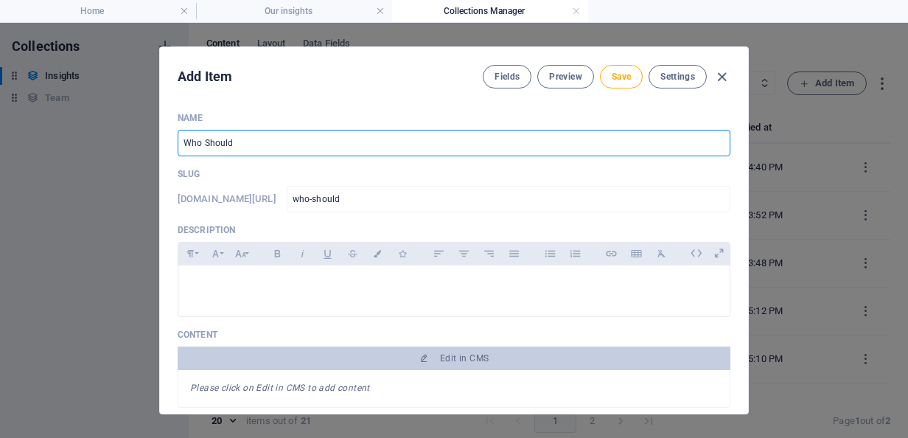
type input "who-should-b"
type input "Who Should be"
type input "who-should-be"
type input "Who Should be t"
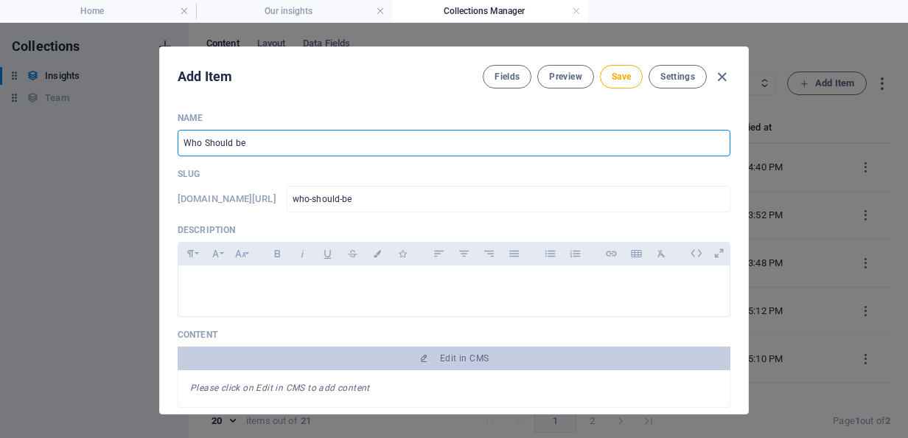
type input "who-should-be-t"
type input "Who Should be th"
type input "who-should-be-th"
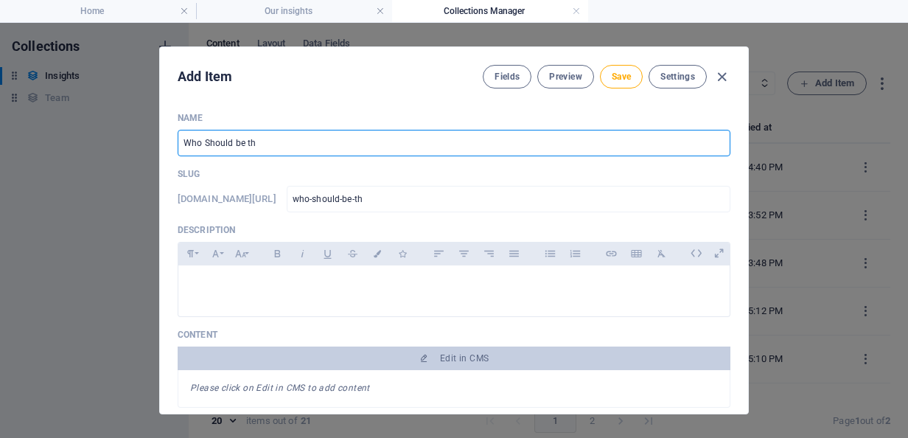
type input "Who Should be the"
type input "who-should-be-the"
type input "Who Should be the G"
type input "who-should-be-the-g"
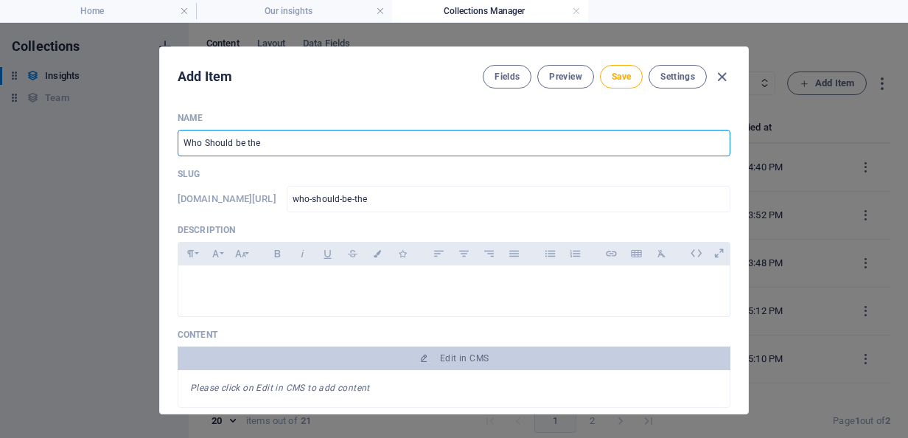
type input "who-should-be-the-g"
type input "Who Should be the Gu"
type input "who-should-be-the-gu"
type input "Who Should be the Gua"
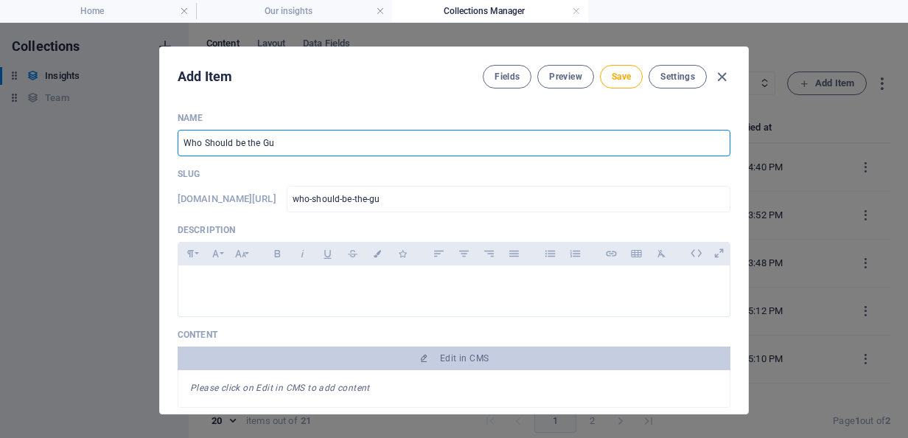
type input "who-should-be-the-gua"
type input "Who Should be the Guar"
type input "who-should-be-the-guar"
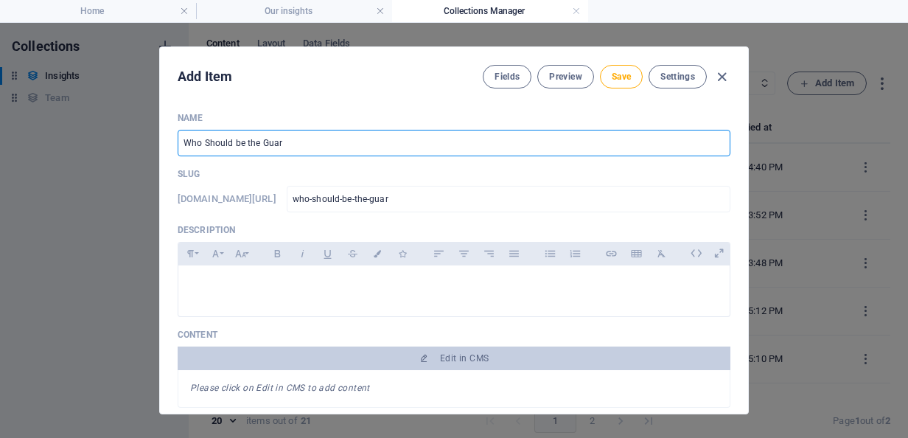
type input "Who Should be the Guard"
type input "who-should-be-the-guard"
type input "Who Should be the Guardi"
type input "who-should-be-the-guardi"
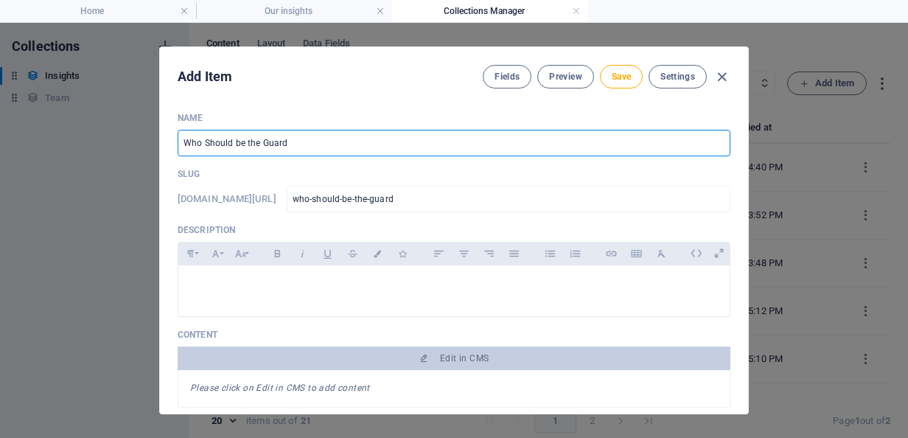
type input "who-should-be-the-guardi"
type input "Who Should be the Guardia"
type input "who-should-be-the-guardia"
type input "Who Should be the Guardian"
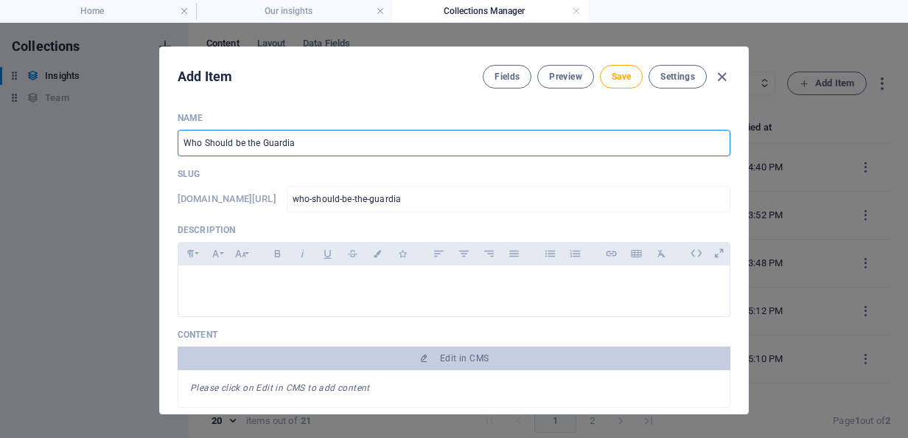
type input "who-should-be-the-guardian"
type input "Who Should be the Guardian o"
type input "who-should-be-the-guardian-o"
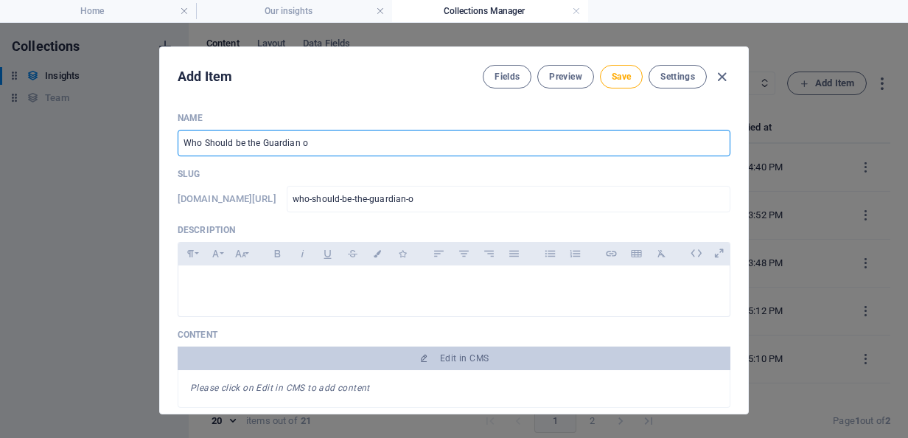
type input "Who Should be the Guardian of"
type input "who-should-be-the-guardian-of"
type input "Who Should be the Guardian of A"
type input "who-should-be-the-guardian-of-a"
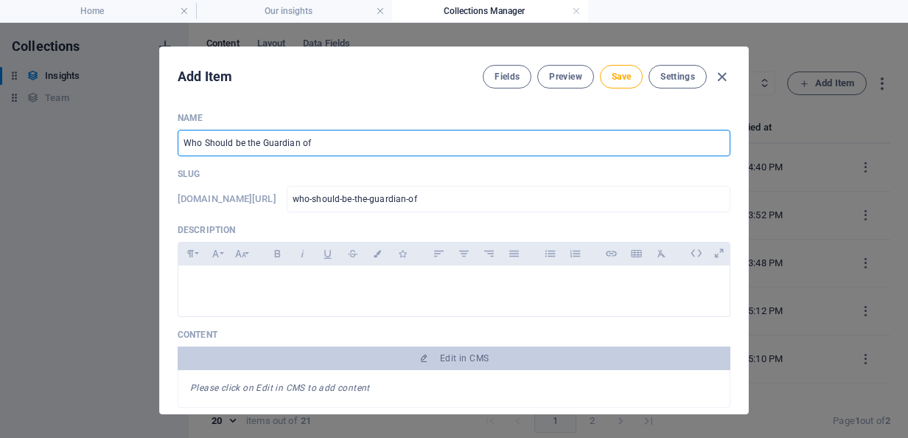
type input "who-should-be-the-guardian-of-a"
type input "Who Should be the Guardian of AI"
type input "who-should-be-the-guardian-of-ai"
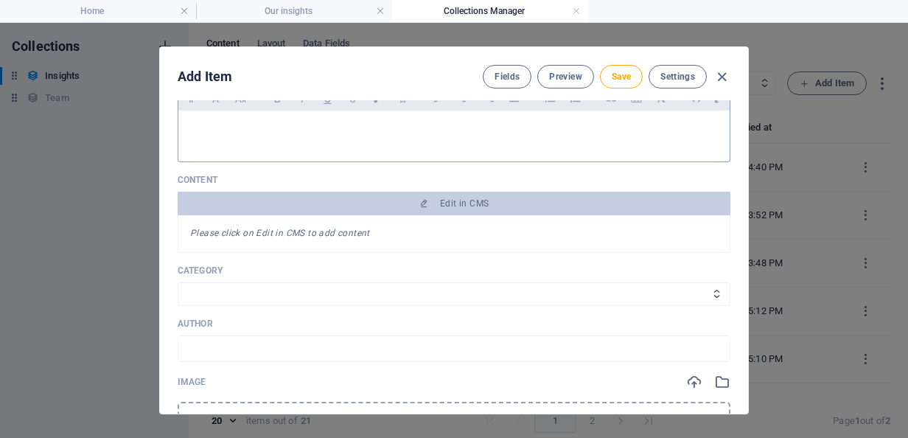
scroll to position [156, 0]
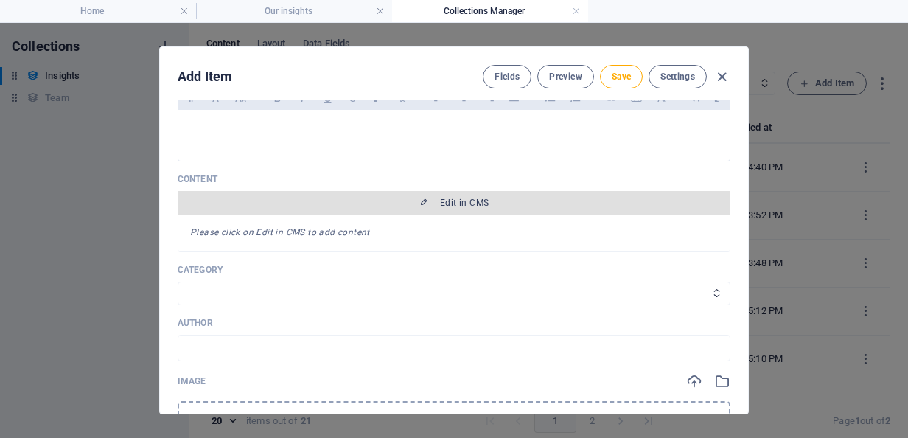
type input "Who Should be the Guardian of AI?"
click at [453, 206] on span "Edit in CMS" at bounding box center [464, 203] width 49 height 12
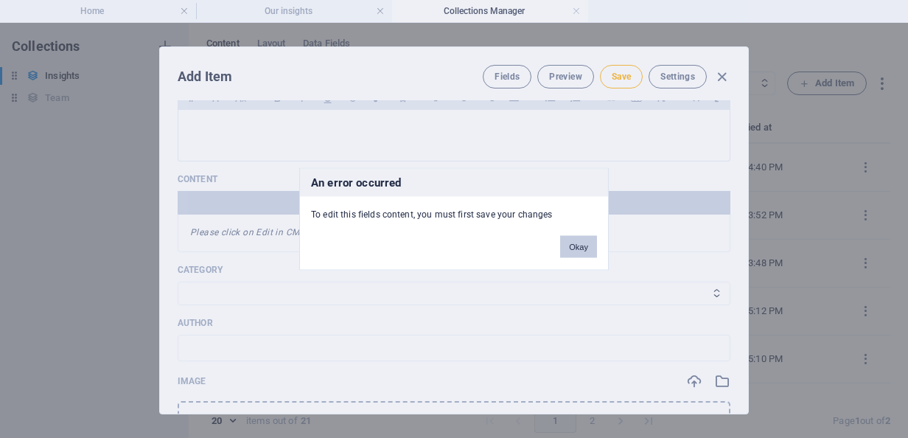
click at [577, 248] on button "Okay" at bounding box center [578, 247] width 37 height 22
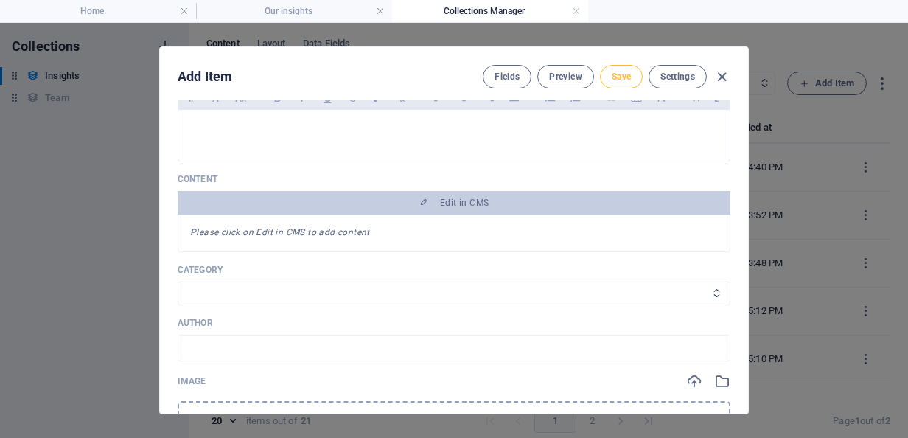
click at [618, 84] on button "Save" at bounding box center [621, 77] width 43 height 24
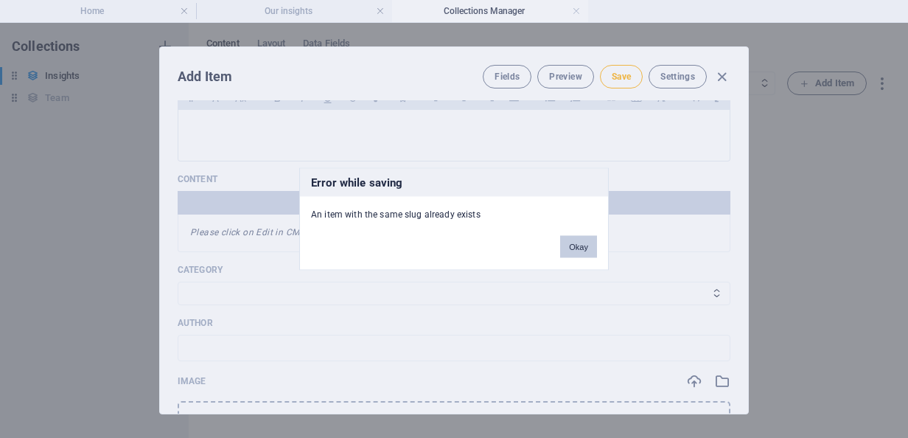
click at [572, 251] on button "Okay" at bounding box center [578, 247] width 37 height 22
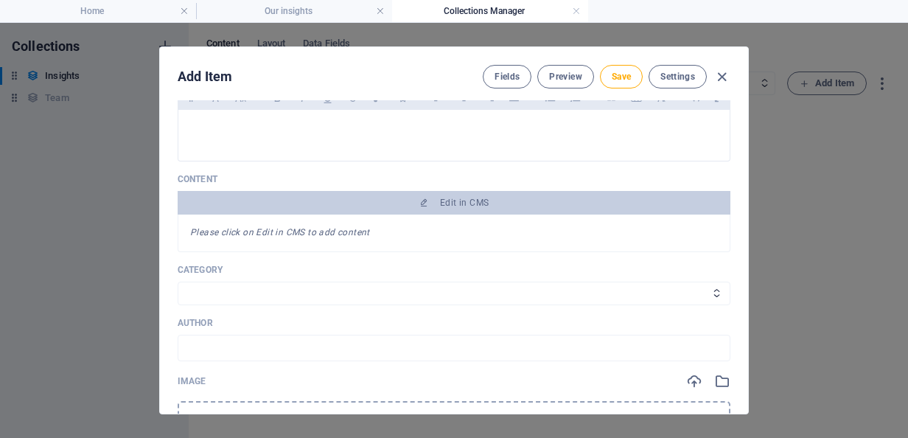
scroll to position [0, 0]
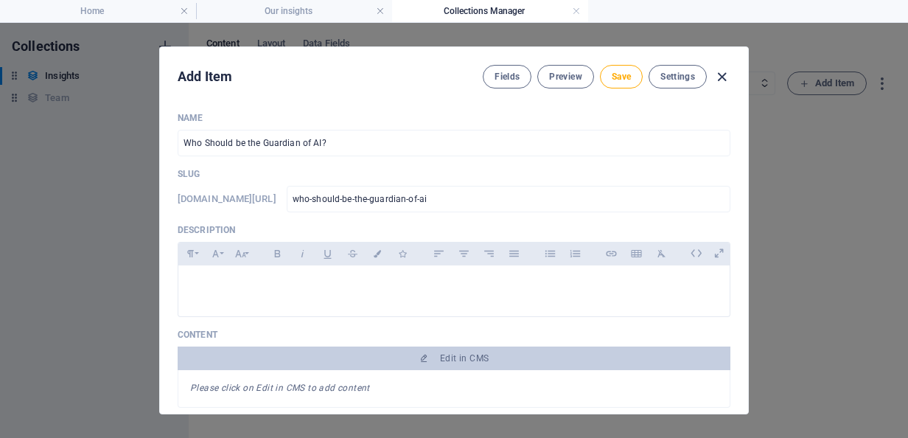
click at [720, 80] on icon "button" at bounding box center [722, 77] width 17 height 17
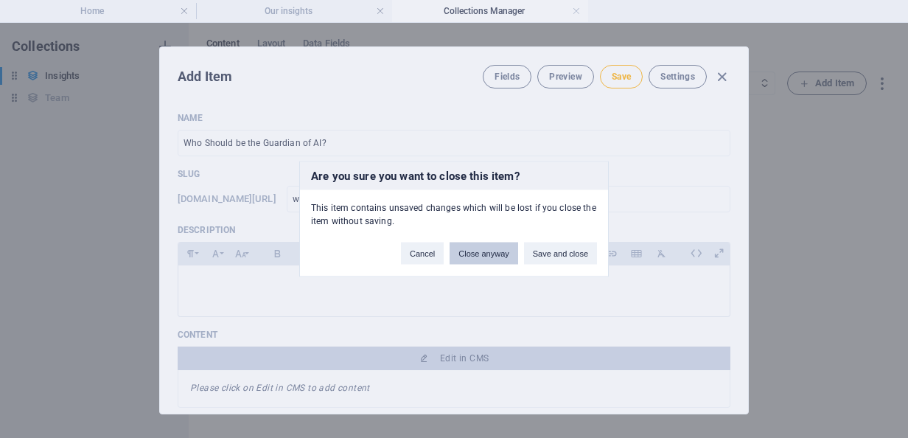
click at [492, 257] on button "Close anyway" at bounding box center [484, 254] width 68 height 22
type input "who-should-be-the-guardian-of-ai"
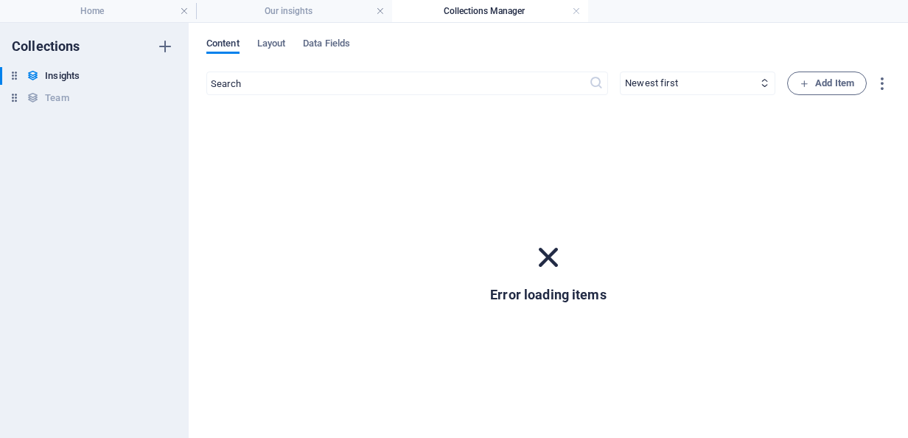
click at [230, 46] on span "Content" at bounding box center [222, 45] width 33 height 21
click at [292, 21] on li "Our insights" at bounding box center [294, 11] width 196 height 22
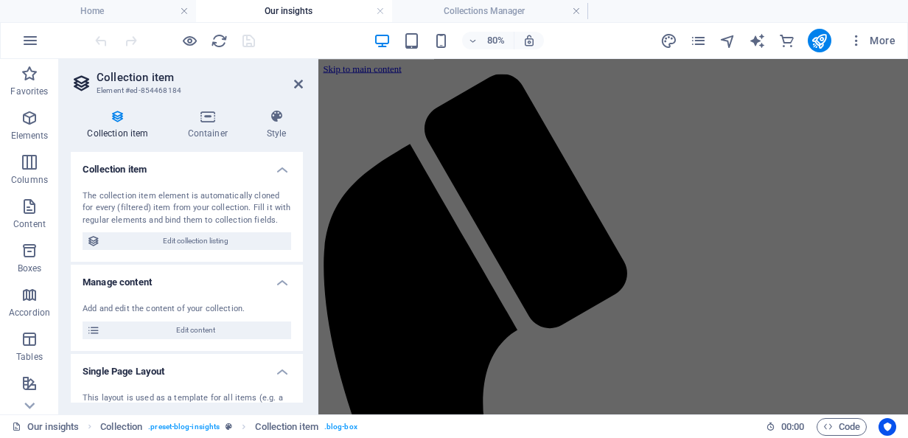
scroll to position [523, 0]
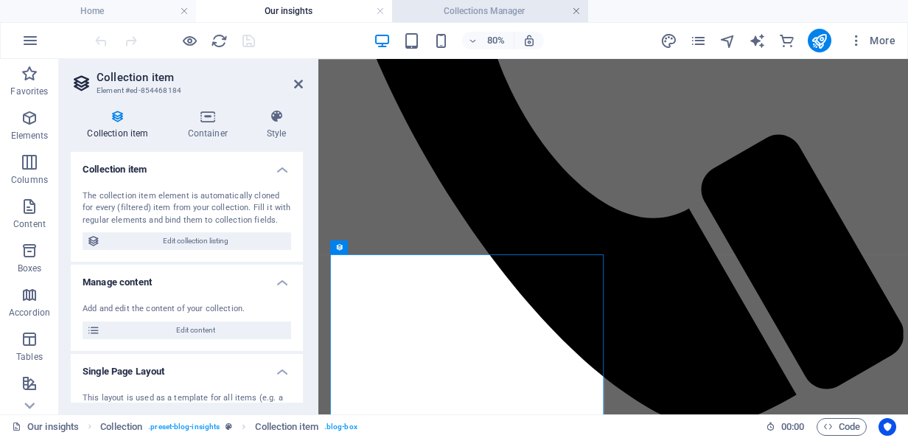
click at [574, 13] on link at bounding box center [576, 11] width 9 height 14
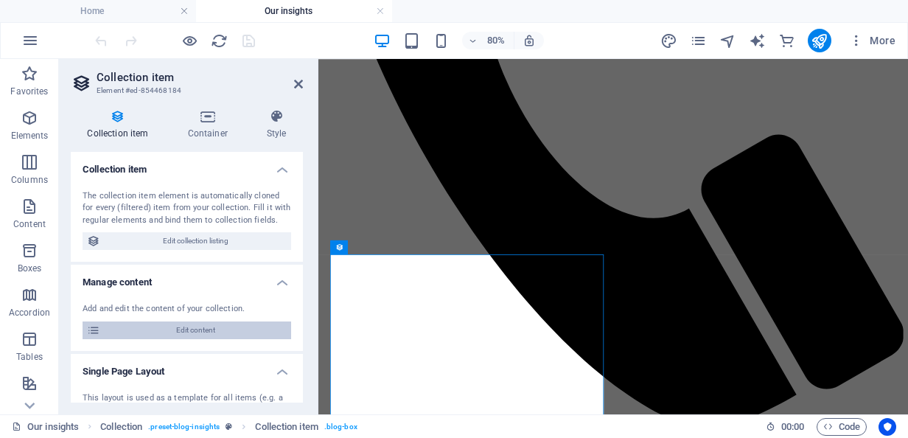
click at [226, 329] on span "Edit content" at bounding box center [196, 330] width 182 height 18
select select "Training and Skills"
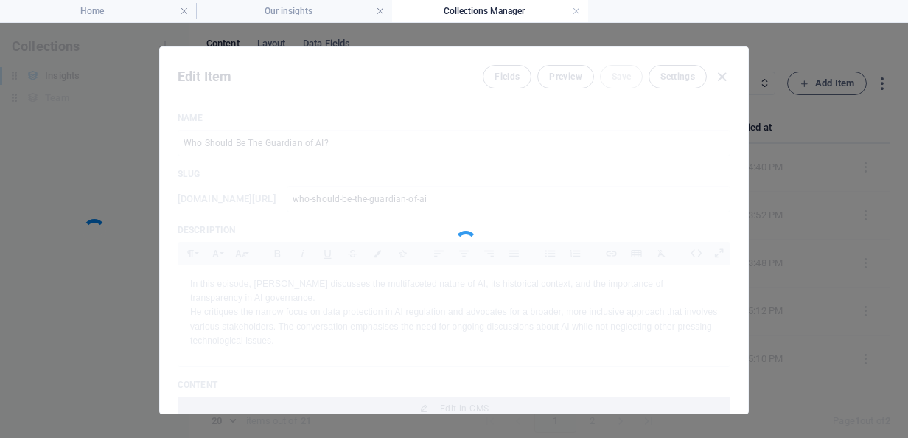
scroll to position [0, 0]
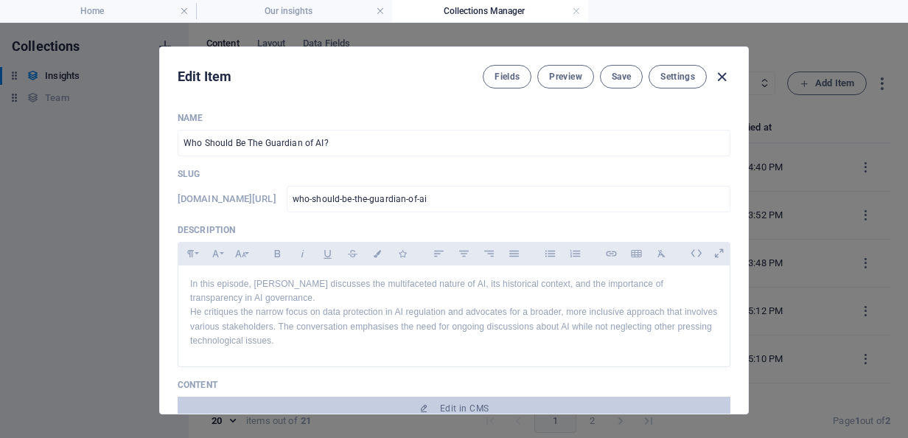
click at [723, 77] on icon "button" at bounding box center [722, 77] width 17 height 17
type input "who-should-be-the-guardian-of-ai"
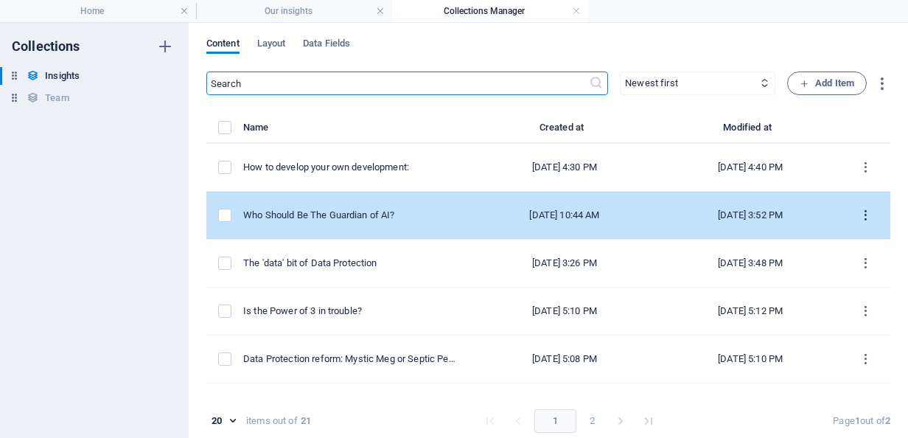
click at [858, 205] on button "items list" at bounding box center [866, 215] width 26 height 24
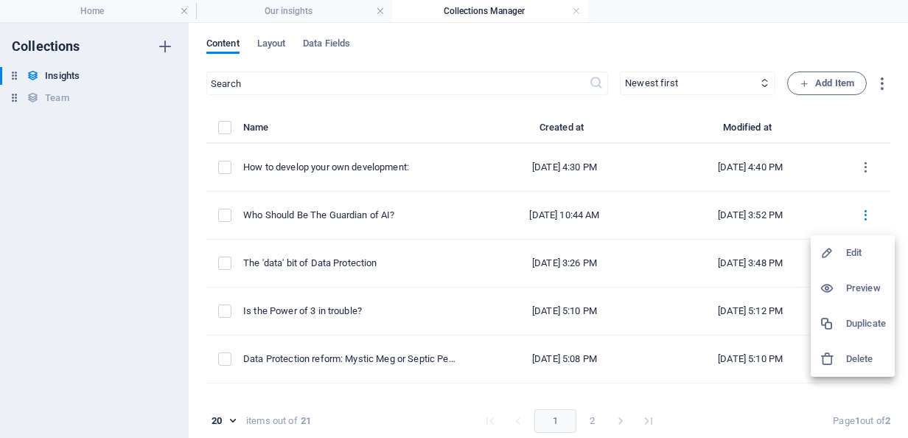
click at [846, 362] on div at bounding box center [833, 359] width 27 height 15
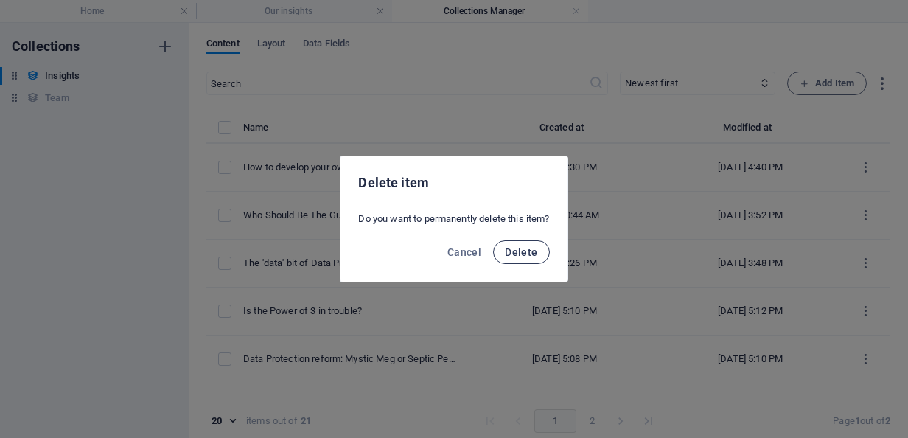
click at [523, 251] on span "Delete" at bounding box center [521, 252] width 32 height 12
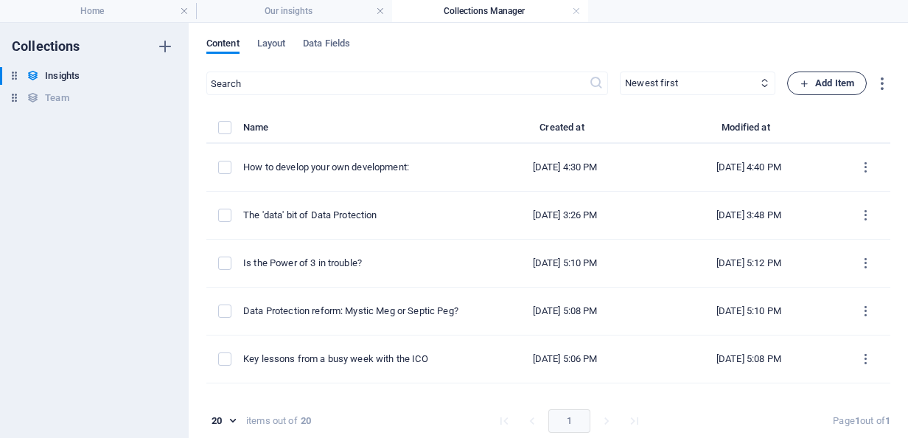
click at [814, 78] on span "Add Item" at bounding box center [827, 83] width 55 height 18
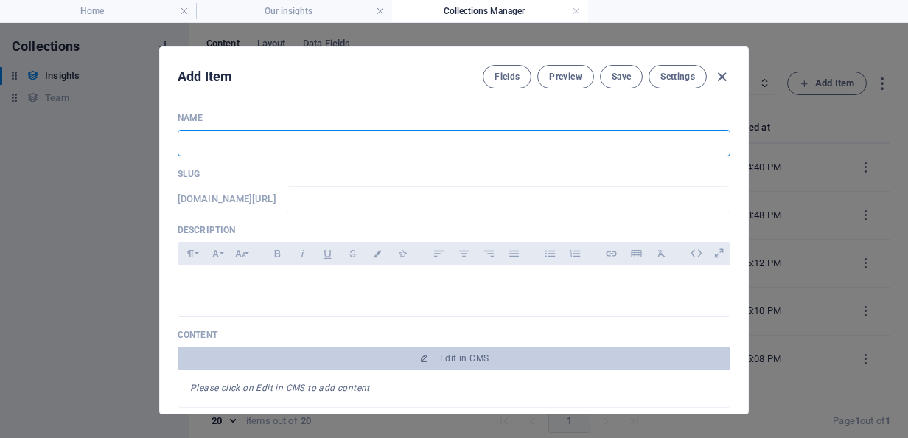
click at [255, 145] on input "text" at bounding box center [454, 143] width 553 height 27
type input "W"
type input "w"
type input "Wh"
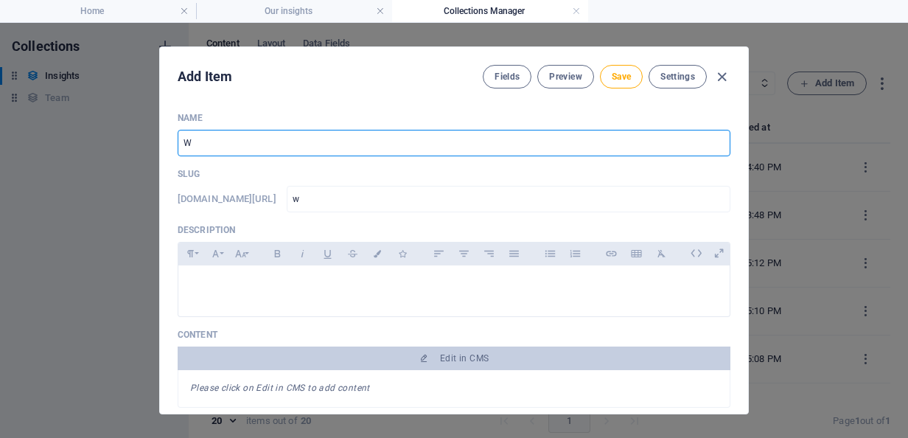
type input "wh"
type input "Who"
type input "who"
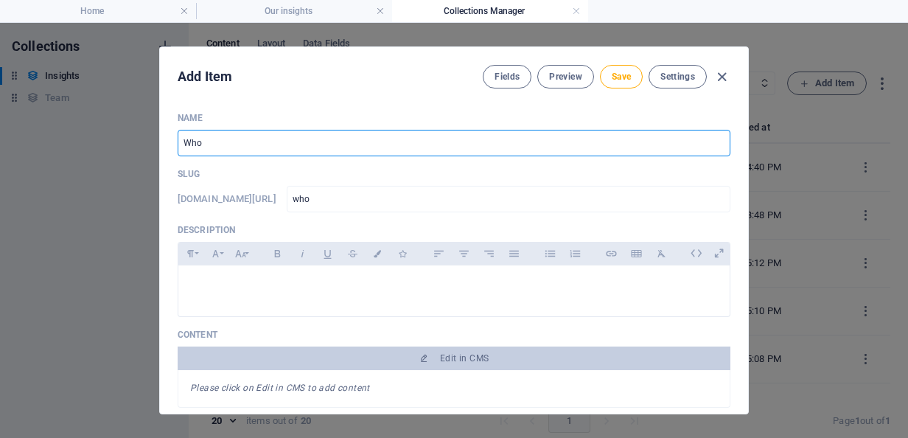
type input "Who S"
type input "who-s"
type input "Who Sh"
type input "who-sh"
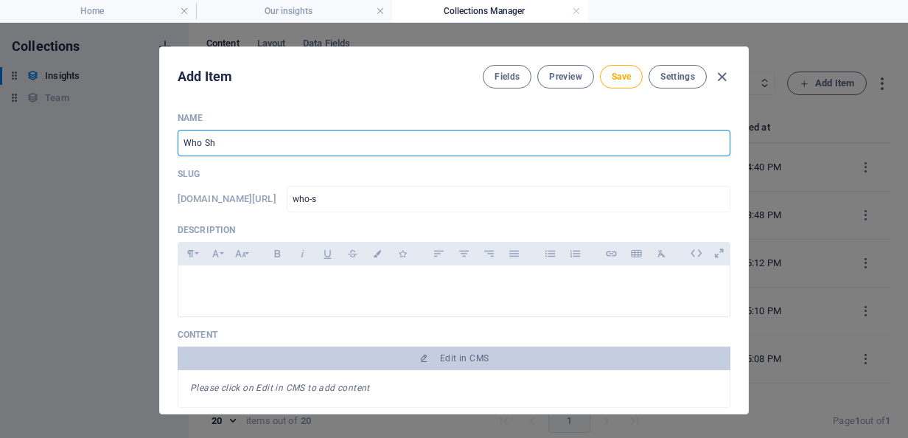
type input "who-sh"
type input "Who Sho"
type input "who-sho"
type input "Who Shou"
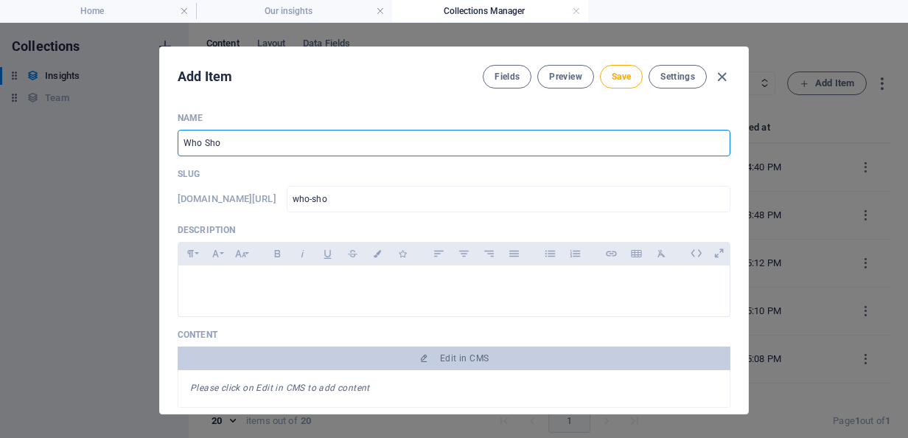
type input "who-shou"
type input "Who Shoul"
type input "who-shoul"
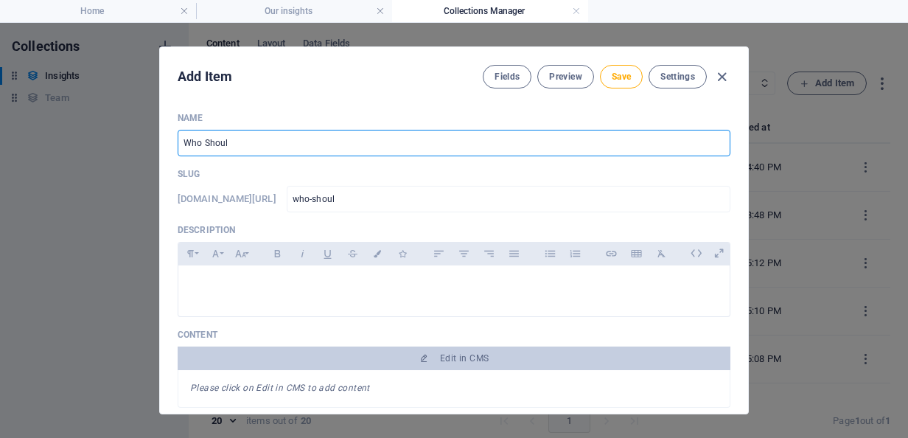
type input "Who Should"
type input "who-should"
type input "Who Should B"
type input "who-should-b"
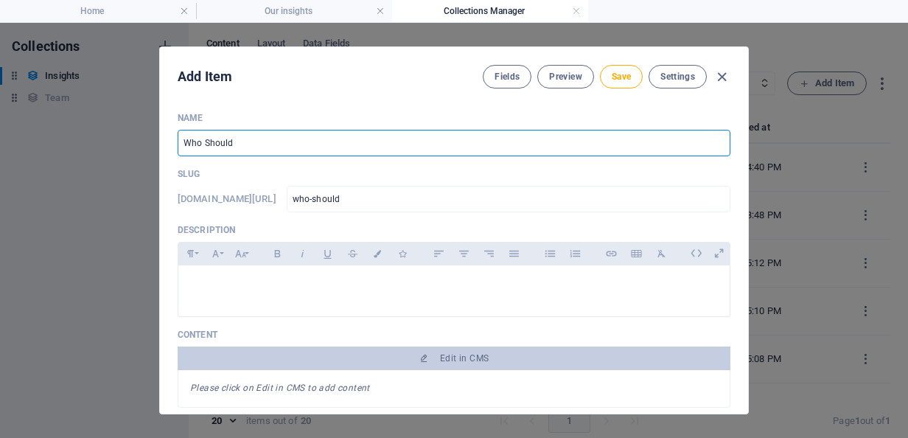
type input "who-should-b"
type input "Who Should Be"
type input "who-should-be"
type input "Who Should Be t"
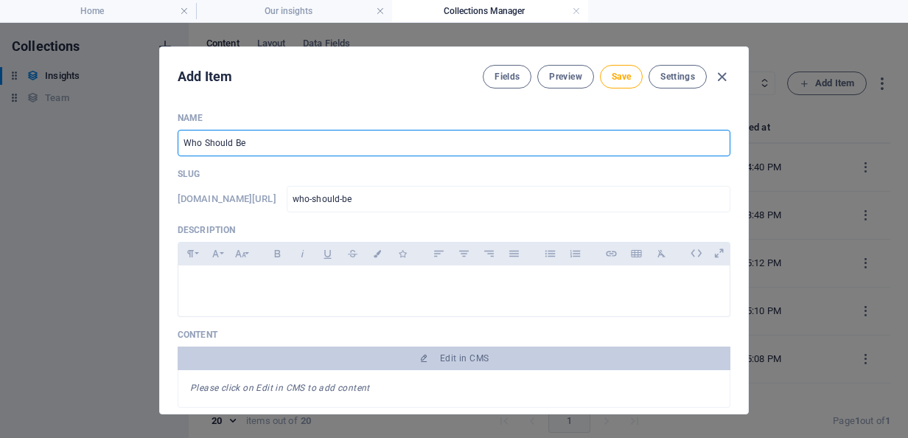
type input "who-should-be-t"
type input "Who Should Be th"
type input "who-should-be-th"
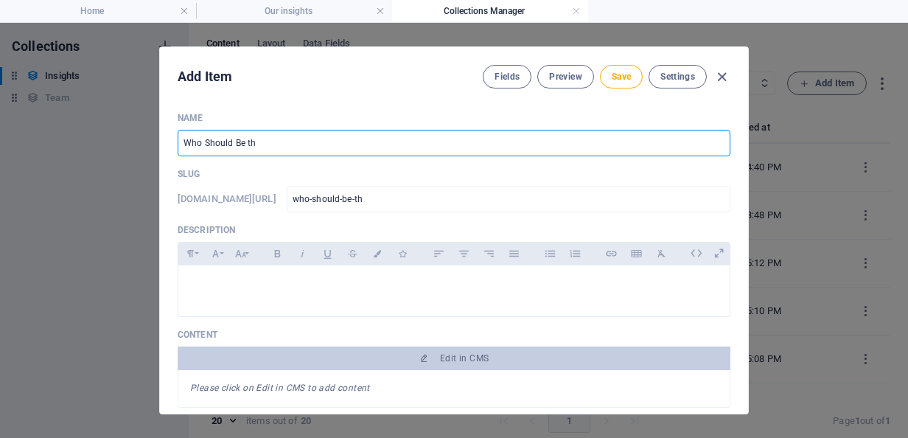
type input "Who Should Be t"
type input "who-should-be-t"
type input "Who Should Be"
type input "who-should-be"
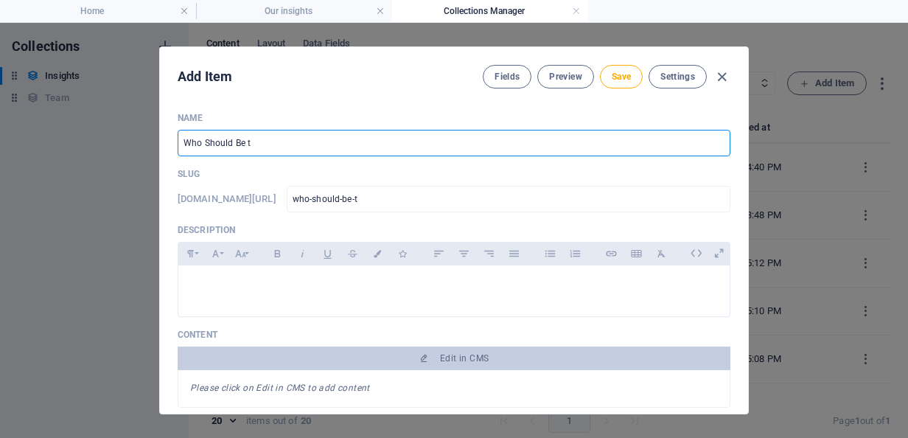
type input "who-should-be"
type input "Who Should Be T"
type input "who-should-be-t"
type input "Who Should Be Th"
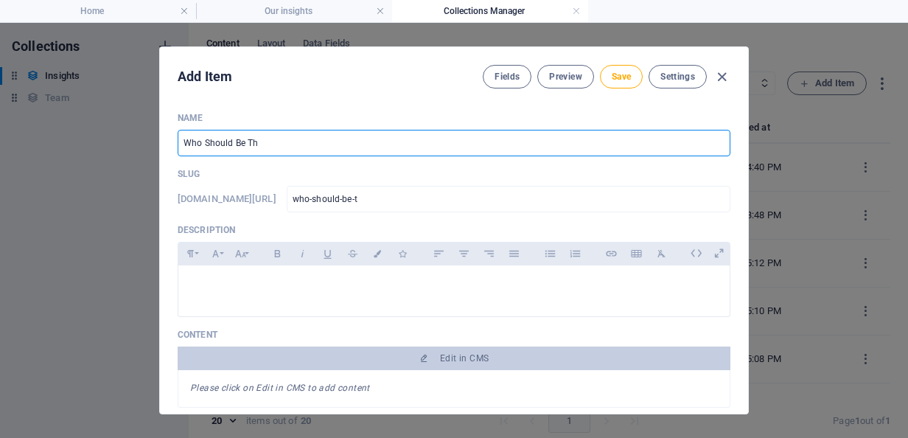
type input "who-should-be-th"
type input "Who Should Be The"
type input "who-should-be-the"
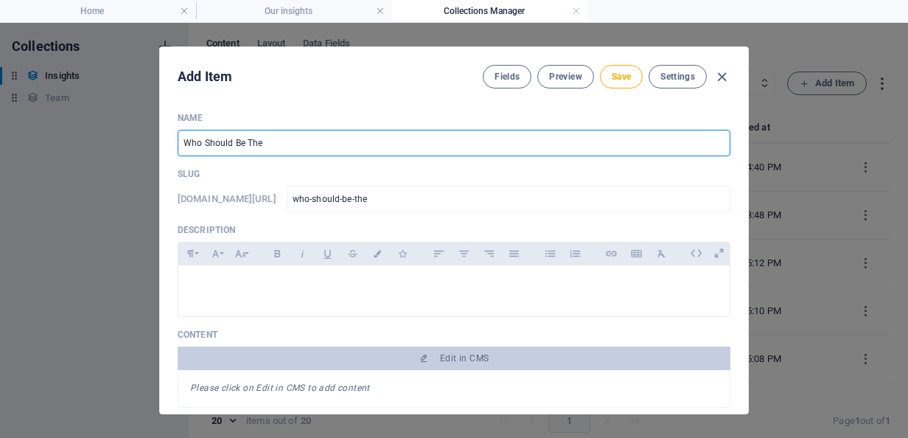
type input "Who Should Be The G"
type input "who-should-be-the-g"
type input "Who Should Be The Gu"
type input "who-should-be-the-gu"
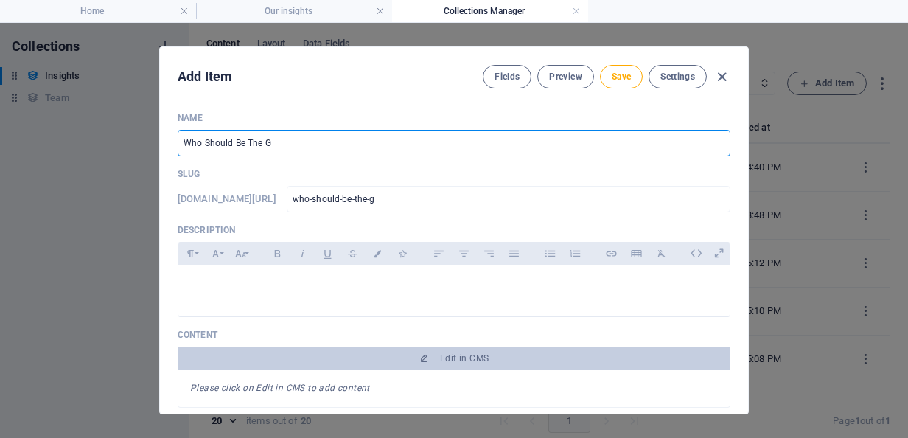
type input "who-should-be-the-gu"
type input "Who Should Be The Gua"
type input "who-should-be-the-gua"
type input "Who Should Be The Guad"
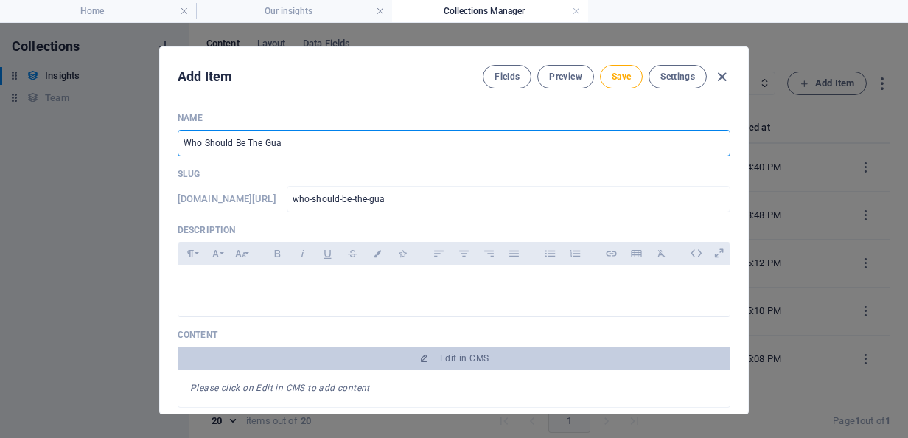
type input "who-should-be-the-guad"
type input "Who Should Be The Guadi"
type input "who-should-be-the-guadi"
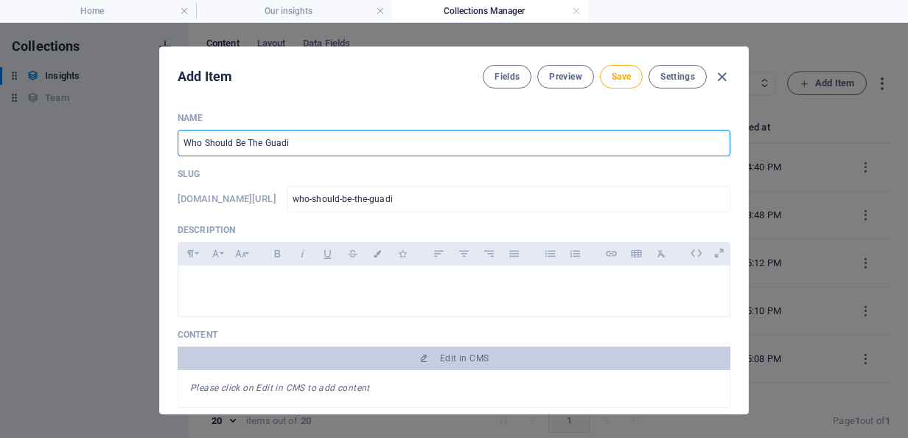
type input "Who Should Be The Guadia"
type input "who-should-be-the-guadia"
type input "Who Should Be The [PERSON_NAME]"
type input "who-should-be-the-[PERSON_NAME]"
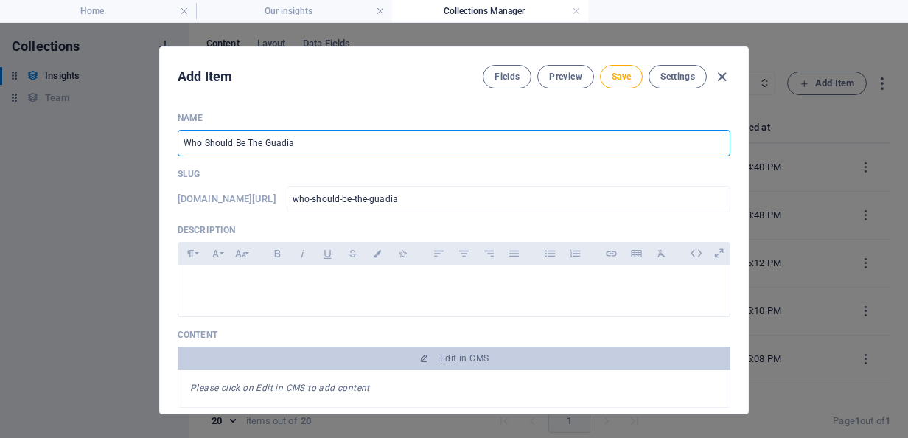
type input "who-should-be-the-[PERSON_NAME]"
type input "Who Should Be The Guadi"
type input "who-should-be-the-guadi"
type input "Who Should Be The Guad"
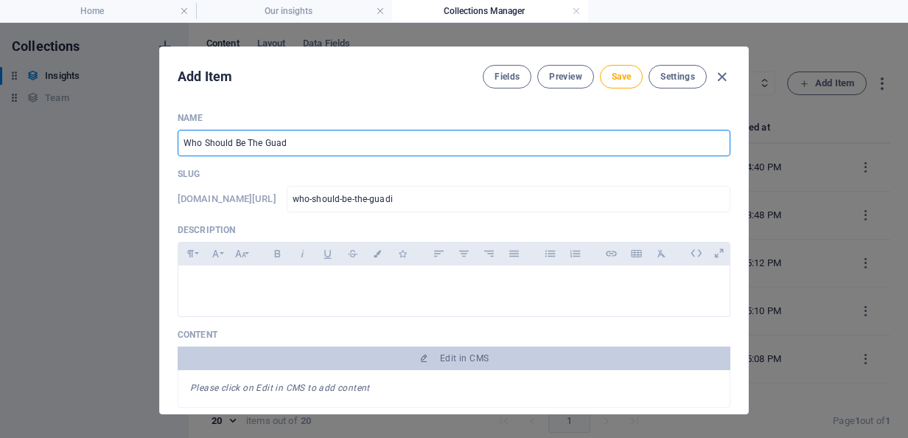
type input "who-should-be-the-guad"
type input "Who Should Be The Gua"
type input "who-should-be-the-gua"
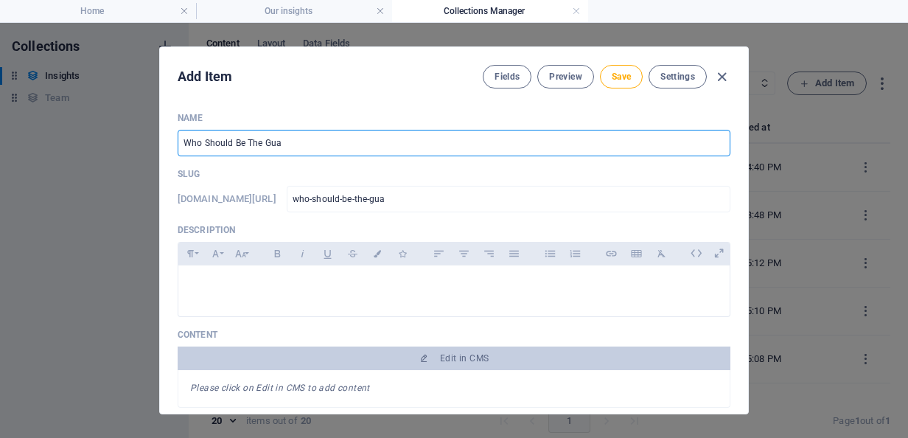
type input "Who Should Be The Guar"
type input "who-should-be-the-guar"
type input "Who Should Be The Guard"
type input "who-should-be-the-guard"
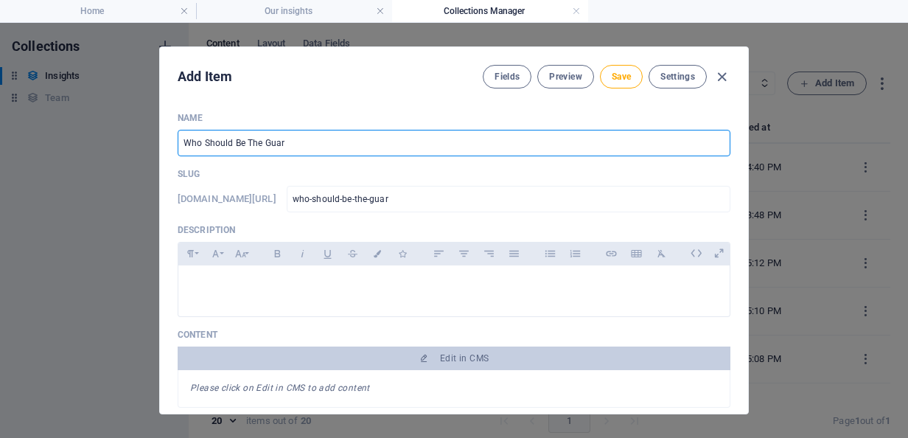
type input "who-should-be-the-guard"
type input "Who Should Be The Guardi"
type input "who-should-be-the-guardi"
type input "Who Should Be The Guardia"
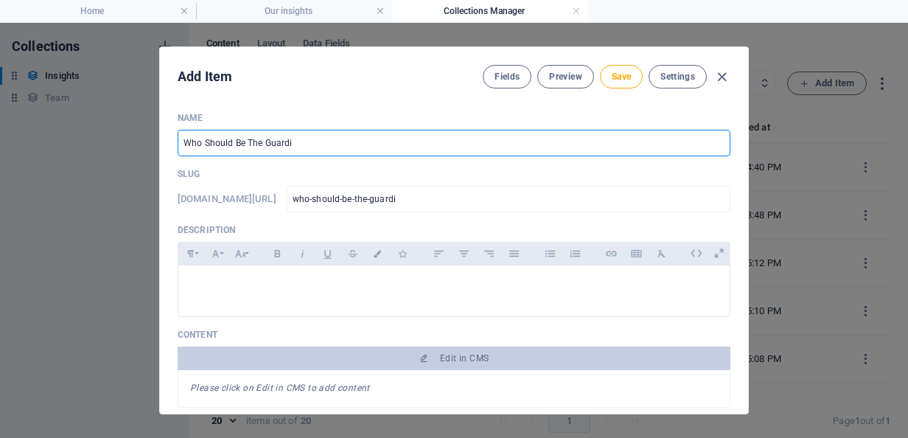
type input "who-should-be-the-guardia"
type input "Who Should Be The Guardian"
type input "who-should-be-the-guardian"
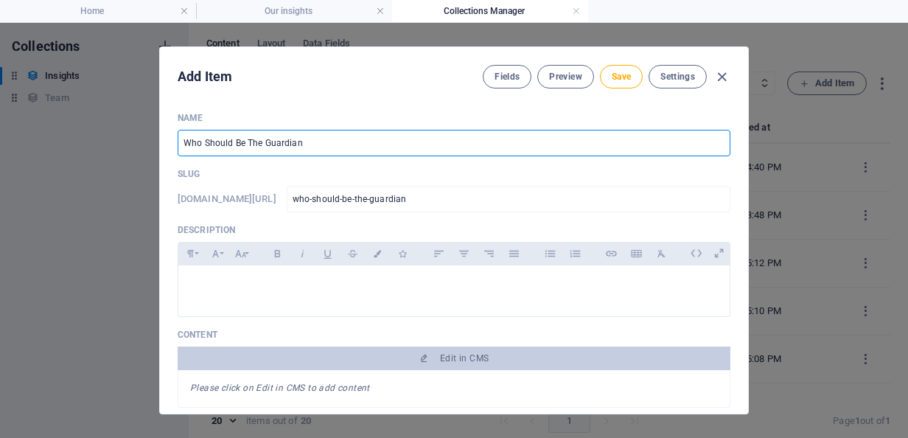
type input "Who Should Be The Guardian O"
type input "who-should-be-the-guardian-o"
type input "Who Should Be The Guardian Of"
type input "who-should-be-the-guardian-of"
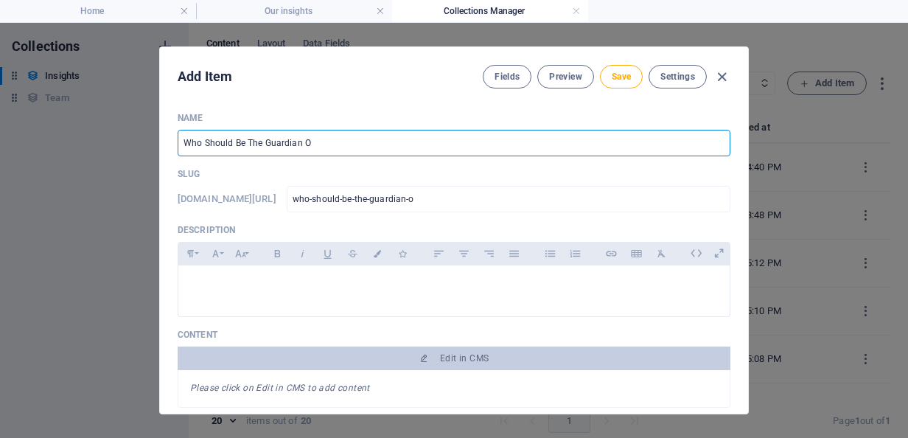
type input "who-should-be-the-guardian-of"
type input "Who Should Be The Guardian Of A"
type input "who-should-be-the-guardian-of-a"
type input "Who Should Be The Guardian Of AI"
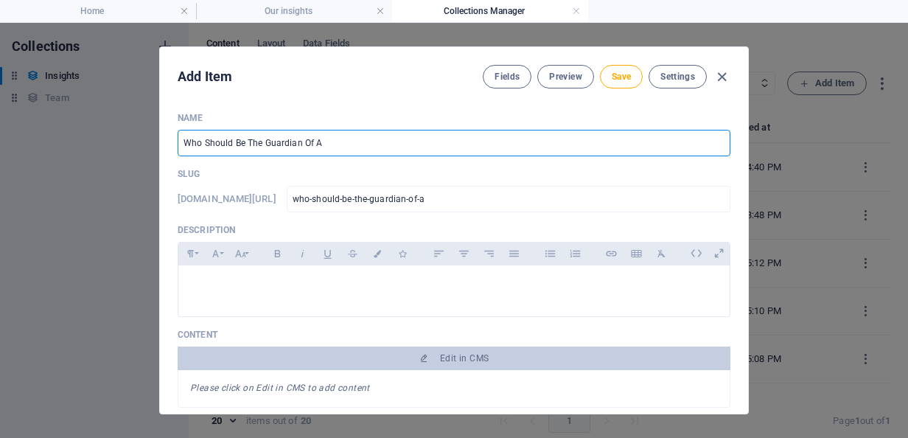
type input "who-should-be-the-guardian-of-ai"
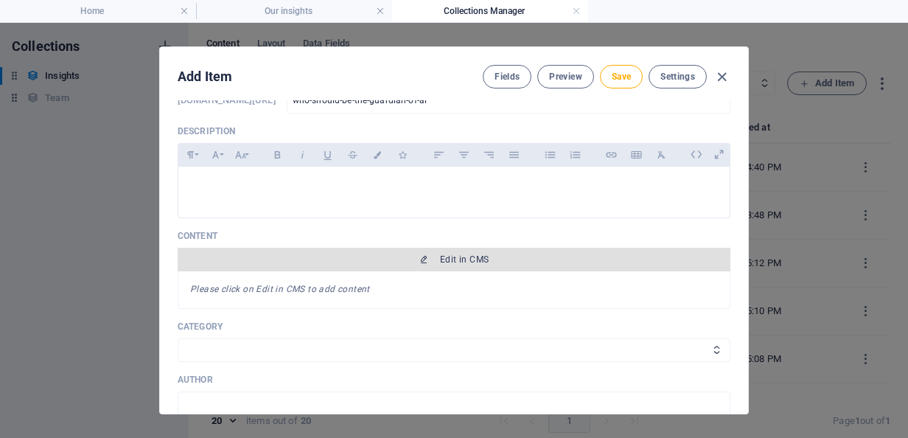
scroll to position [100, 0]
type input "Who Should Be The Guardian Of AI?"
click at [467, 250] on button "Edit in CMS" at bounding box center [454, 259] width 553 height 24
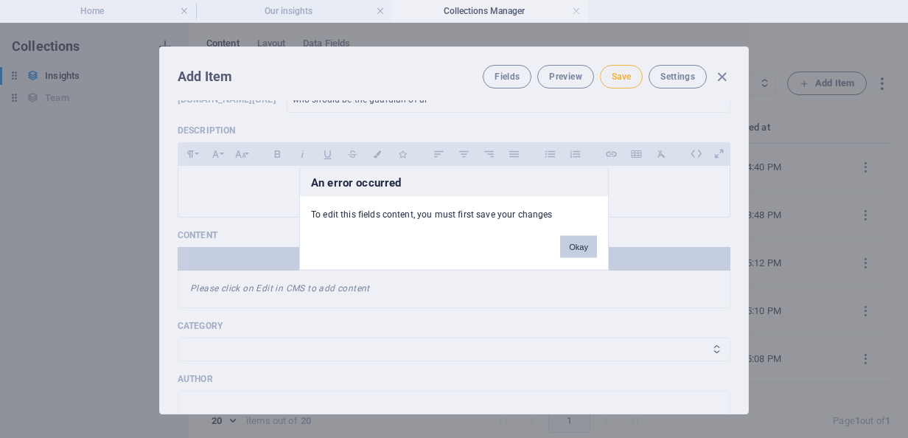
click at [581, 237] on button "Okay" at bounding box center [578, 247] width 37 height 22
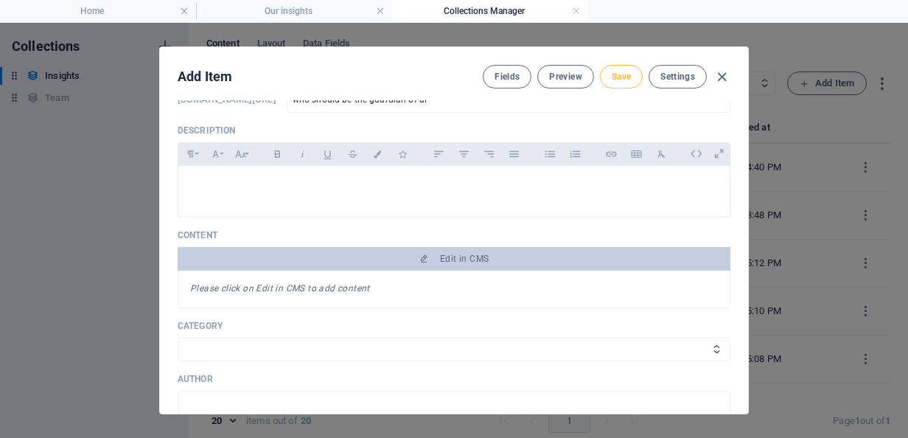
click at [613, 83] on button "Save" at bounding box center [621, 77] width 43 height 24
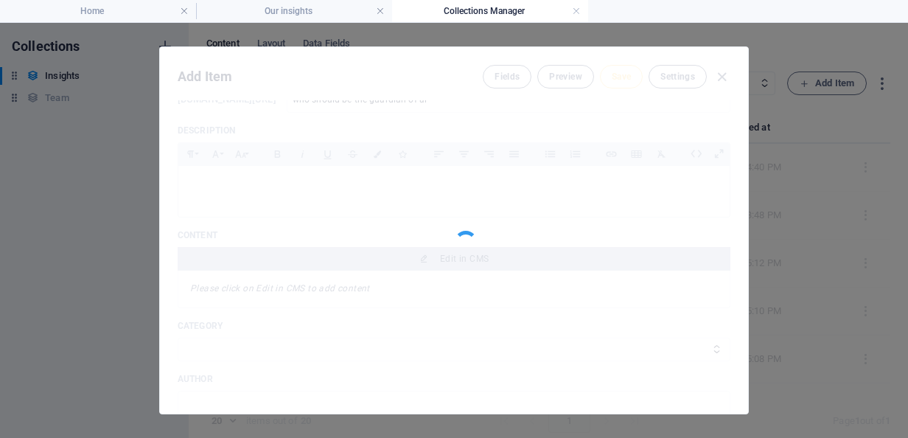
type input "who-should-be-the-guardian-of-ai"
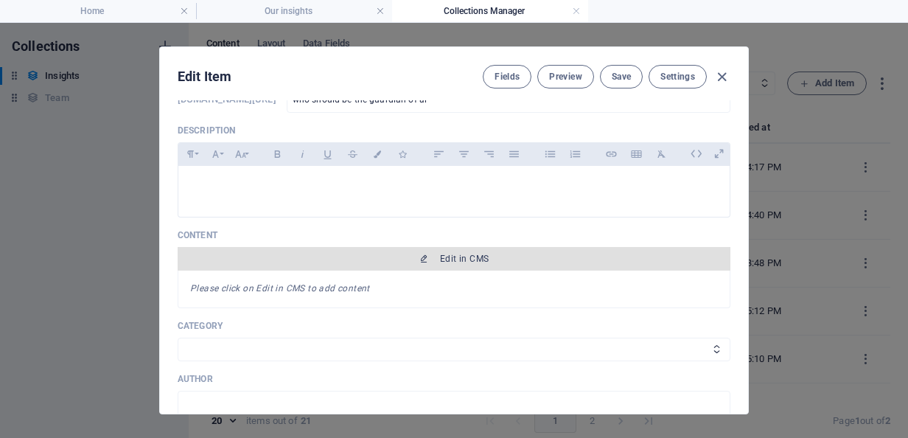
click at [469, 258] on span "Edit in CMS" at bounding box center [464, 259] width 49 height 12
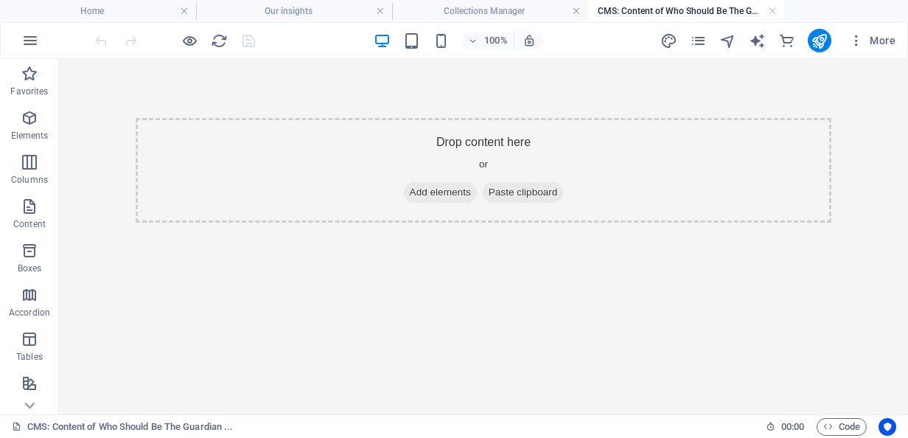
scroll to position [0, 0]
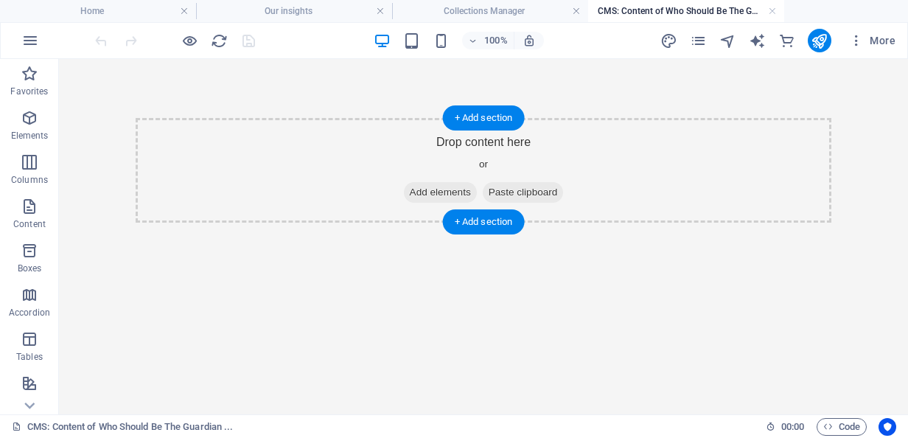
click at [439, 193] on span "Add elements" at bounding box center [440, 192] width 73 height 21
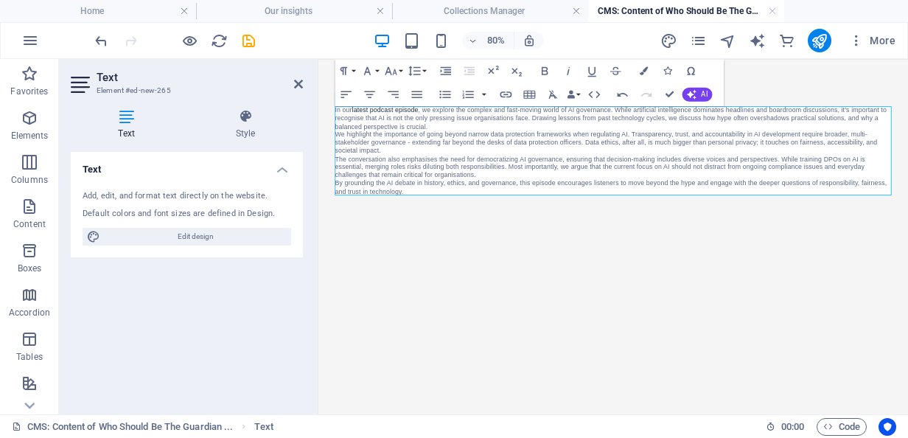
click at [399, 265] on div "In our latest podcast episode , we explore the complex and fast-moving world of…" at bounding box center [687, 173] width 720 height 229
click at [486, 144] on p "In our latest podcast episode , we explore the complex and fast-moving world of…" at bounding box center [687, 133] width 696 height 30
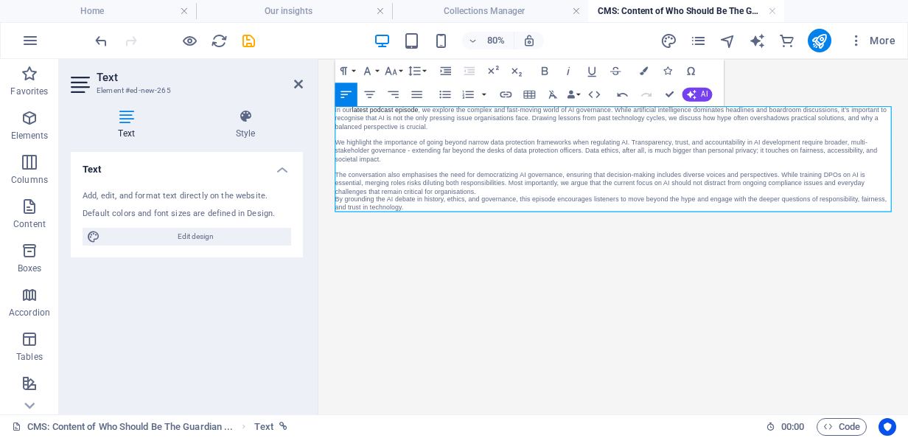
click at [529, 227] on p "The conversation also emphasises the need for democratizing AI governance, ensu…" at bounding box center [687, 214] width 696 height 30
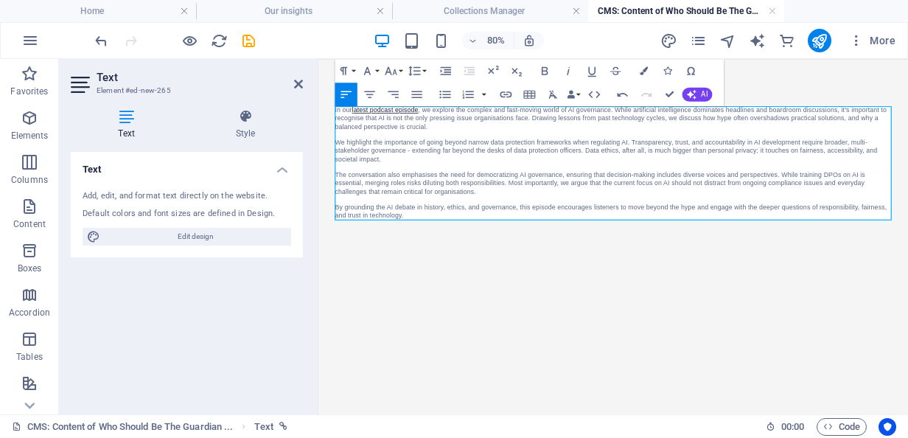
click at [439, 122] on link "latest podcast episode" at bounding box center [402, 122] width 83 height 9
click at [400, 93] on icon "button" at bounding box center [394, 93] width 14 height 14
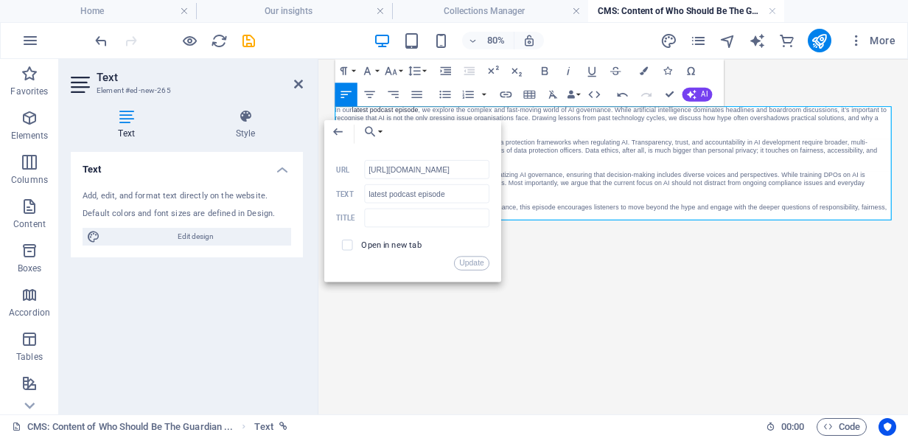
scroll to position [0, 208]
click at [476, 265] on button "Update" at bounding box center [471, 263] width 35 height 14
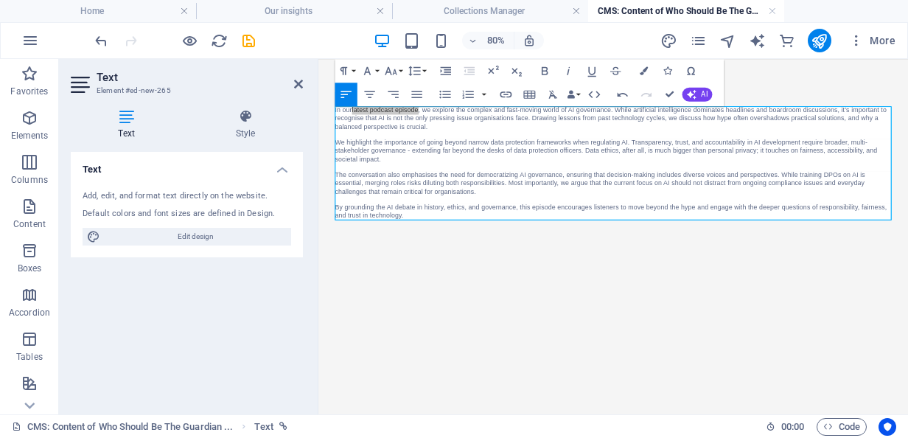
scroll to position [0, 0]
click at [662, 319] on html "Skip to main content In our latest podcast episode , we explore the complex and…" at bounding box center [687, 189] width 737 height 260
click at [295, 86] on icon at bounding box center [298, 84] width 9 height 12
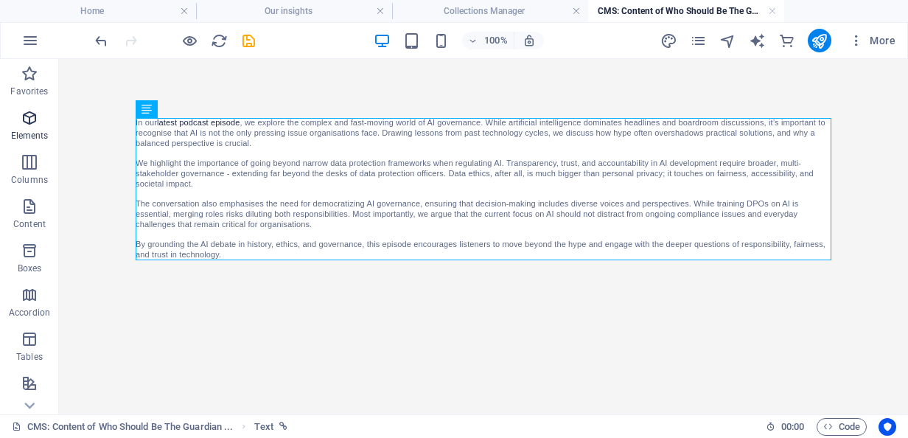
click at [25, 120] on icon "button" at bounding box center [30, 118] width 18 height 18
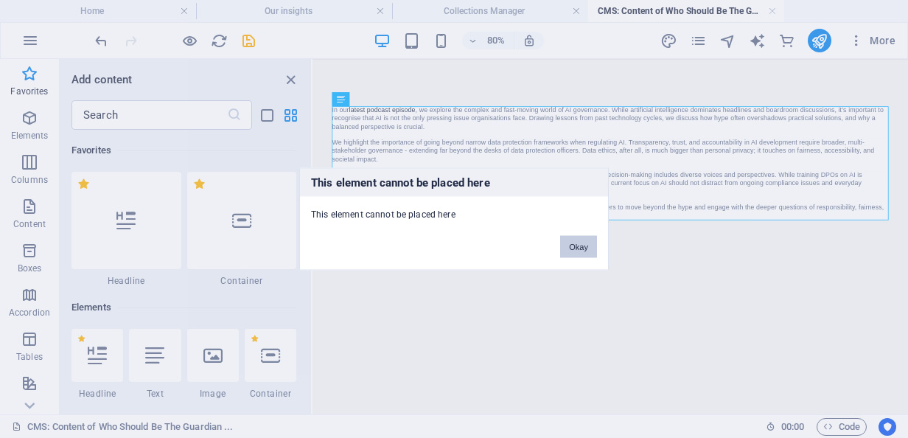
click at [582, 242] on button "Okay" at bounding box center [578, 247] width 37 height 22
click at [575, 250] on button "Okay" at bounding box center [578, 247] width 37 height 22
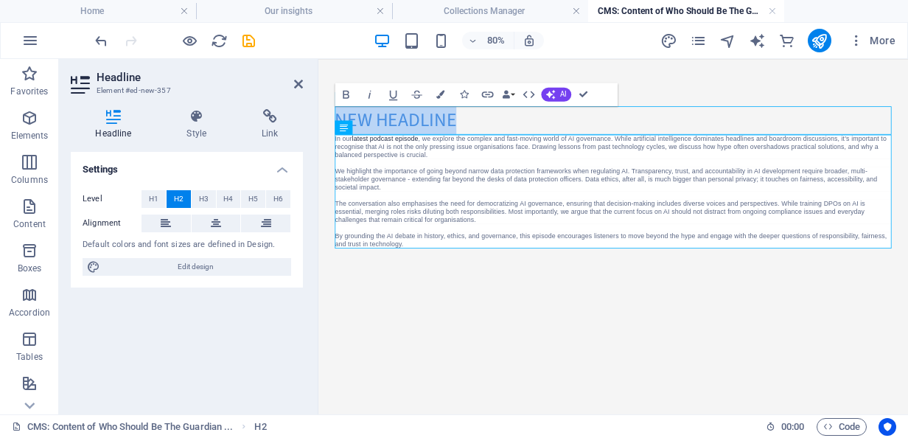
click at [423, 124] on h2 "New headline" at bounding box center [687, 135] width 696 height 35
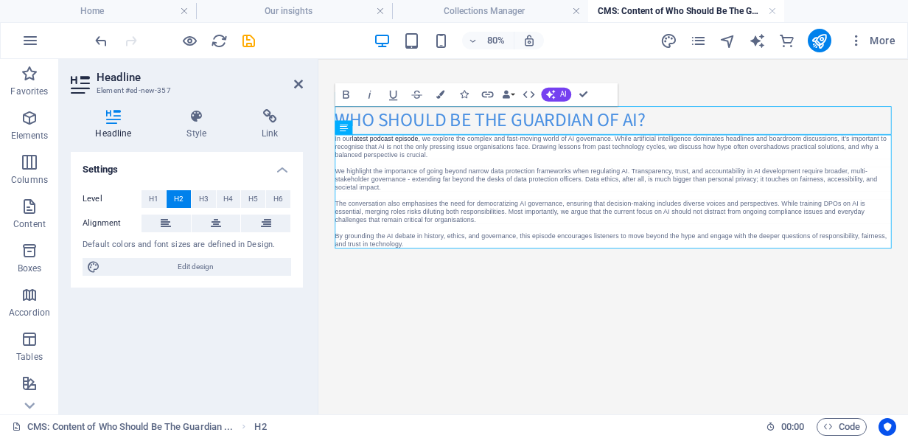
click at [533, 355] on html "Skip to main content Who Should be the guardian of ai? In our latest podcast ep…" at bounding box center [687, 207] width 737 height 296
click at [251, 37] on icon "save" at bounding box center [248, 40] width 17 height 17
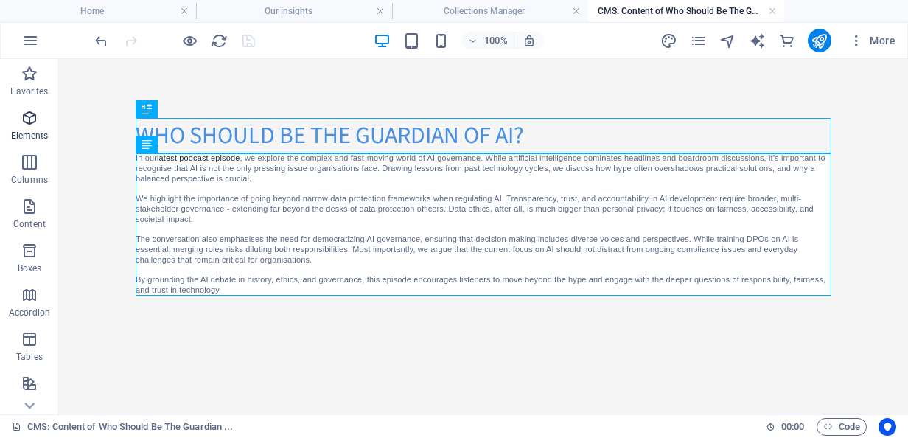
click at [40, 127] on span "Elements" at bounding box center [29, 126] width 59 height 35
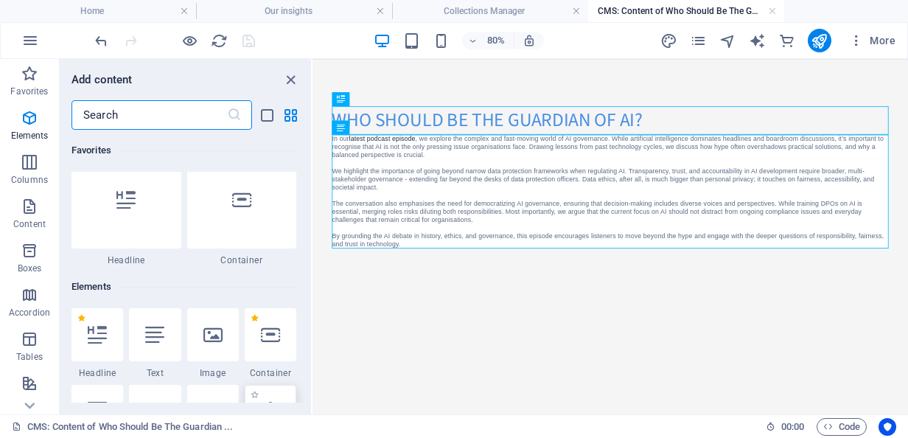
scroll to position [15, 0]
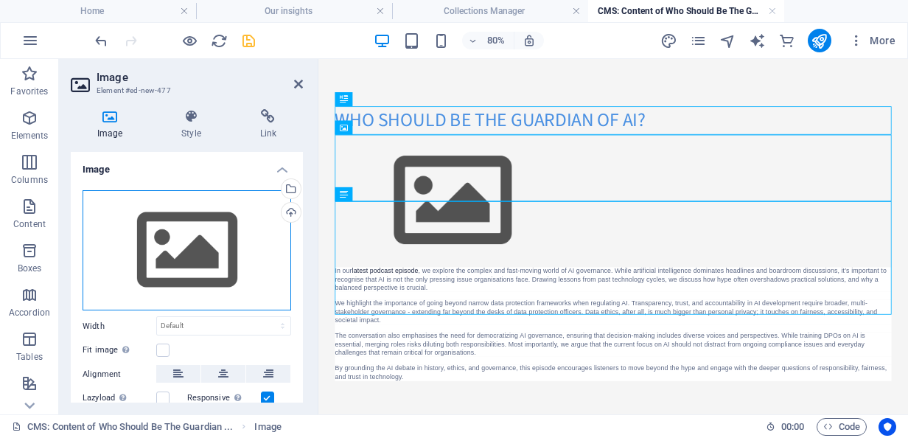
drag, startPoint x: 203, startPoint y: 256, endPoint x: 139, endPoint y: 227, distance: 70.3
click at [139, 227] on div "Drag files here, click to choose files or select files from Files or our free s…" at bounding box center [187, 250] width 209 height 121
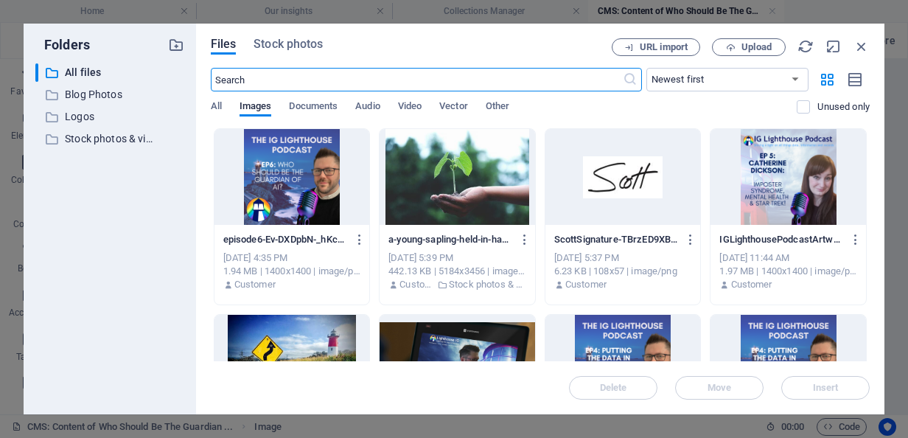
click at [309, 198] on div at bounding box center [293, 177] width 156 height 96
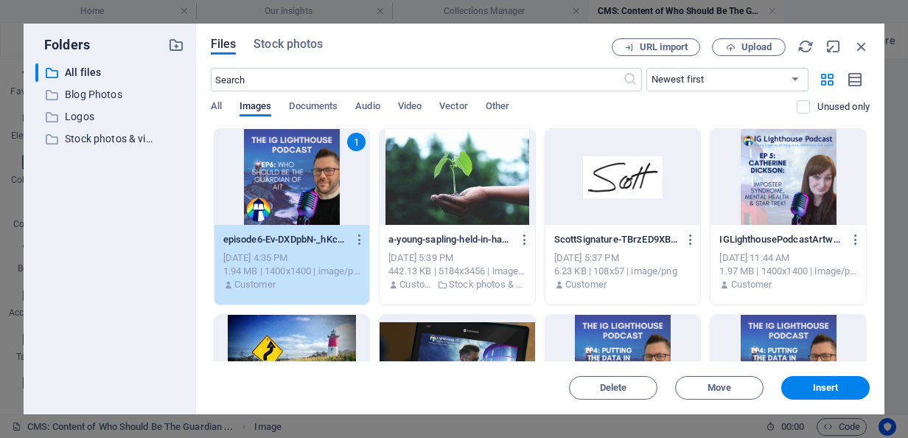
click at [309, 198] on div "1" at bounding box center [293, 177] width 156 height 96
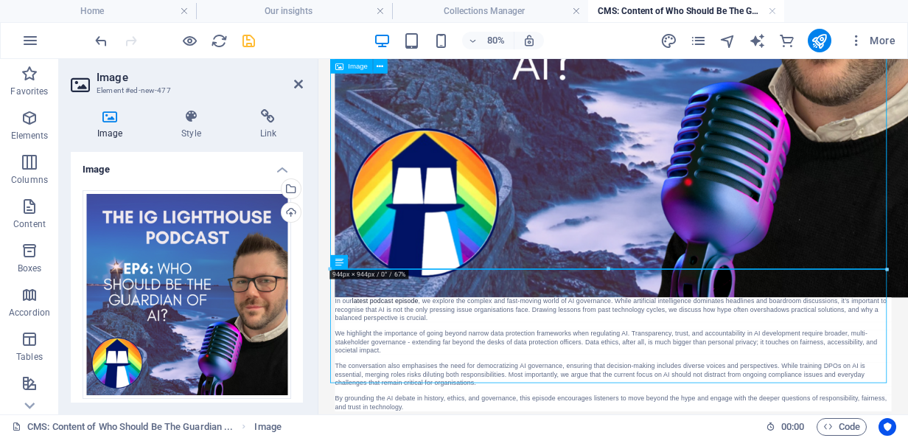
scroll to position [536, 0]
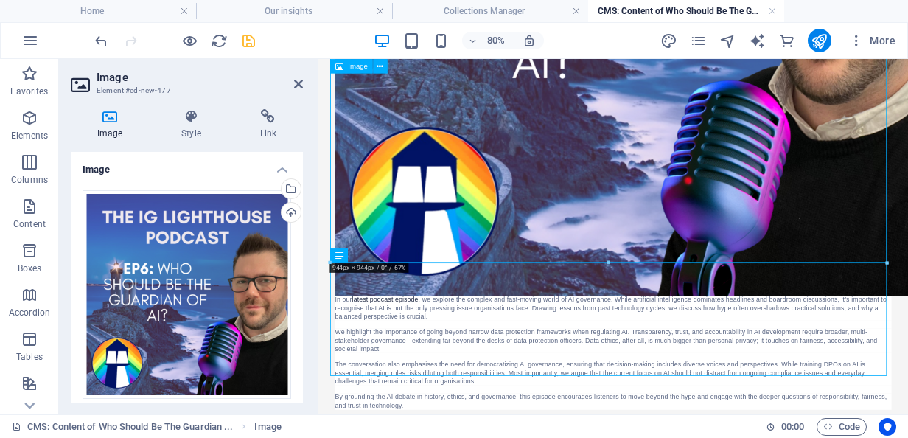
drag, startPoint x: 1203, startPoint y: 319, endPoint x: 588, endPoint y: 103, distance: 652.2
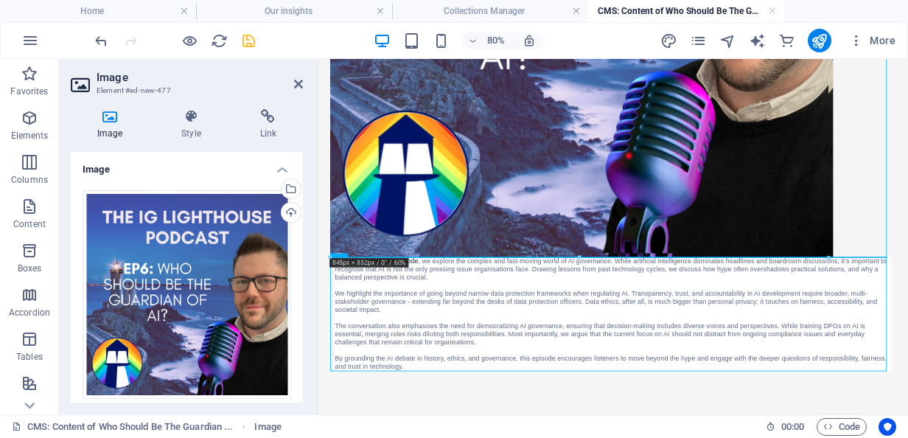
drag, startPoint x: 888, startPoint y: 265, endPoint x: 391, endPoint y: 166, distance: 506.8
type input "844"
select select "px"
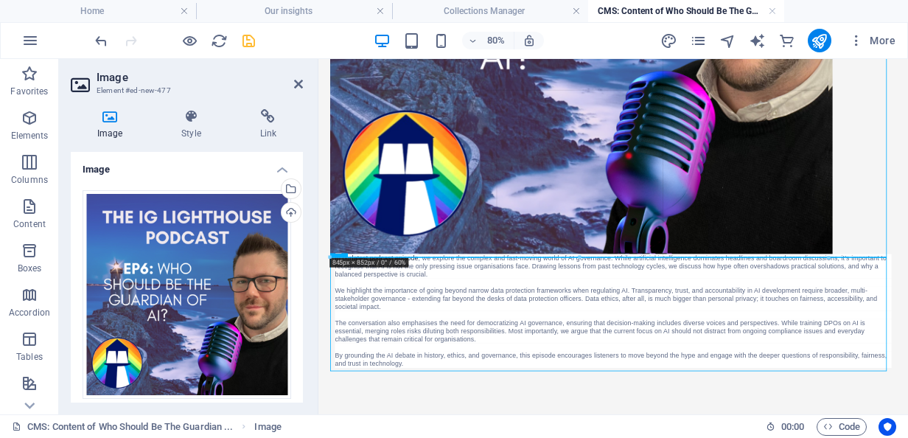
scroll to position [473, 0]
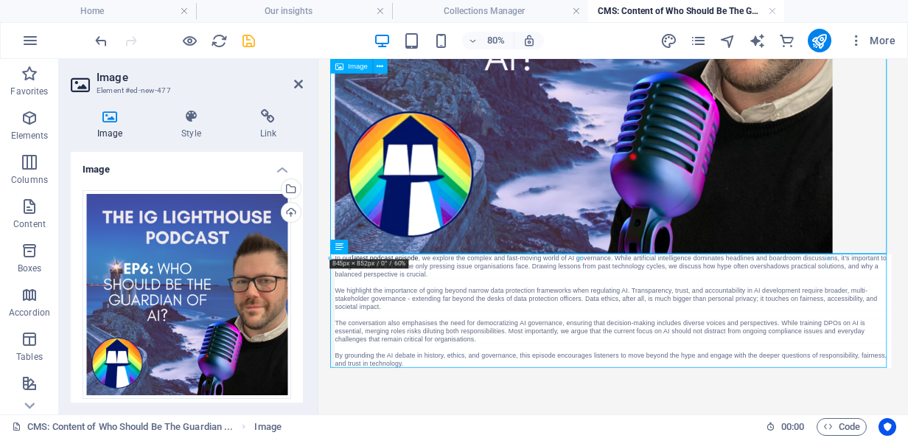
drag, startPoint x: 1146, startPoint y: 316, endPoint x: 825, endPoint y: 216, distance: 336.7
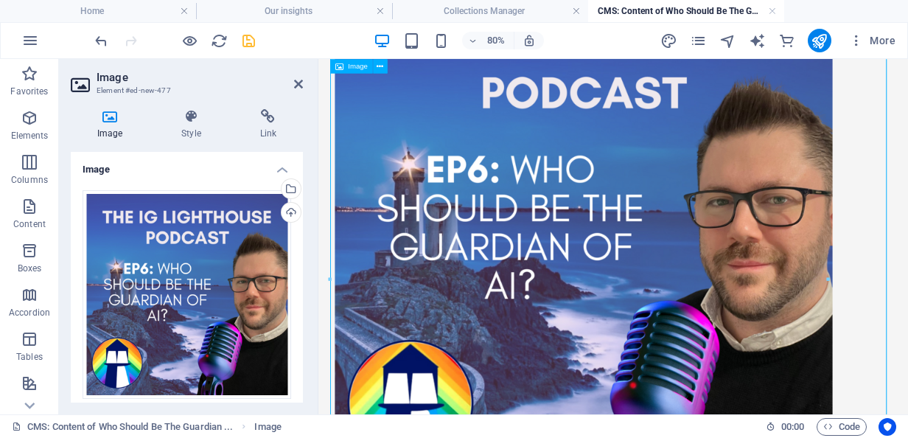
scroll to position [105, 0]
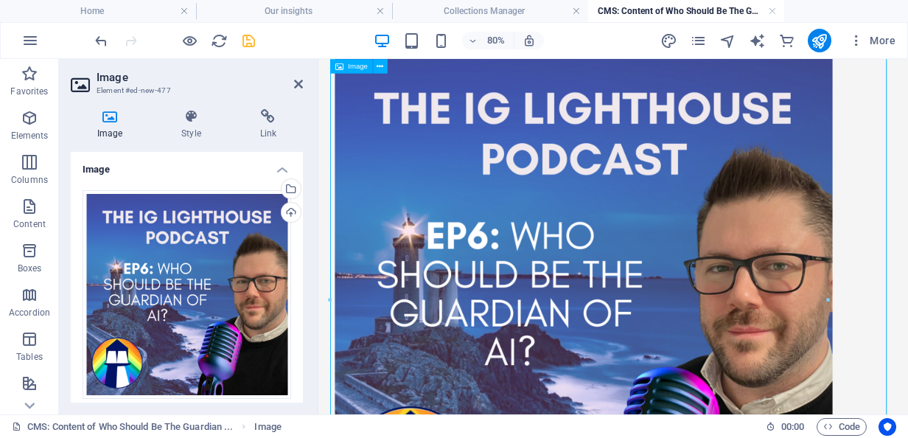
click at [825, 216] on figure at bounding box center [687, 360] width 696 height 622
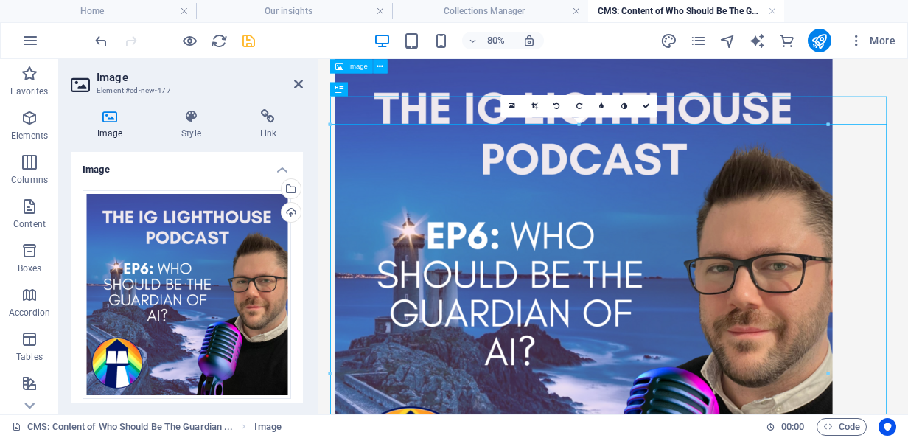
scroll to position [0, 0]
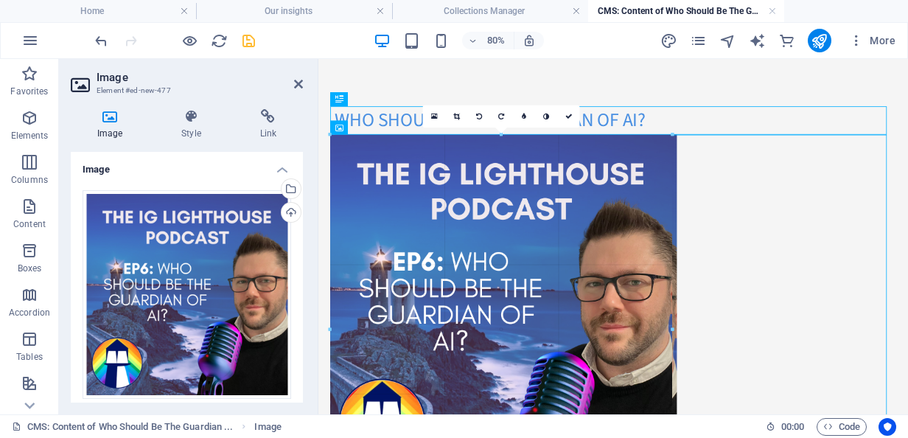
click at [847, 394] on div at bounding box center [608, 328] width 557 height 389
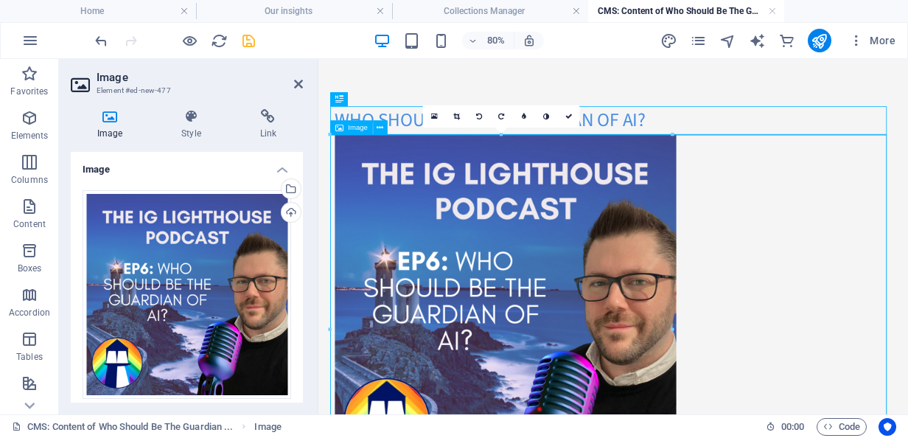
click at [908, 437] on figure at bounding box center [687, 366] width 696 height 427
drag, startPoint x: 991, startPoint y: 194, endPoint x: 584, endPoint y: 235, distance: 409.1
drag, startPoint x: 584, startPoint y: 235, endPoint x: 588, endPoint y: 322, distance: 87.1
click at [588, 322] on figure at bounding box center [687, 366] width 696 height 427
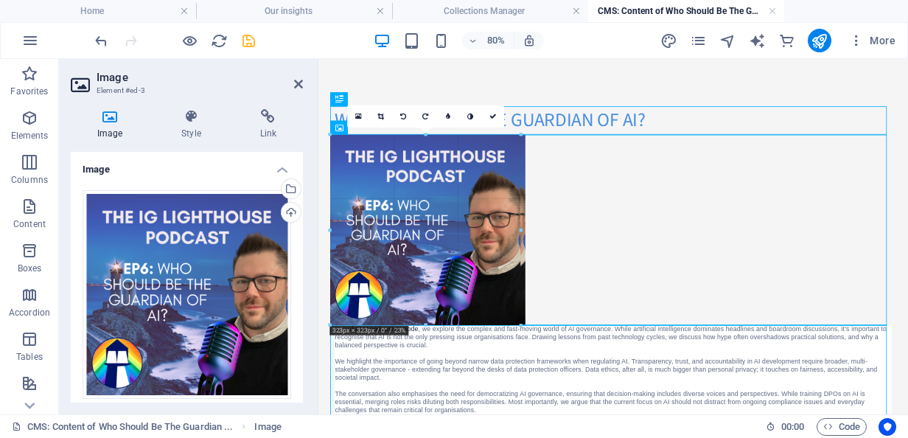
drag, startPoint x: 223, startPoint y: 98, endPoint x: 377, endPoint y: 325, distance: 274.4
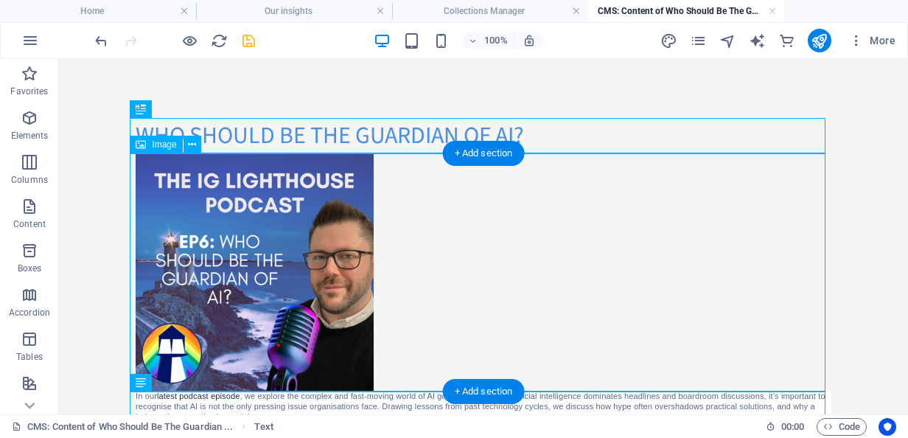
scroll to position [178, 0]
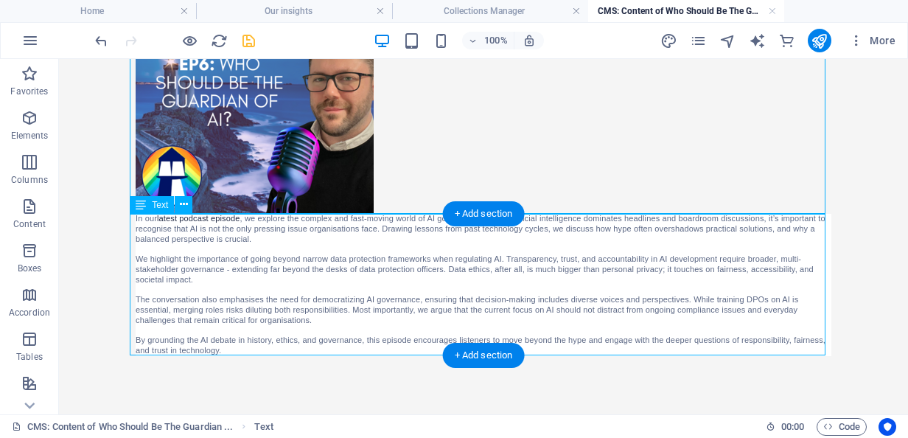
click at [525, 225] on div "In our latest podcast episode , we explore the complex and fast-moving world of…" at bounding box center [484, 285] width 696 height 142
click at [535, 215] on div "In our latest podcast episode , we explore the complex and fast-moving world of…" at bounding box center [484, 285] width 696 height 142
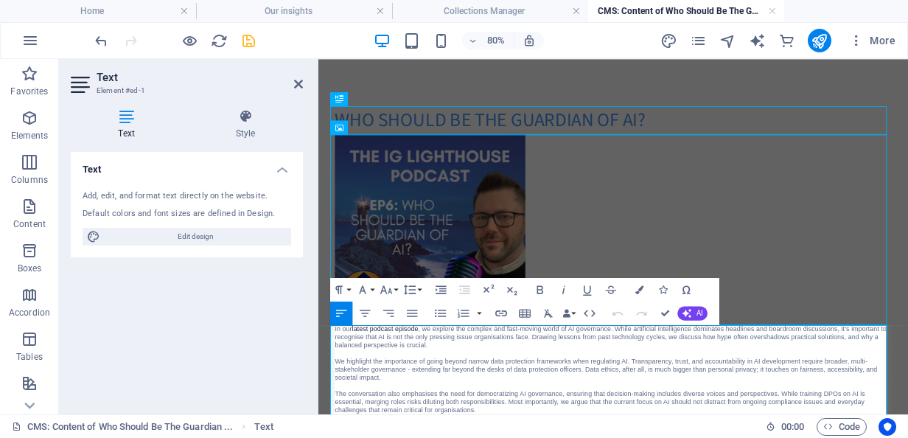
click at [339, 394] on p "In our latest podcast episode , we explore the complex and fast-moving world of…" at bounding box center [687, 407] width 696 height 30
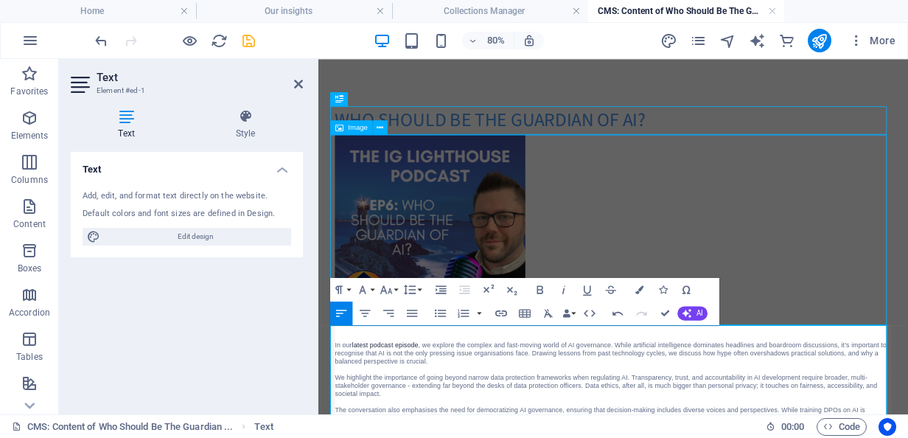
click at [892, 226] on figure at bounding box center [687, 272] width 696 height 238
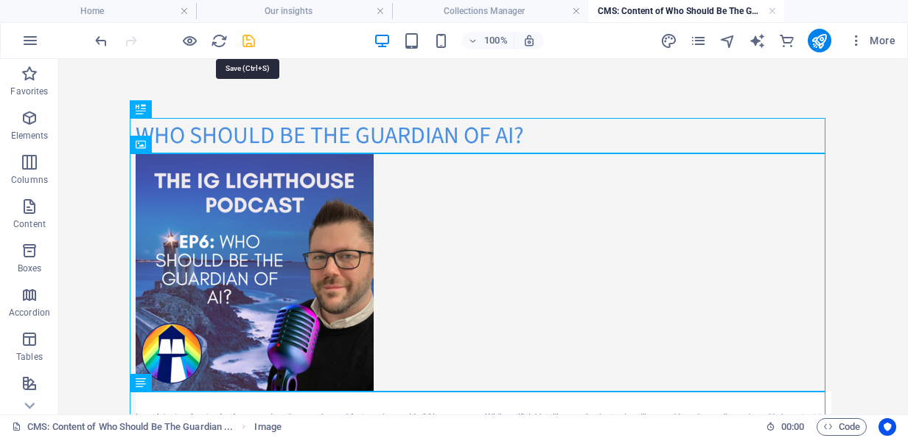
click at [241, 44] on icon "save" at bounding box center [248, 40] width 17 height 17
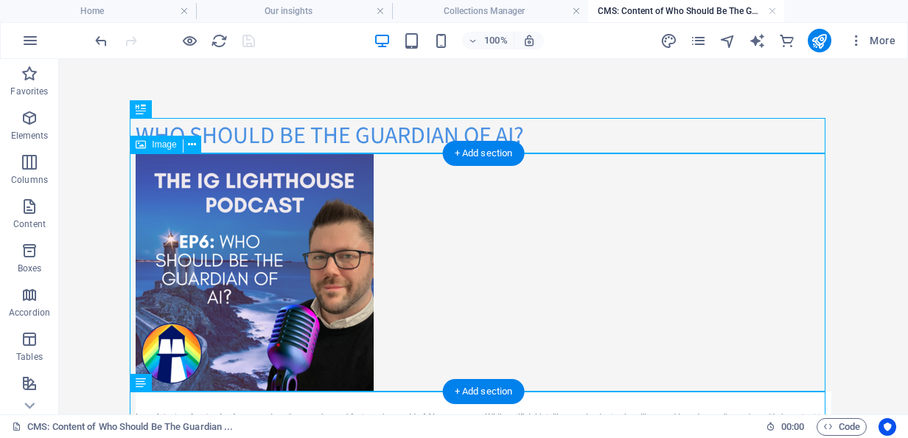
scroll to position [198, 0]
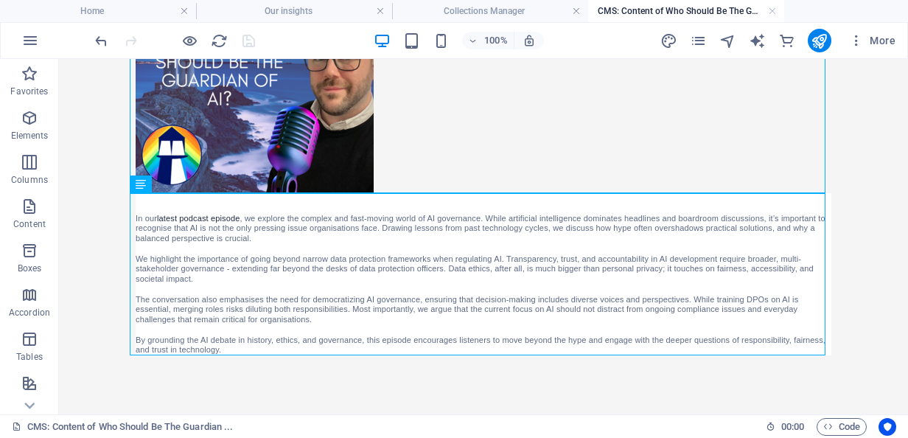
click at [868, 280] on body "Skip to main content Who Should be the guardian of ai? In our latest podcast ep…" at bounding box center [483, 138] width 849 height 554
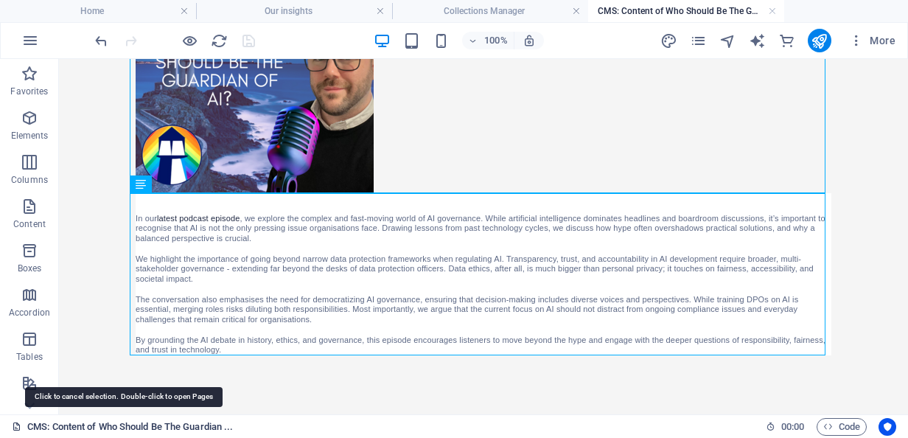
click at [150, 429] on link "CMS: Content of Who Should Be The Guardian ..." at bounding box center [122, 427] width 221 height 18
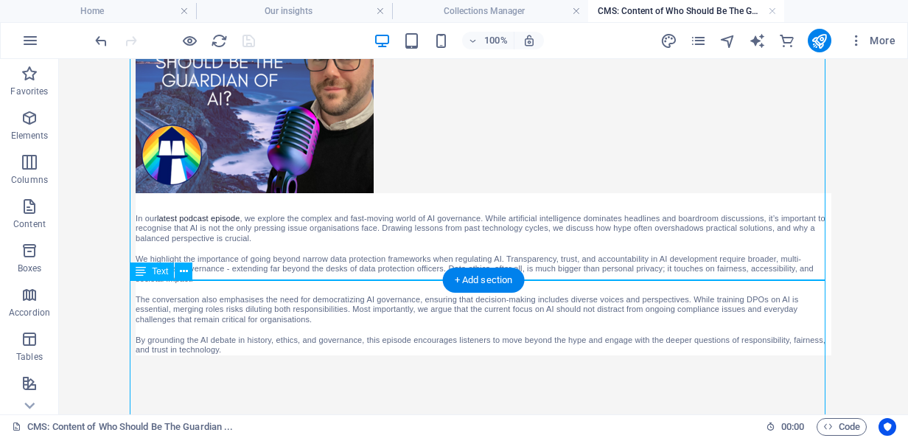
scroll to position [0, 0]
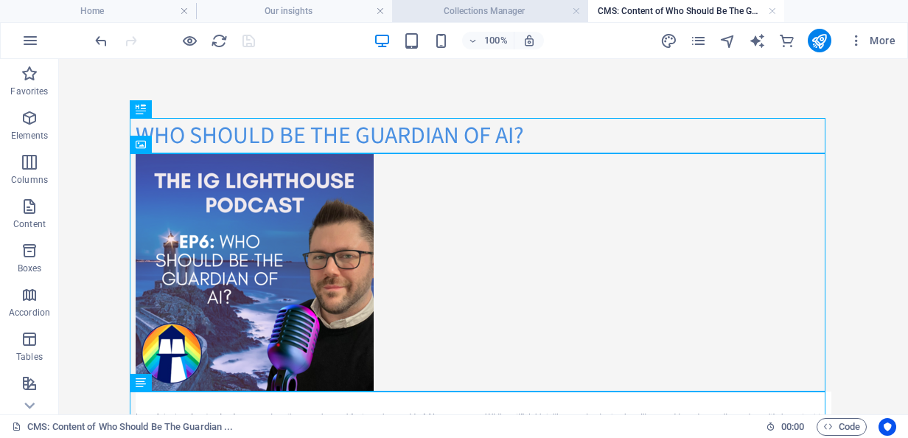
click at [508, 1] on li "Collections Manager" at bounding box center [490, 11] width 196 height 22
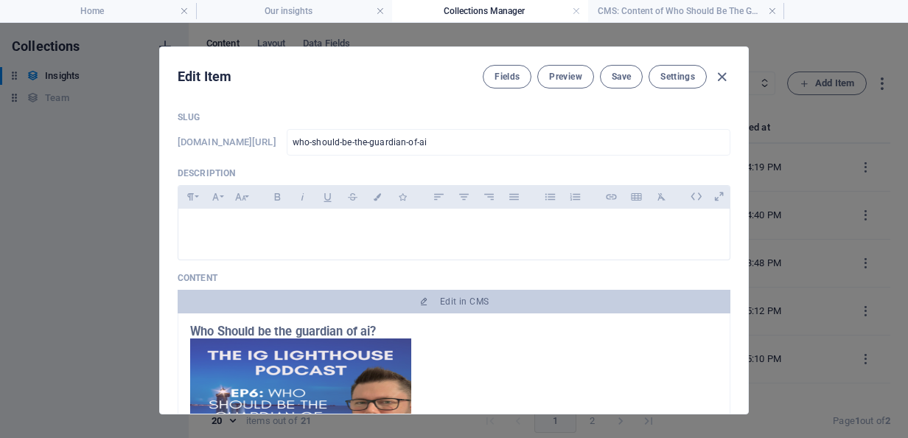
scroll to position [56, 0]
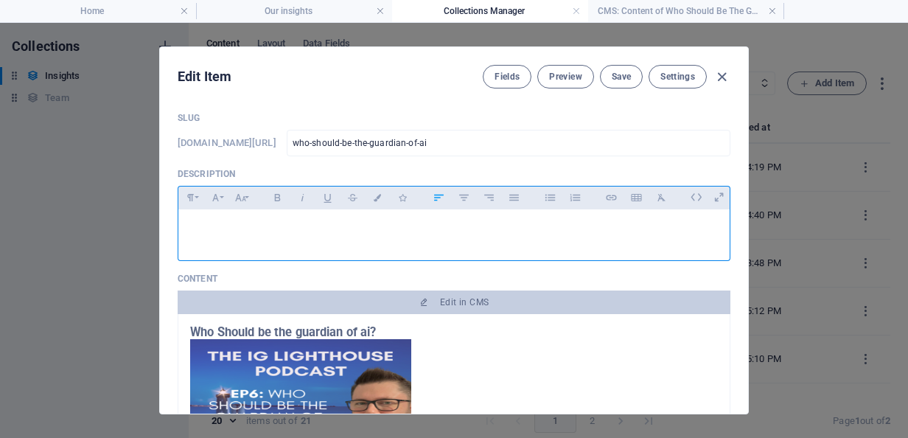
click at [298, 237] on div at bounding box center [453, 231] width 551 height 44
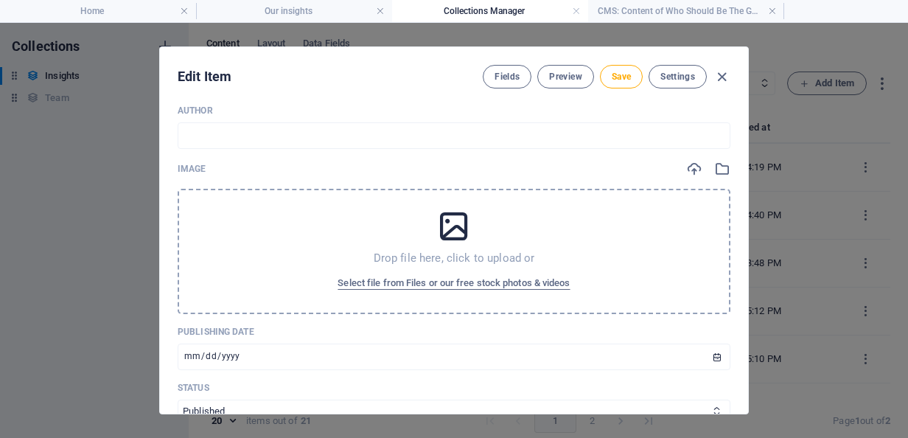
scroll to position [518, 0]
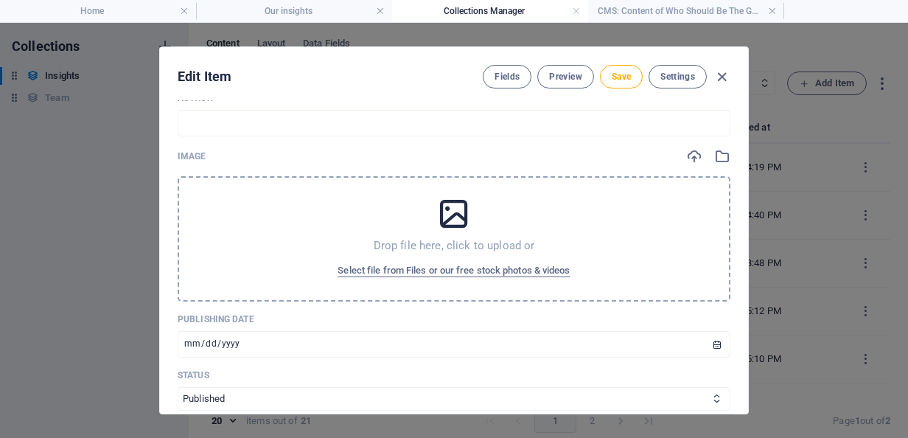
click at [436, 230] on icon at bounding box center [454, 213] width 37 height 37
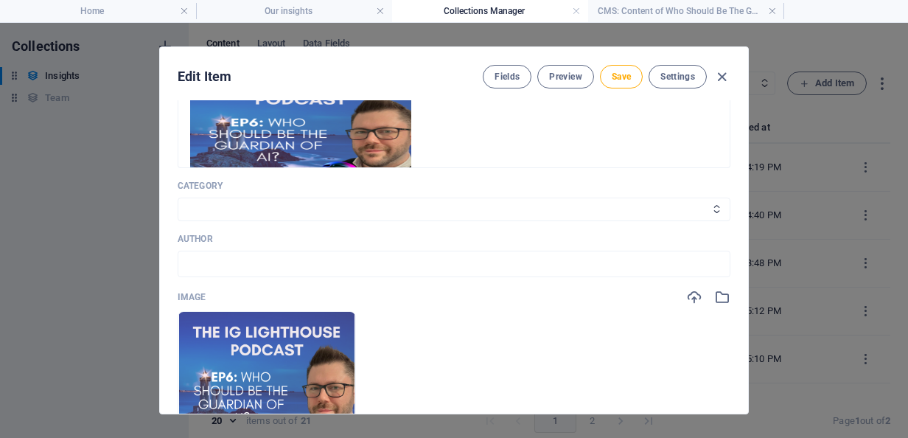
scroll to position [377, 0]
click at [451, 202] on select "Data Protection Records Management Cyber Security Freedom of Information [GEOGR…" at bounding box center [454, 210] width 553 height 24
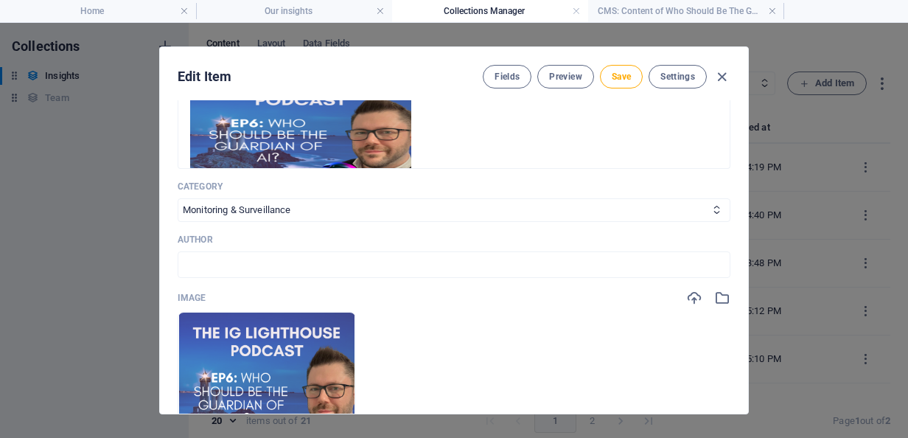
click at [178, 198] on select "Data Protection Records Management Cyber Security Freedom of Information [GEOGR…" at bounding box center [454, 210] width 553 height 24
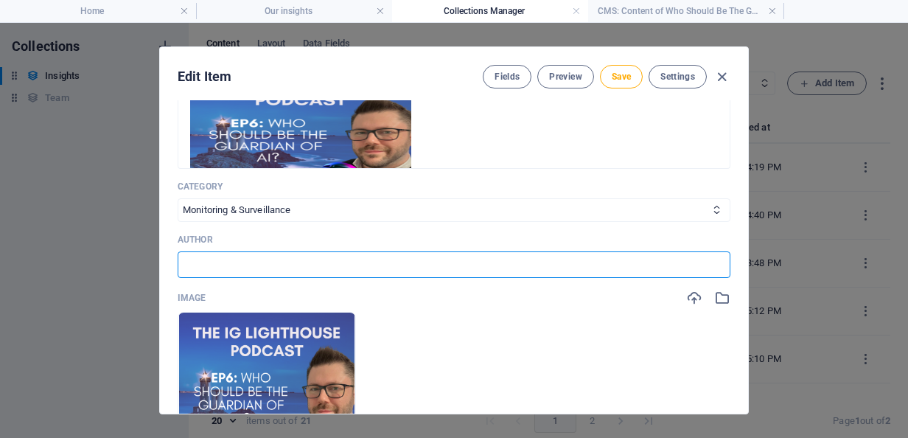
click at [296, 261] on input "text" at bounding box center [454, 264] width 553 height 27
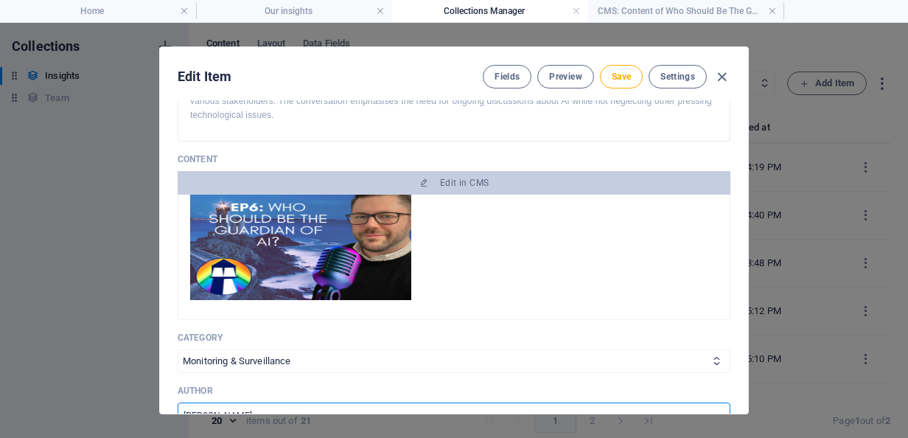
scroll to position [73, 0]
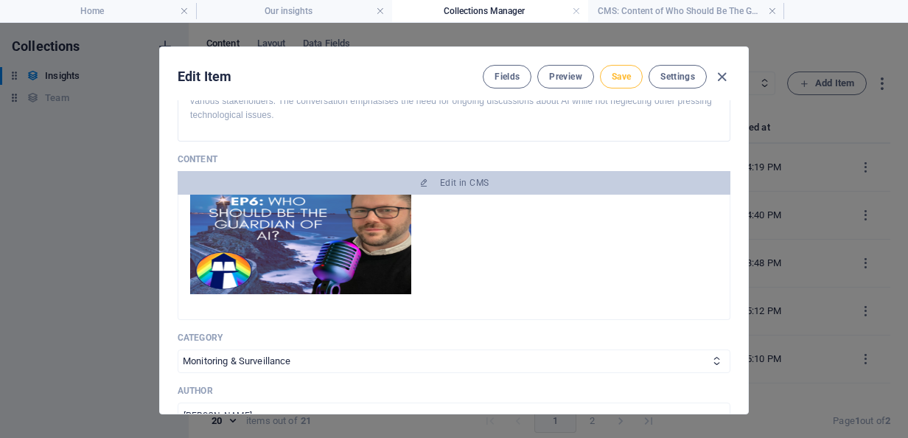
click at [630, 80] on button "Save" at bounding box center [621, 77] width 43 height 24
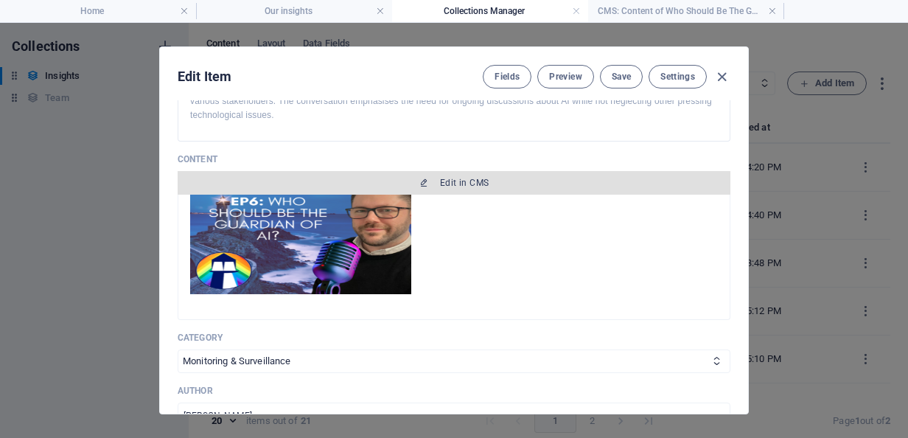
click at [515, 180] on span "Edit in CMS" at bounding box center [454, 183] width 541 height 12
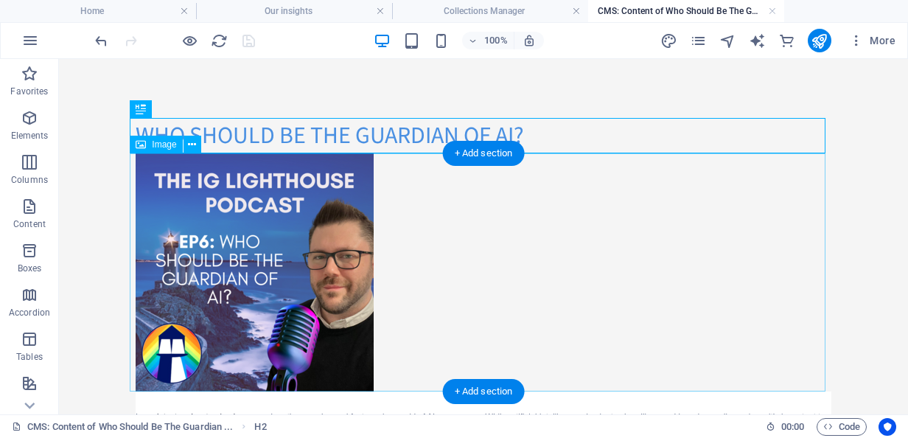
scroll to position [0, 0]
click at [246, 254] on figure at bounding box center [484, 272] width 696 height 238
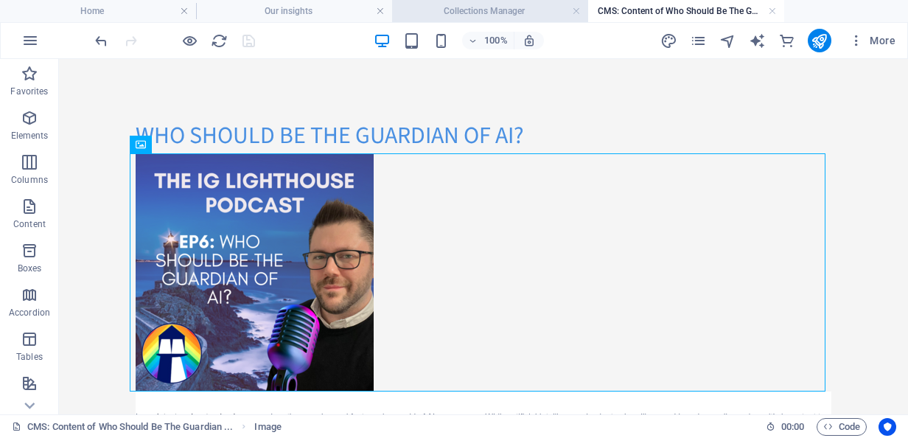
click at [479, 4] on h4 "Collections Manager" at bounding box center [490, 11] width 196 height 16
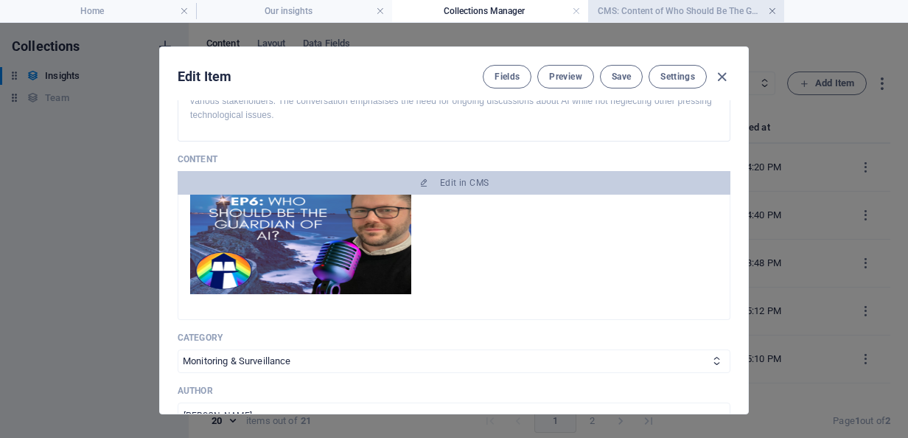
click at [774, 13] on link at bounding box center [772, 11] width 9 height 14
click at [630, 75] on span "Save" at bounding box center [621, 77] width 19 height 12
click at [505, 69] on button "Fields" at bounding box center [507, 77] width 49 height 24
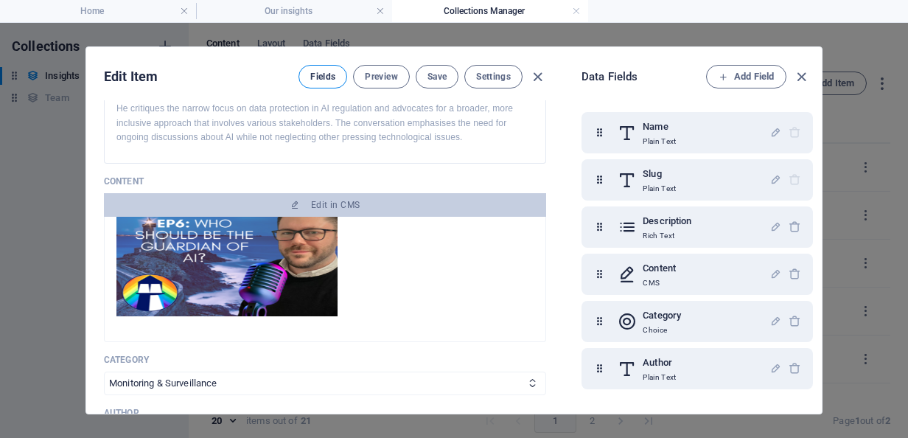
scroll to position [248, 0]
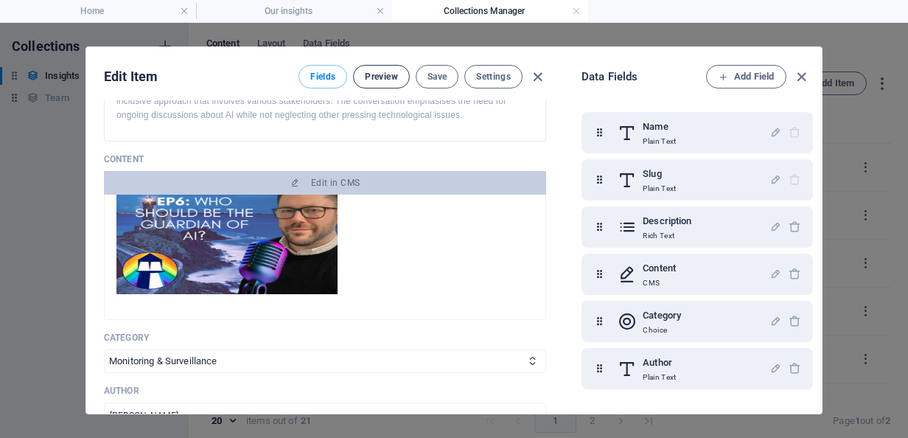
click at [366, 78] on span "Preview" at bounding box center [381, 77] width 32 height 12
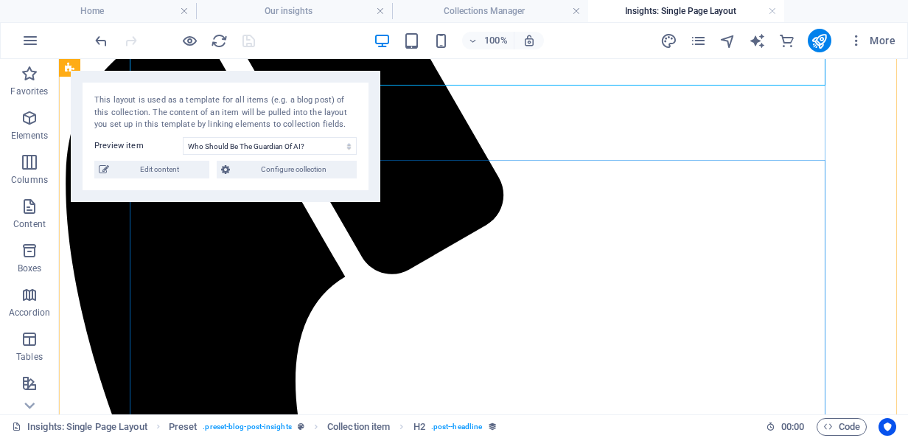
scroll to position [171, 0]
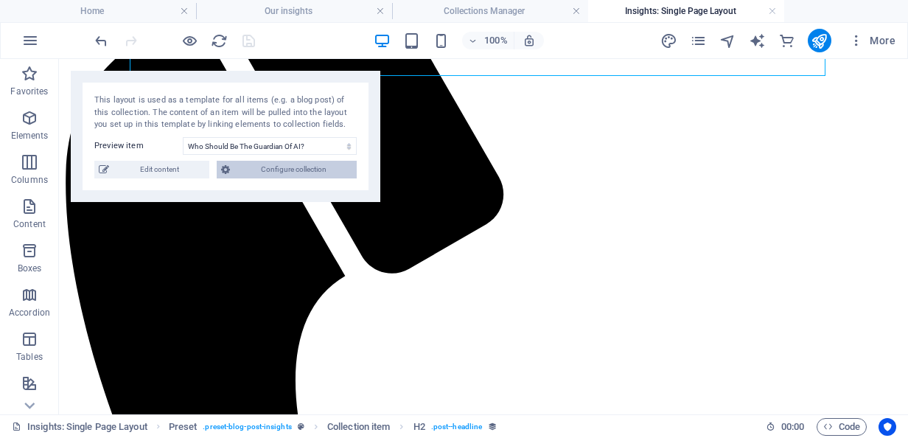
click at [290, 171] on span "Configure collection" at bounding box center [293, 170] width 118 height 18
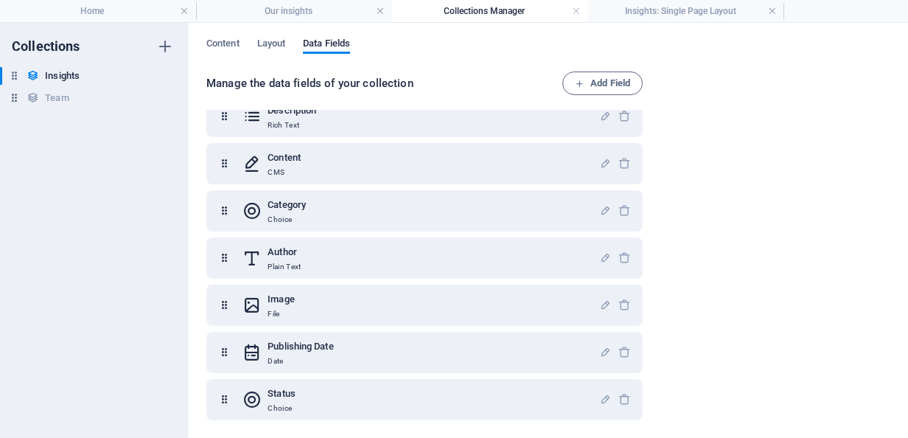
scroll to position [0, 0]
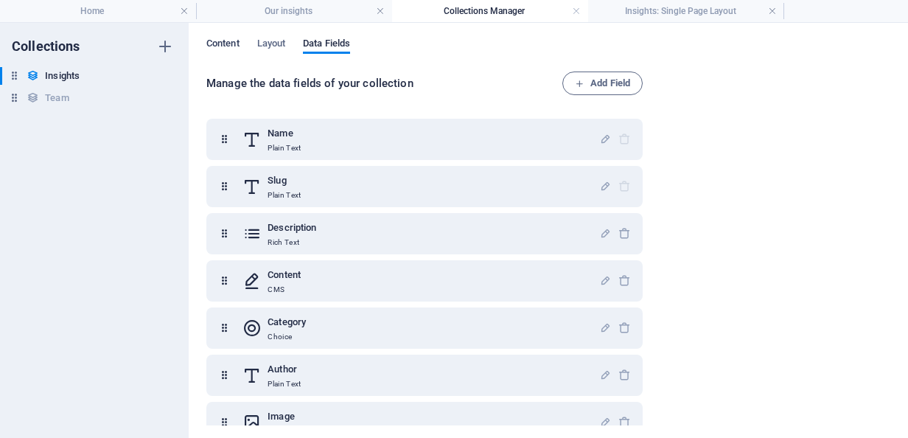
click at [234, 39] on span "Content" at bounding box center [222, 45] width 33 height 21
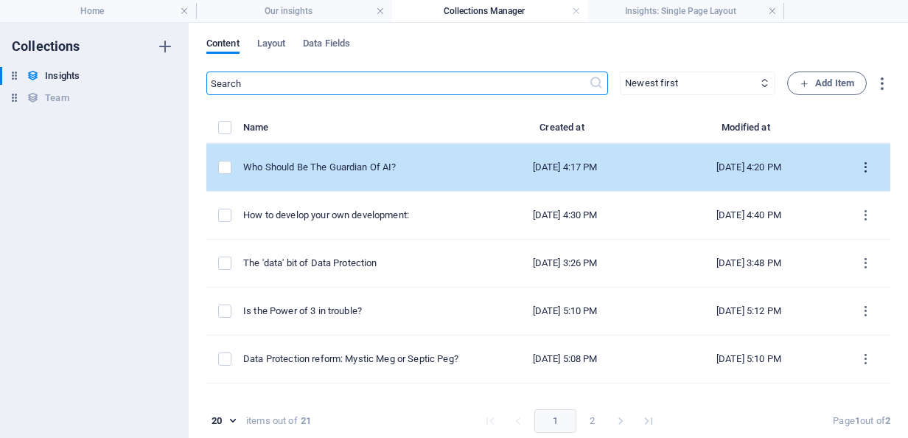
click at [859, 170] on icon "items list" at bounding box center [866, 168] width 14 height 14
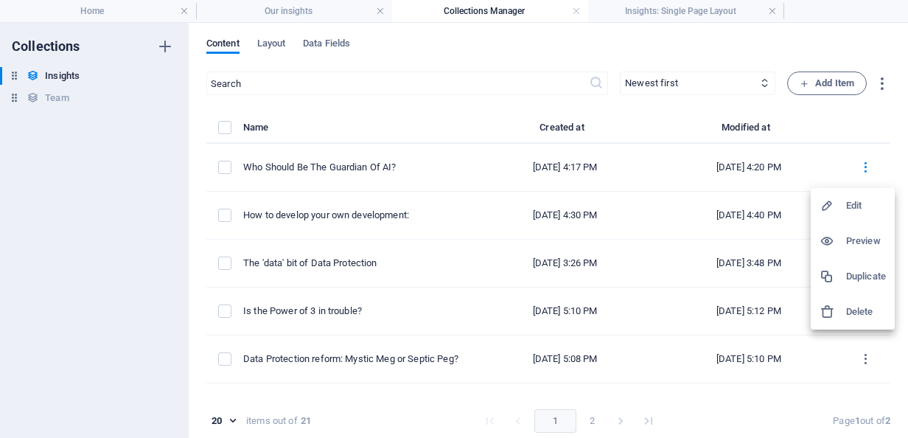
click at [856, 238] on h6 "Preview" at bounding box center [866, 241] width 40 height 18
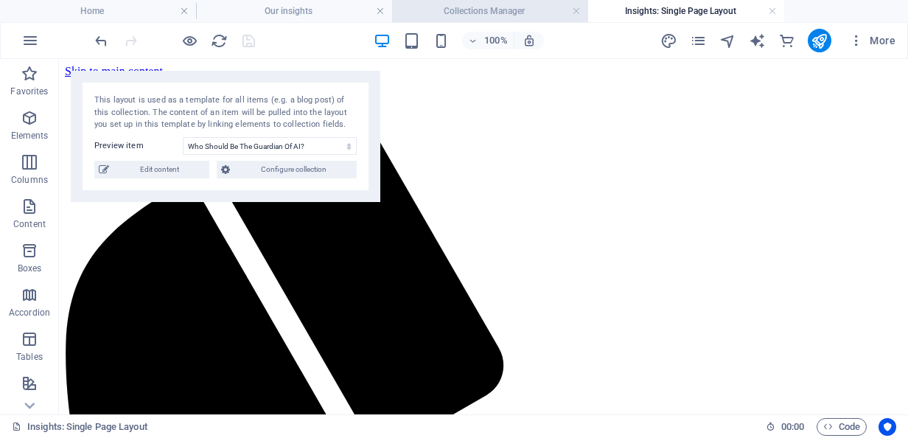
click at [484, 7] on h4 "Collections Manager" at bounding box center [490, 11] width 196 height 16
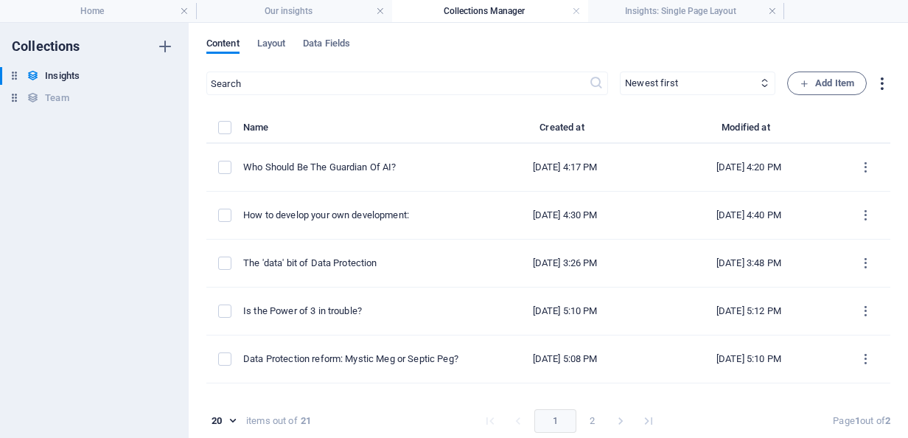
click at [876, 86] on icon "button" at bounding box center [882, 83] width 17 height 17
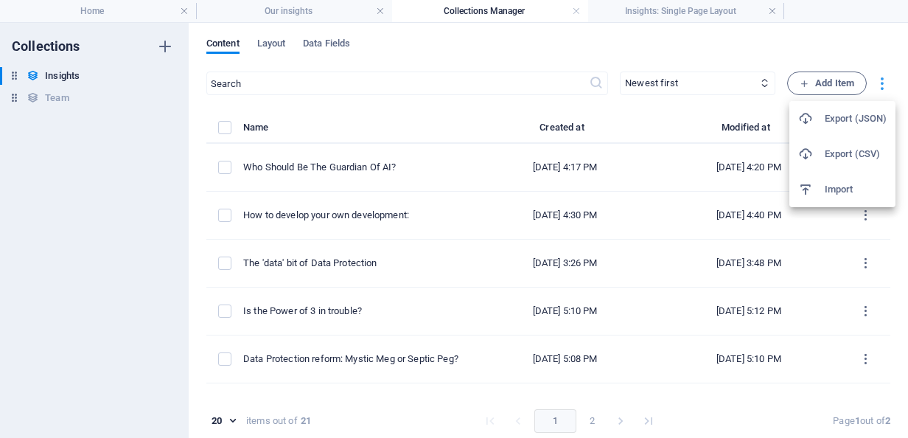
click at [876, 86] on div at bounding box center [454, 219] width 908 height 438
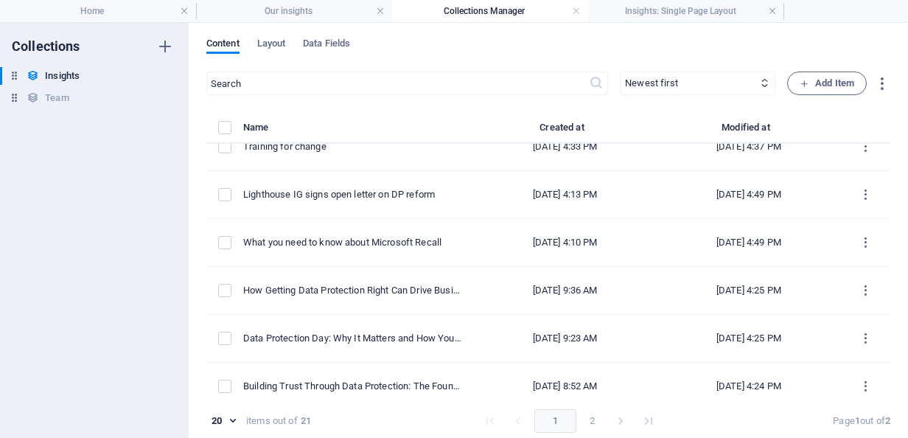
scroll to position [690, 0]
click at [271, 81] on input "text" at bounding box center [397, 84] width 383 height 24
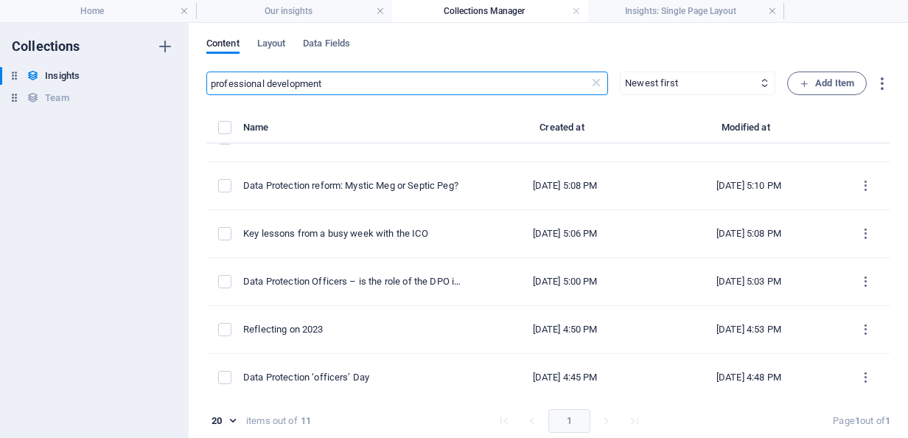
scroll to position [0, 0]
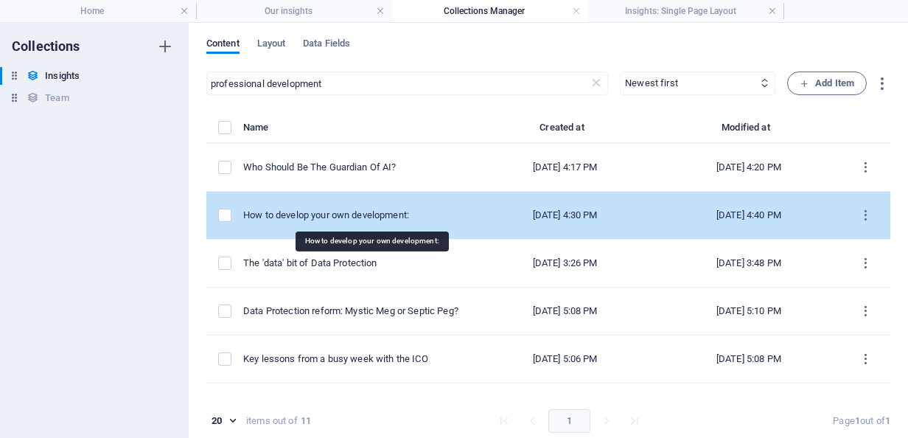
click at [389, 211] on div "How to develop your own development:" at bounding box center [352, 215] width 218 height 13
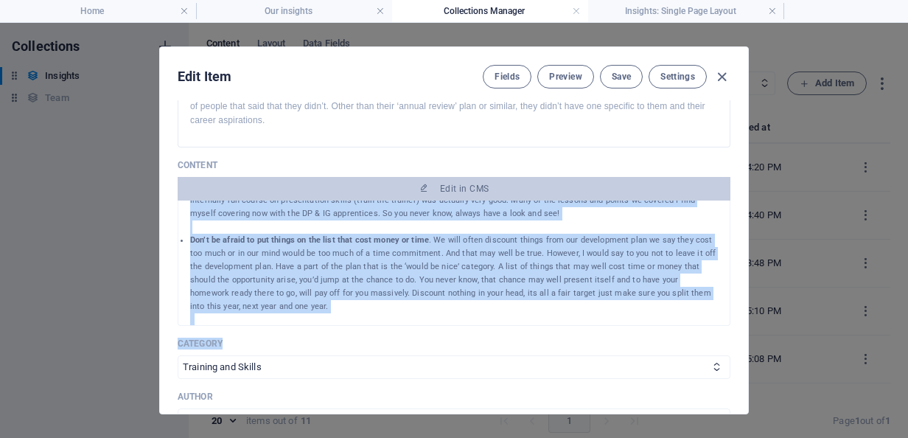
scroll to position [551, 0]
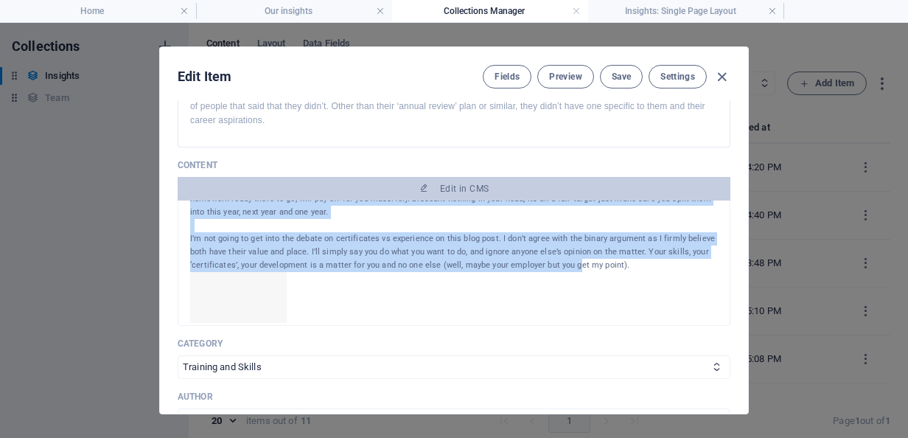
drag, startPoint x: 189, startPoint y: 215, endPoint x: 592, endPoint y: 255, distance: 405.3
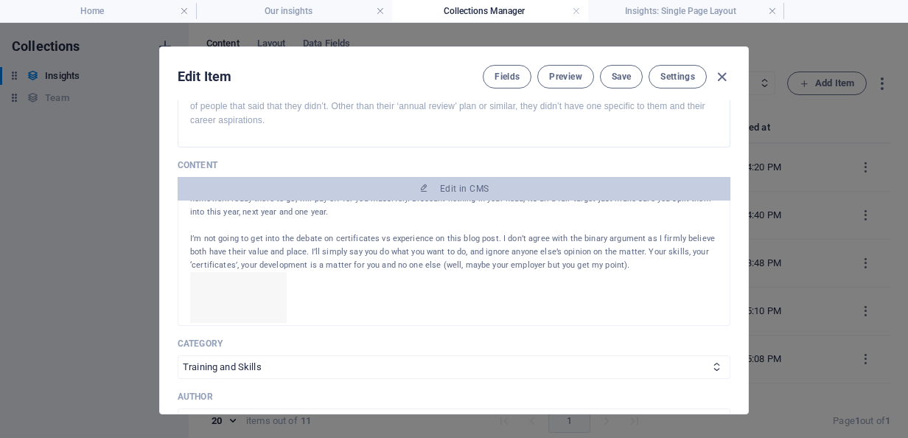
drag, startPoint x: 592, startPoint y: 255, endPoint x: 657, endPoint y: 262, distance: 65.2
click at [657, 272] on div at bounding box center [454, 299] width 528 height 55
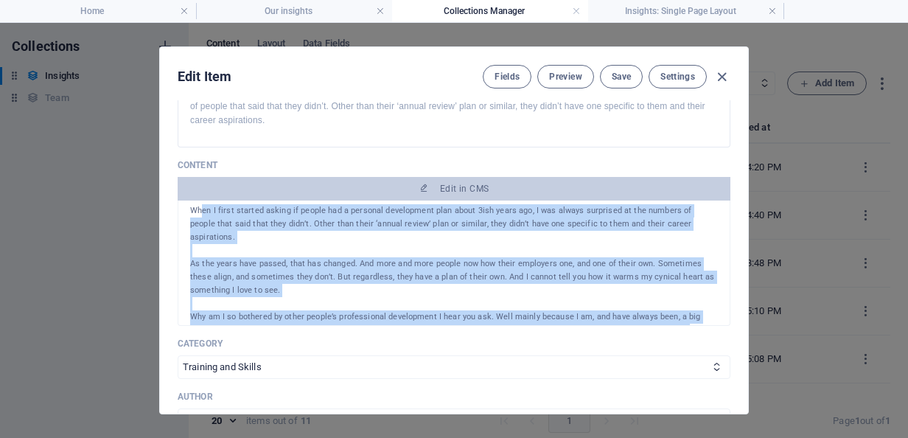
scroll to position [0, 0]
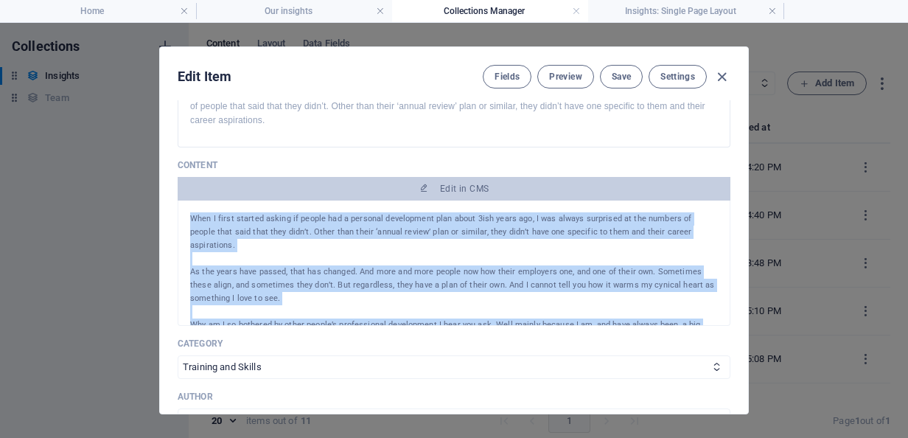
drag, startPoint x: 624, startPoint y: 247, endPoint x: 190, endPoint y: 210, distance: 435.1
click at [190, 210] on div "When I first started asking if people had a personal development plan about 3is…" at bounding box center [454, 263] width 553 height 125
copy div "Lore I dolor sitamet consec ad elitse doe t incididu utlaboreetd magn aliqu 3en…"
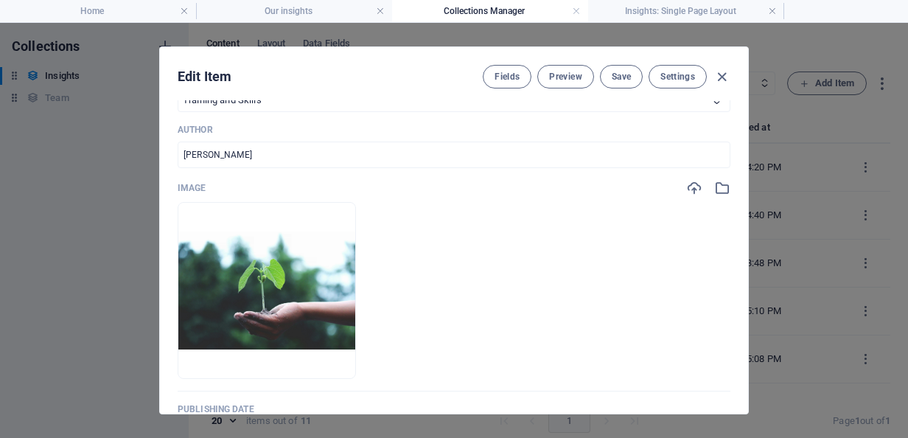
scroll to position [460, 0]
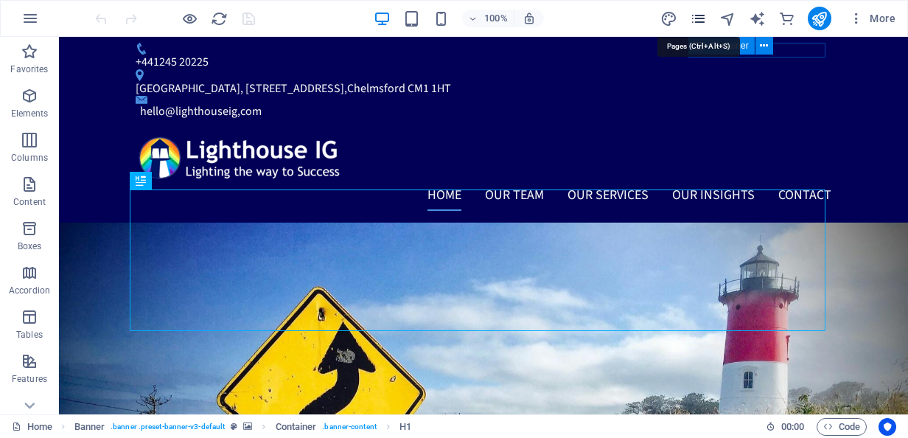
click at [703, 24] on icon "pages" at bounding box center [698, 18] width 17 height 17
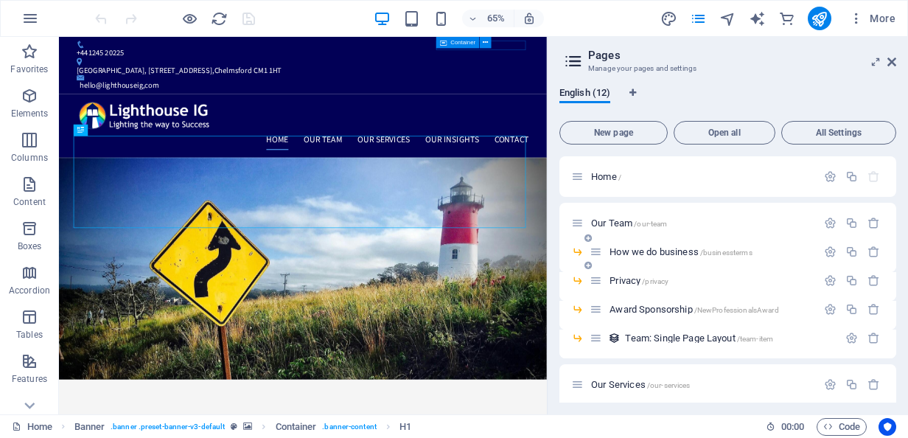
scroll to position [187, 0]
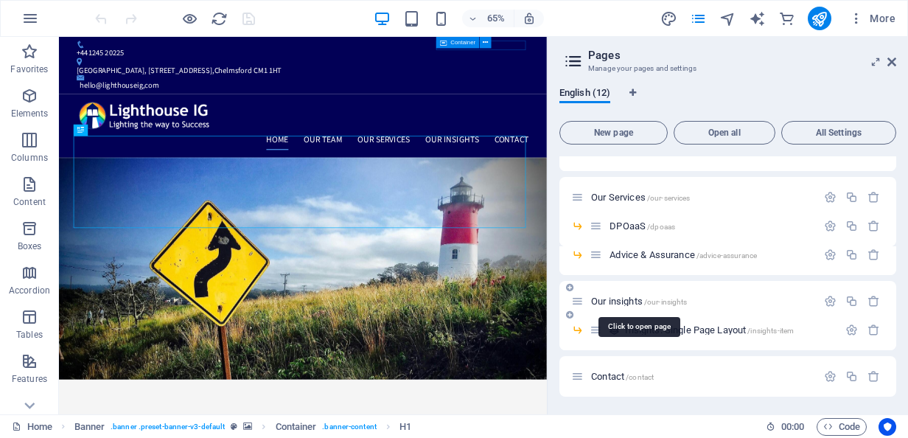
click at [612, 303] on span "Our insights /our-insights" at bounding box center [639, 301] width 96 height 11
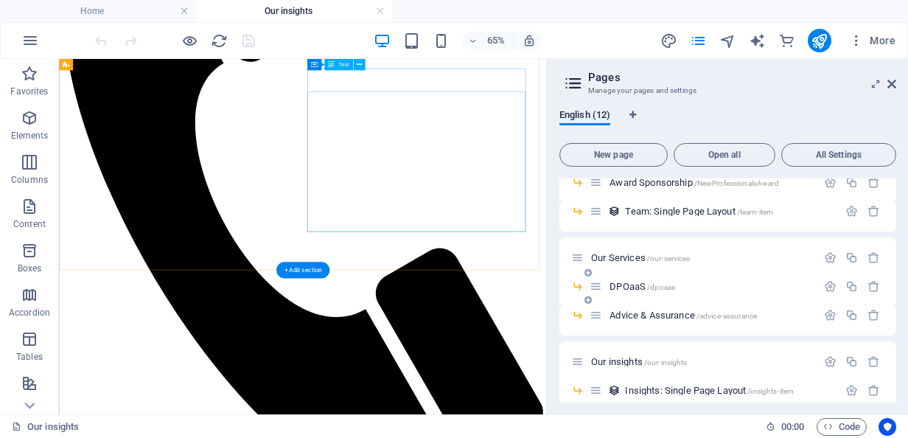
scroll to position [337, 0]
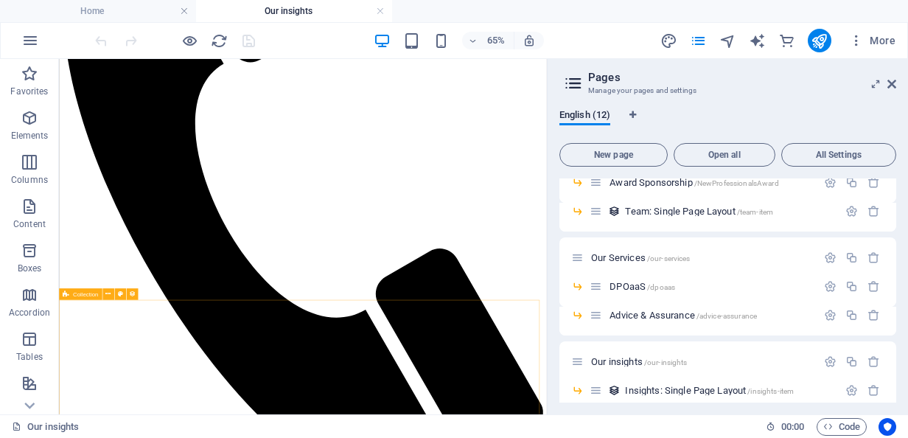
click at [74, 298] on div "Collection" at bounding box center [80, 294] width 43 height 12
click at [105, 296] on icon at bounding box center [107, 294] width 5 height 10
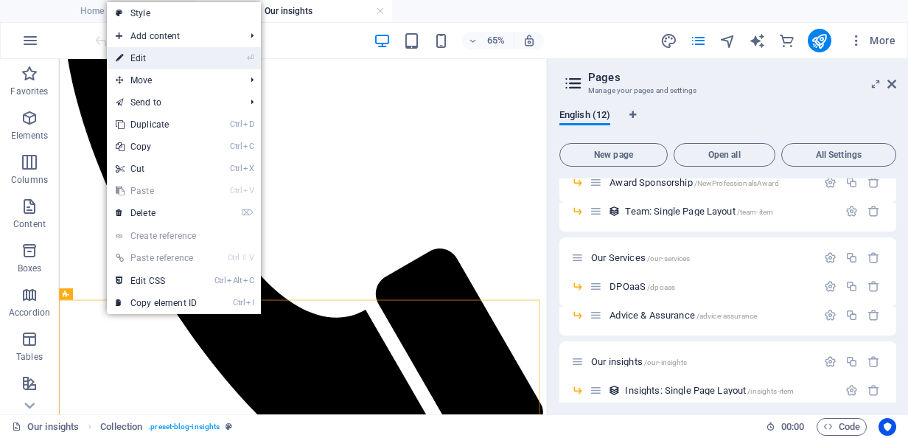
click at [192, 59] on link "⏎ Edit" at bounding box center [156, 58] width 99 height 22
select select "columns.publishing_date_DESC"
select select "columns.status"
select select "columns.publishing_date"
select select "past"
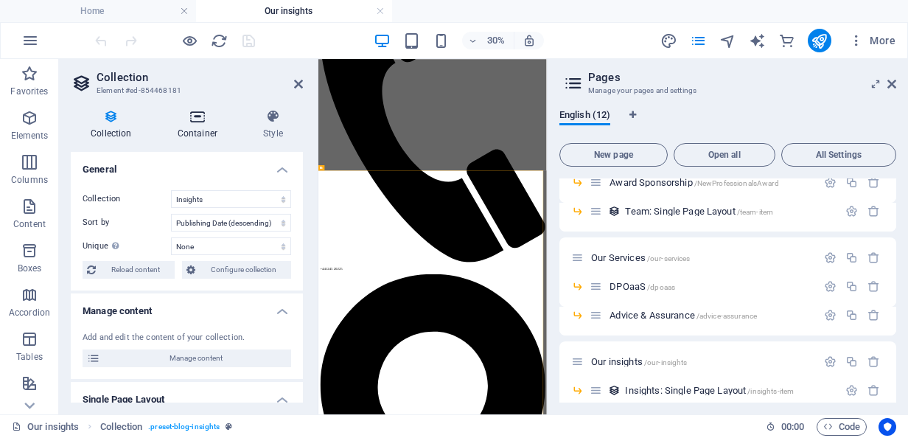
click at [192, 126] on h4 "Container" at bounding box center [201, 124] width 86 height 31
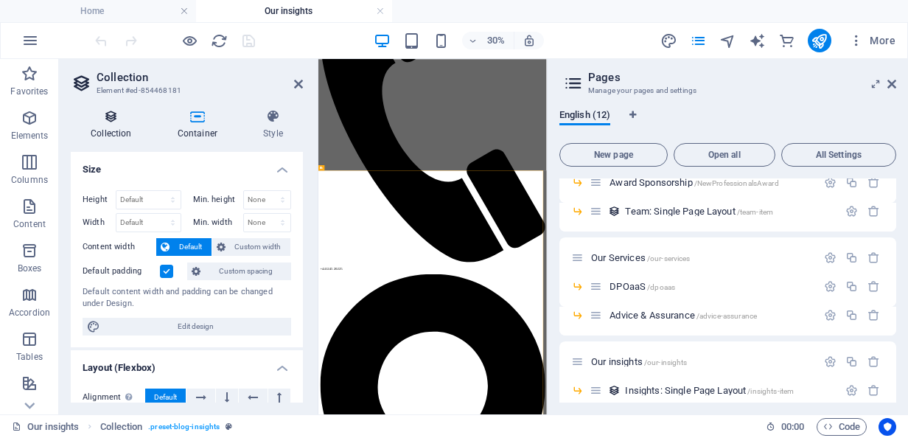
click at [113, 124] on h4 "Collection" at bounding box center [114, 124] width 87 height 31
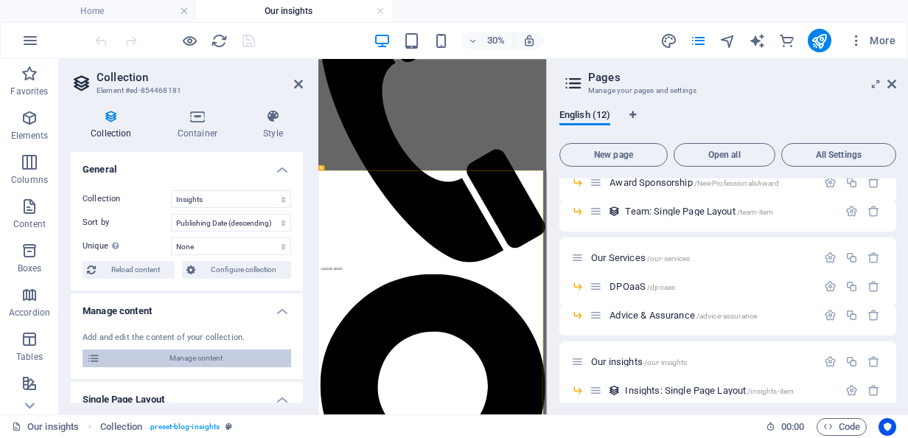
click at [198, 365] on span "Manage content" at bounding box center [196, 358] width 182 height 18
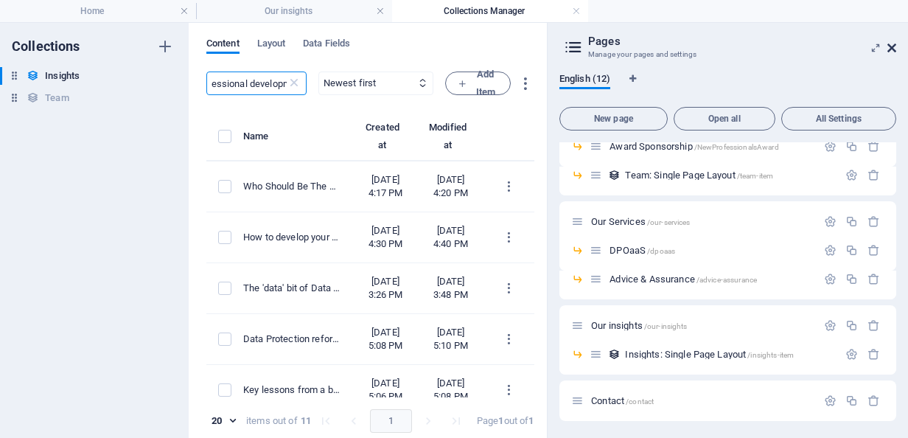
scroll to position [0, 0]
click at [892, 47] on icon at bounding box center [892, 48] width 9 height 12
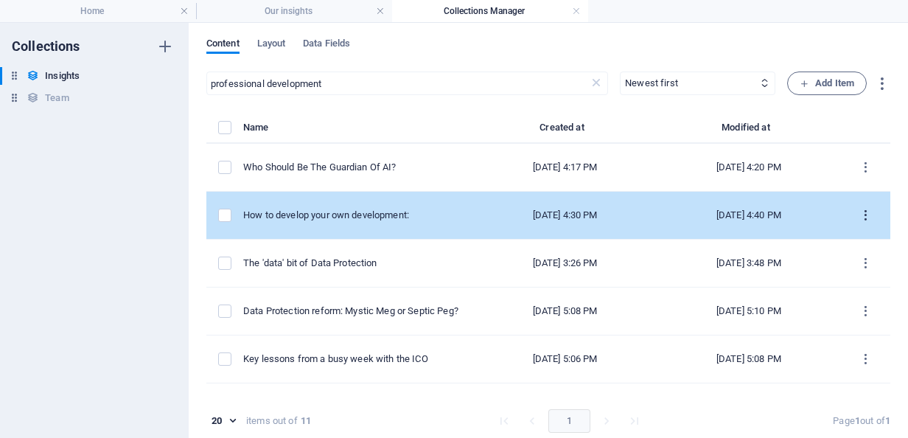
click at [861, 212] on icon "items list" at bounding box center [866, 216] width 14 height 14
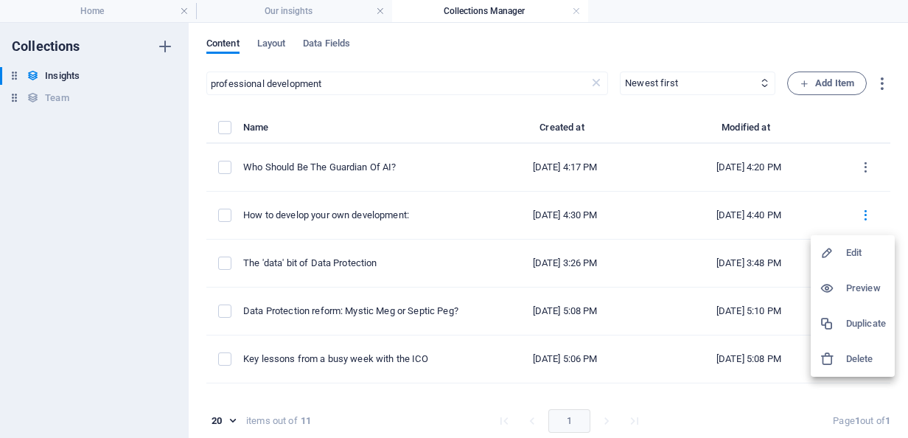
click at [864, 288] on h6 "Preview" at bounding box center [866, 288] width 40 height 18
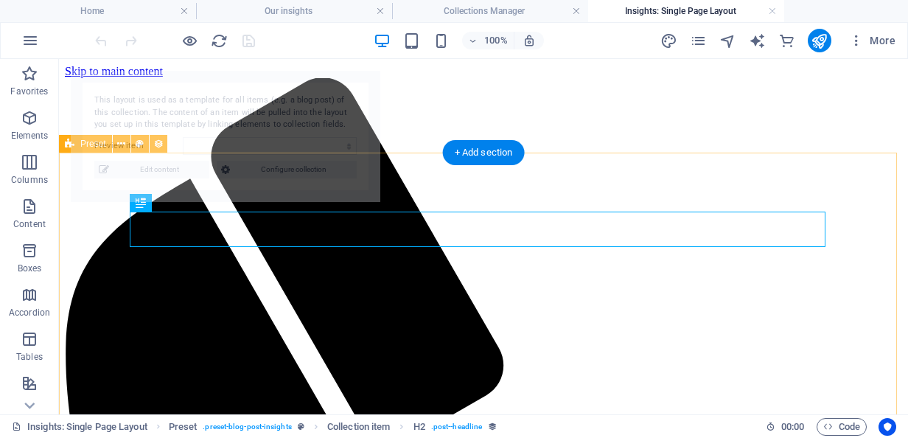
select select "68d40e907e07440bca086129"
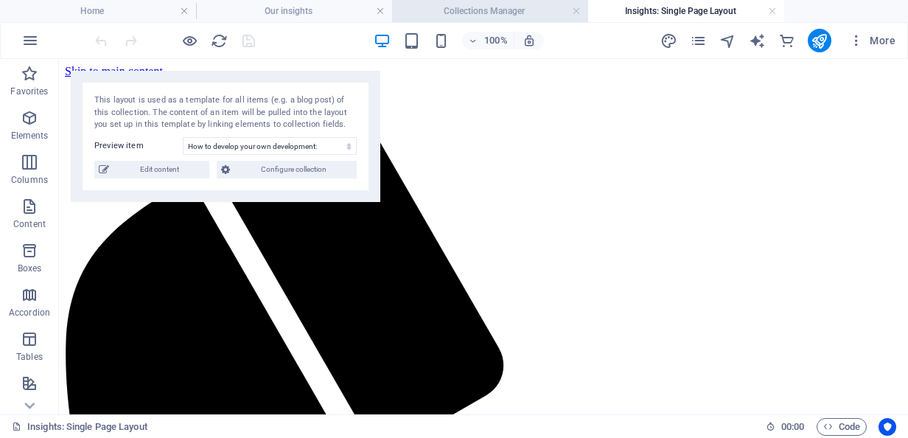
click at [456, 15] on h4 "Collections Manager" at bounding box center [490, 11] width 196 height 16
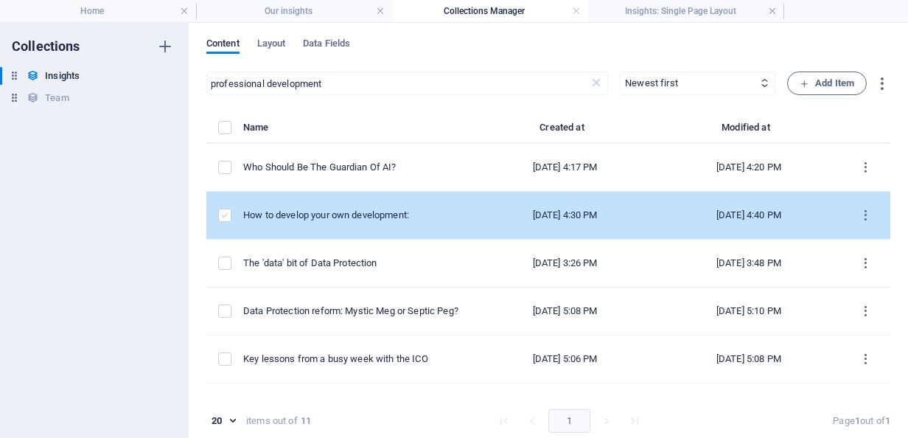
click at [218, 211] on label "items list" at bounding box center [224, 215] width 13 height 13
click at [0, 0] on input "items list" at bounding box center [0, 0] width 0 height 0
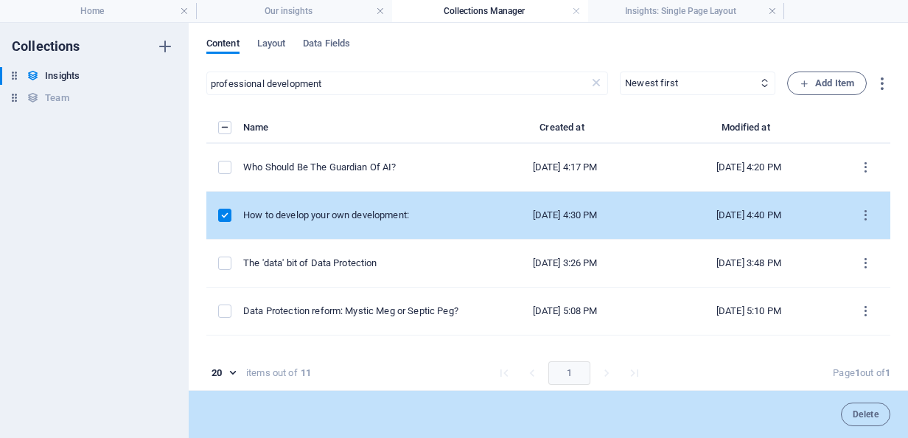
click at [639, 219] on td "[DATE] 4:30 PM" at bounding box center [565, 216] width 184 height 48
select select "Training and Skills"
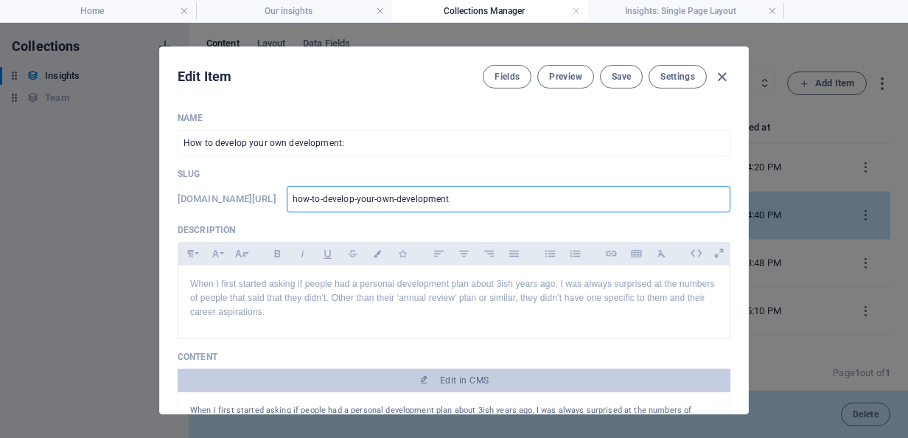
drag, startPoint x: 532, startPoint y: 198, endPoint x: 341, endPoint y: 192, distance: 191.8
click at [341, 192] on input "how-to-develop-your-own-development" at bounding box center [509, 199] width 444 height 27
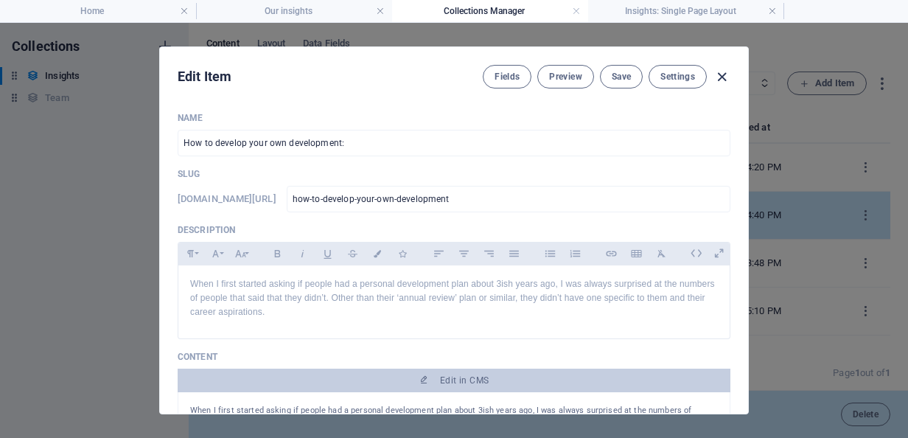
click at [717, 72] on icon "button" at bounding box center [722, 77] width 17 height 17
type input "[DATE]"
type input "how-to-develop-your-own-development"
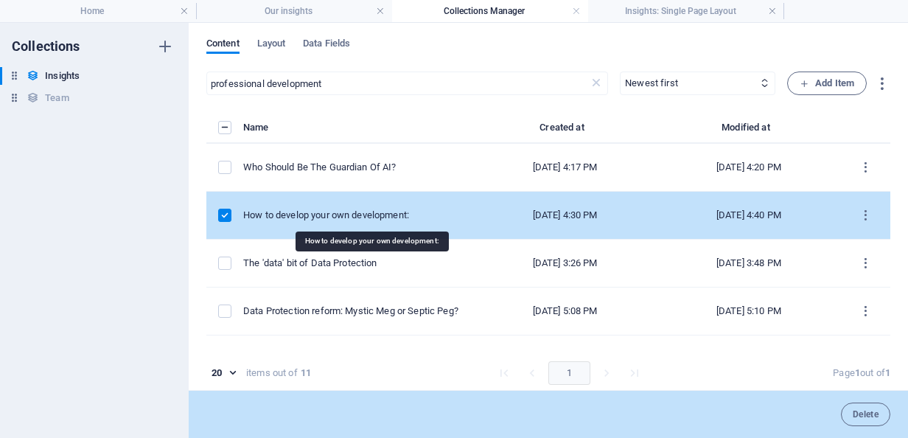
click at [333, 216] on div "How to develop your own development:" at bounding box center [352, 215] width 218 height 13
select select "Training and Skills"
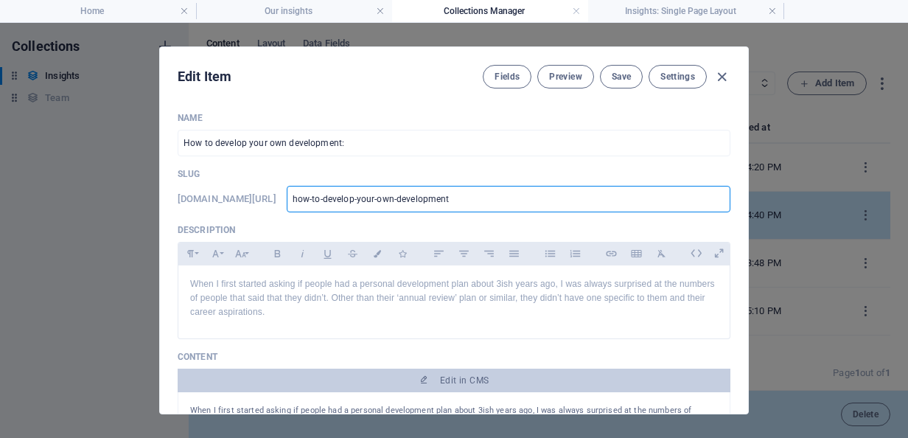
drag, startPoint x: 521, startPoint y: 203, endPoint x: 319, endPoint y: 199, distance: 202.1
click at [319, 199] on div "www.example.com/example-page/ how-to-develop-your-own-development ​" at bounding box center [454, 199] width 553 height 27
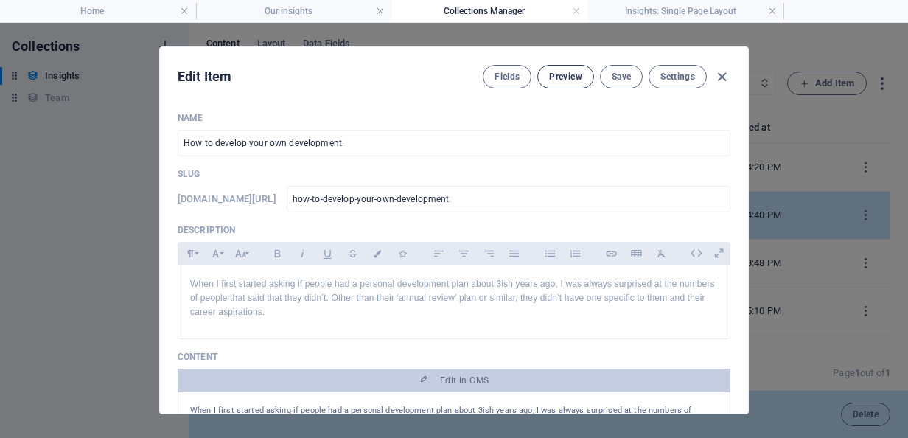
click at [585, 80] on button "Preview" at bounding box center [565, 77] width 56 height 24
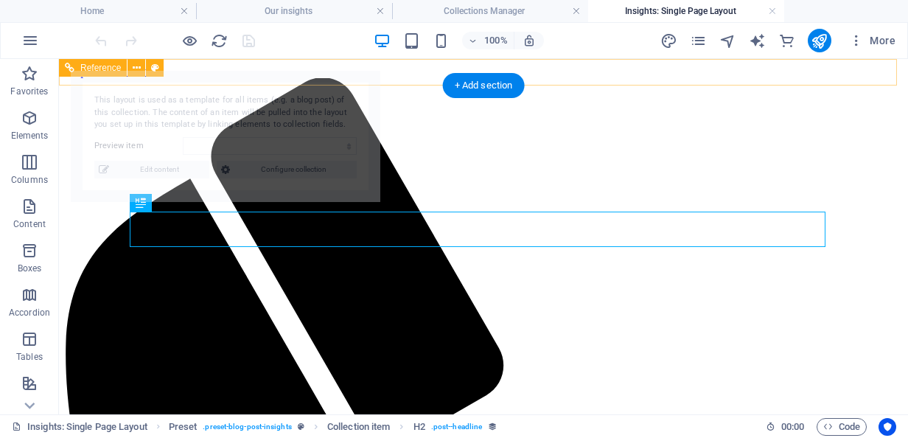
select select "68d40e907e07440bca086129"
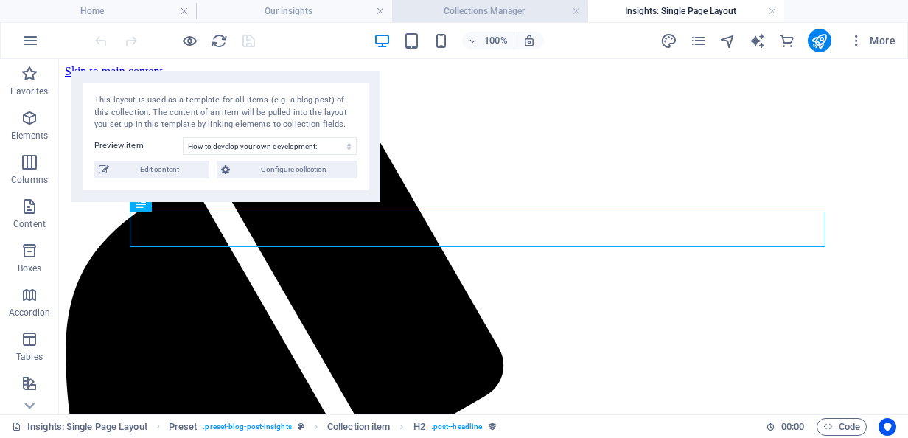
click at [464, 13] on h4 "Collections Manager" at bounding box center [490, 11] width 196 height 16
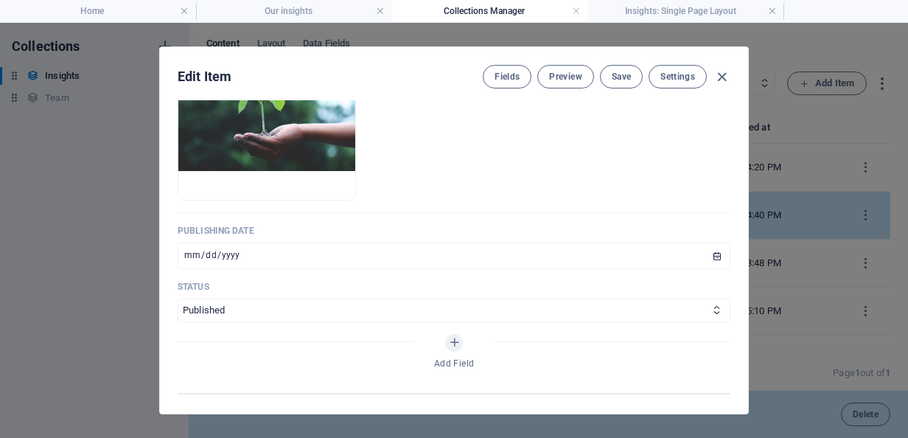
scroll to position [649, 0]
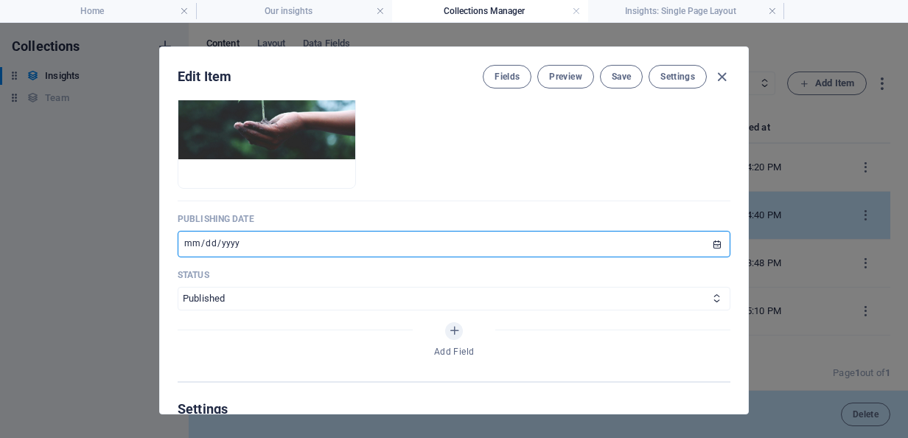
click at [714, 243] on input "[DATE]" at bounding box center [454, 244] width 553 height 27
type input "[DATE]"
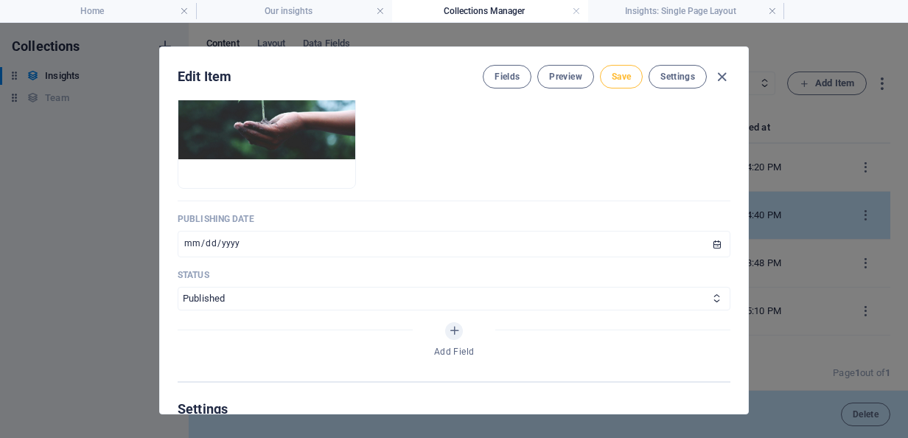
click at [616, 81] on span "Save" at bounding box center [621, 77] width 19 height 12
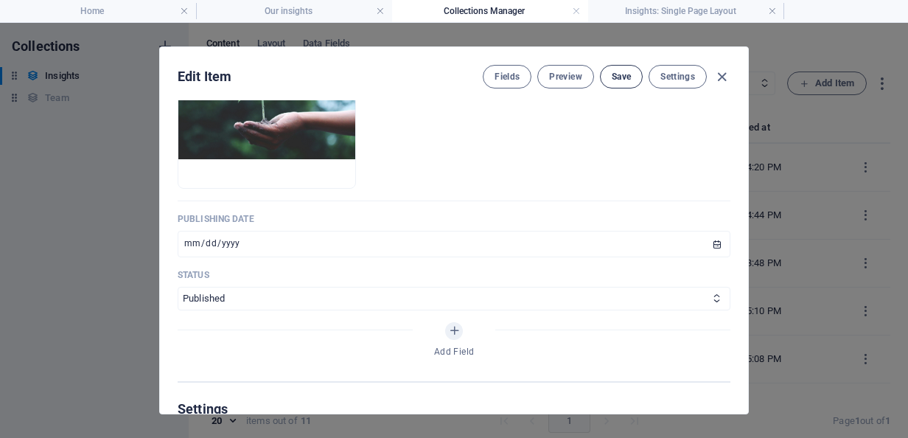
click at [625, 77] on span "Save" at bounding box center [621, 77] width 19 height 12
click at [718, 74] on icon "button" at bounding box center [722, 77] width 17 height 17
type input "how-to-develop-your-own-development"
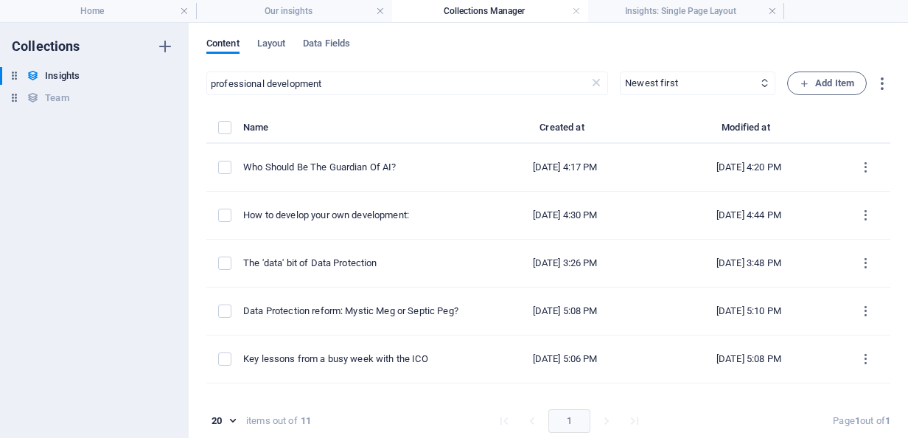
scroll to position [560, 0]
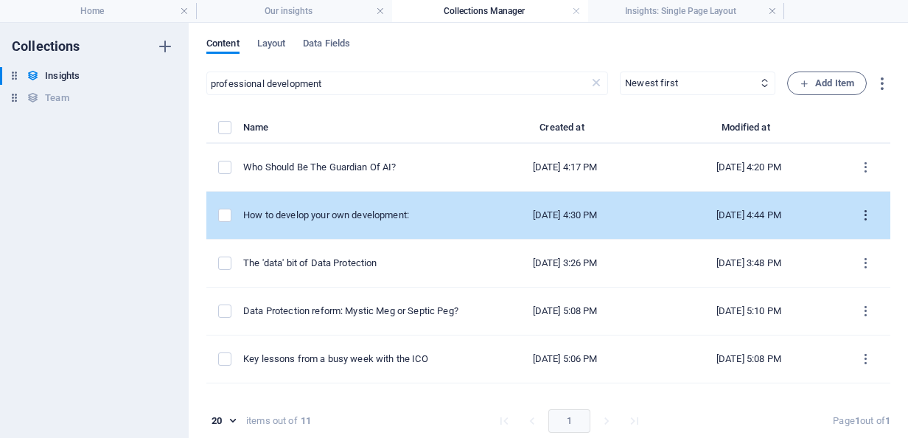
click at [859, 212] on icon "items list" at bounding box center [866, 216] width 14 height 14
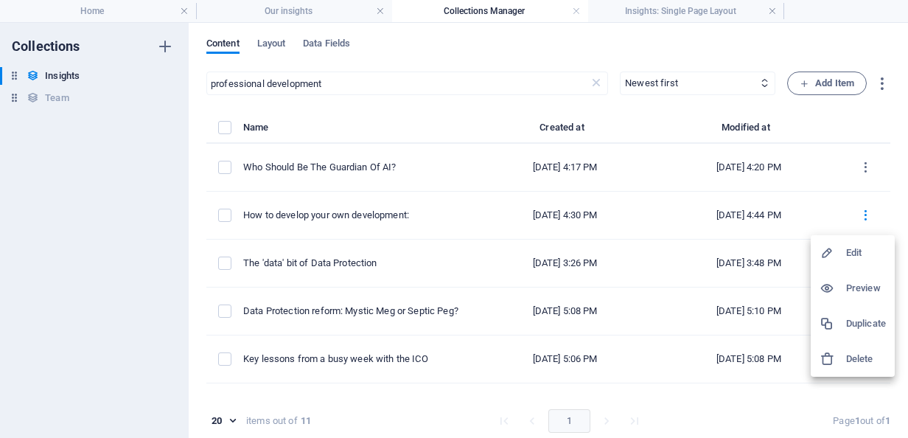
click at [787, 106] on div at bounding box center [454, 219] width 908 height 438
